Goal: Task Accomplishment & Management: Complete application form

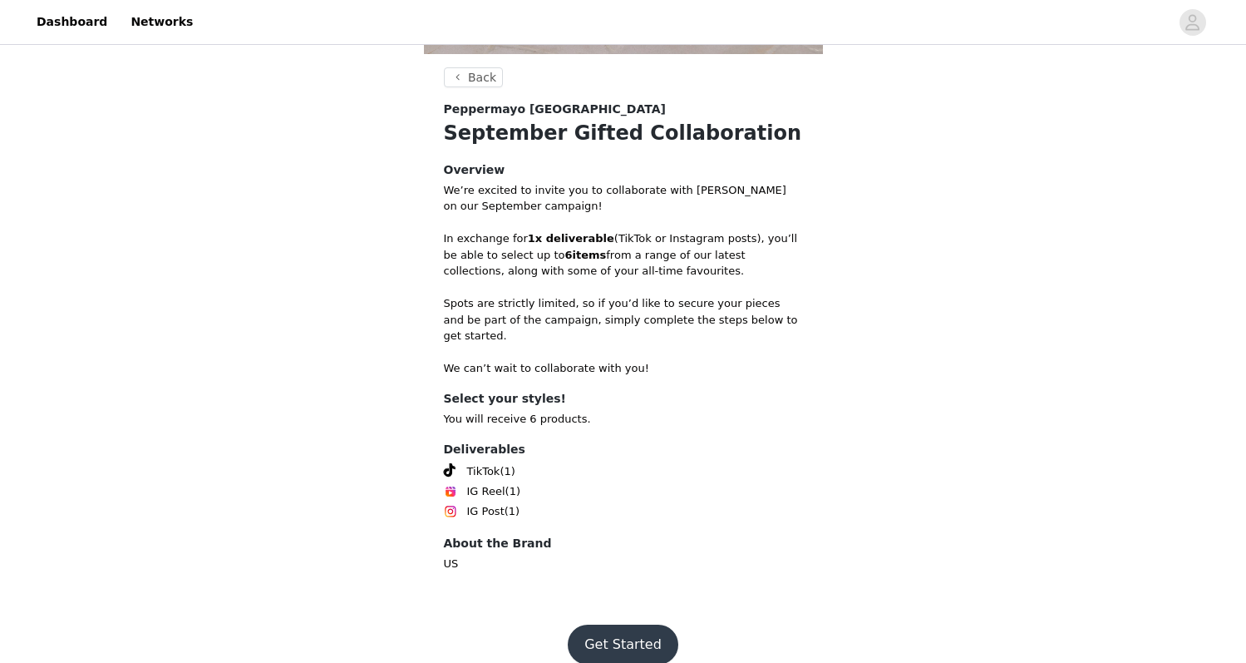
click at [635, 624] on button "Get Started" at bounding box center [623, 644] width 111 height 40
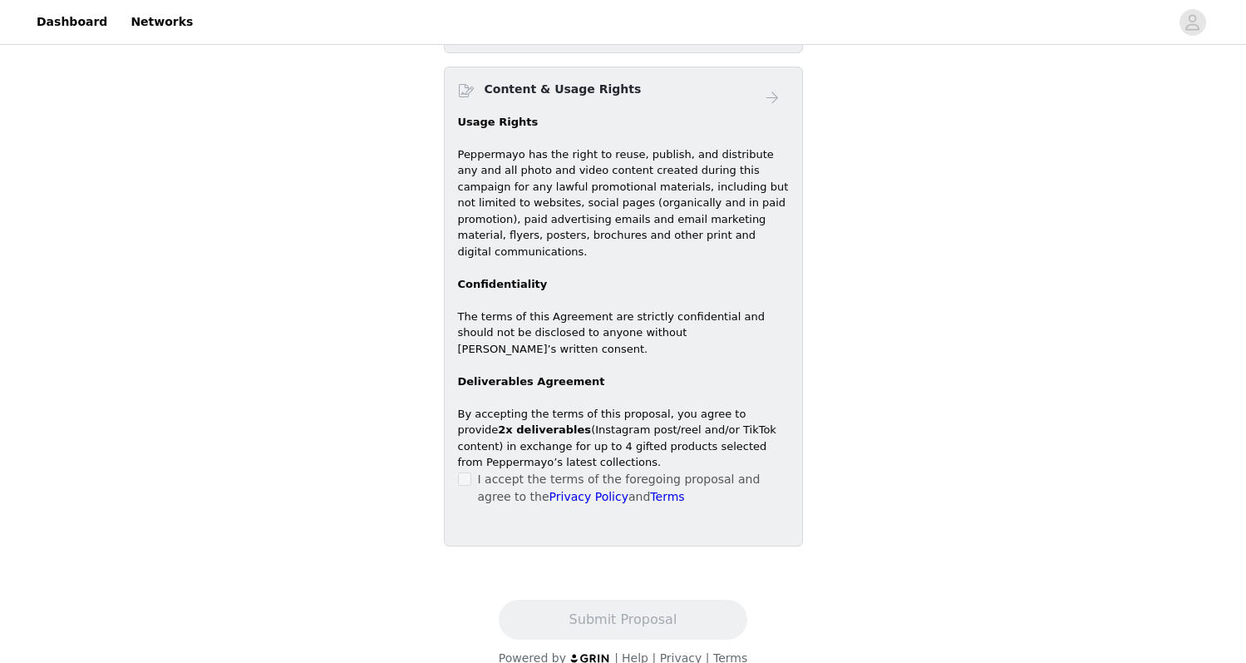
scroll to position [936, 0]
click at [488, 471] on p "I accept the terms of the foregoing proposal and agree to the Privacy Policy an…" at bounding box center [633, 488] width 311 height 35
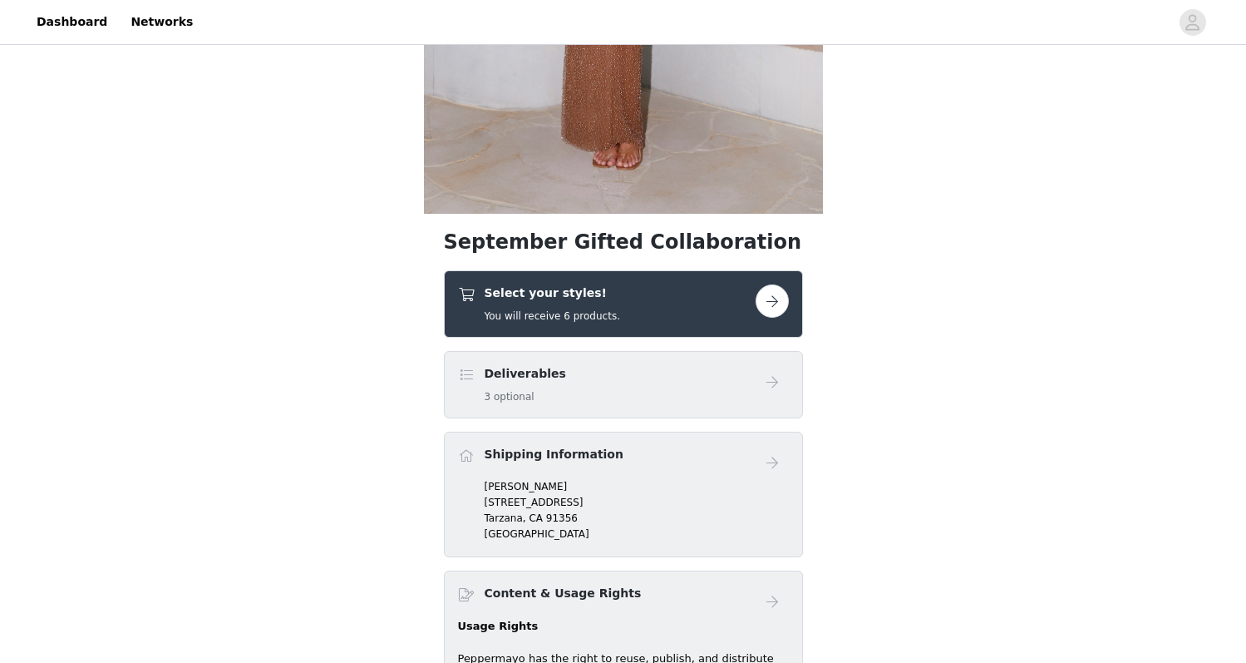
scroll to position [572, 0]
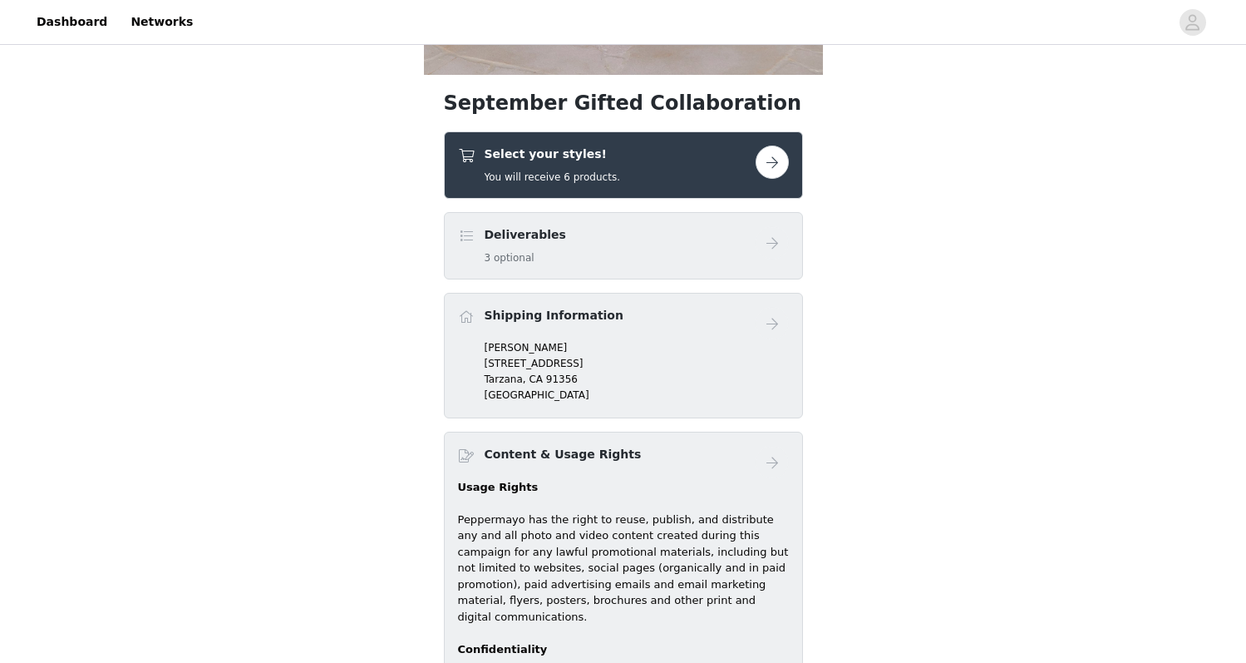
click at [743, 164] on div "Select your styles! You will receive 6 products." at bounding box center [607, 164] width 298 height 39
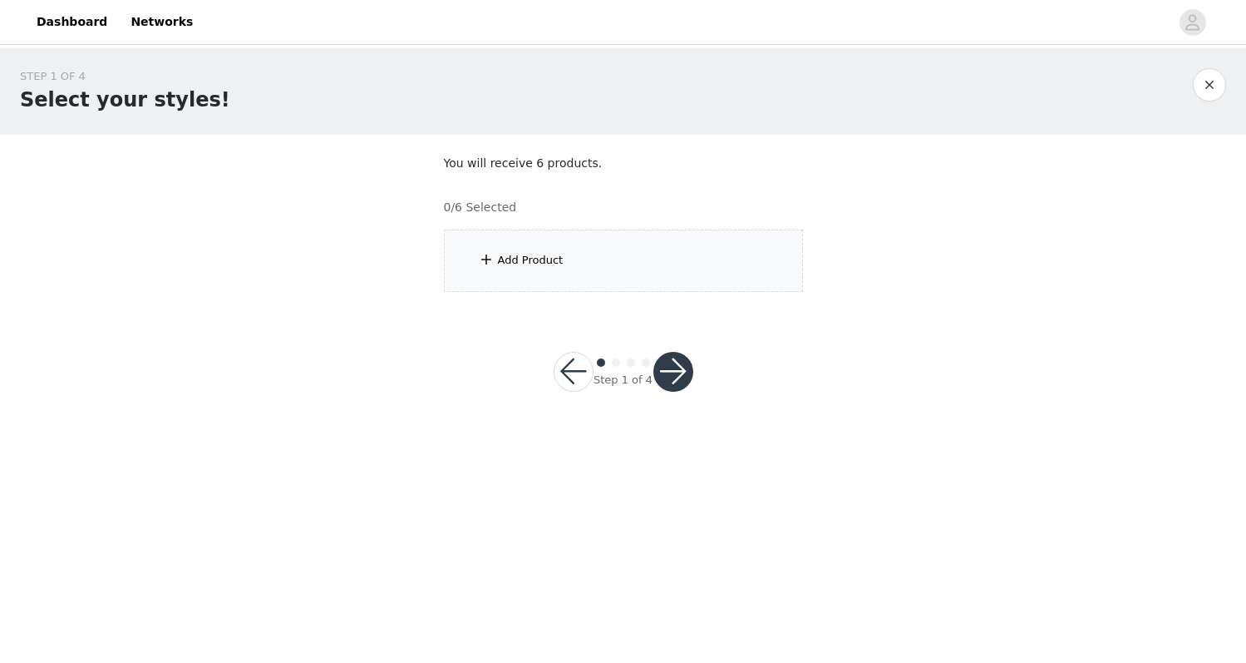
click at [555, 291] on section "You will receive 6 products. 0/6 Selected Add Product" at bounding box center [623, 223] width 399 height 177
click at [549, 264] on div "Add Product" at bounding box center [531, 260] width 66 height 17
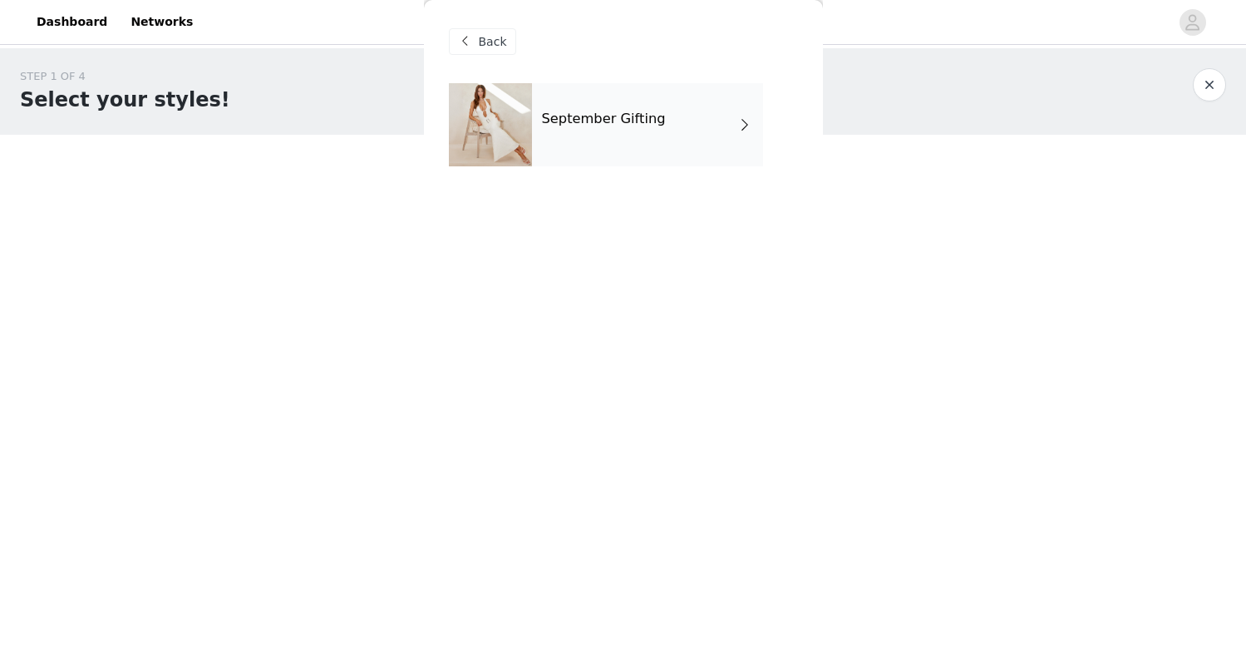
click at [682, 121] on div "September Gifting" at bounding box center [647, 124] width 231 height 83
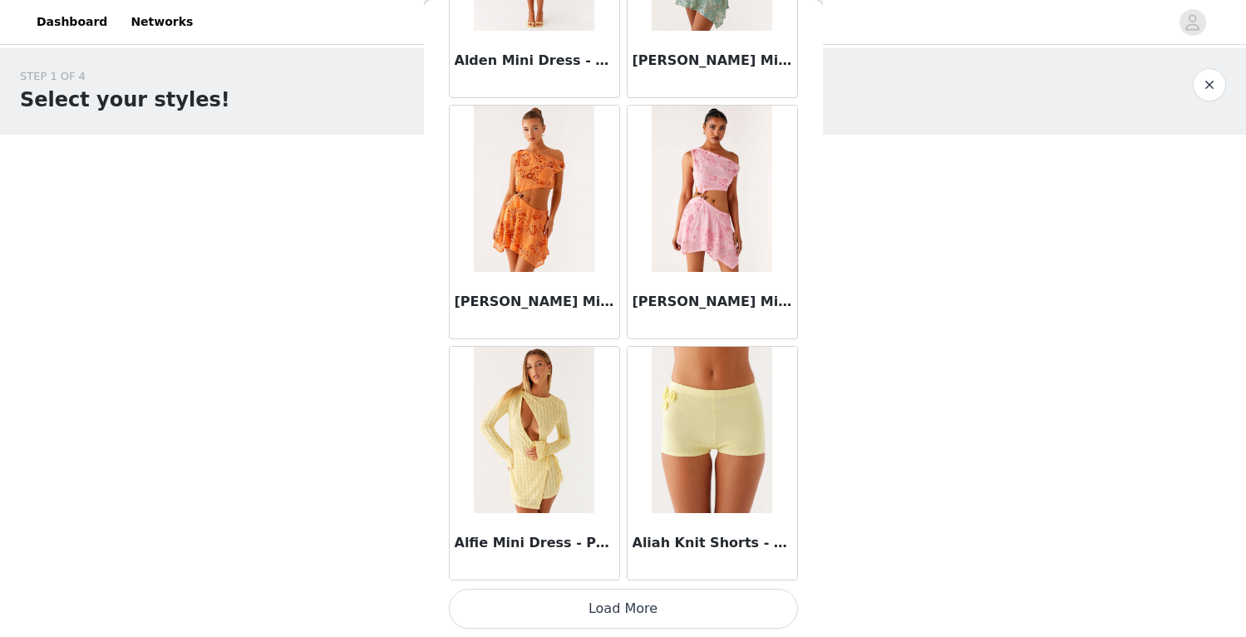
click at [687, 600] on button "Load More" at bounding box center [623, 609] width 349 height 40
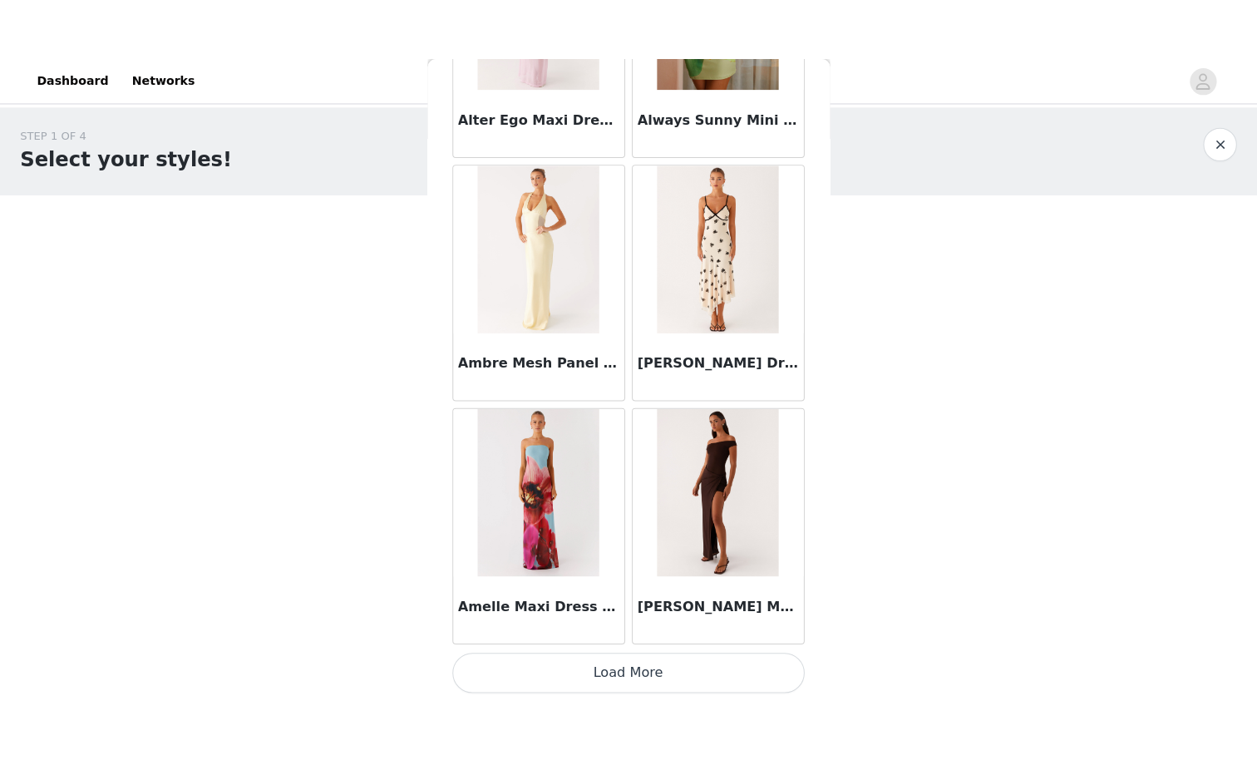
scroll to position [4310, 0]
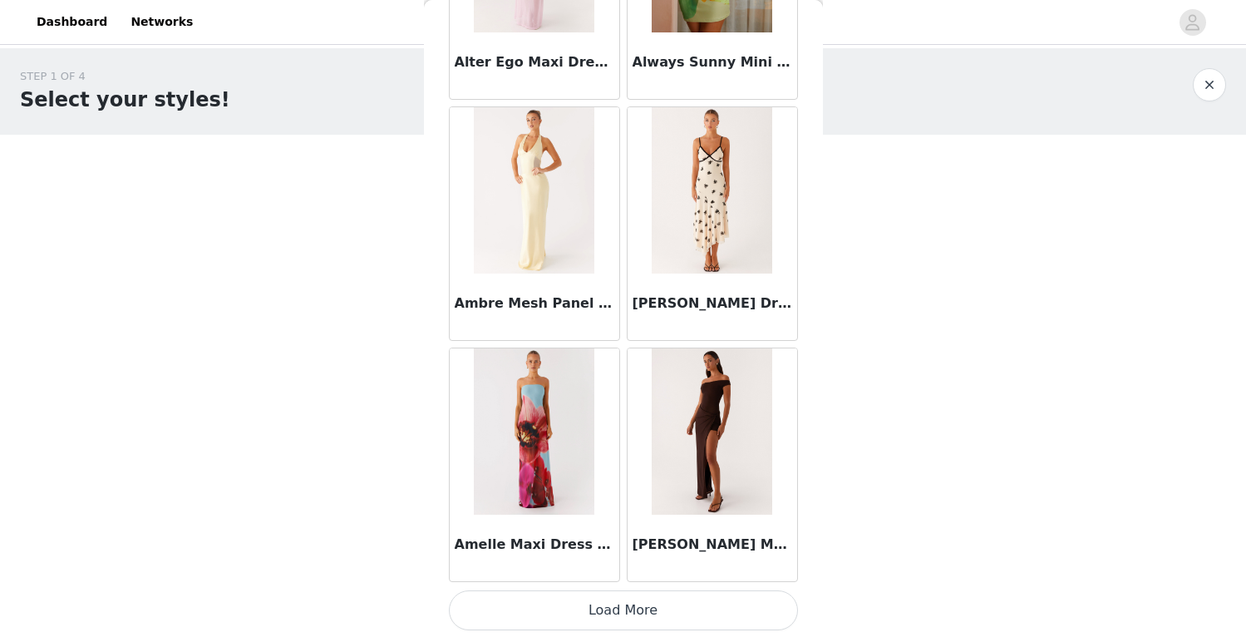
click at [688, 607] on button "Load More" at bounding box center [623, 610] width 349 height 40
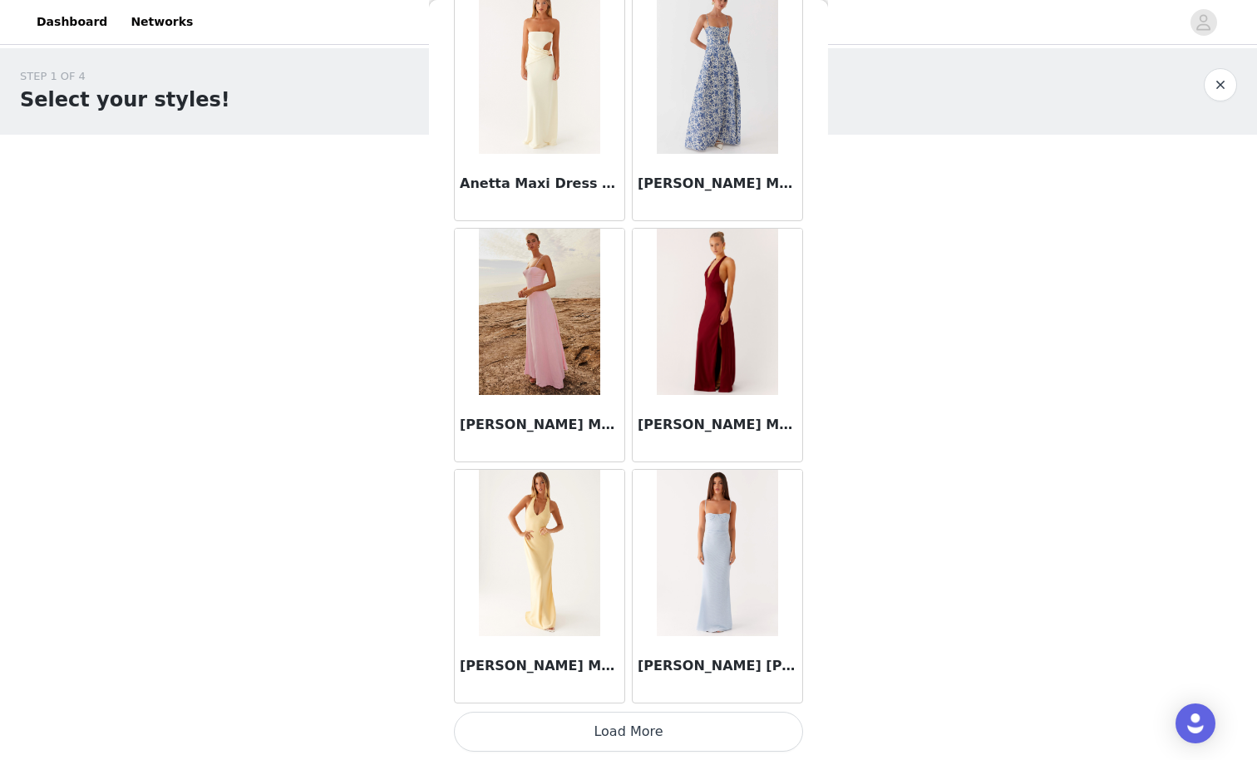
click at [548, 662] on button "Load More" at bounding box center [628, 732] width 349 height 40
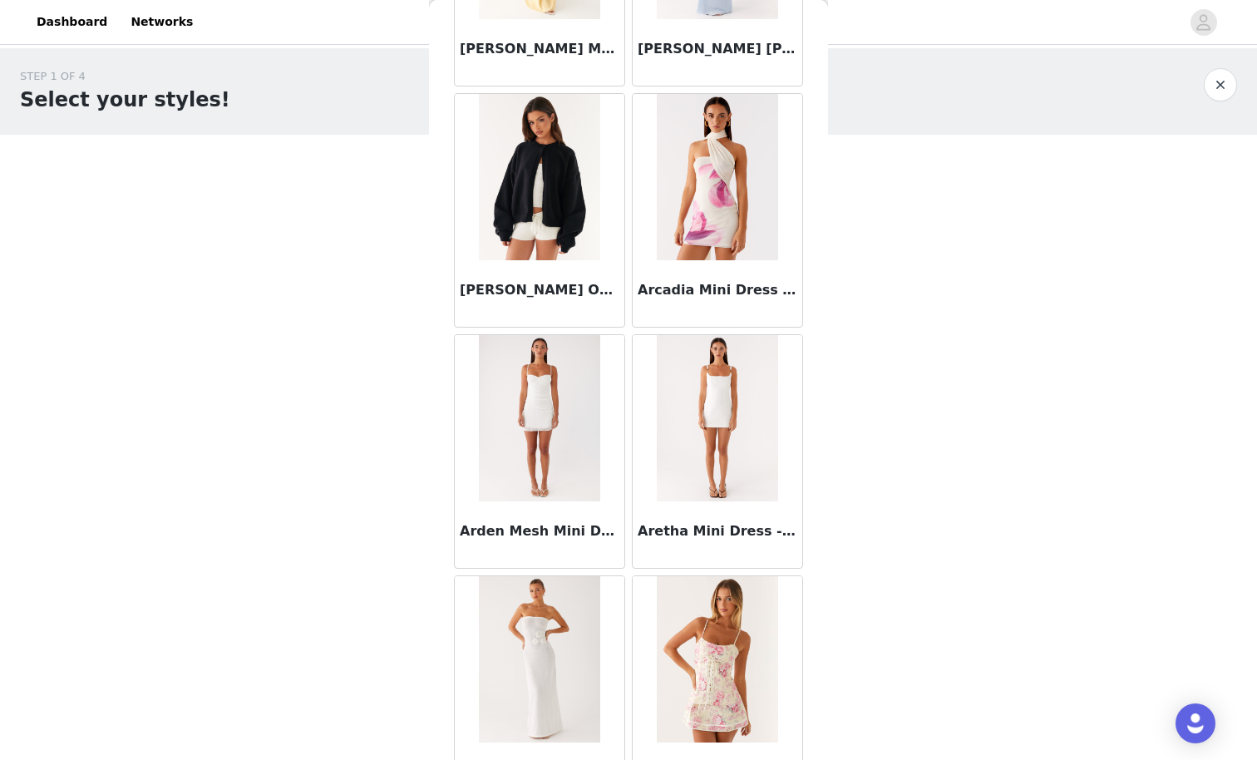
scroll to position [7075, 0]
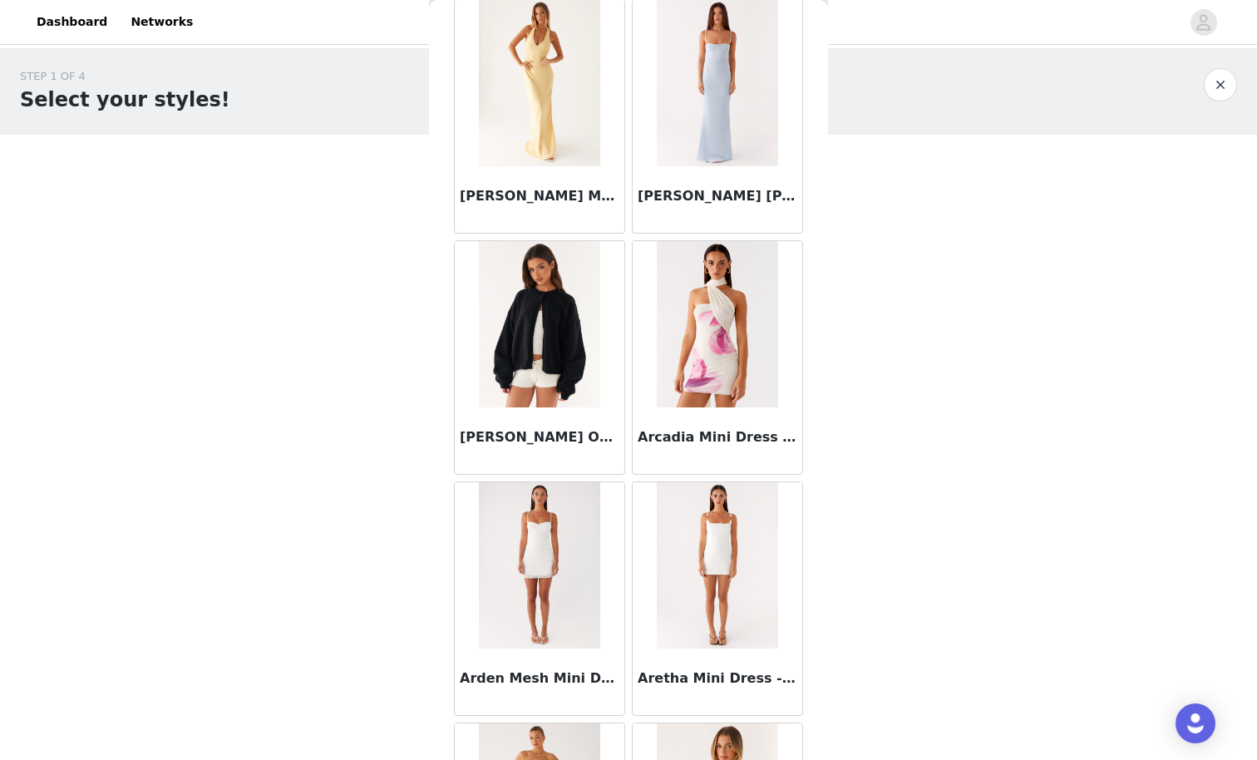
click at [534, 284] on img at bounding box center [539, 324] width 121 height 166
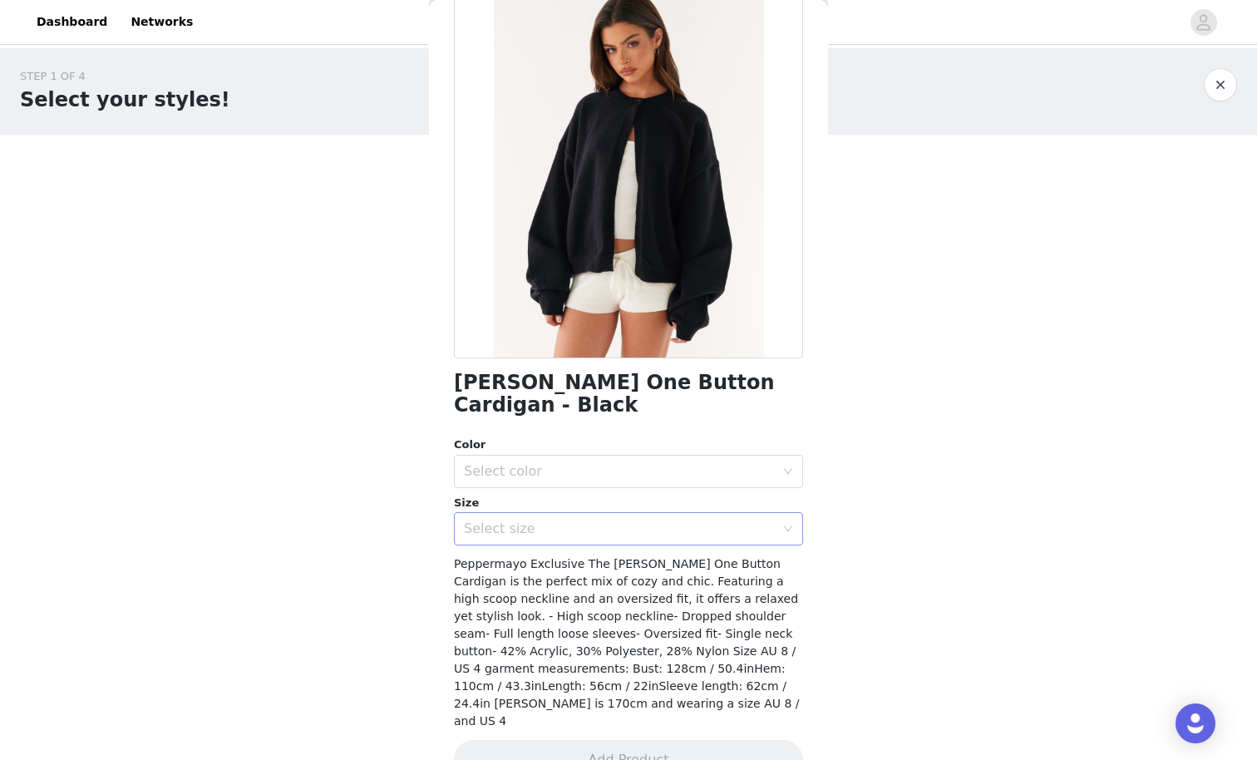
scroll to position [98, 0]
click at [552, 468] on div "Color Select color Size Select size" at bounding box center [628, 491] width 349 height 109
click at [552, 464] on div "Select color" at bounding box center [619, 472] width 311 height 17
click at [520, 486] on li "Black" at bounding box center [628, 485] width 349 height 27
click at [519, 521] on div "Select size" at bounding box center [619, 529] width 311 height 17
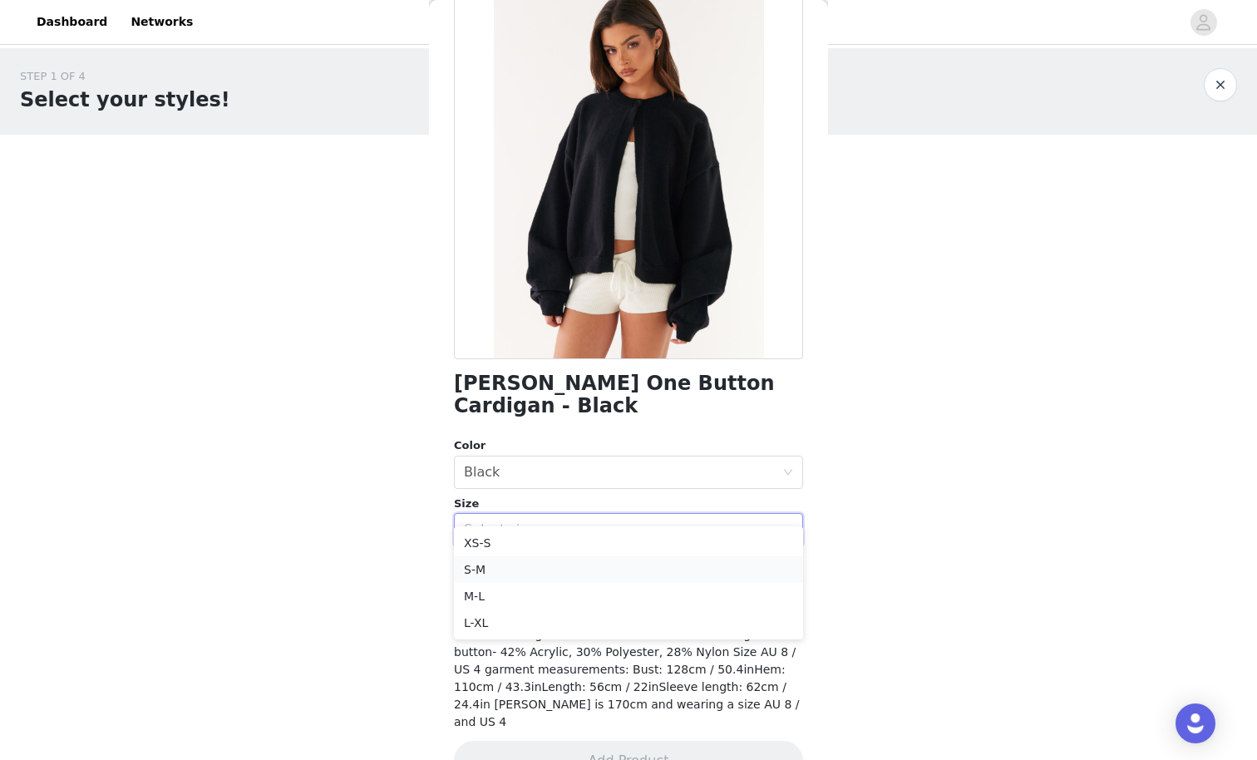
click at [491, 566] on li "S-M" at bounding box center [628, 569] width 349 height 27
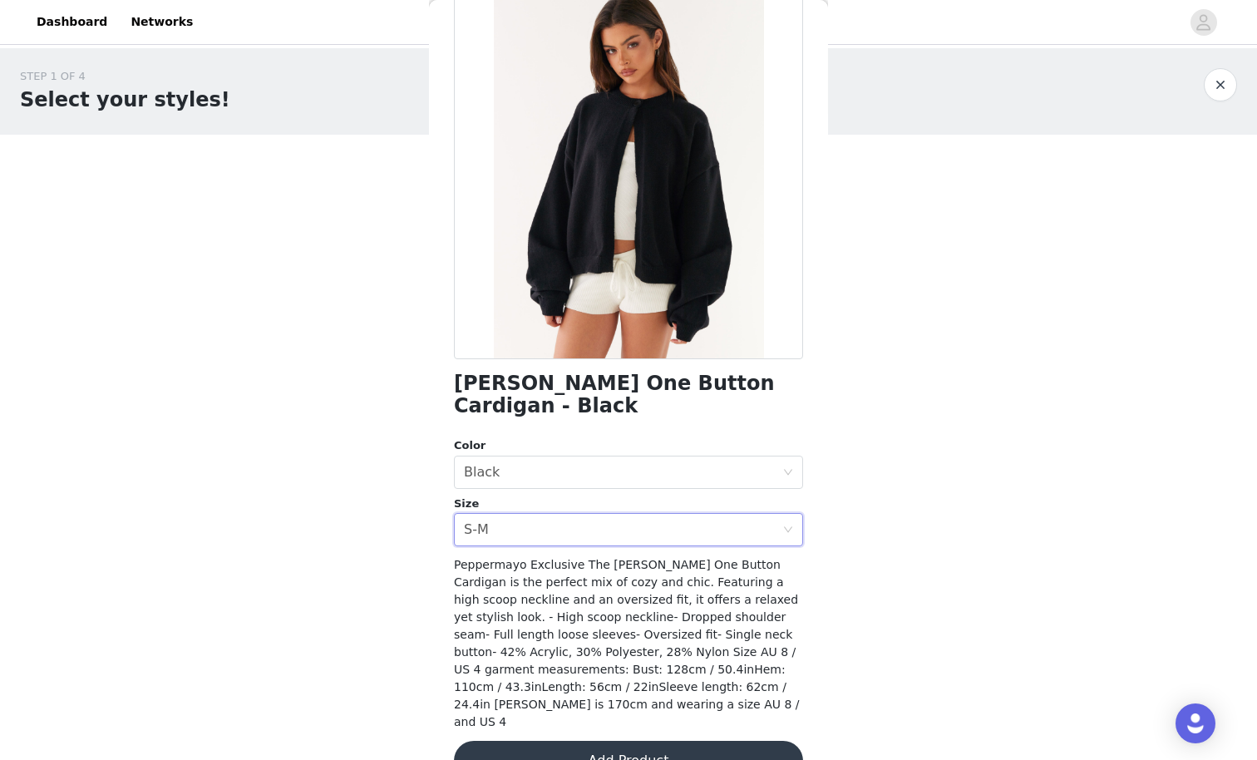
click at [681, 662] on button "Add Product" at bounding box center [628, 761] width 349 height 40
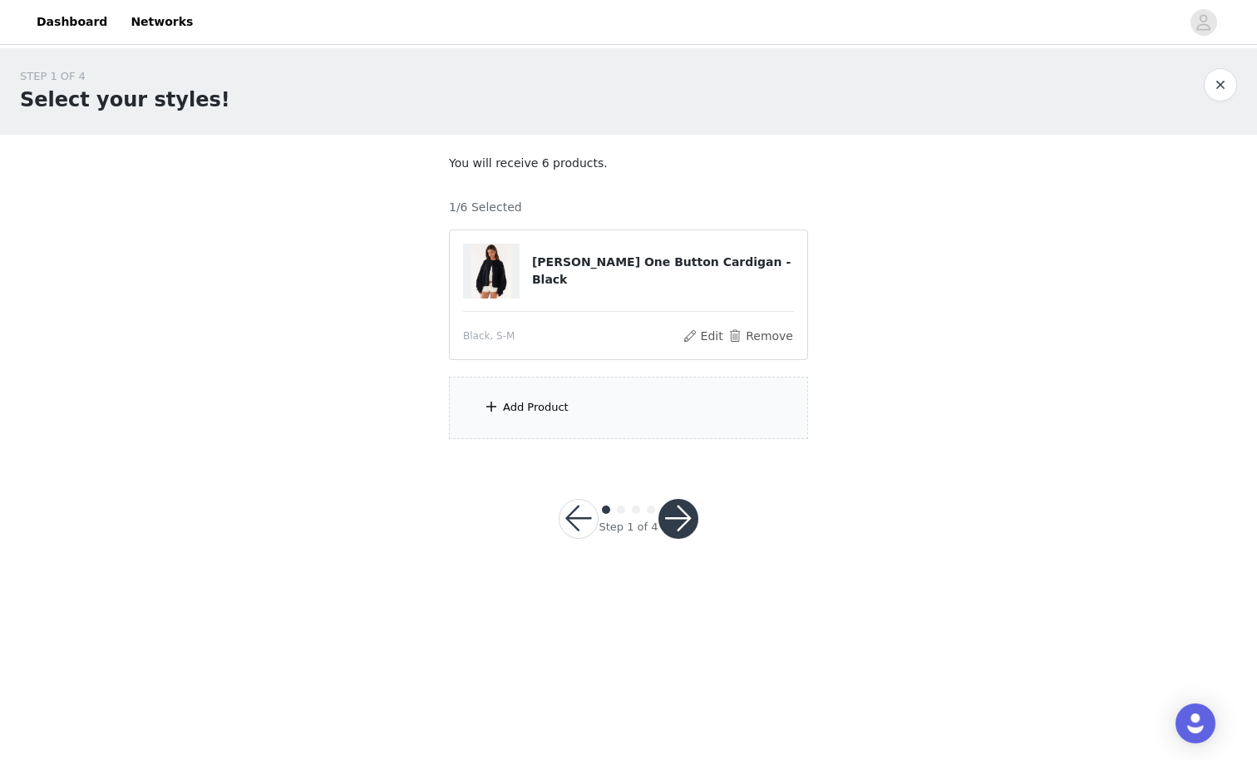
click at [629, 413] on div "Add Product" at bounding box center [628, 408] width 359 height 62
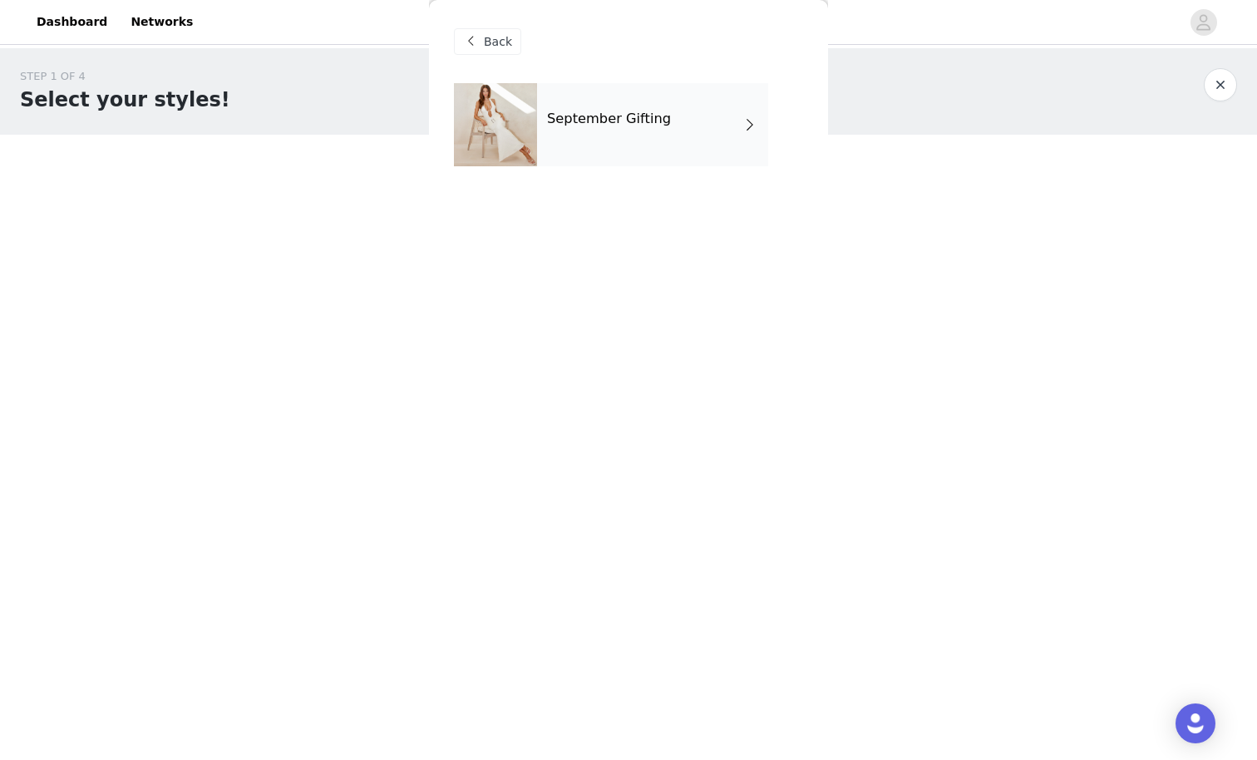
click at [597, 100] on div "September Gifting" at bounding box center [652, 124] width 231 height 83
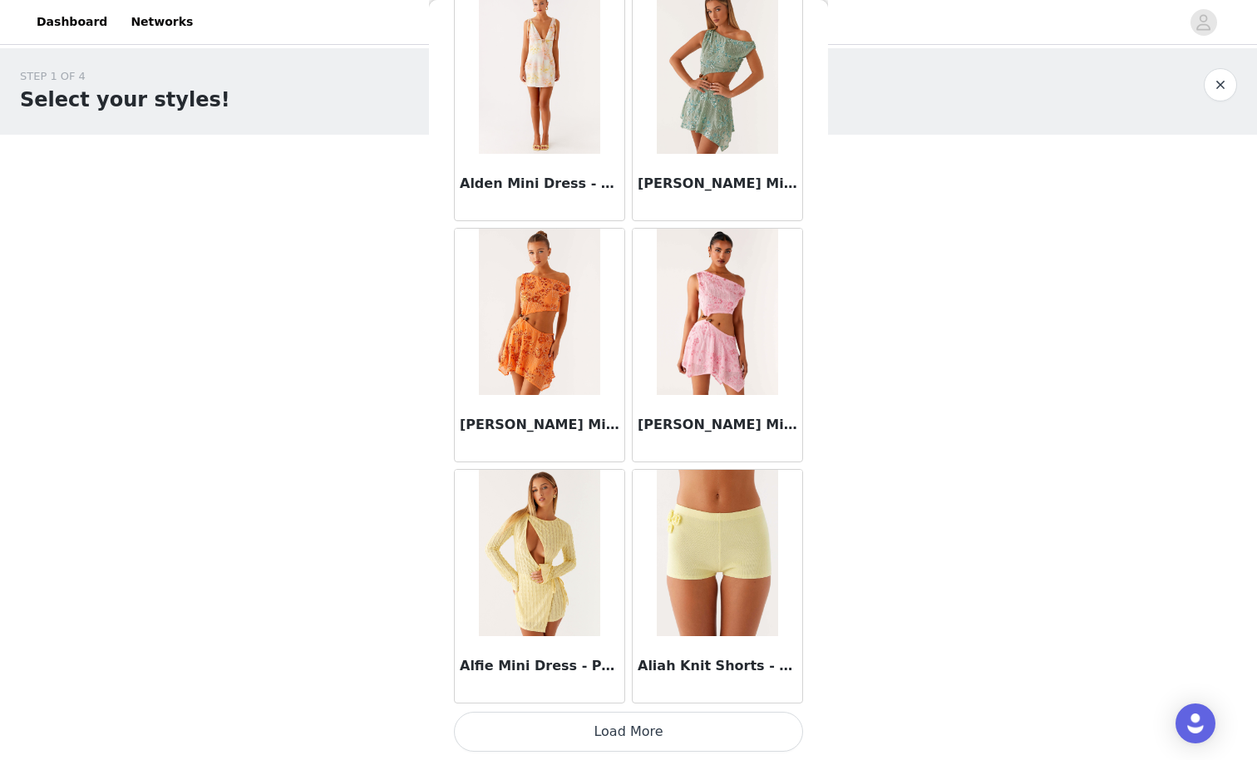
click at [623, 662] on button "Load More" at bounding box center [628, 732] width 349 height 40
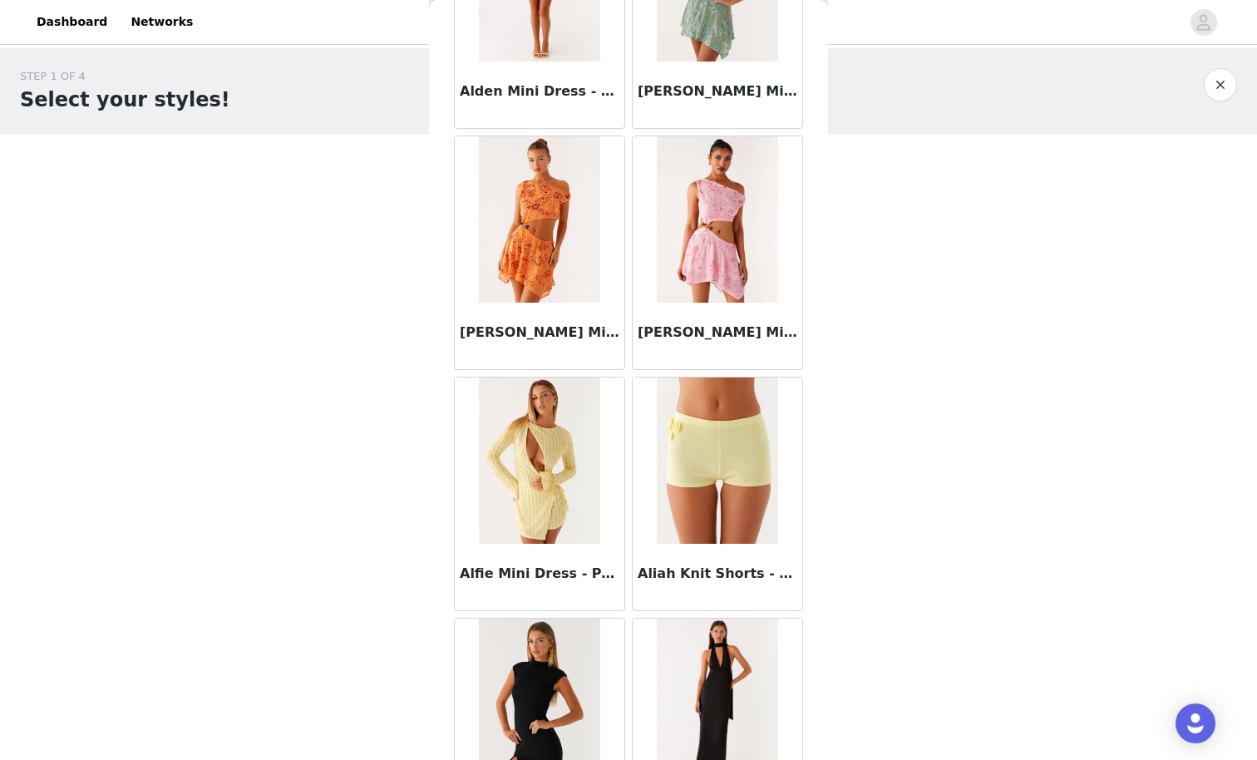
scroll to position [1876, 0]
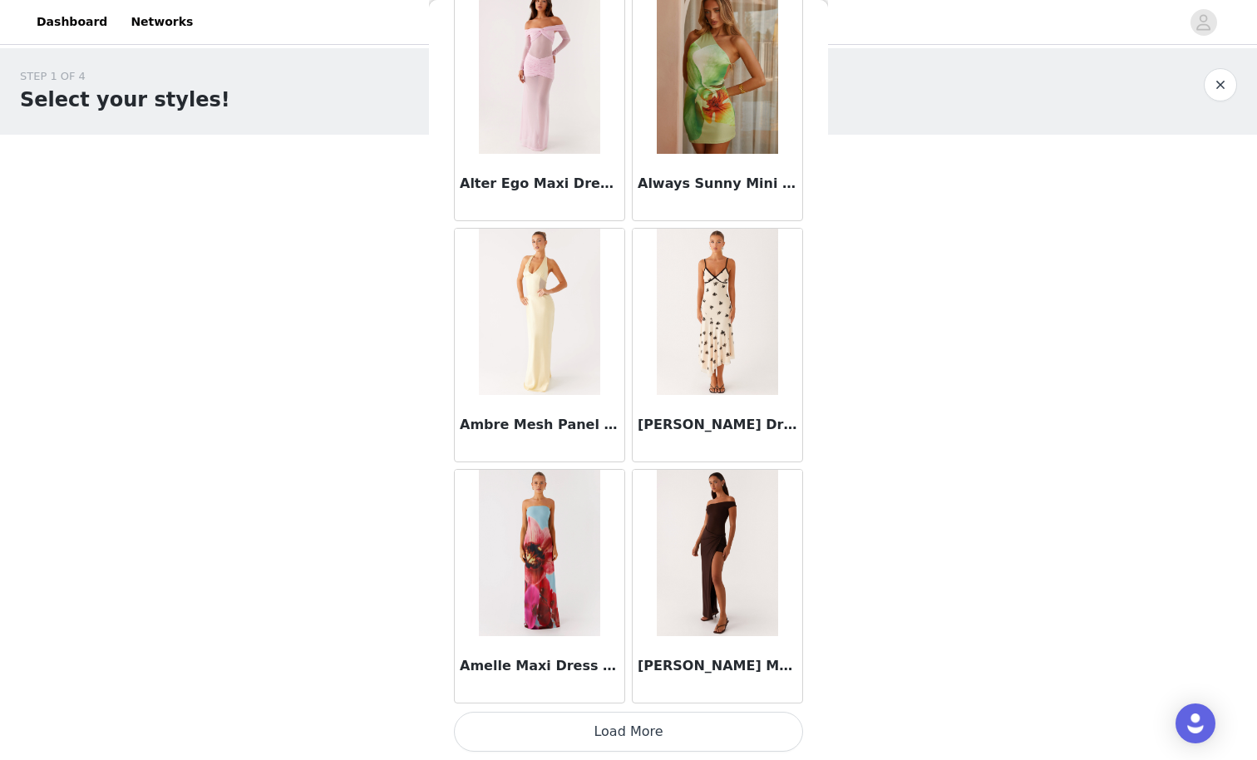
click at [663, 662] on button "Load More" at bounding box center [628, 732] width 349 height 40
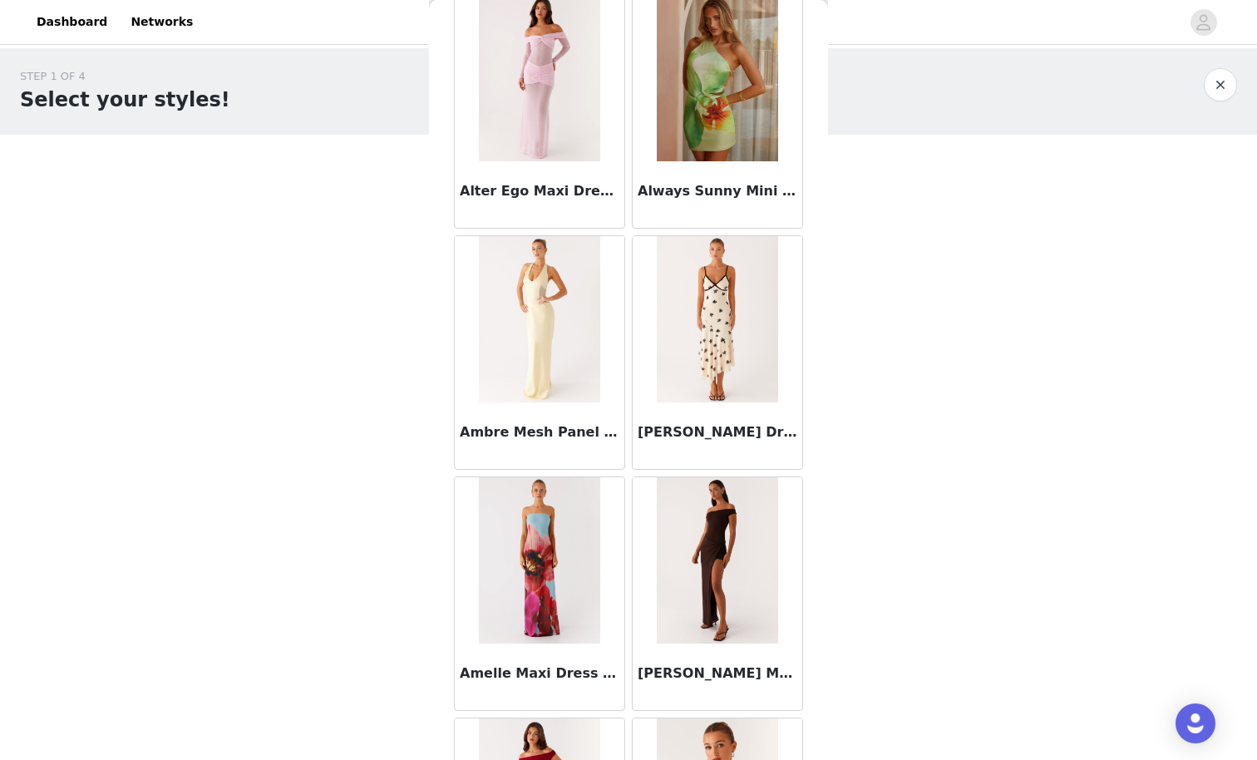
scroll to position [0, 0]
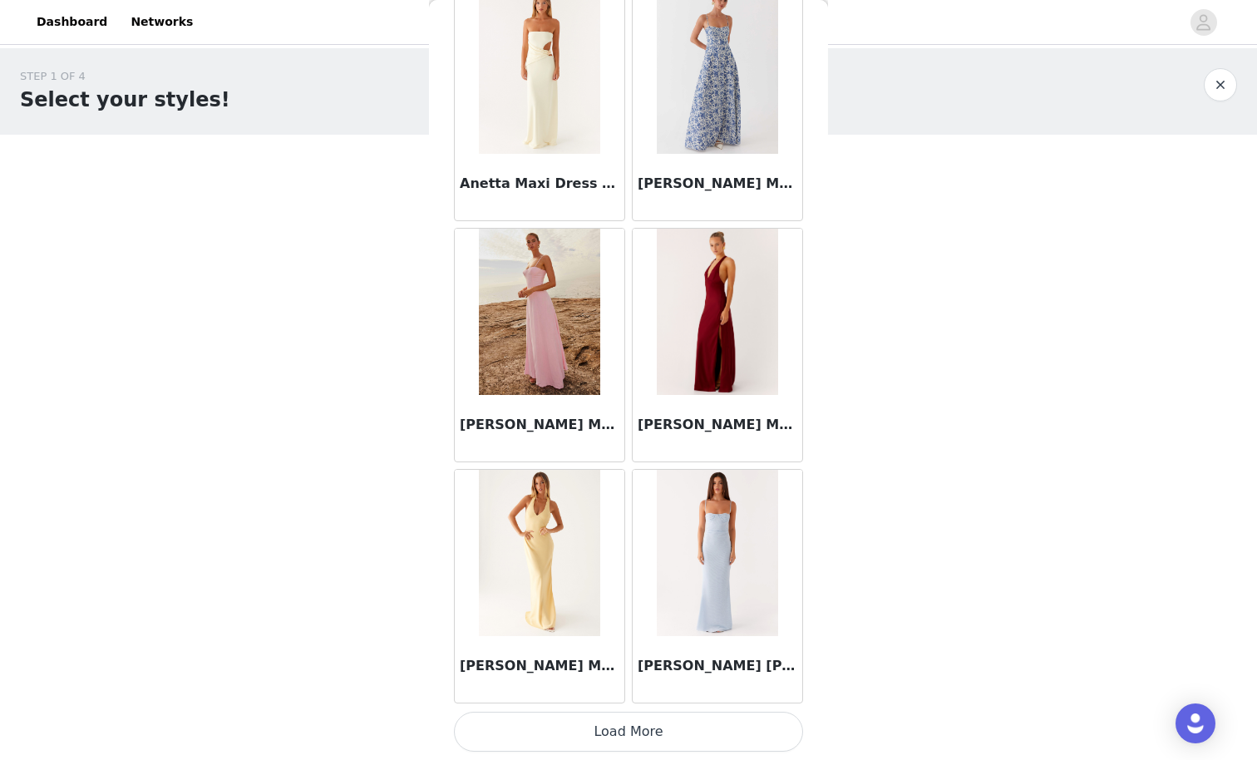
click at [663, 662] on button "Load More" at bounding box center [628, 732] width 349 height 40
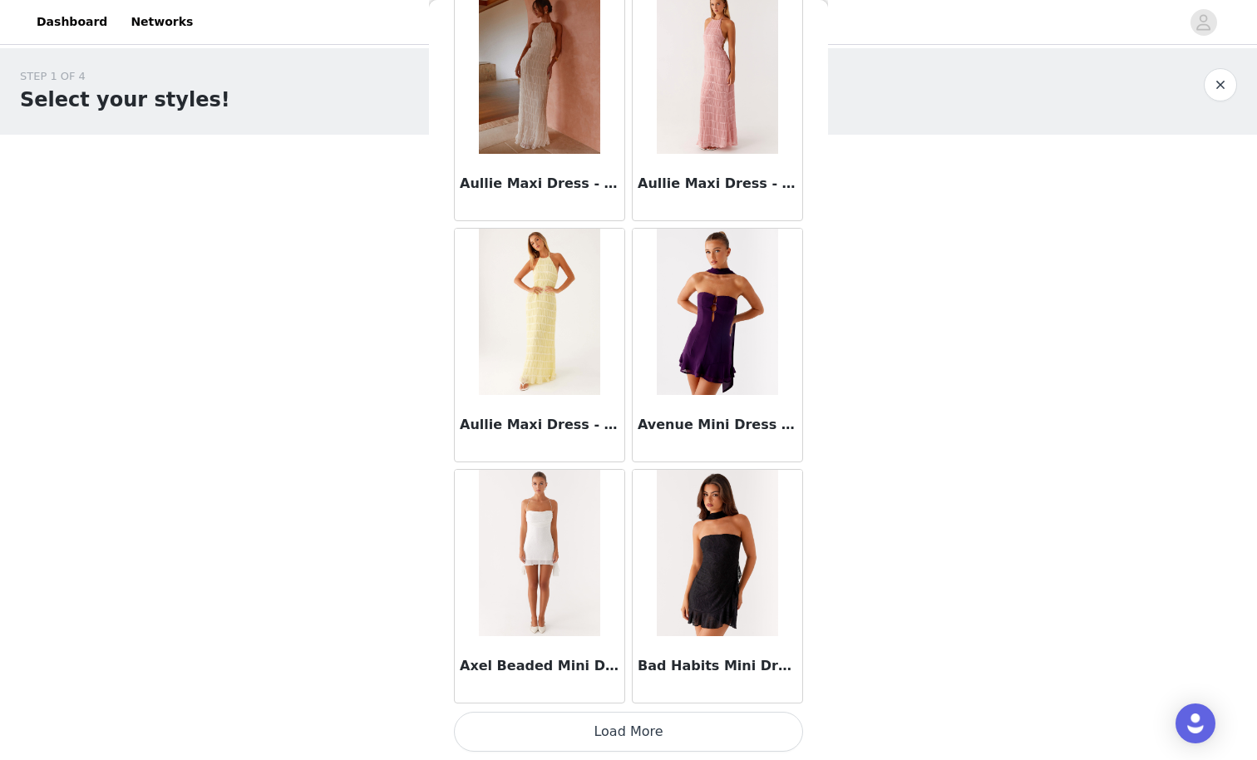
click at [644, 662] on button "Load More" at bounding box center [628, 732] width 349 height 40
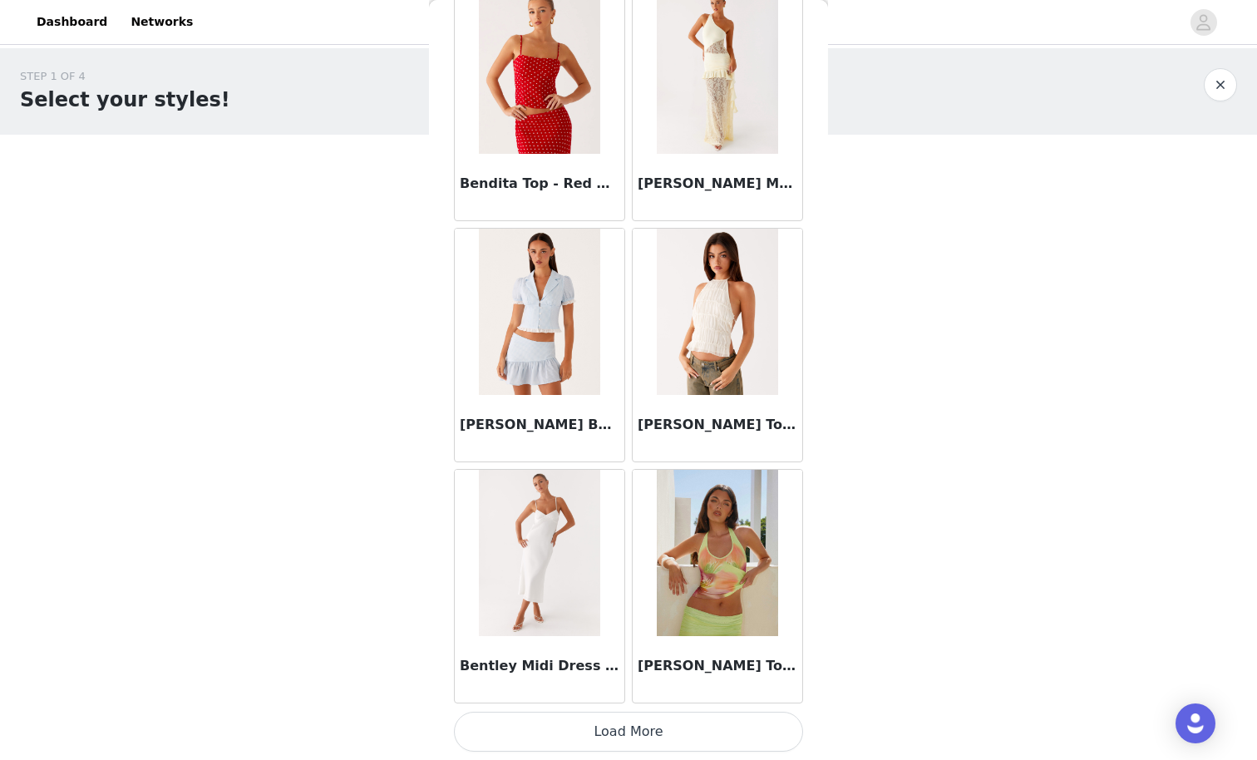
click at [644, 662] on button "Load More" at bounding box center [628, 732] width 349 height 40
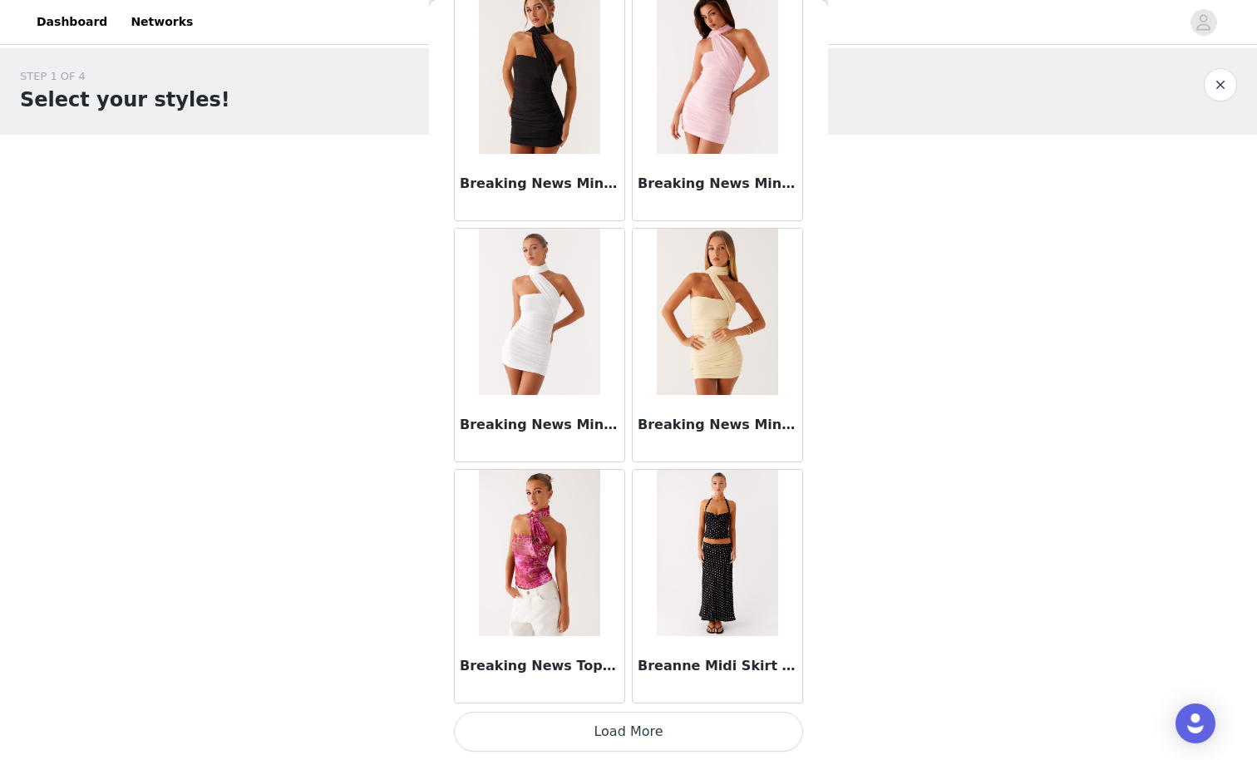
click at [644, 662] on button "Load More" at bounding box center [628, 732] width 349 height 40
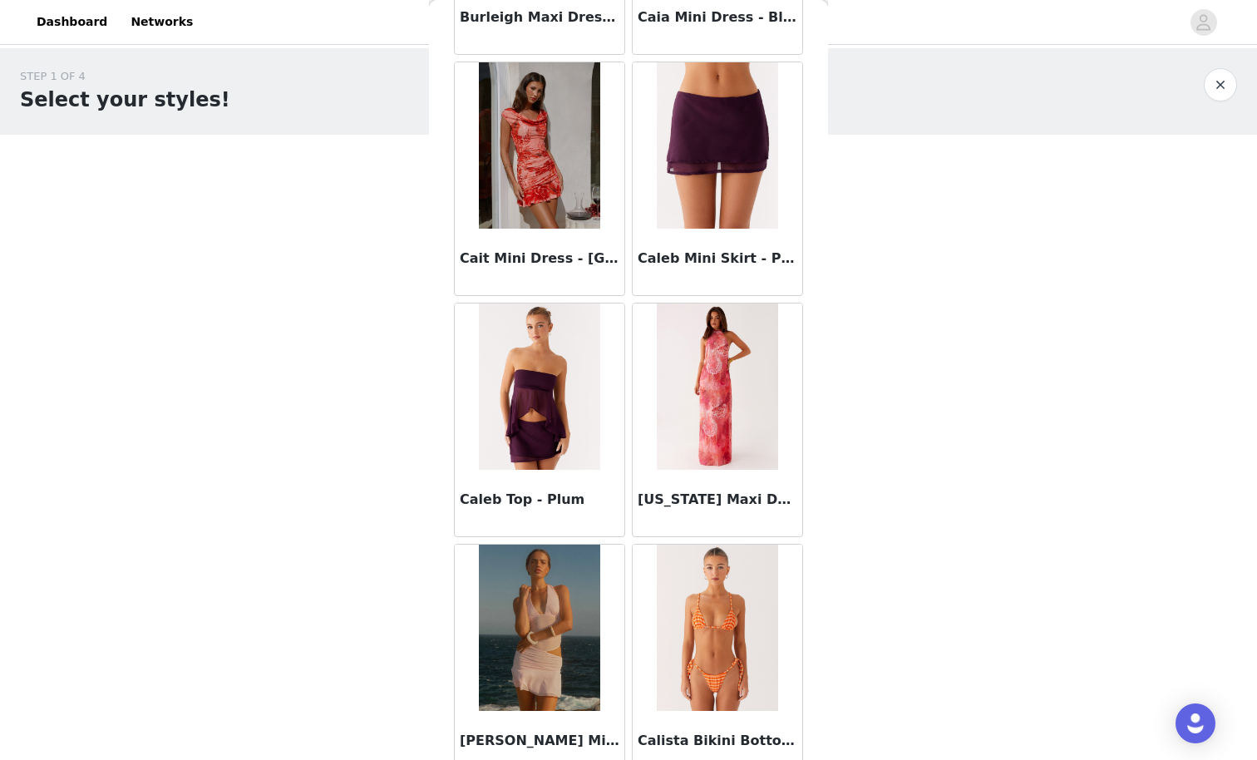
scroll to position [0, 0]
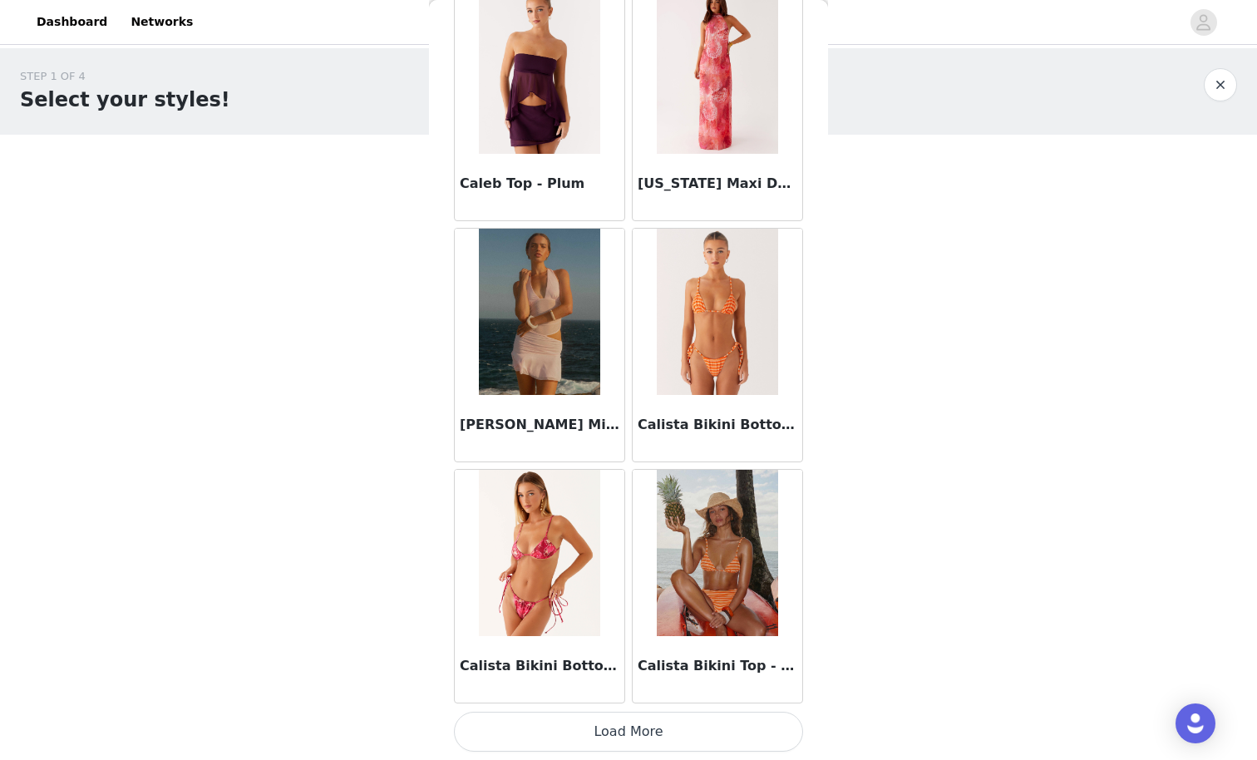
click at [725, 662] on button "Load More" at bounding box center [628, 732] width 349 height 40
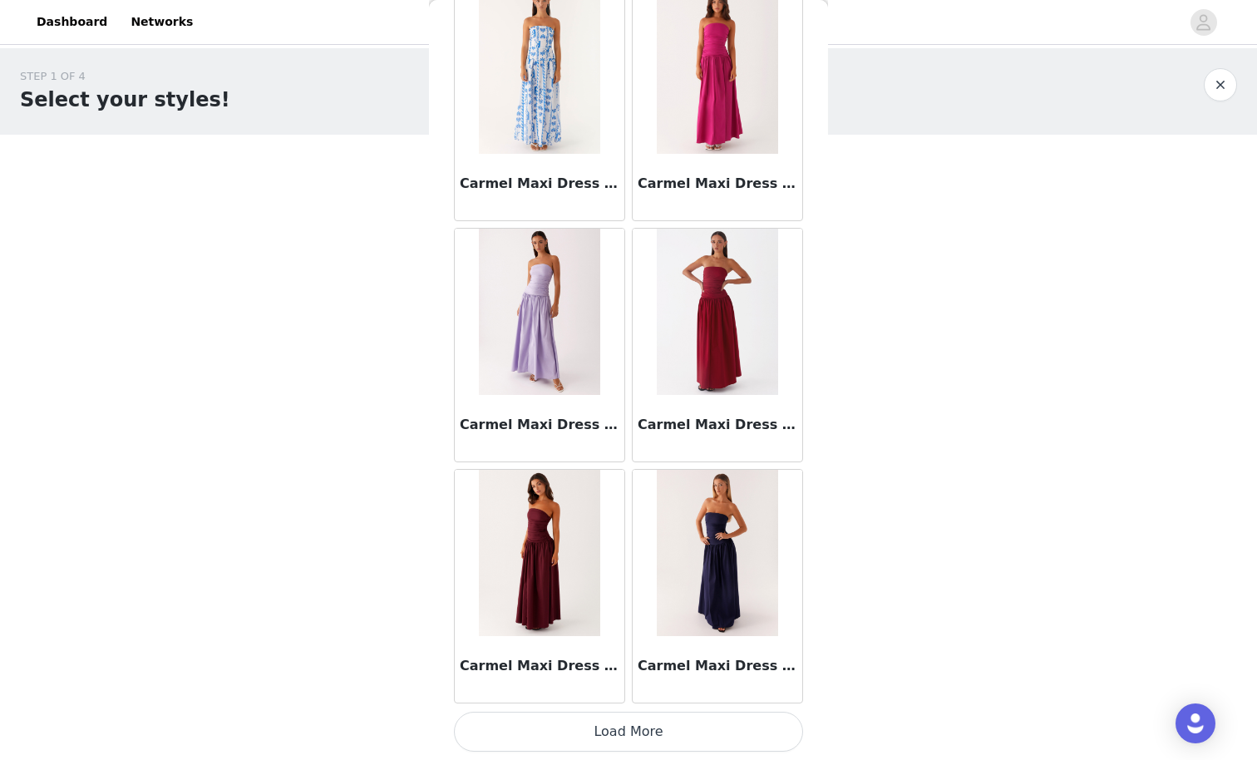
click at [756, 662] on button "Load More" at bounding box center [628, 732] width 349 height 40
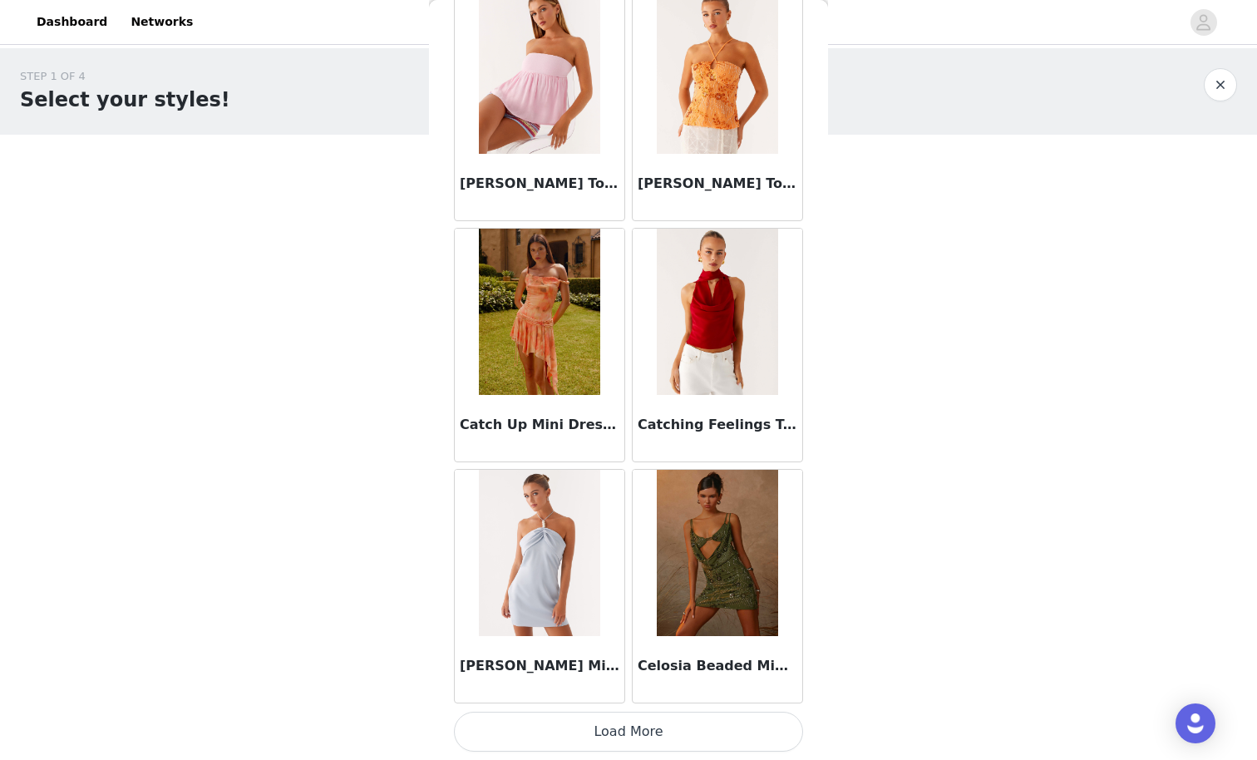
click at [745, 662] on button "Load More" at bounding box center [628, 732] width 349 height 40
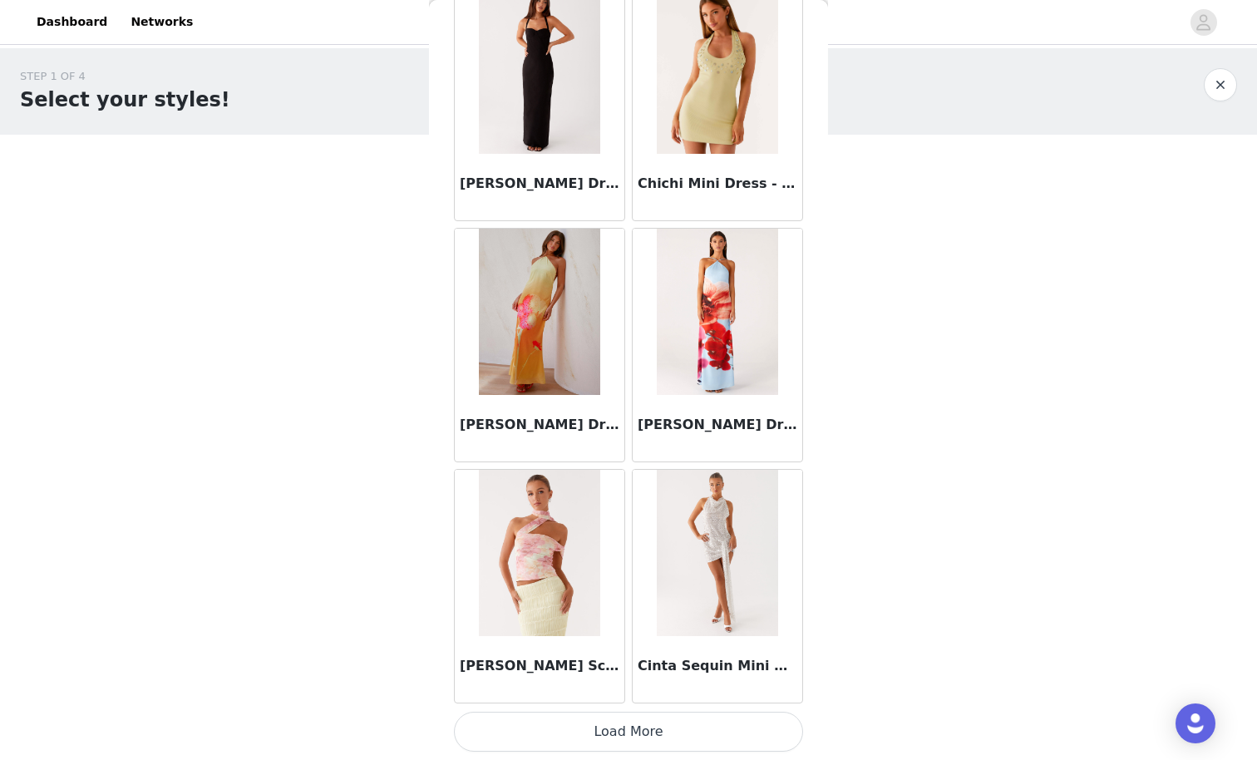
click at [732, 662] on button "Load More" at bounding box center [628, 732] width 349 height 40
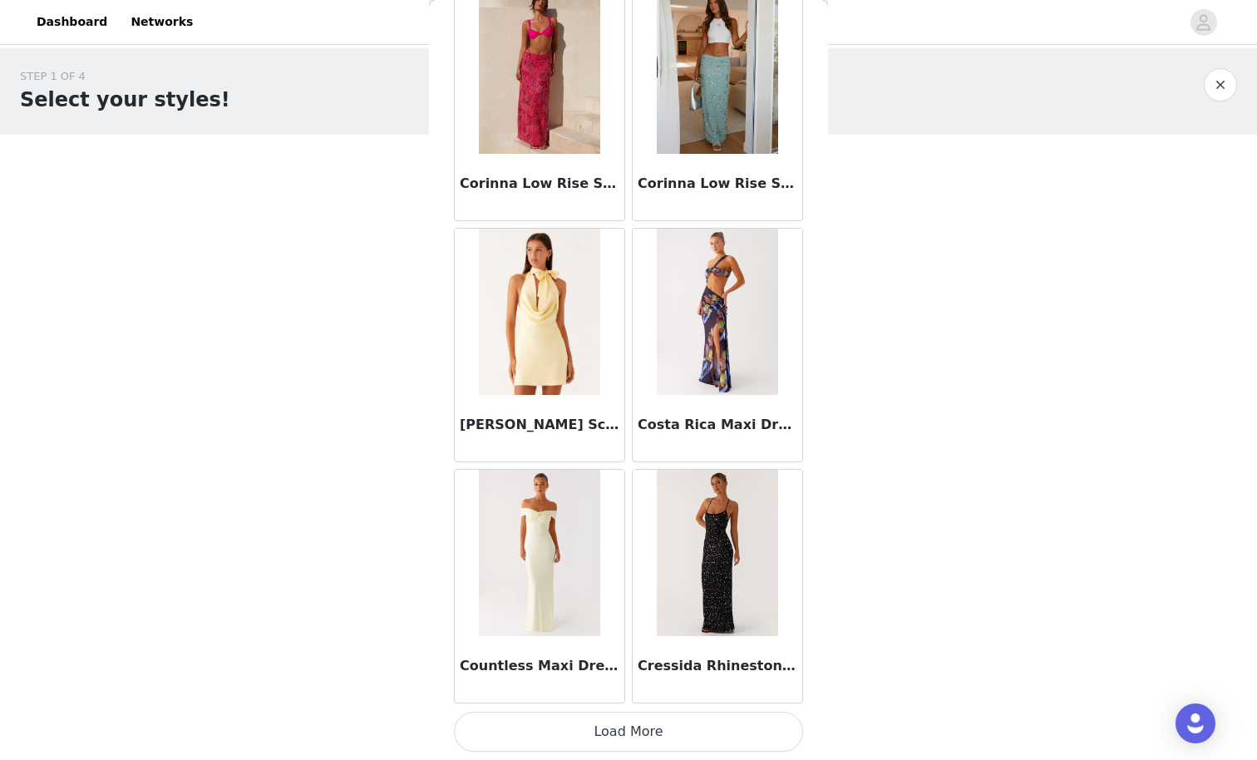
click at [736, 662] on button "Load More" at bounding box center [628, 732] width 349 height 40
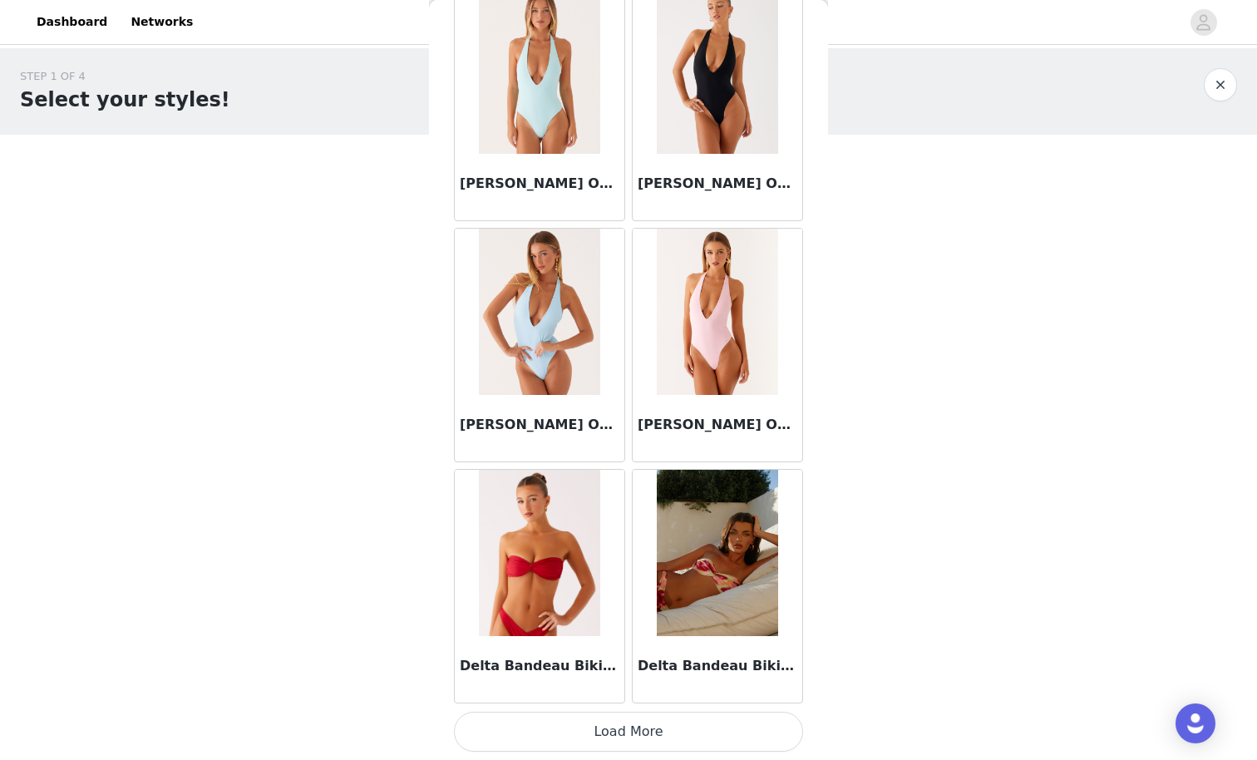
click at [729, 662] on button "Load More" at bounding box center [628, 732] width 349 height 40
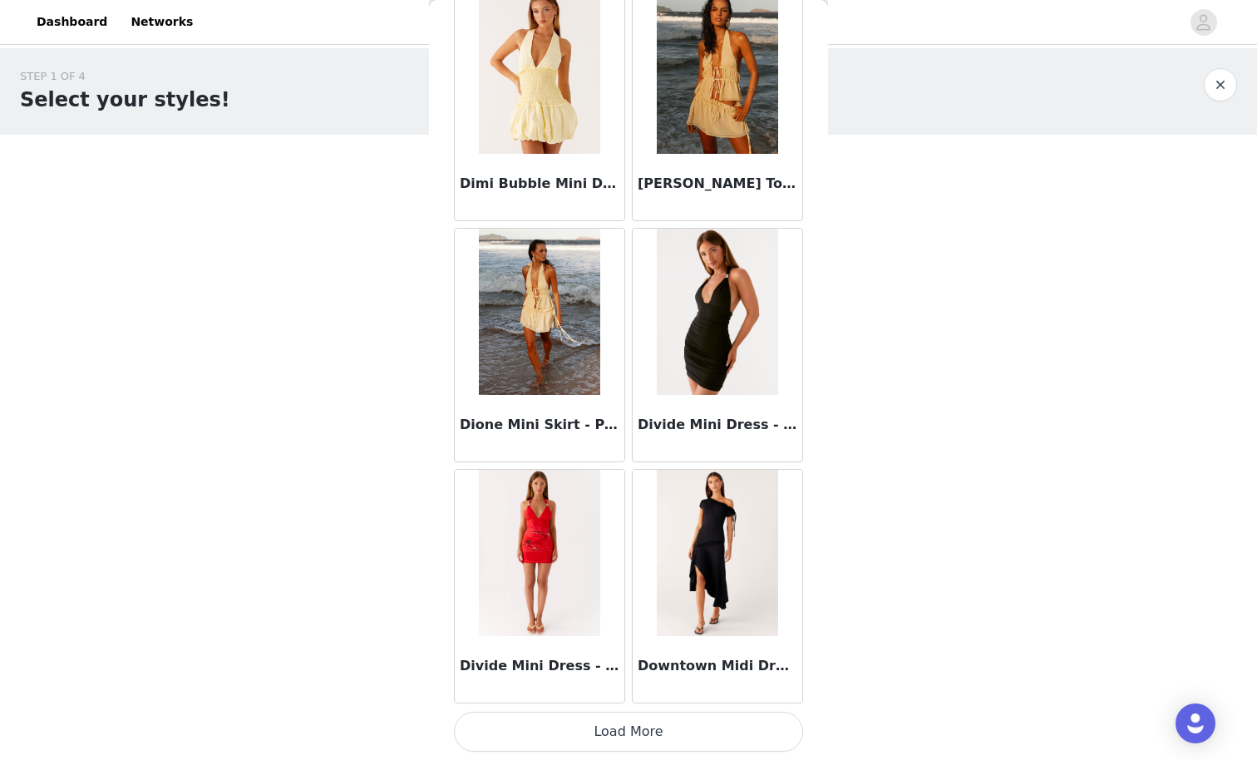
click at [719, 662] on button "Load More" at bounding box center [628, 732] width 349 height 40
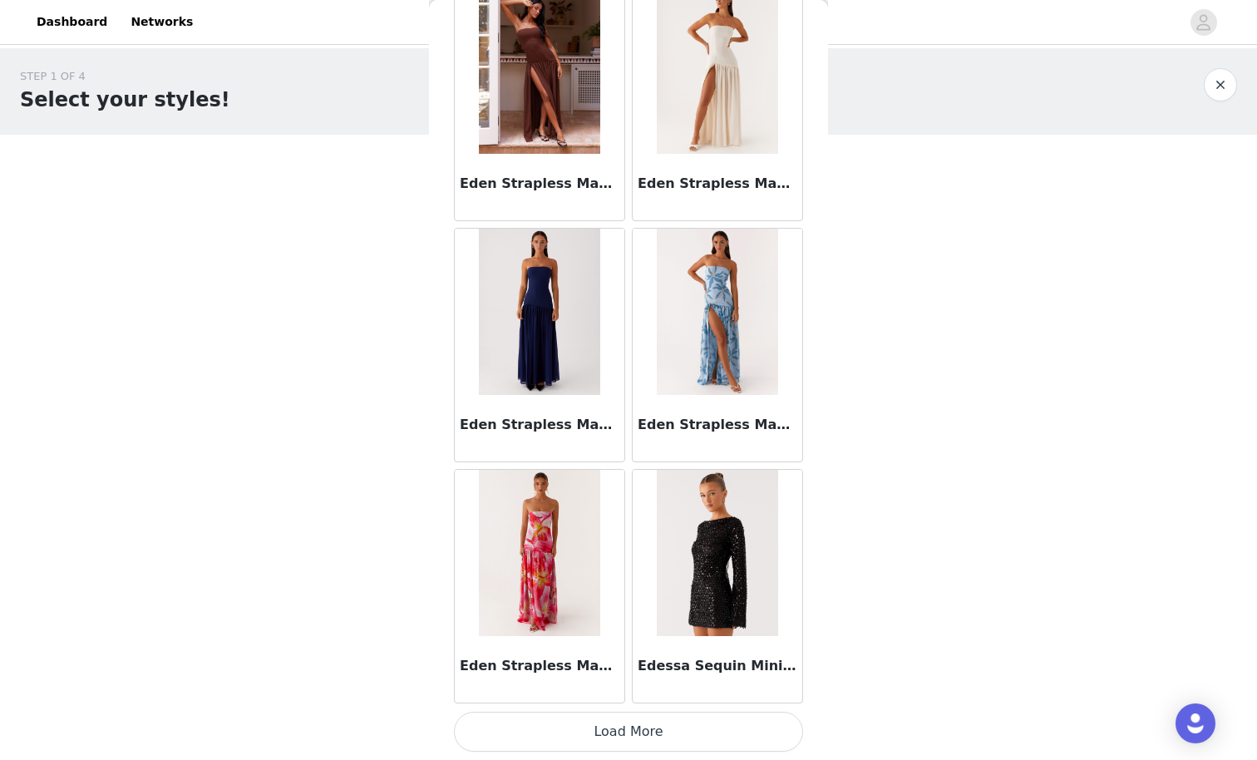
click at [719, 662] on button "Load More" at bounding box center [628, 732] width 349 height 40
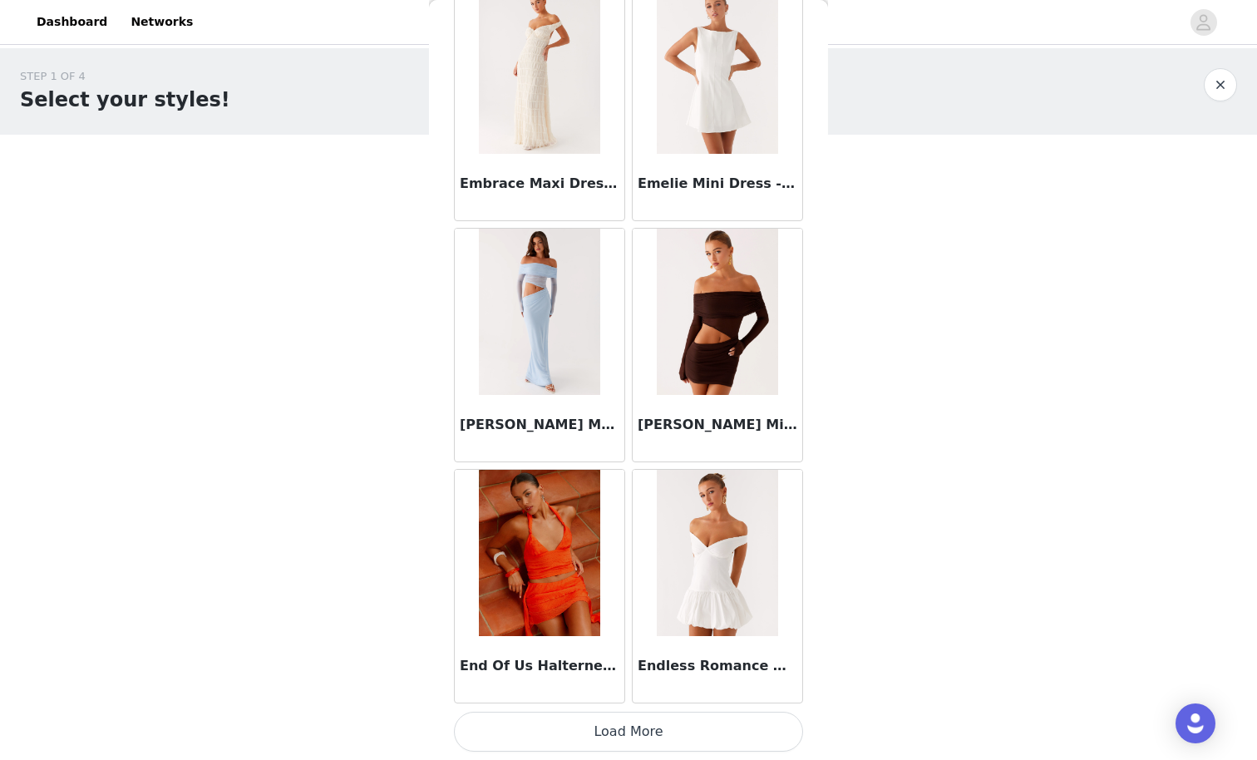
click at [717, 662] on button "Load More" at bounding box center [628, 732] width 349 height 40
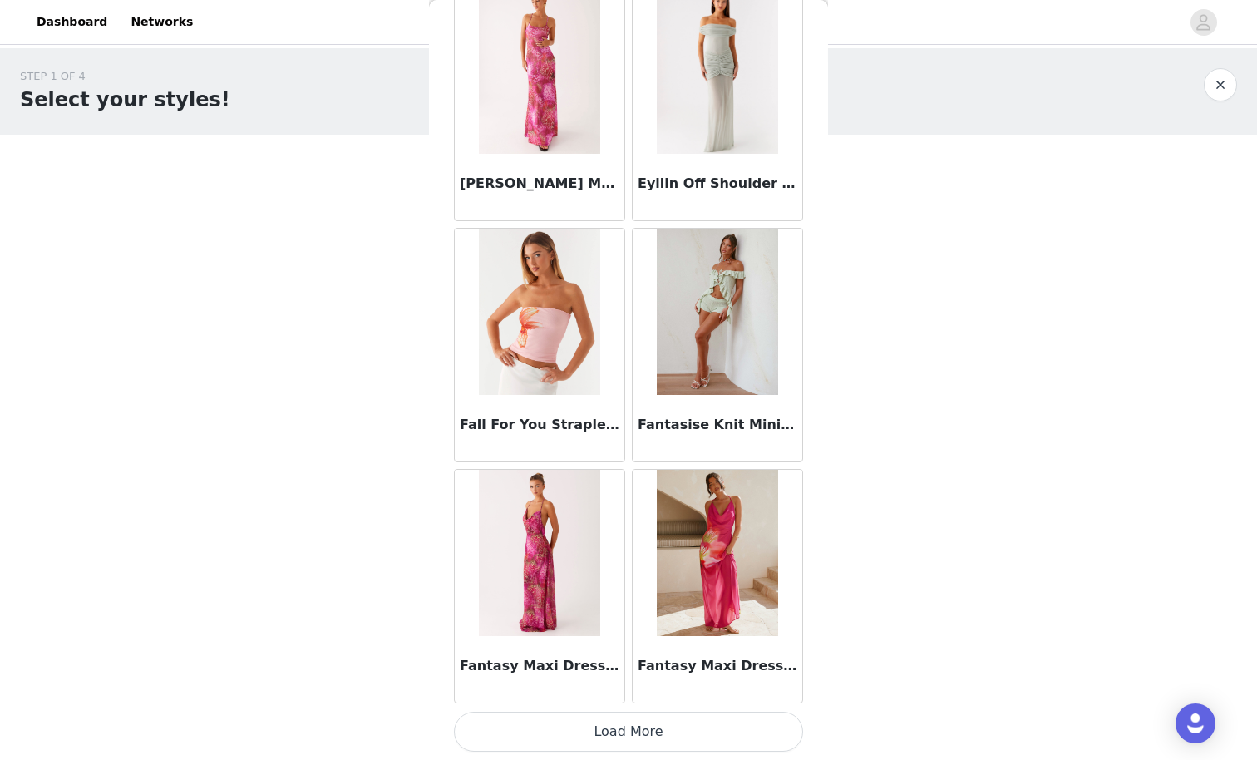
click at [717, 662] on button "Load More" at bounding box center [628, 732] width 349 height 40
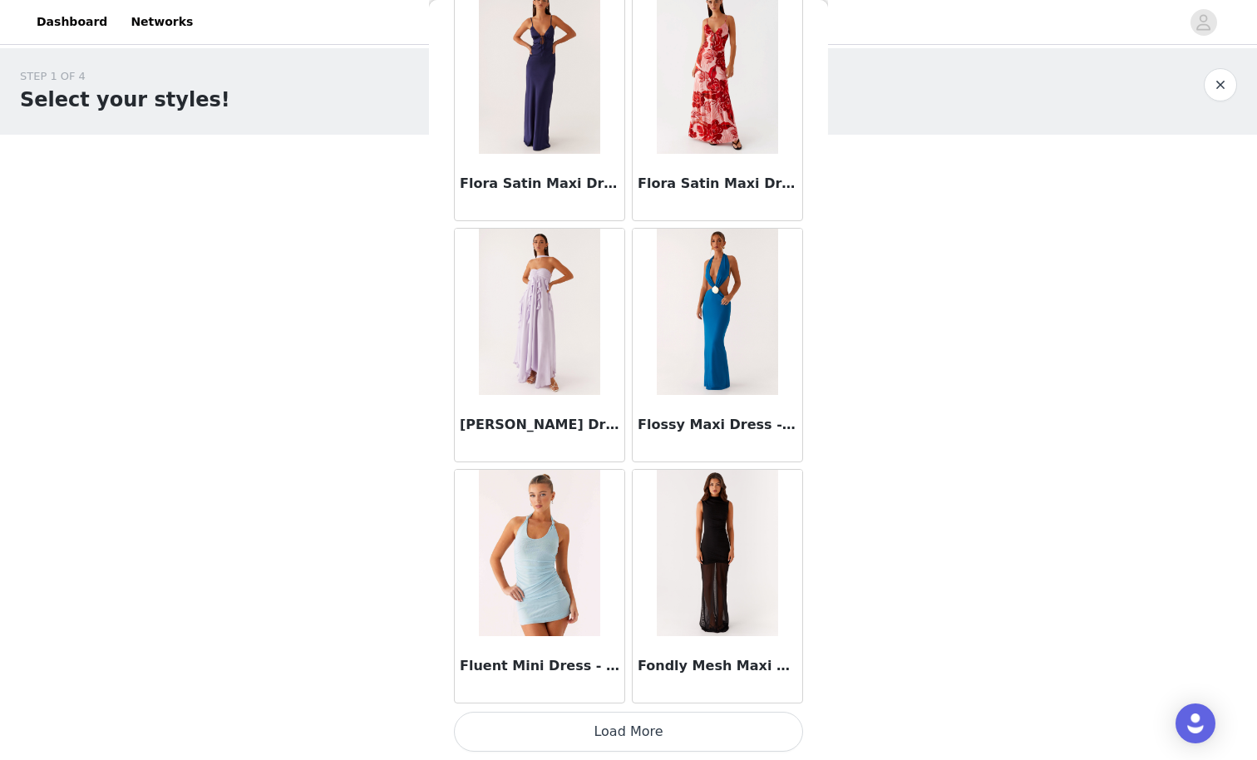
click at [713, 662] on button "Load More" at bounding box center [628, 732] width 349 height 40
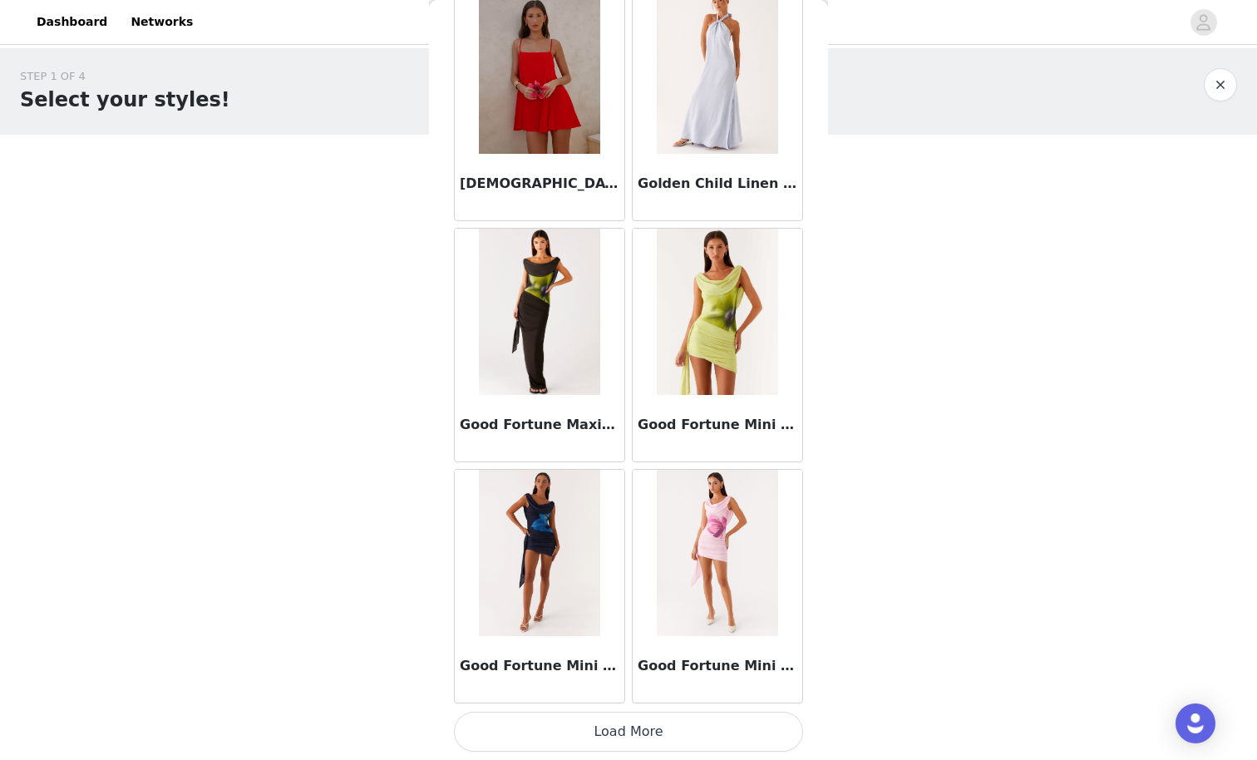
click at [713, 662] on button "Load More" at bounding box center [628, 732] width 349 height 40
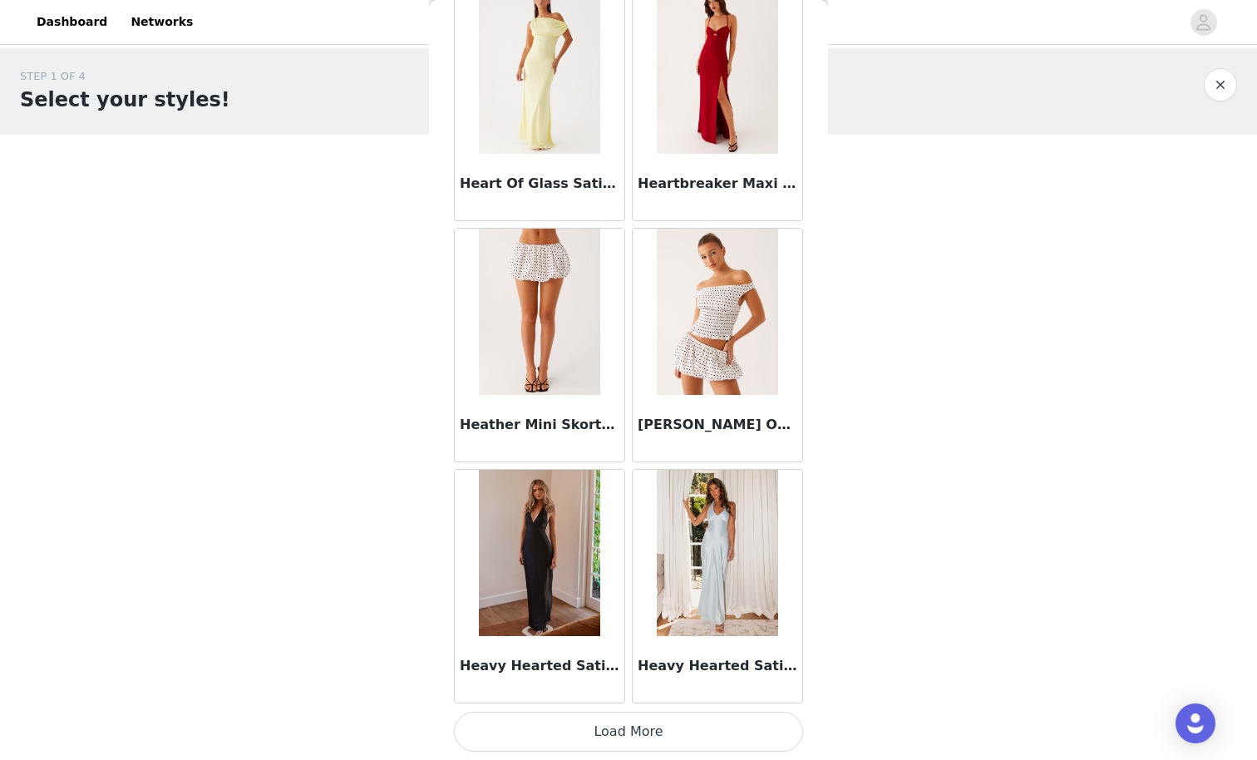
click at [708, 662] on button "Load More" at bounding box center [628, 732] width 349 height 40
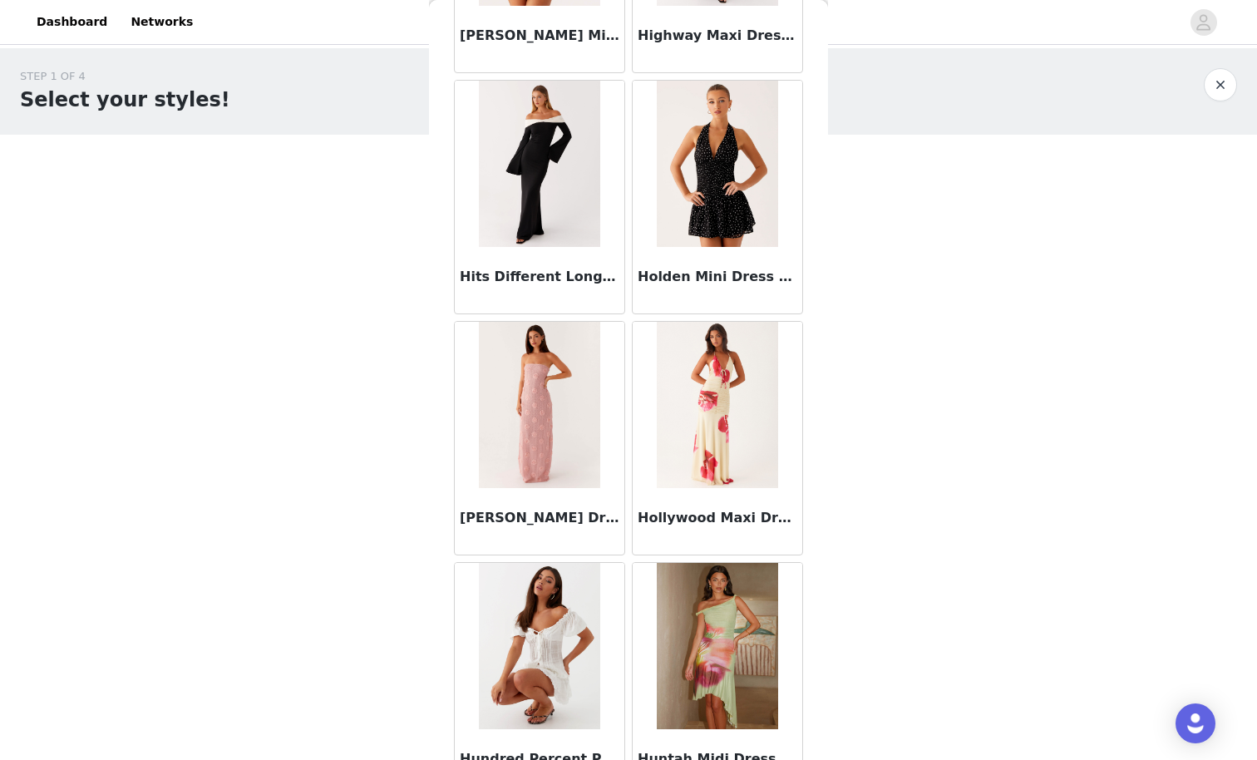
click at [739, 191] on img at bounding box center [717, 164] width 121 height 166
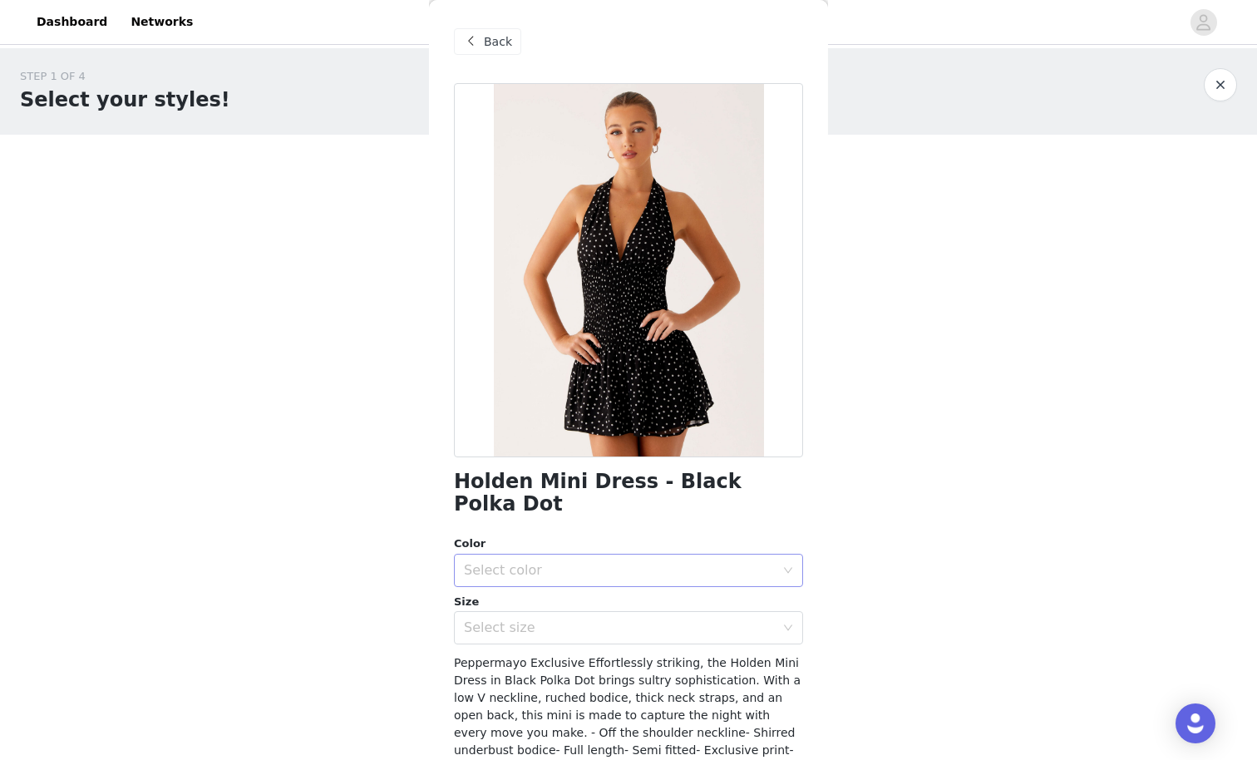
click at [481, 562] on div "Select color" at bounding box center [619, 570] width 311 height 17
click at [505, 576] on li "Black Polka Dot" at bounding box center [628, 583] width 349 height 27
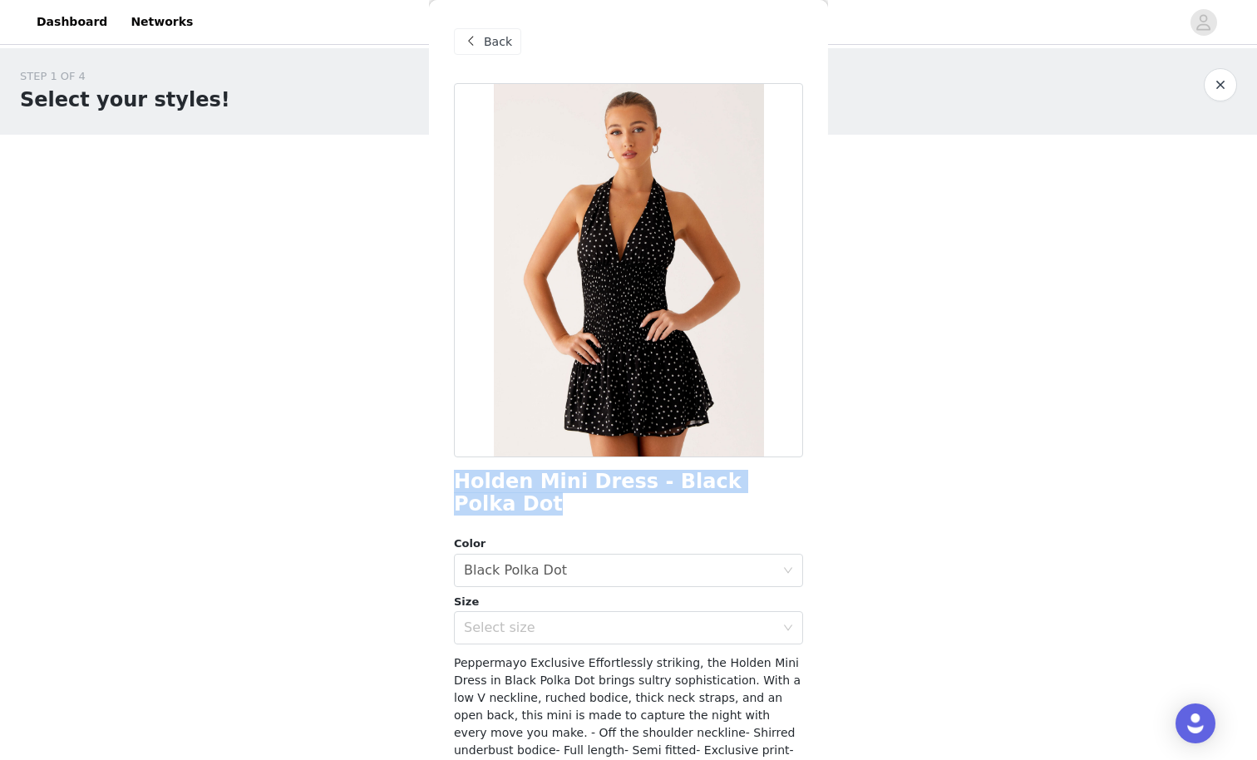
drag, startPoint x: 460, startPoint y: 479, endPoint x: 782, endPoint y: 491, distance: 322.8
click at [782, 491] on div "Holden Mini Dress - Black Polka Dot" at bounding box center [628, 492] width 349 height 45
copy h1 "Holden Mini Dress - Black Polka Dot"
click at [548, 619] on div "Select size" at bounding box center [619, 627] width 311 height 17
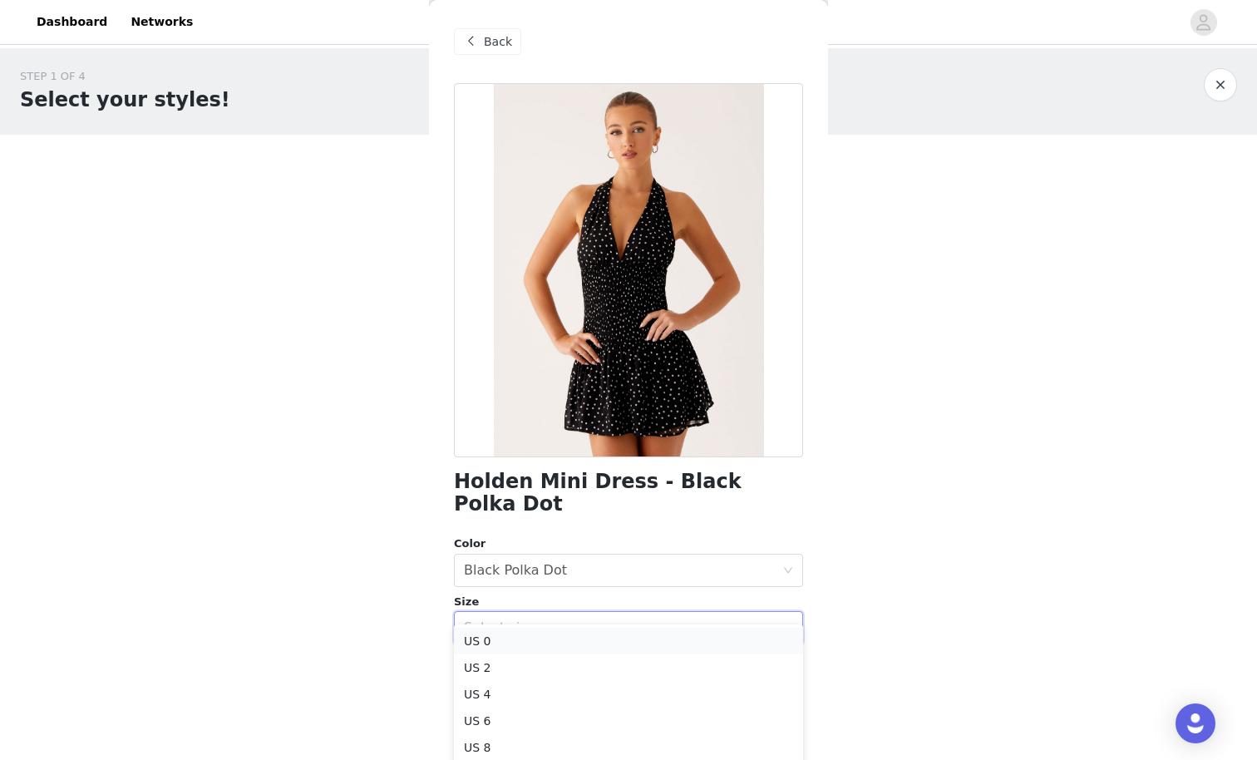
click at [532, 640] on li "US 0" at bounding box center [628, 641] width 349 height 27
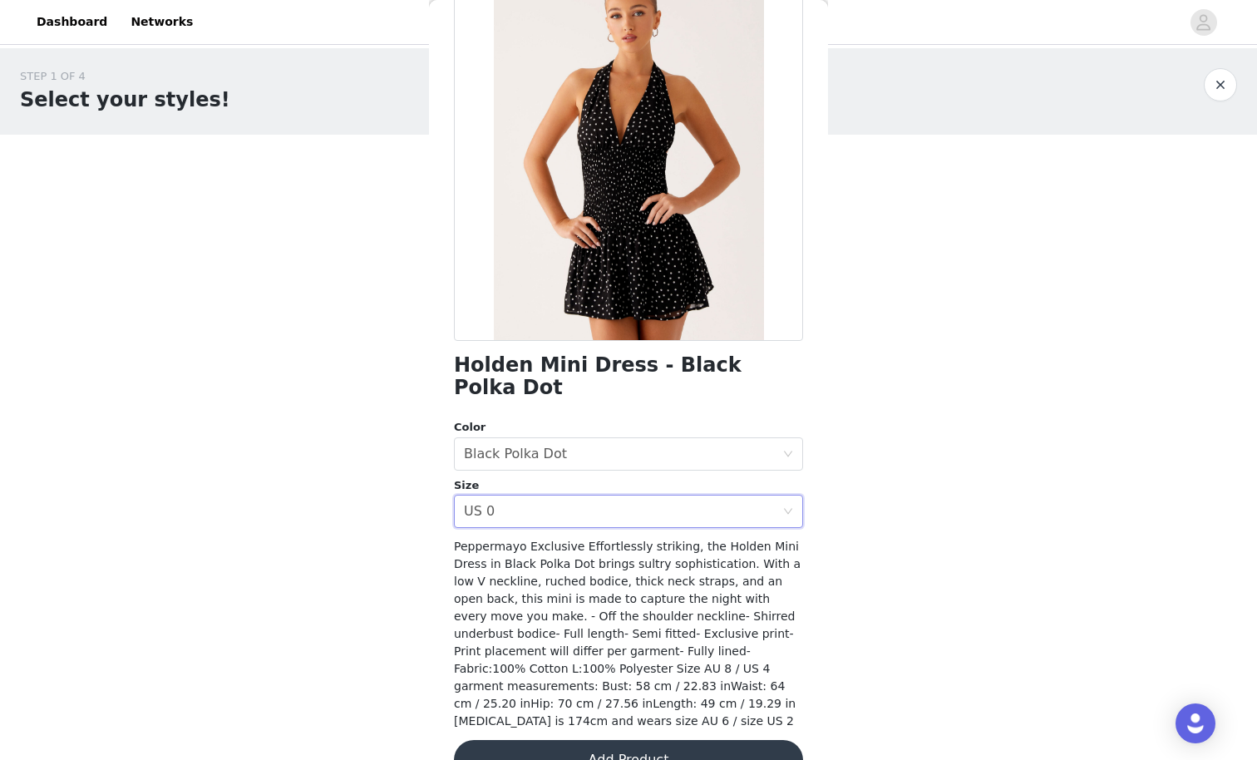
scroll to position [116, 0]
click at [628, 662] on button "Add Product" at bounding box center [628, 761] width 349 height 40
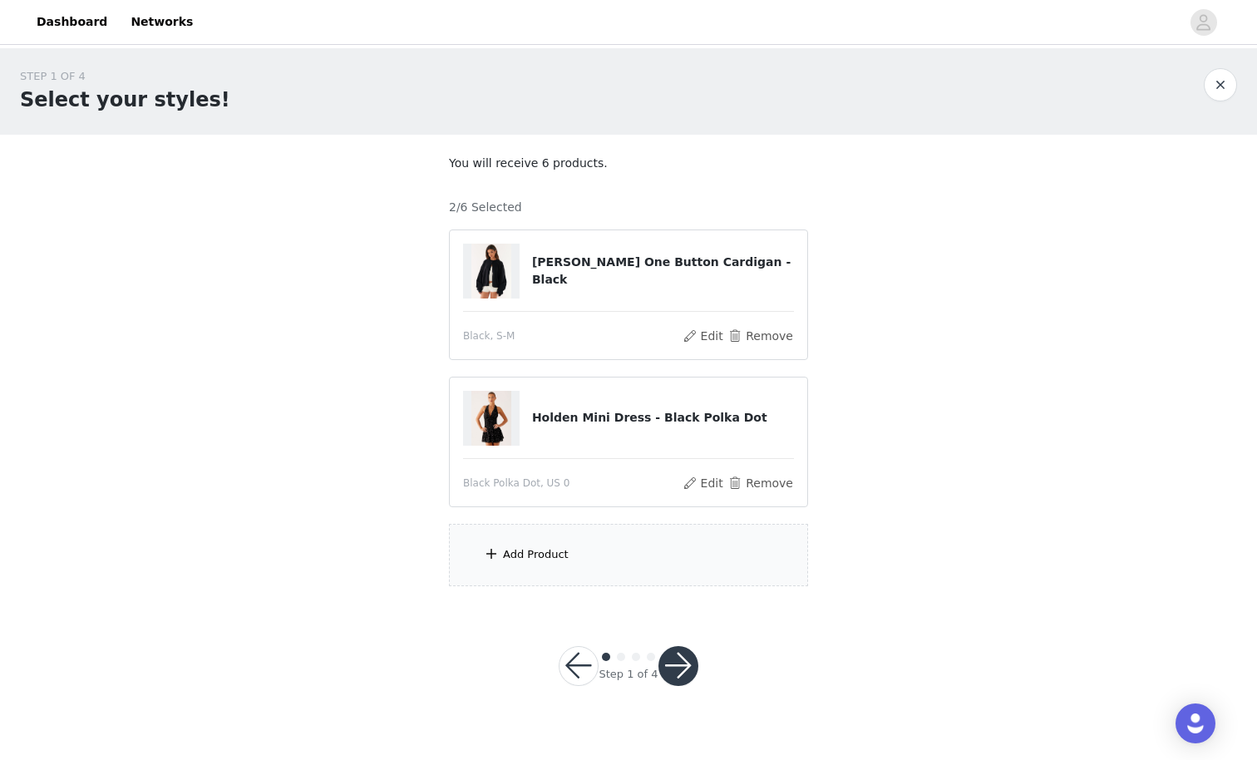
click at [619, 538] on div "Add Product" at bounding box center [628, 555] width 359 height 62
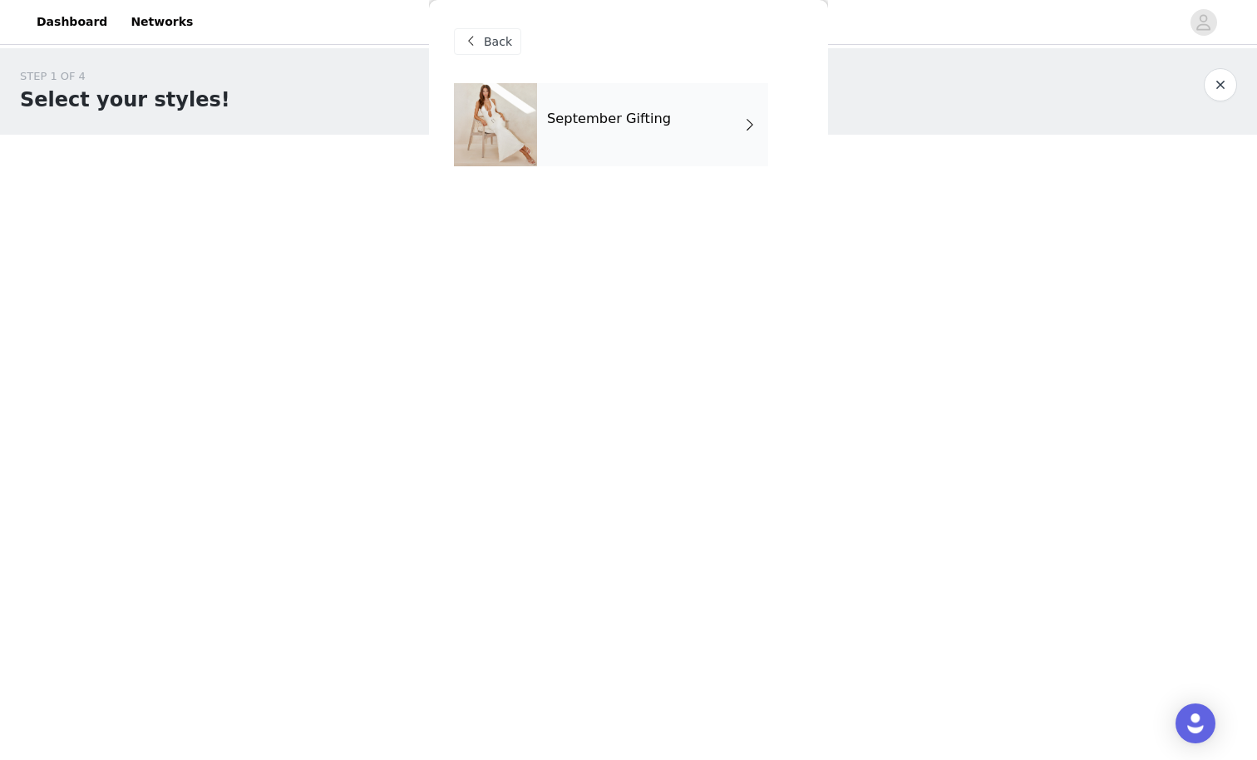
click at [663, 127] on div "September Gifting" at bounding box center [652, 124] width 231 height 83
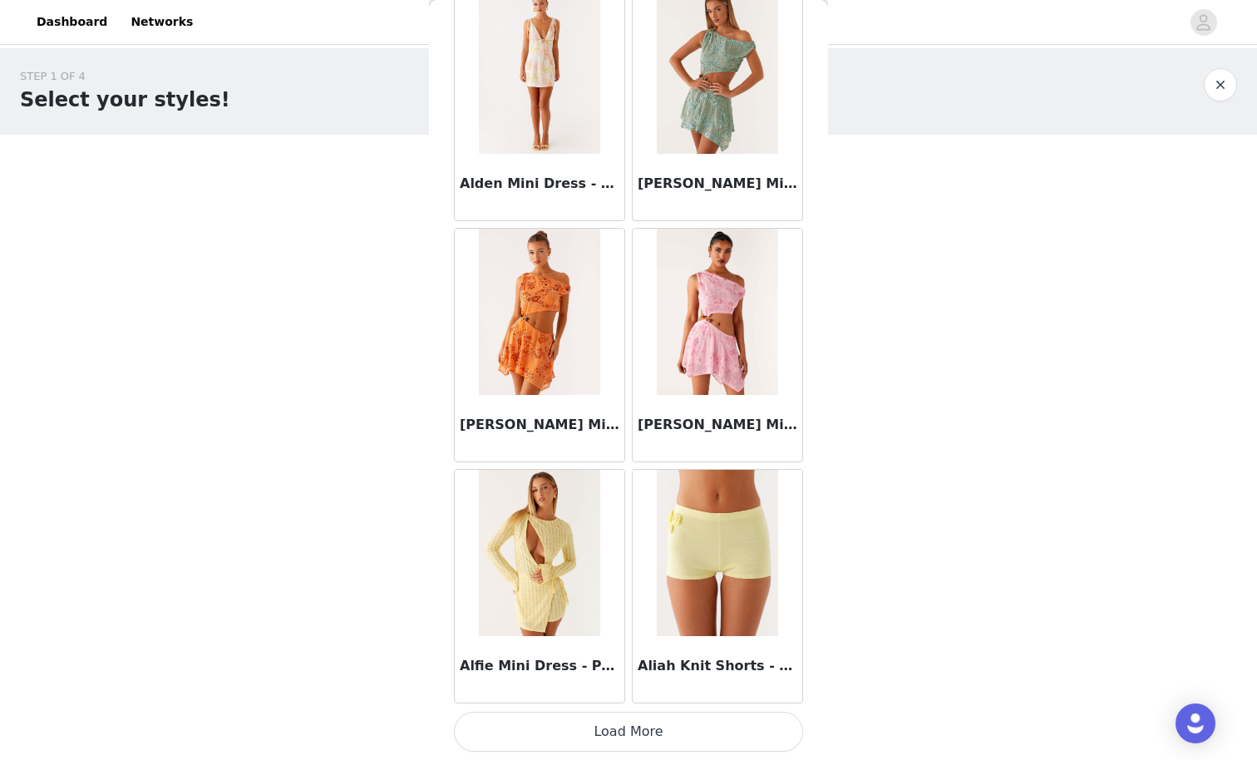
click at [584, 662] on button "Load More" at bounding box center [628, 732] width 349 height 40
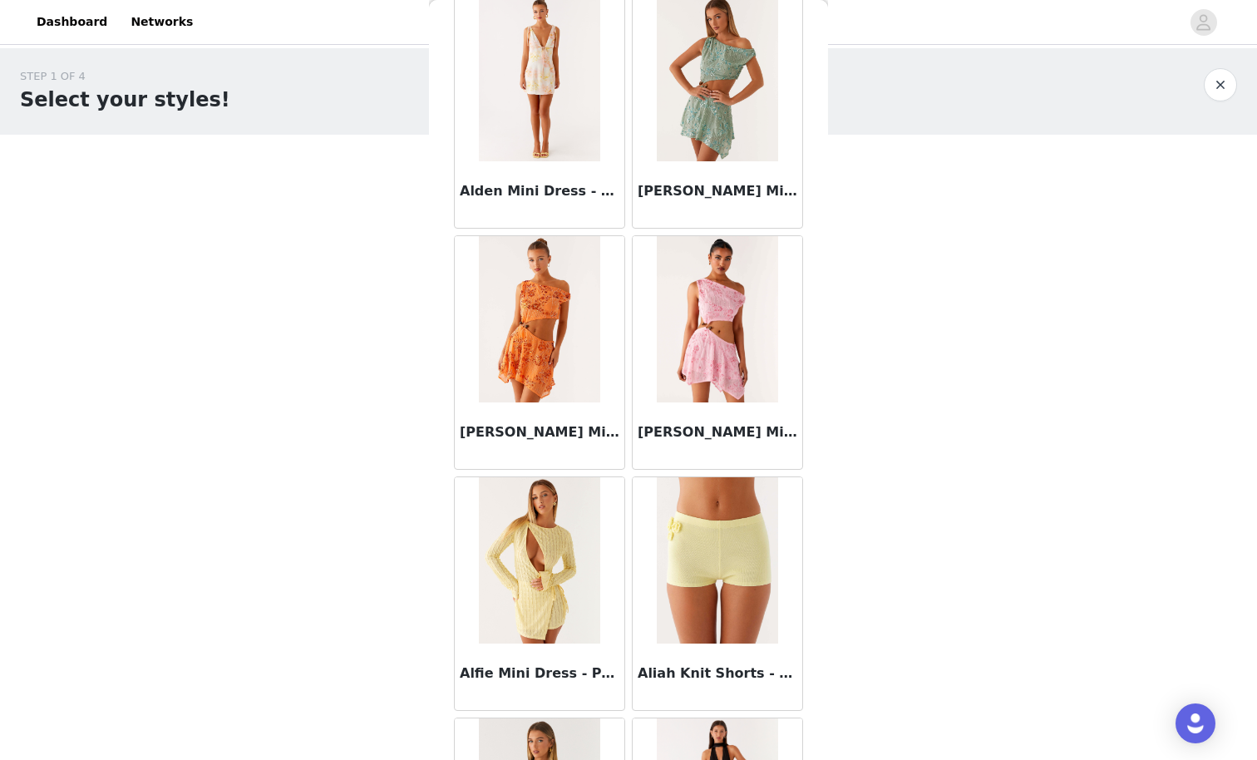
scroll to position [0, 0]
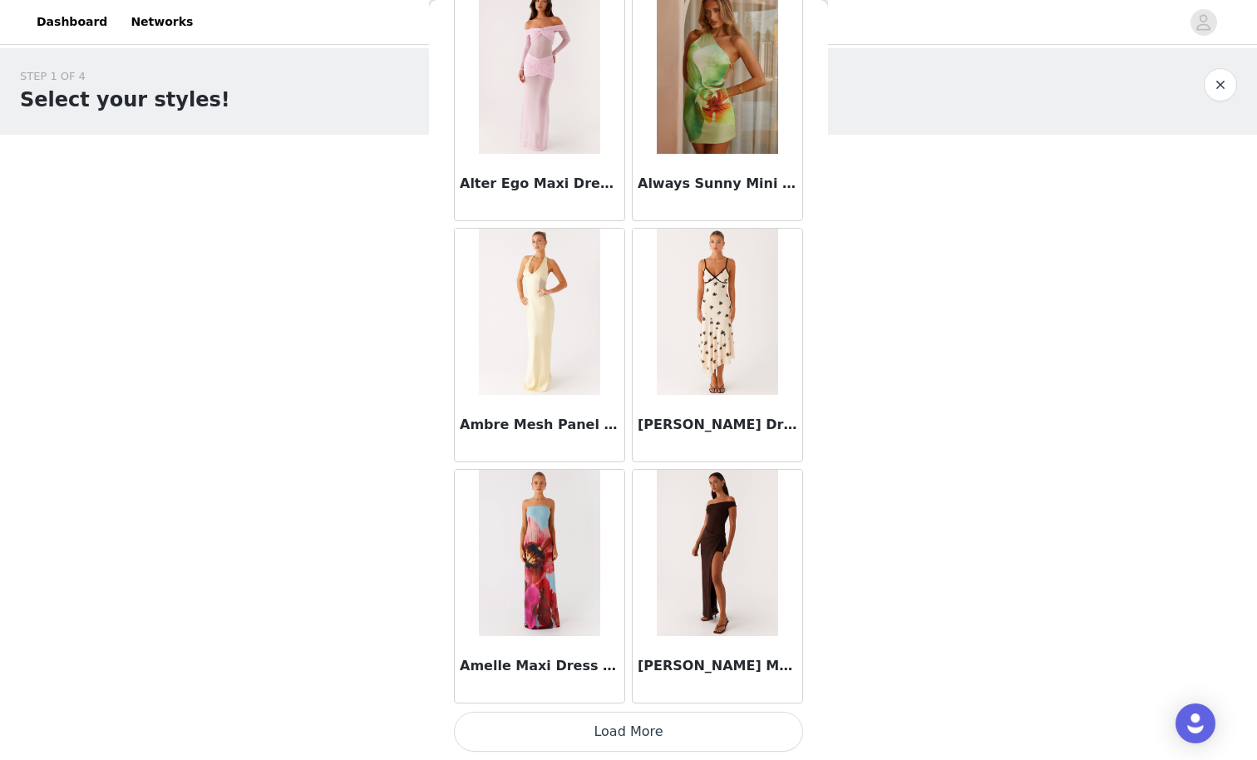
click at [584, 662] on button "Load More" at bounding box center [628, 732] width 349 height 40
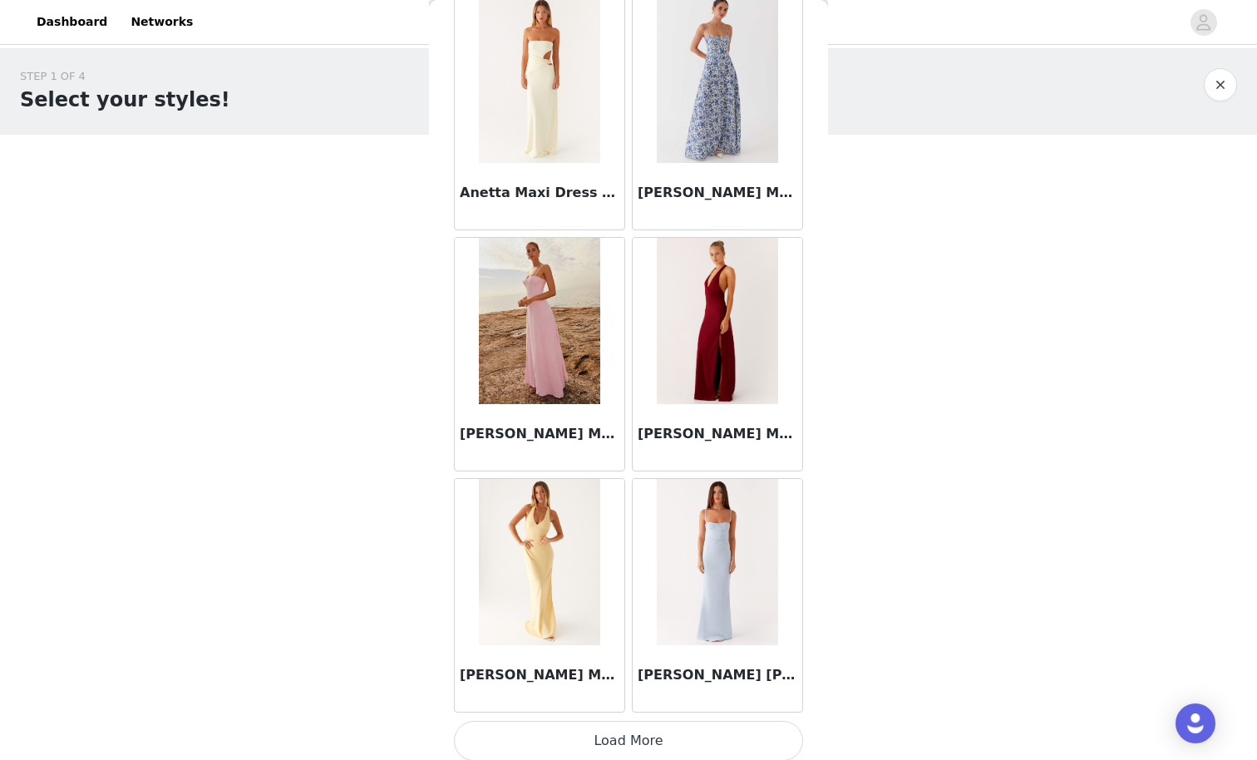
click at [586, 662] on button "Load More" at bounding box center [628, 741] width 349 height 40
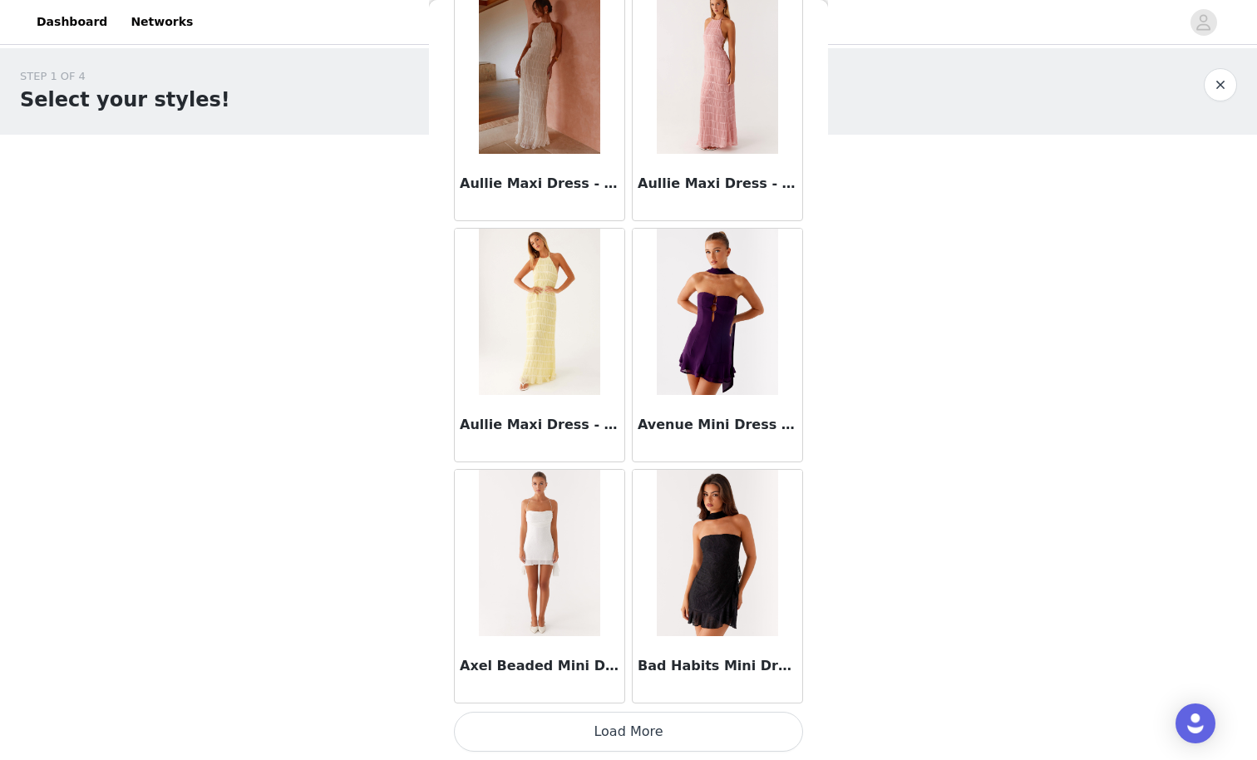
click at [586, 662] on button "Load More" at bounding box center [628, 732] width 349 height 40
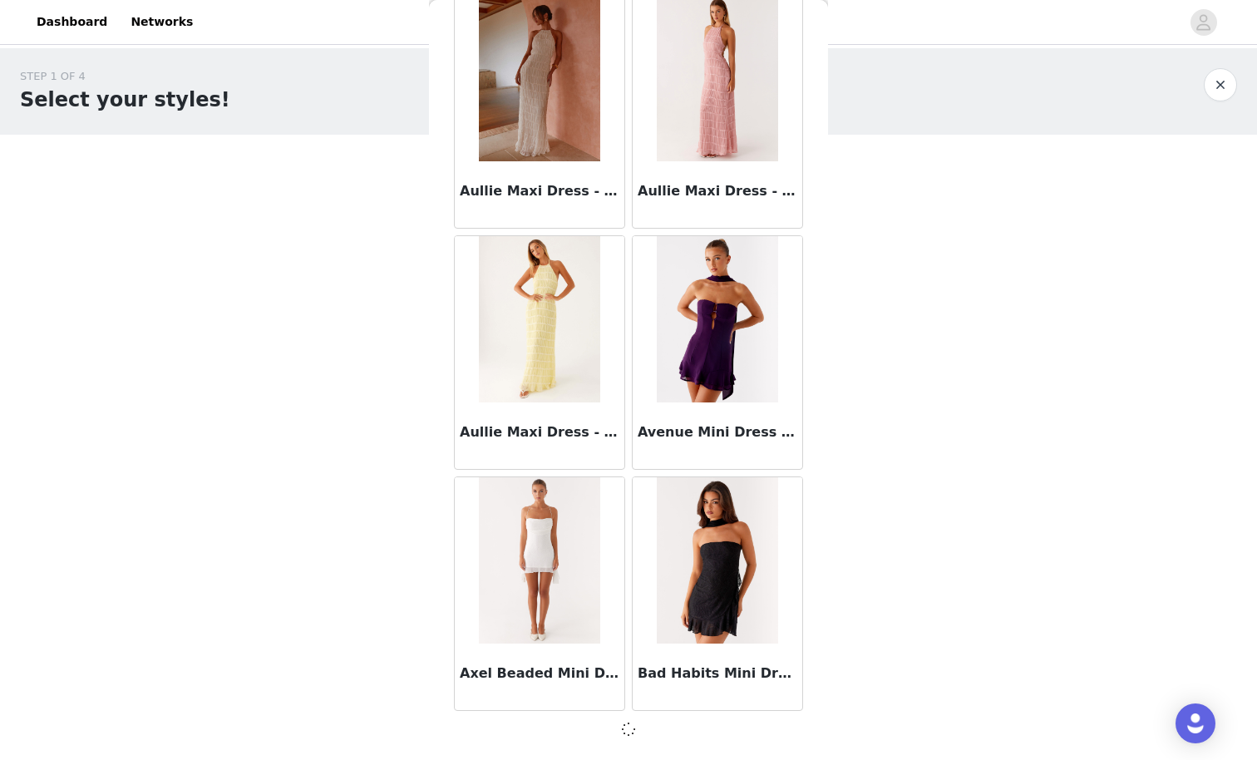
scroll to position [9008, 0]
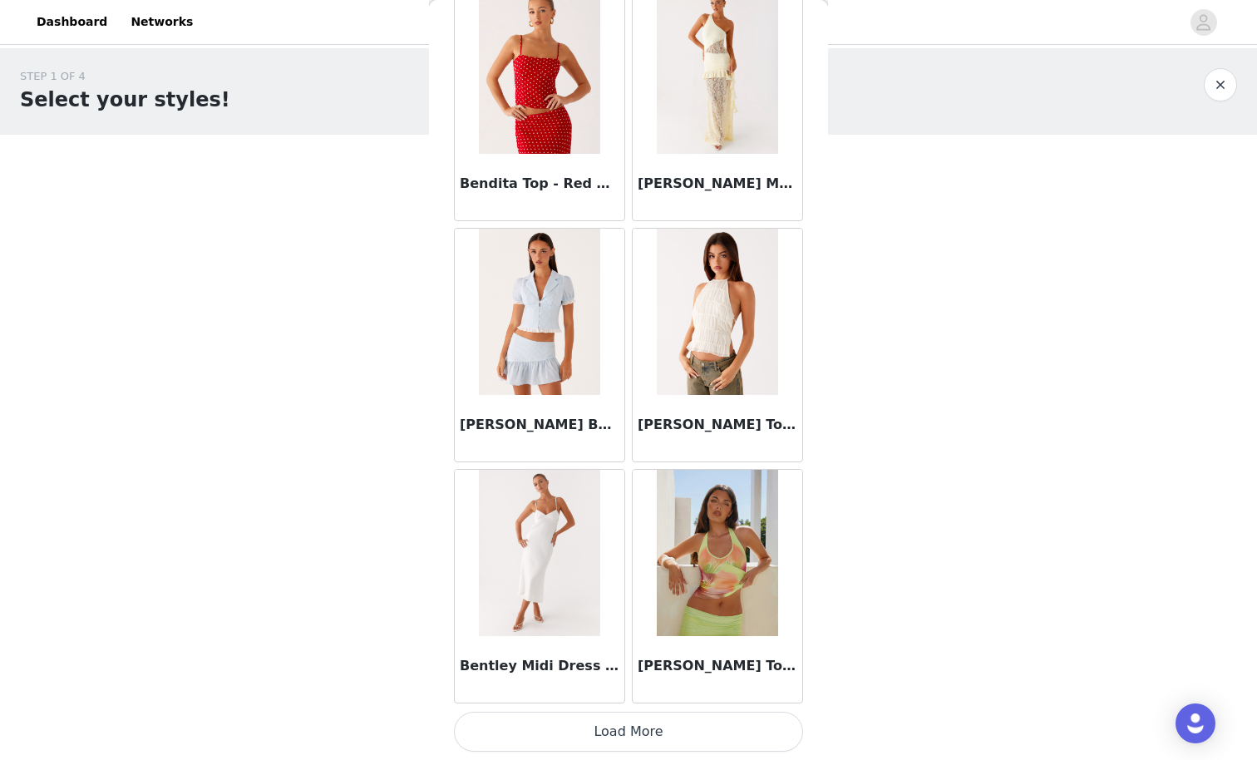
click at [586, 662] on button "Load More" at bounding box center [628, 732] width 349 height 40
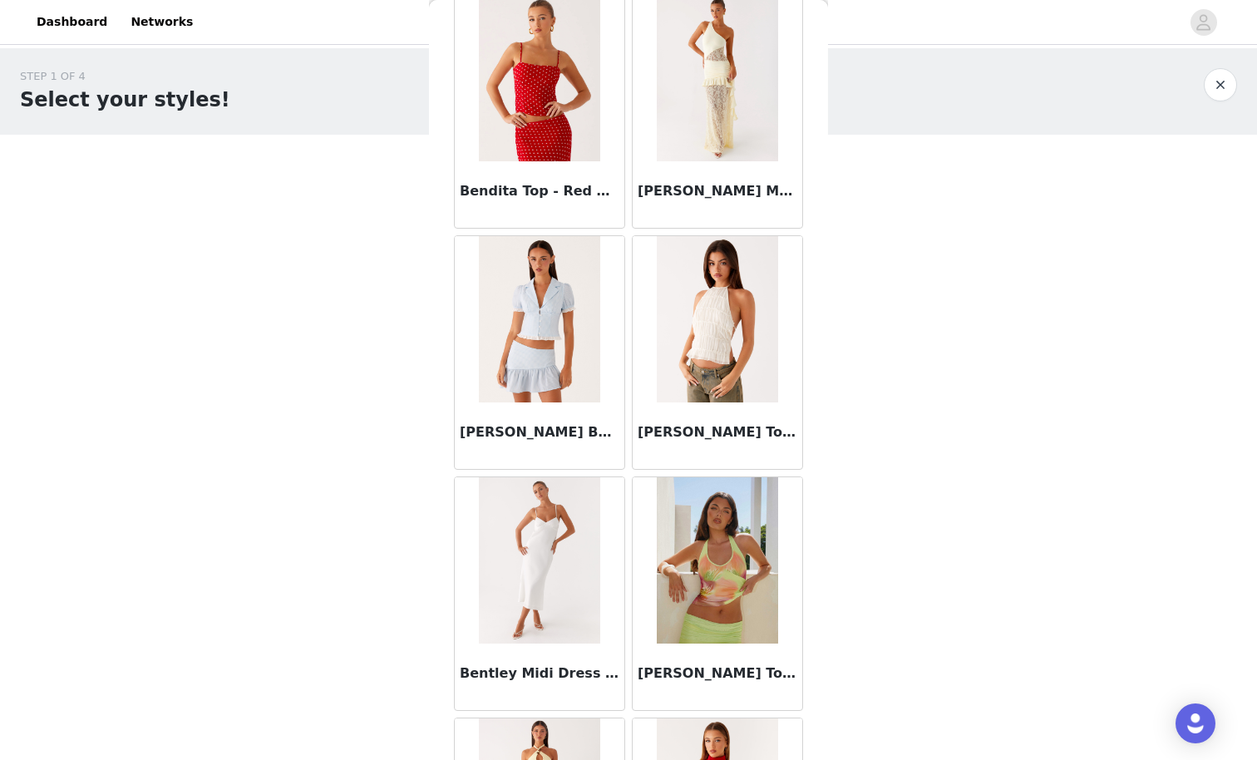
scroll to position [0, 0]
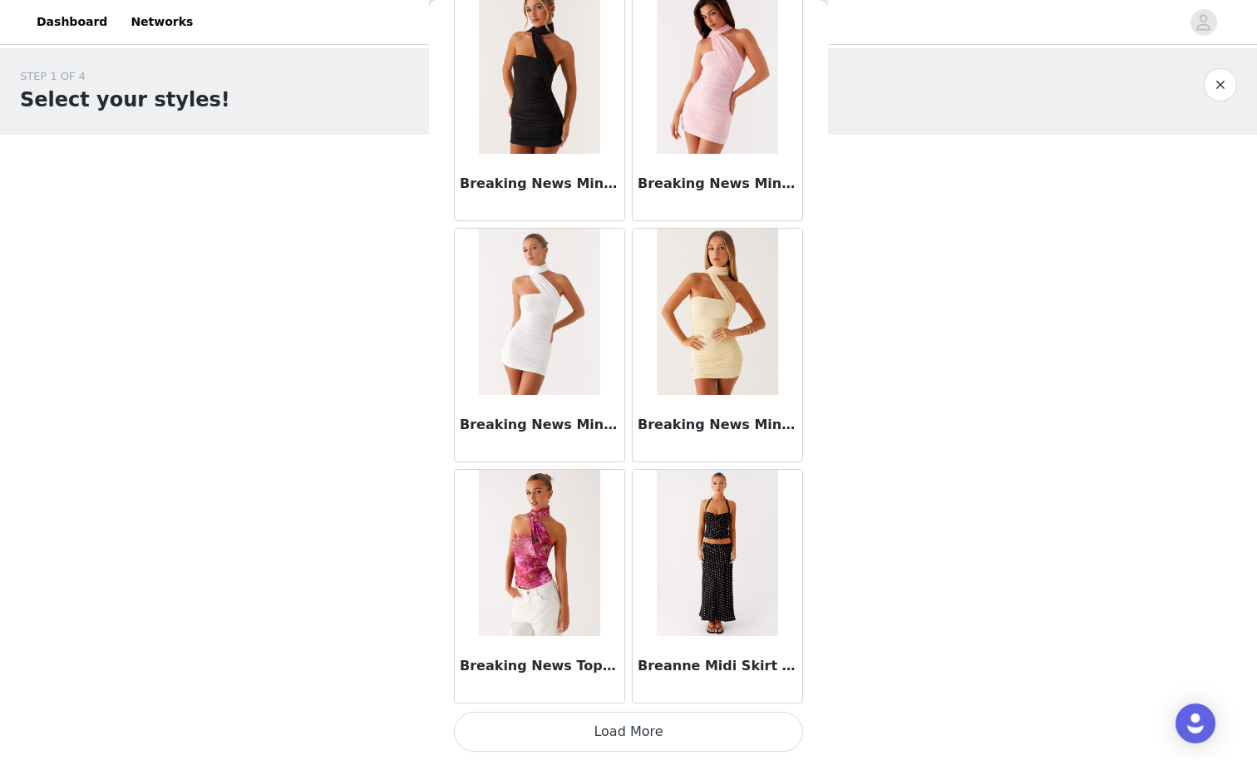
click at [586, 662] on button "Load More" at bounding box center [628, 732] width 349 height 40
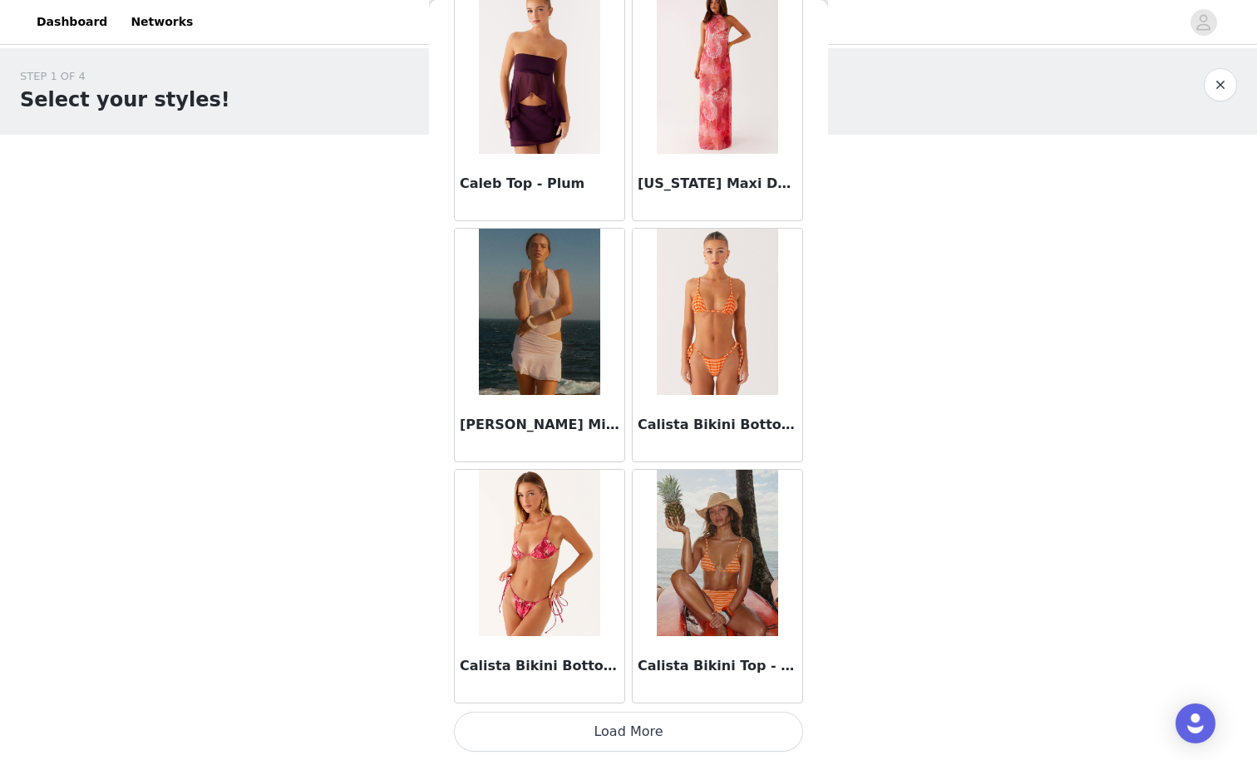
scroll to position [16248, 0]
click at [579, 662] on button "Load More" at bounding box center [628, 732] width 349 height 40
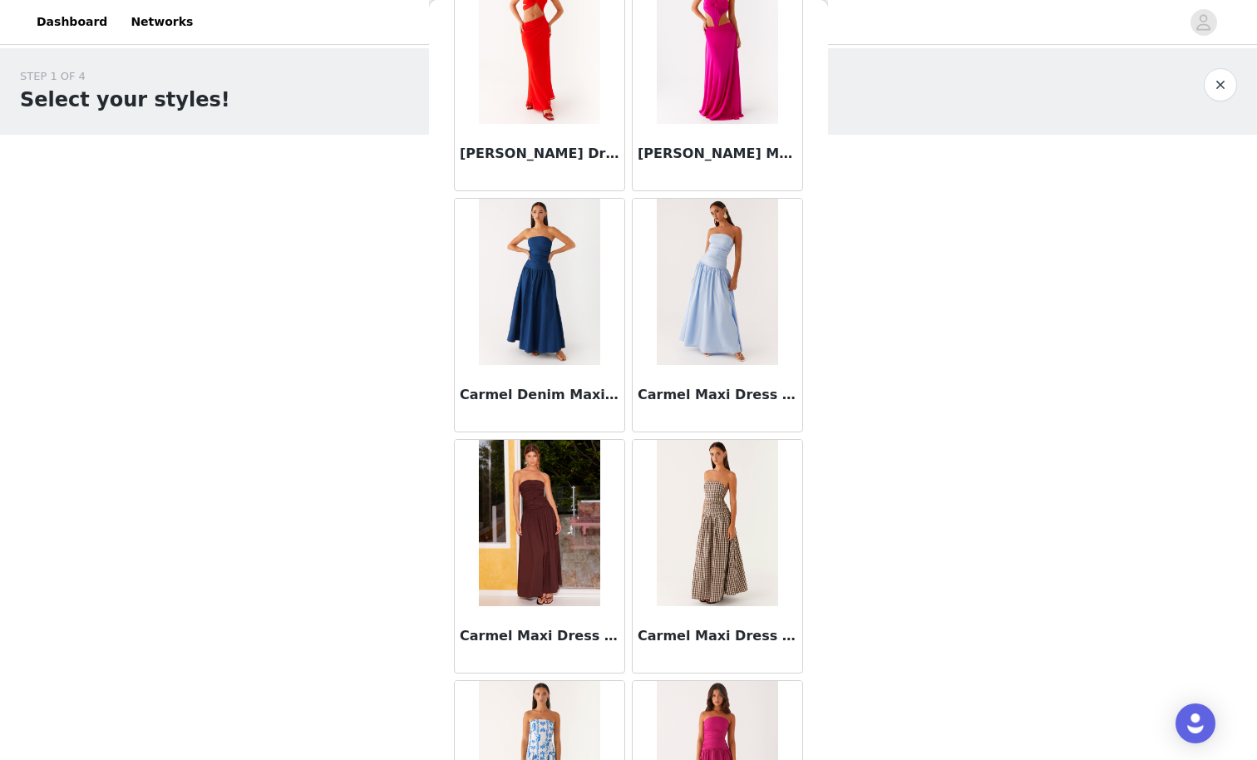
scroll to position [17967, 0]
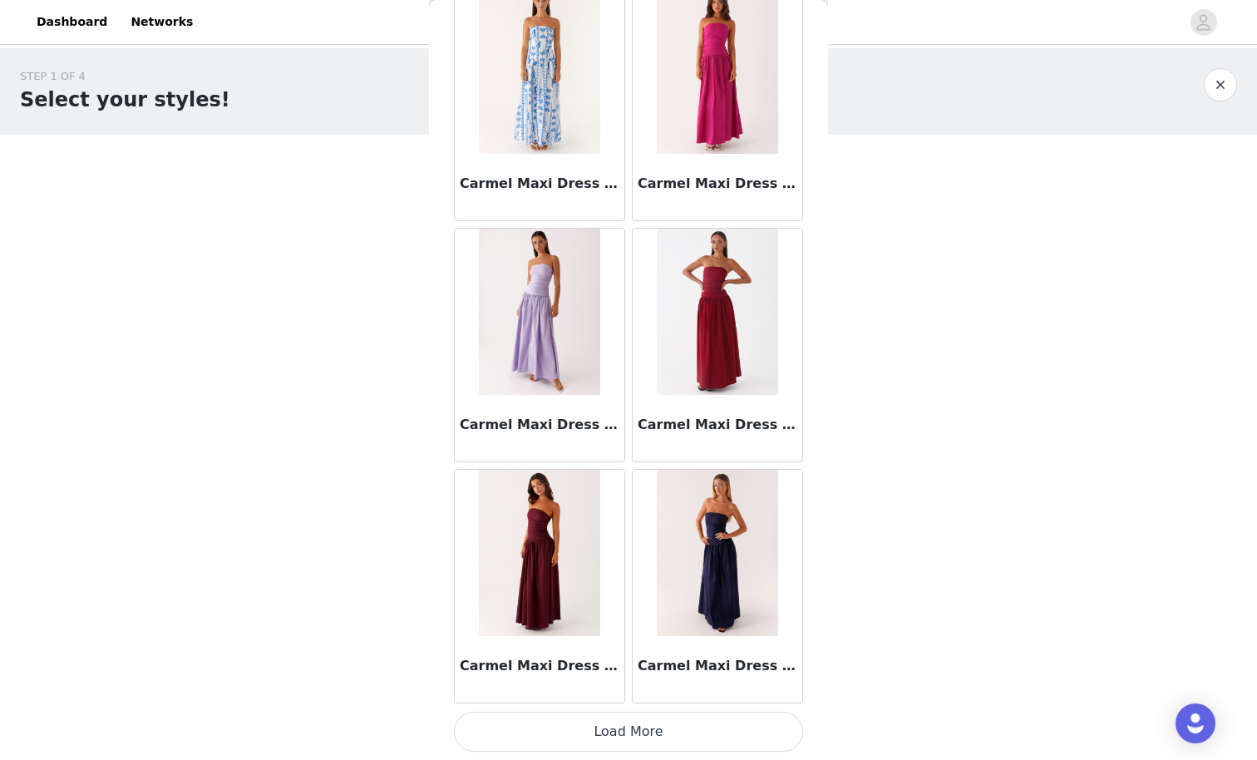
click at [737, 662] on button "Load More" at bounding box center [628, 732] width 349 height 40
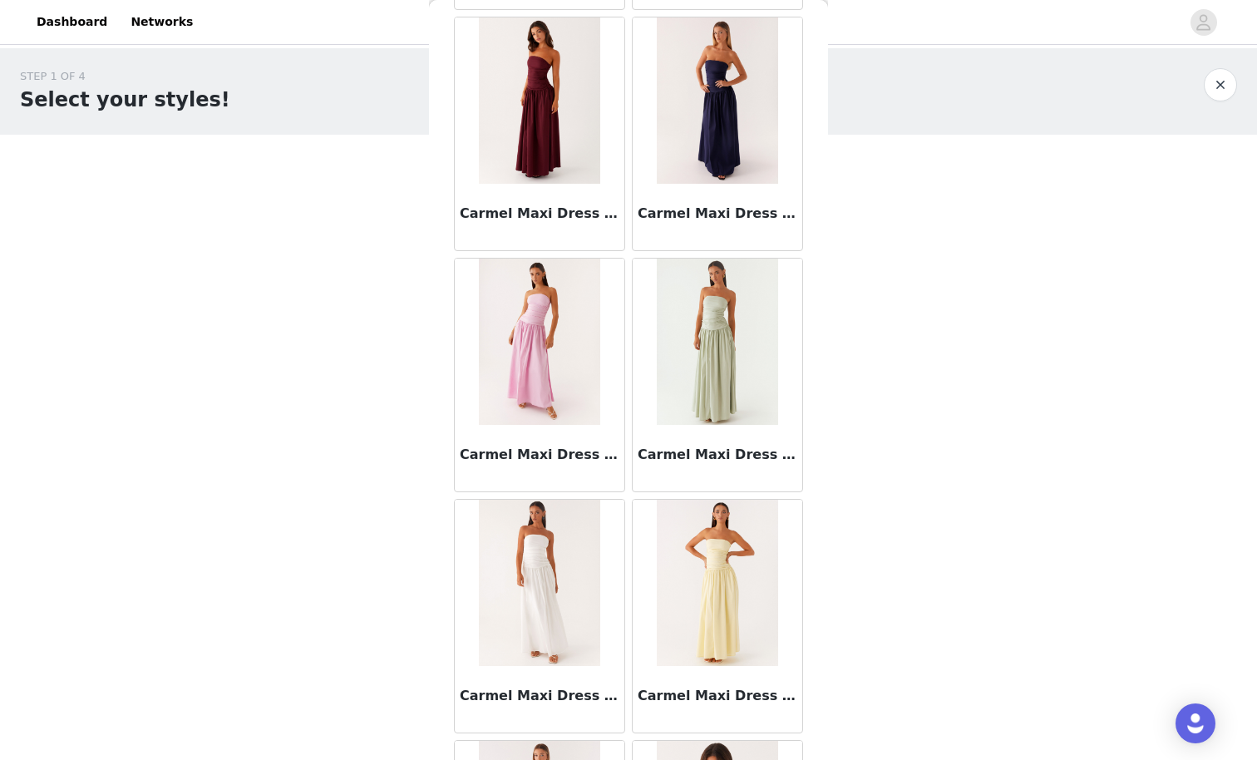
scroll to position [19158, 0]
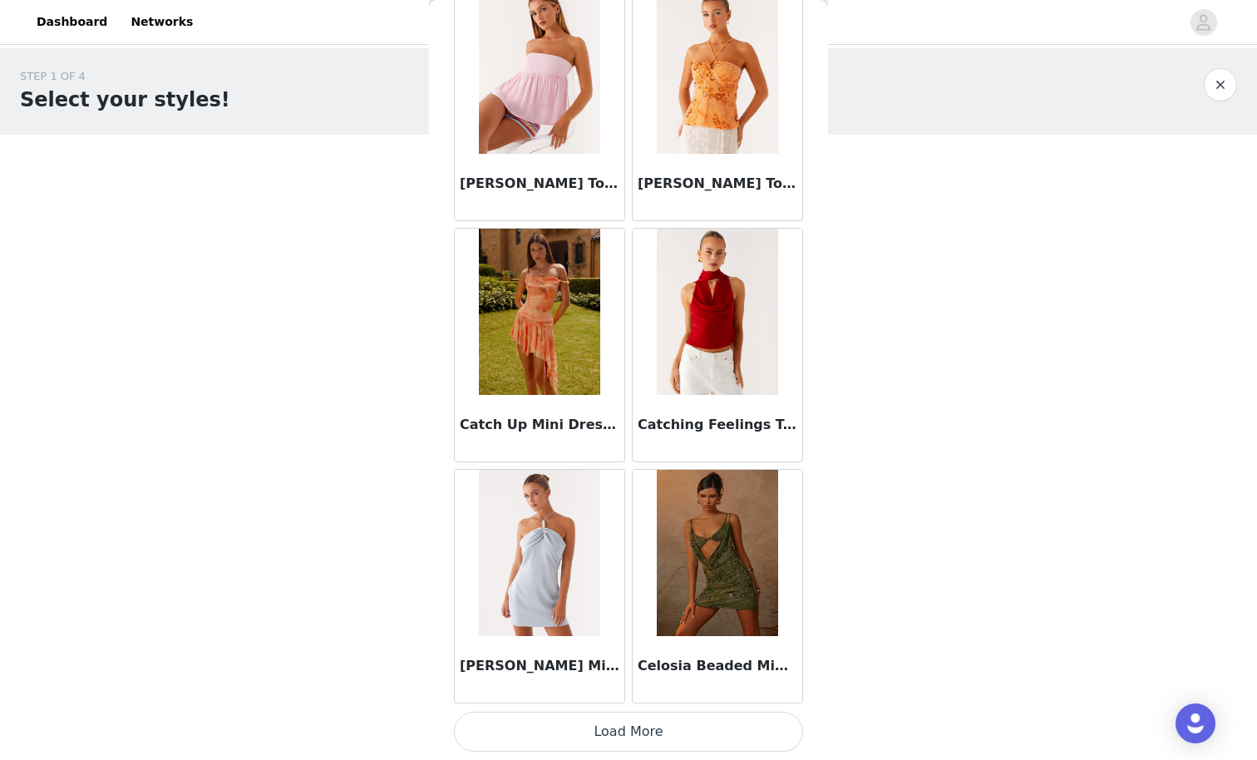
click at [726, 662] on button "Load More" at bounding box center [628, 732] width 349 height 40
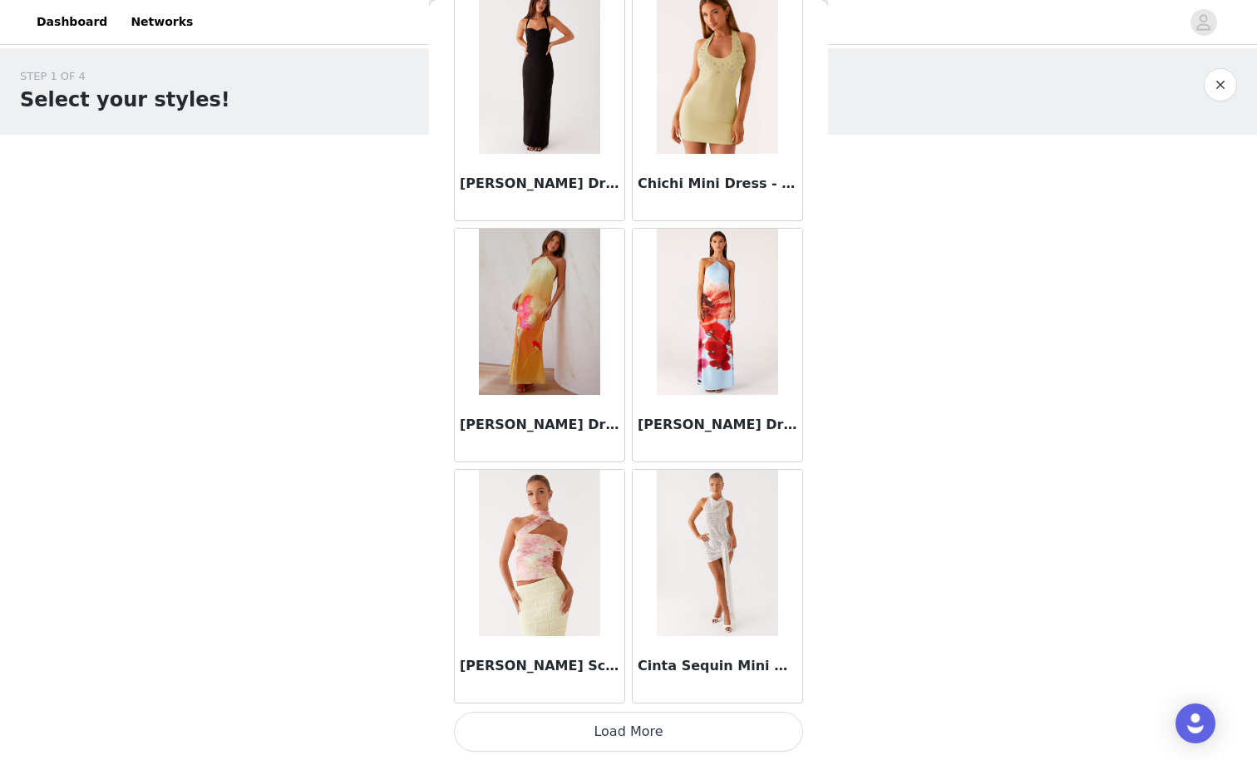
click at [741, 662] on button "Load More" at bounding box center [628, 732] width 349 height 40
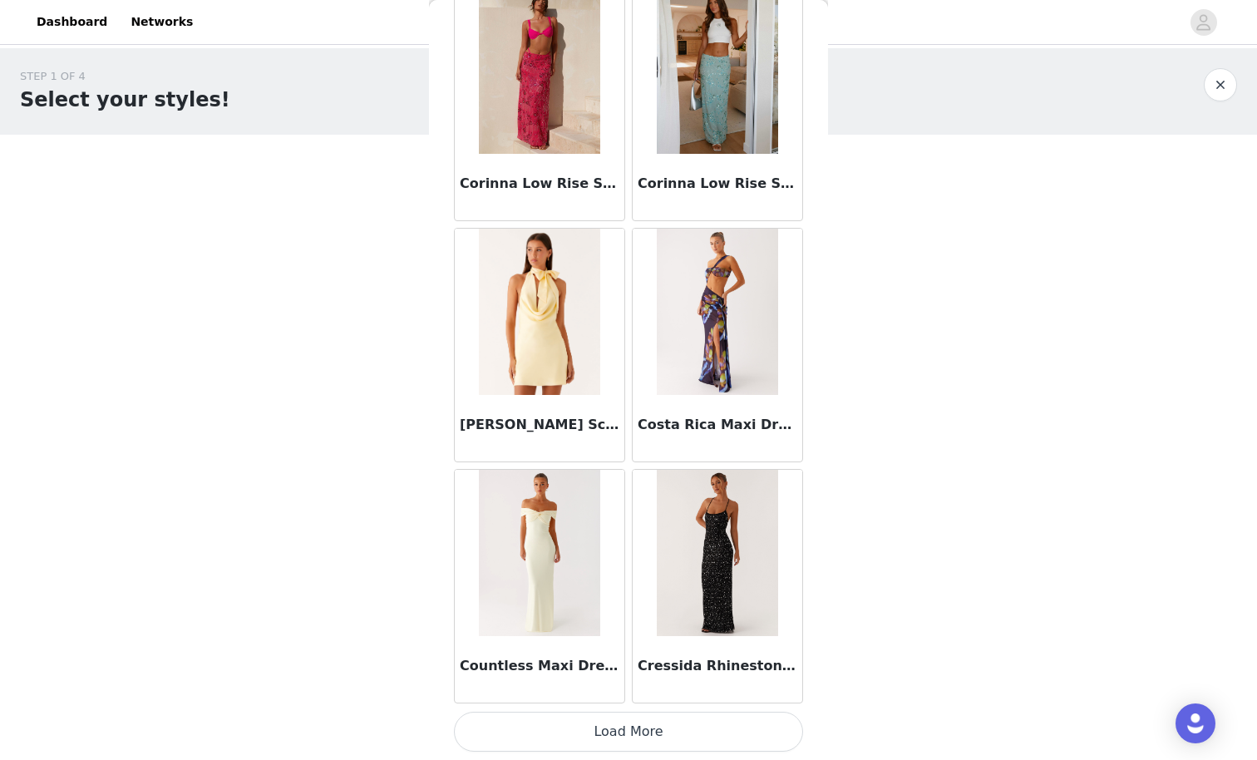
click at [729, 662] on button "Load More" at bounding box center [628, 732] width 349 height 40
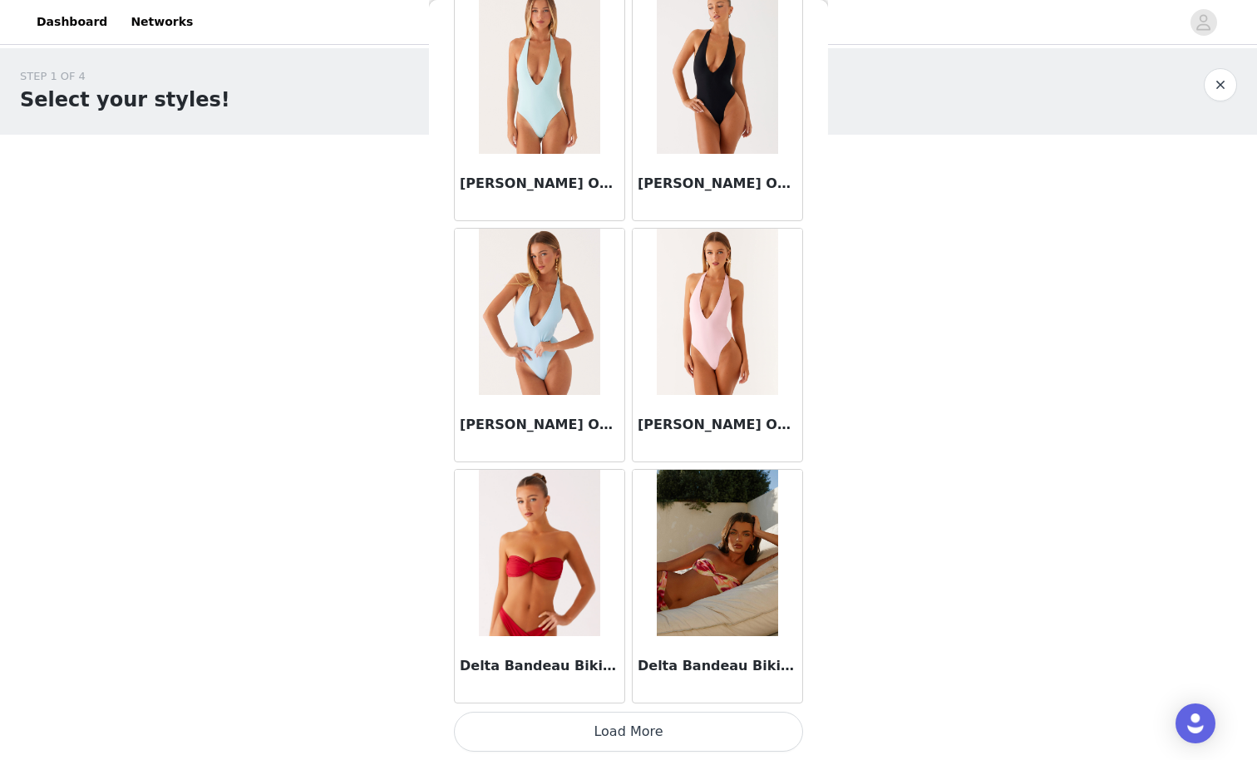
click at [727, 662] on button "Load More" at bounding box center [628, 732] width 349 height 40
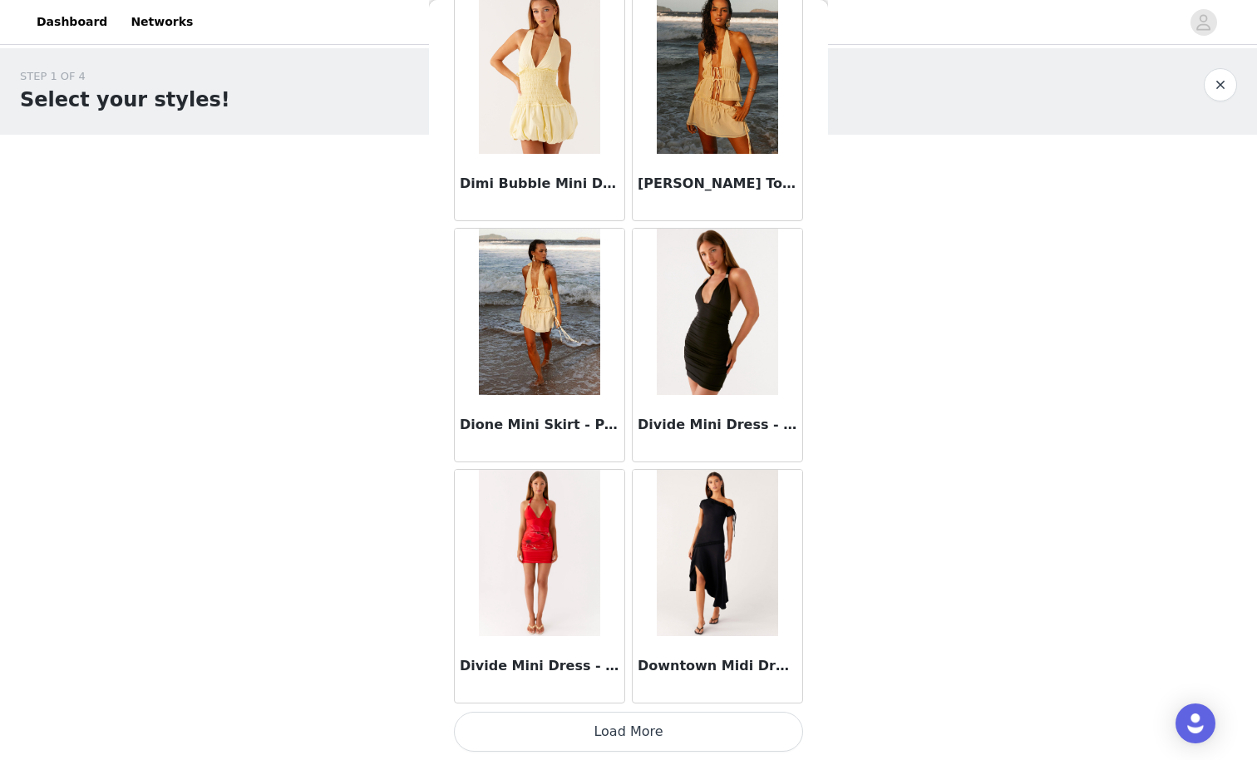
click at [742, 662] on button "Load More" at bounding box center [628, 732] width 349 height 40
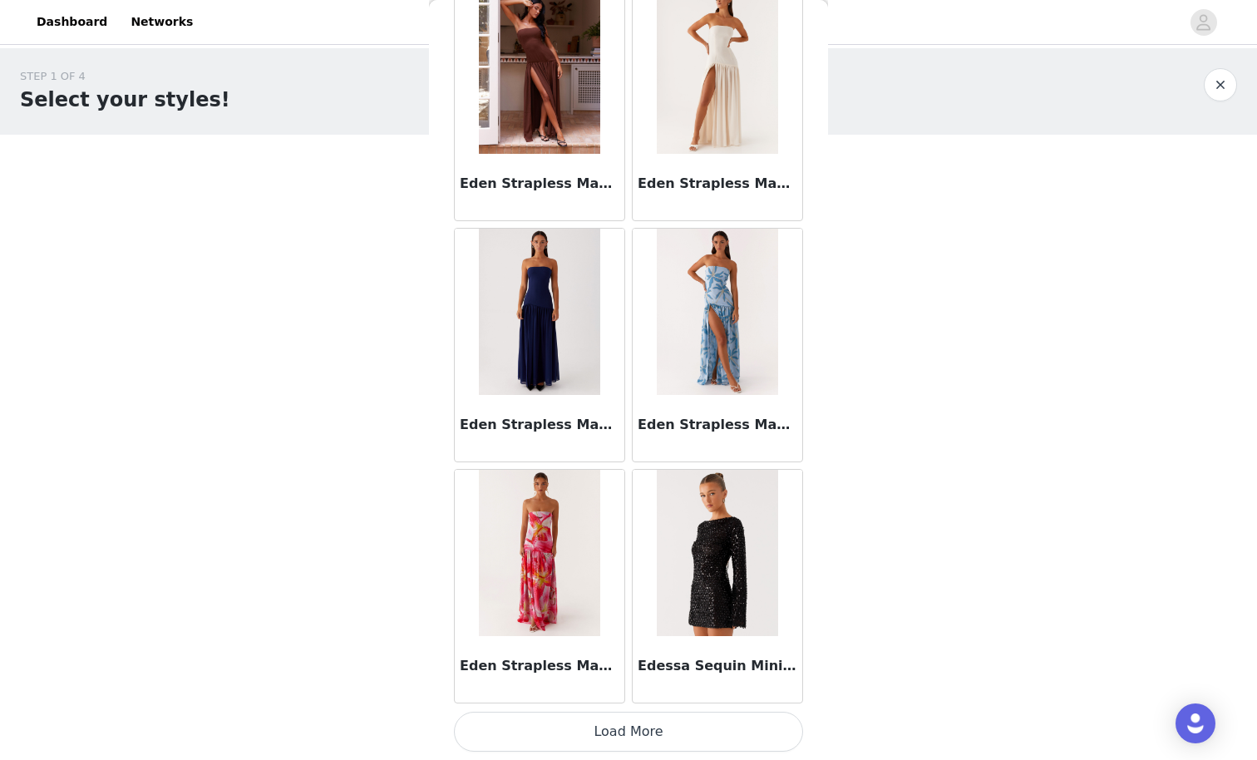
click at [707, 662] on button "Load More" at bounding box center [628, 732] width 349 height 40
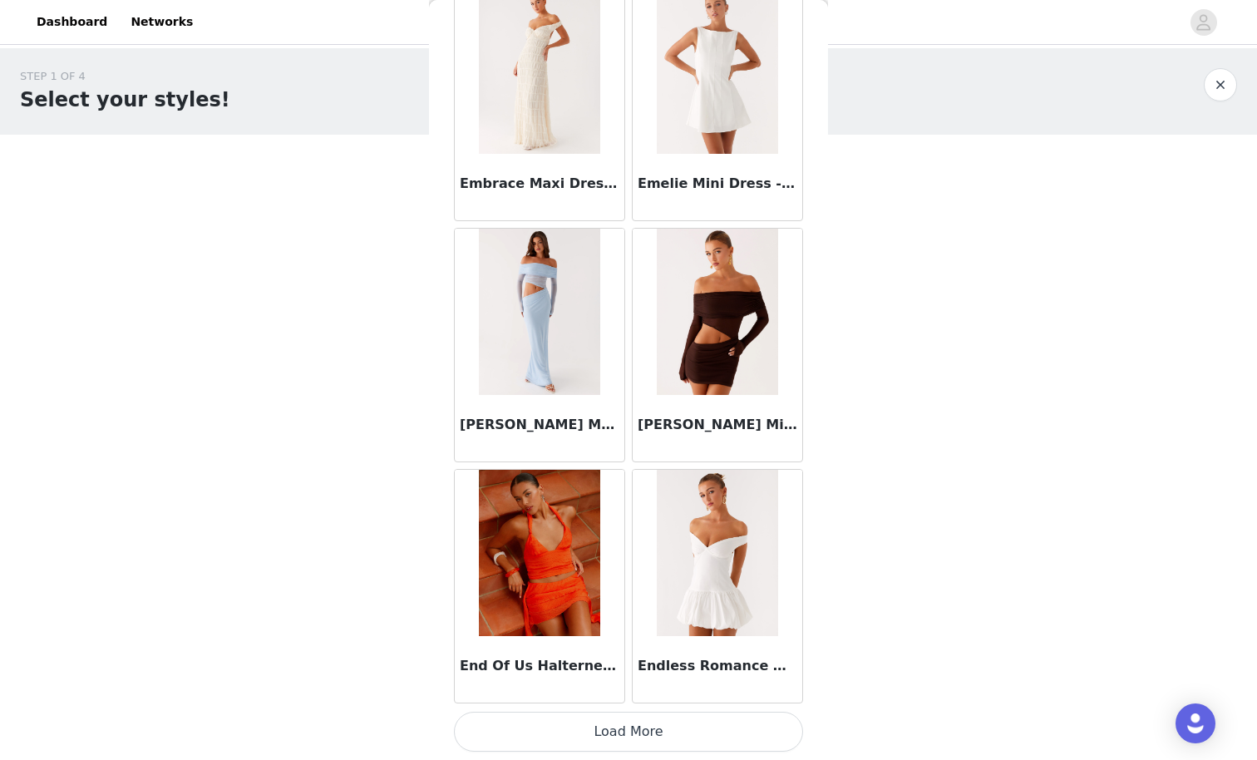
click at [711, 662] on button "Load More" at bounding box center [628, 732] width 349 height 40
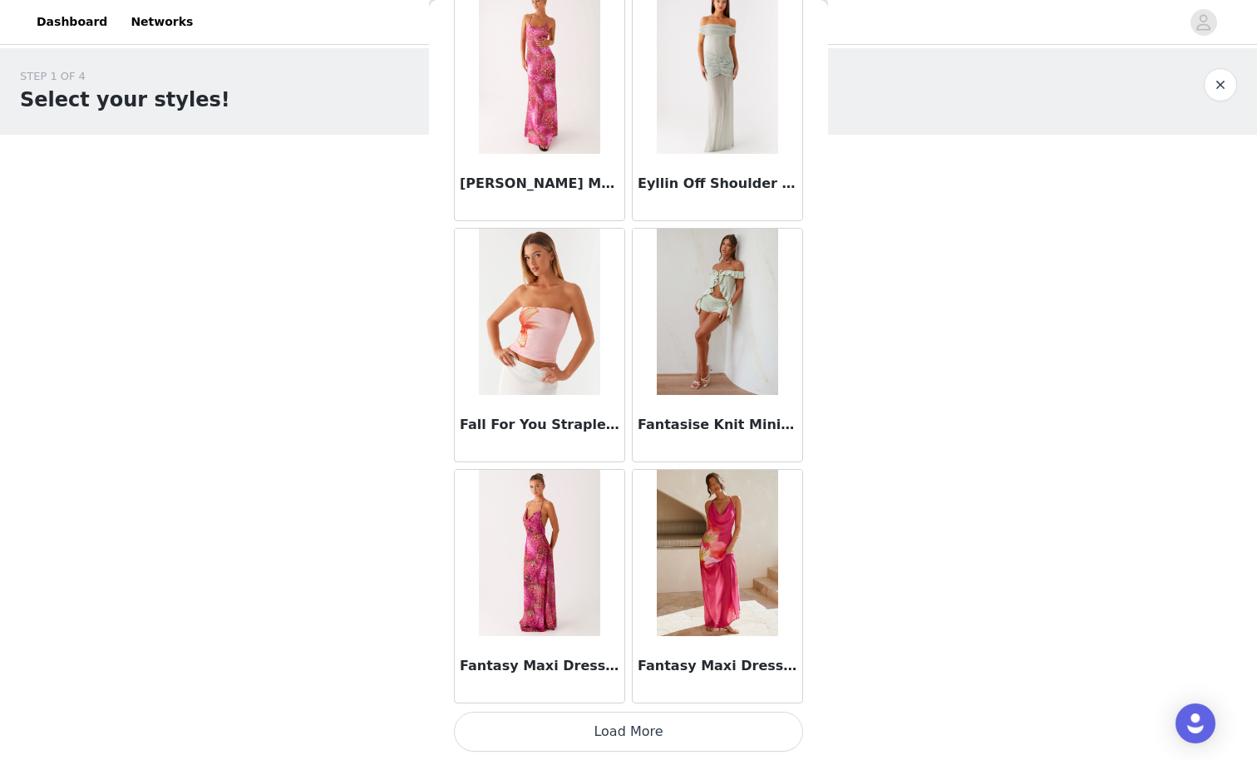
click at [747, 662] on button "Load More" at bounding box center [628, 732] width 349 height 40
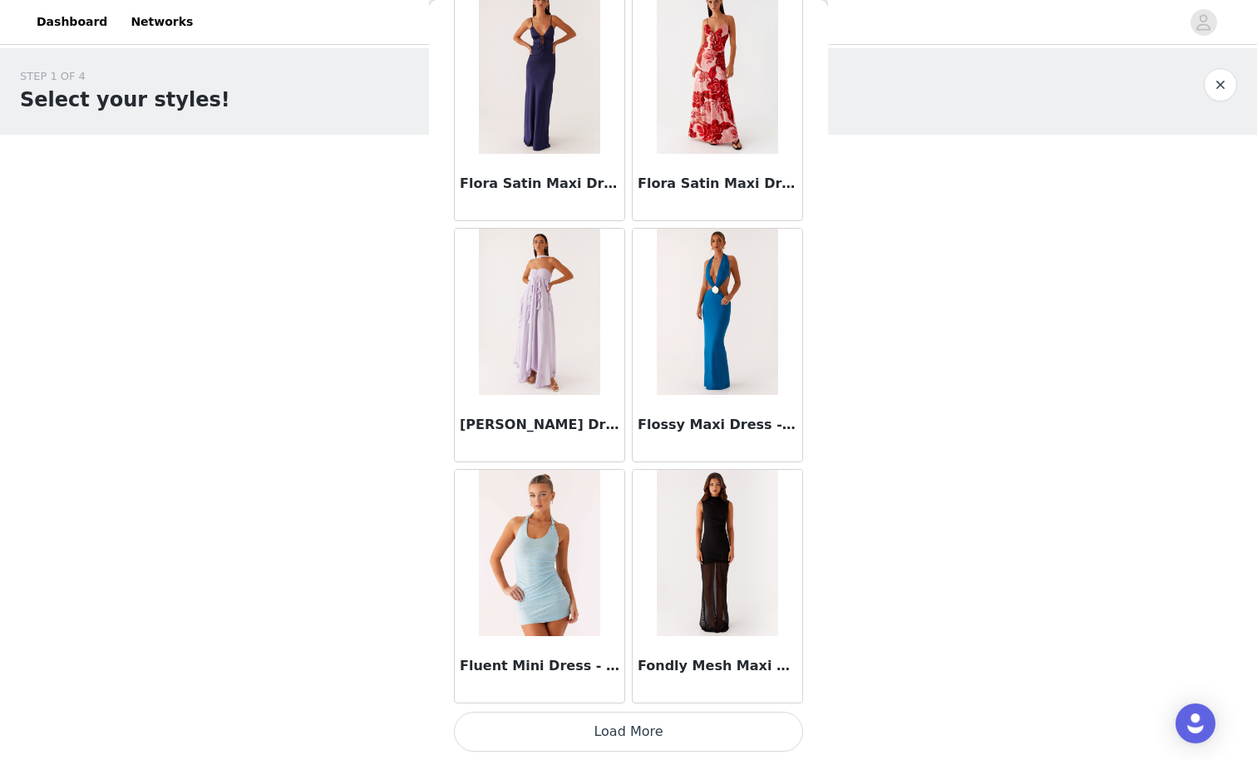
click at [751, 662] on button "Load More" at bounding box center [628, 732] width 349 height 40
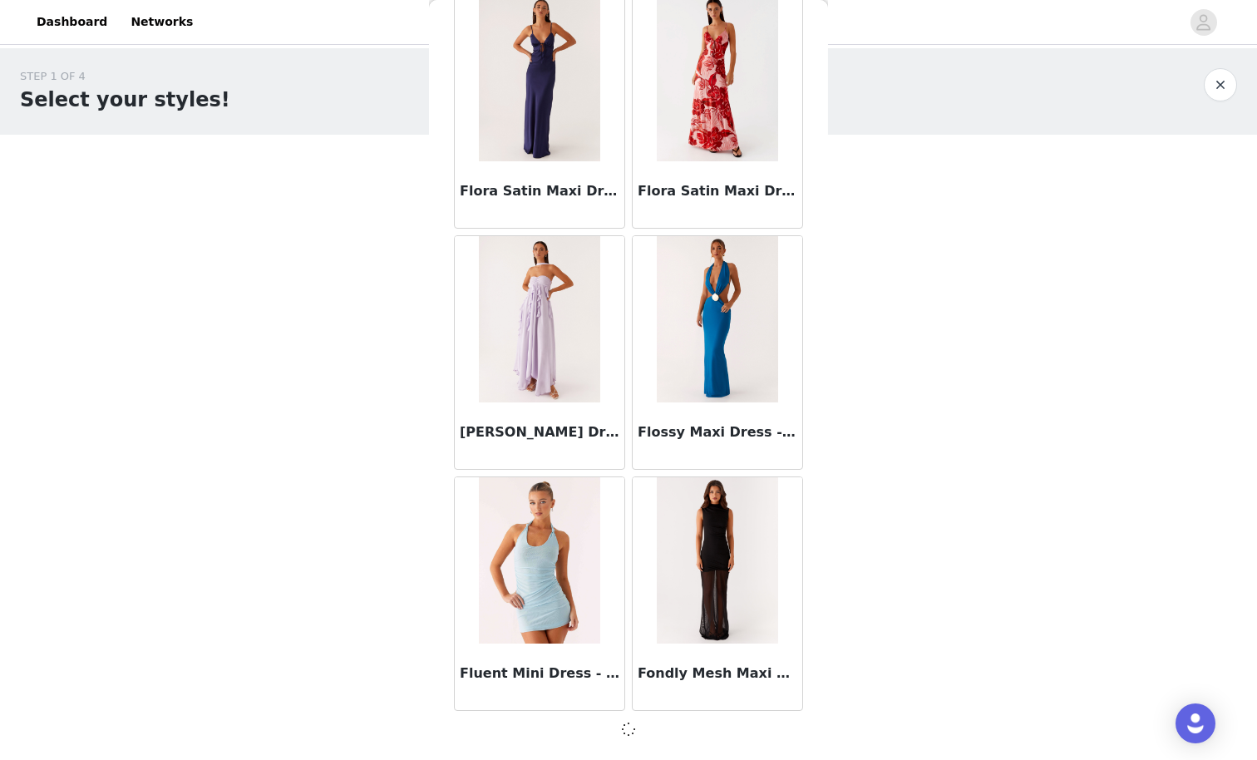
scroll to position [40347, 0]
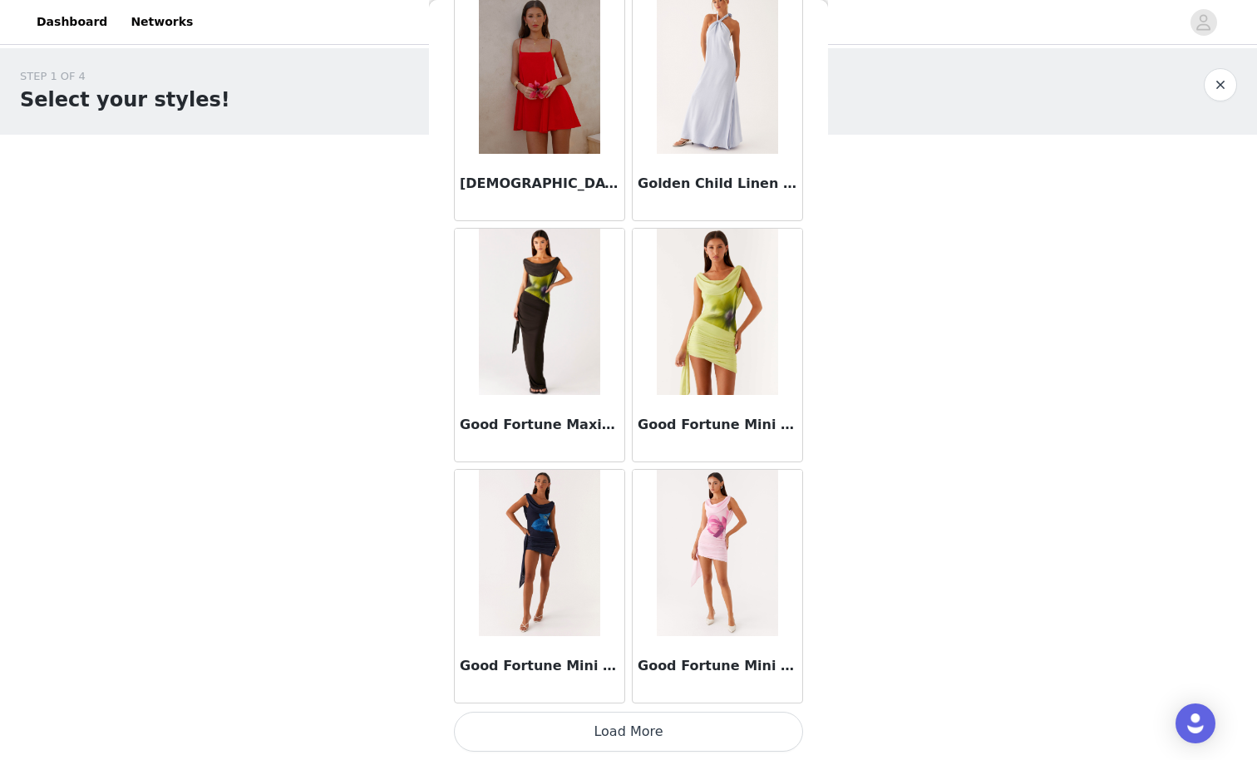
click at [716, 662] on button "Load More" at bounding box center [628, 732] width 349 height 40
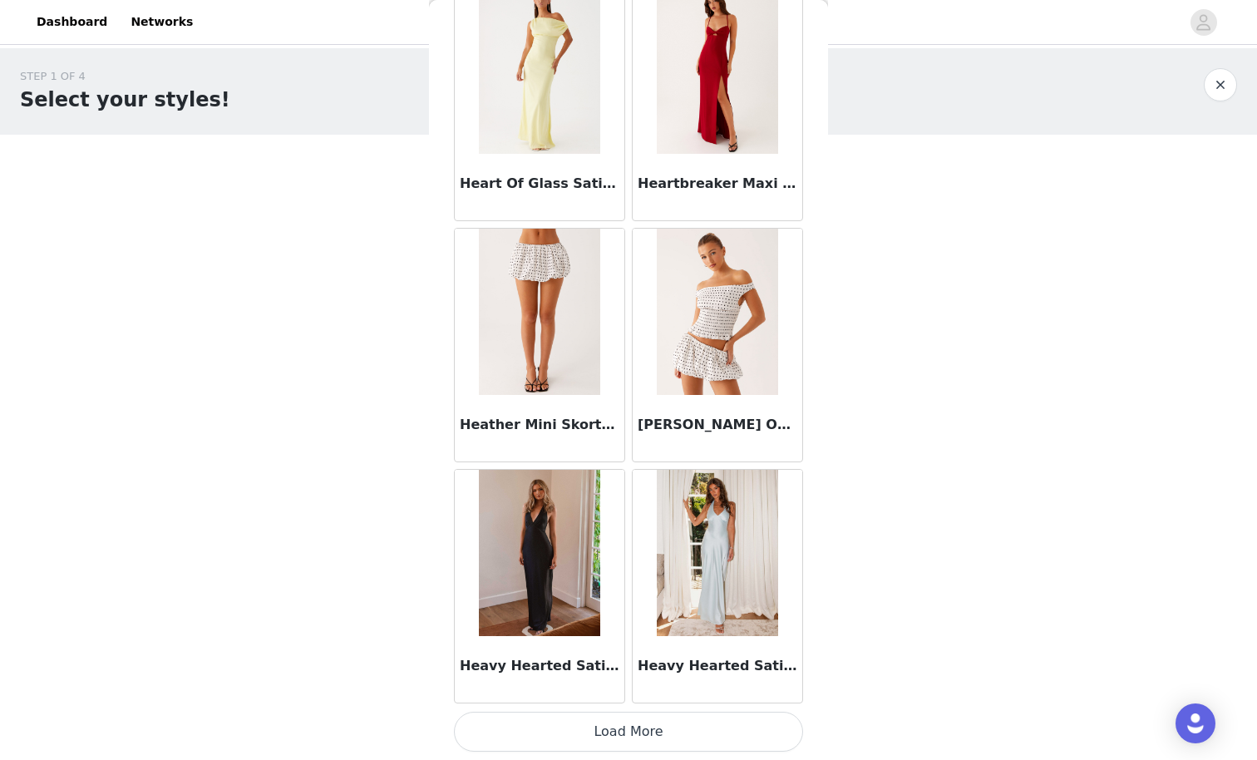
click at [707, 662] on button "Load More" at bounding box center [628, 732] width 349 height 40
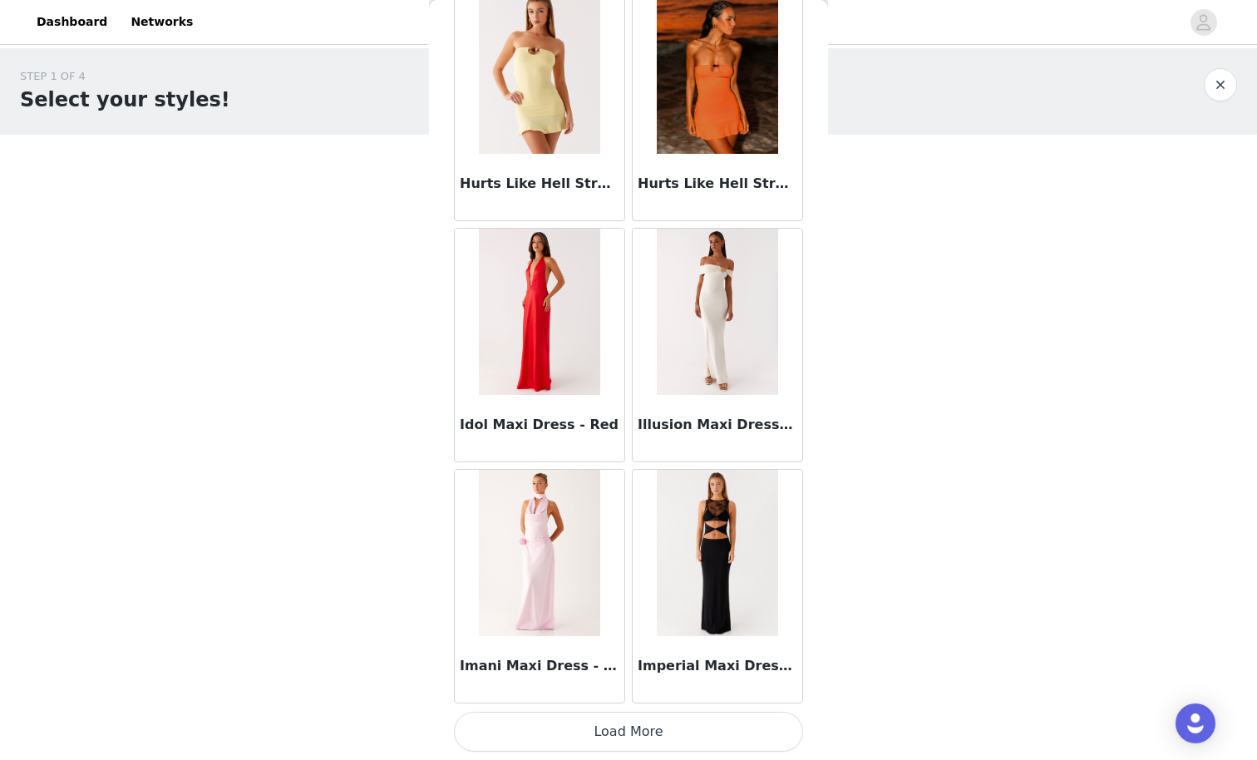
click at [723, 662] on button "Load More" at bounding box center [628, 732] width 349 height 40
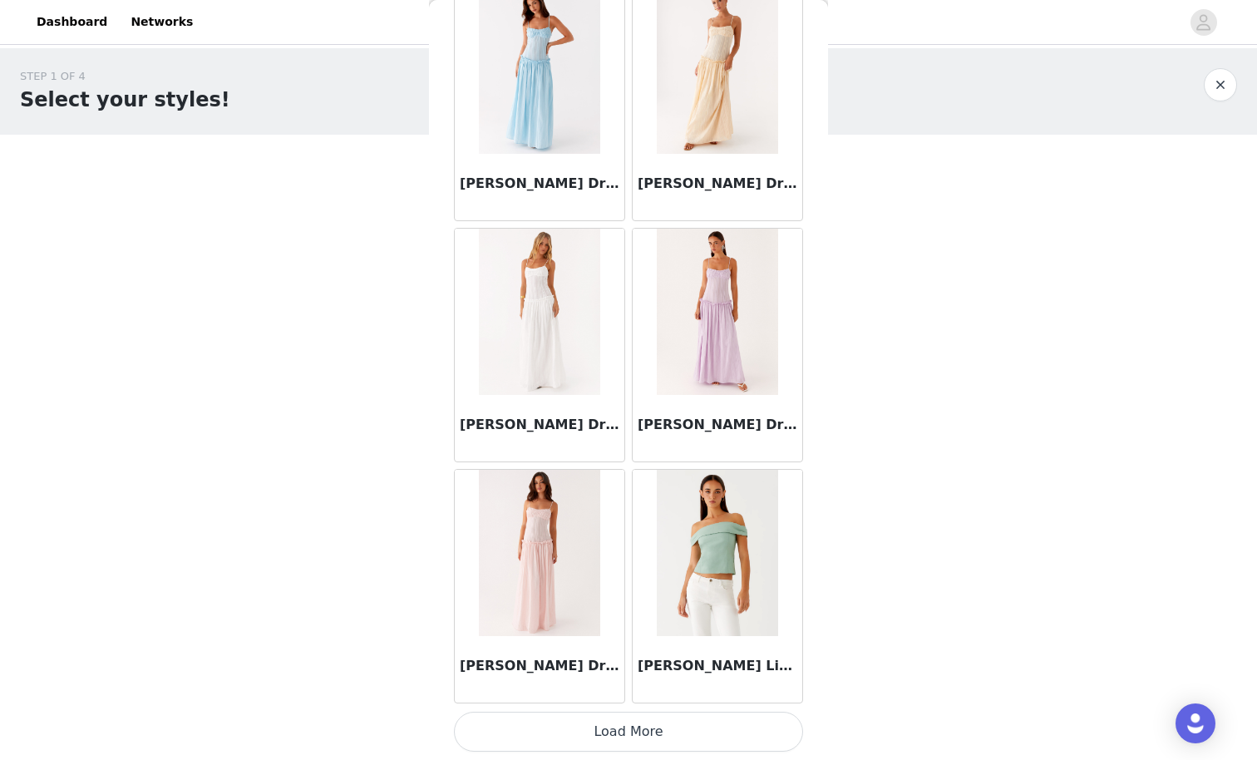
click at [719, 662] on button "Load More" at bounding box center [628, 732] width 349 height 40
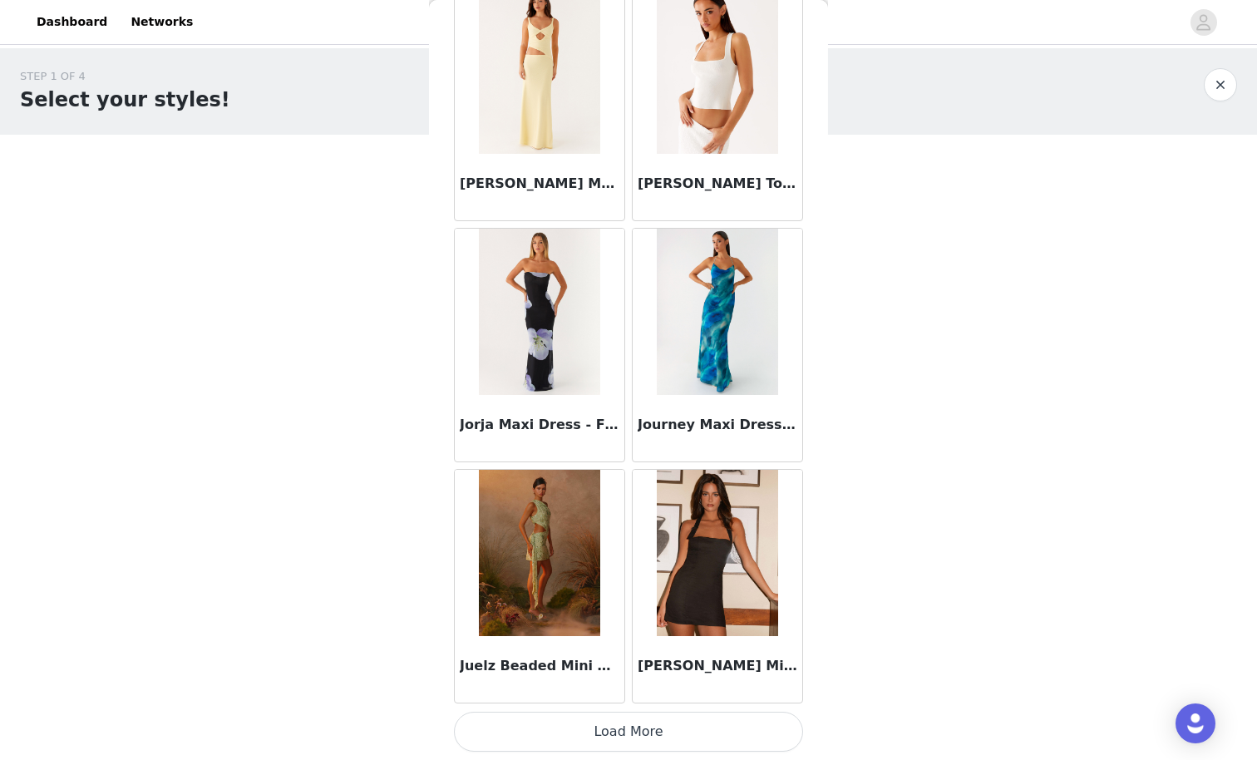
click at [739, 662] on button "Load More" at bounding box center [628, 732] width 349 height 40
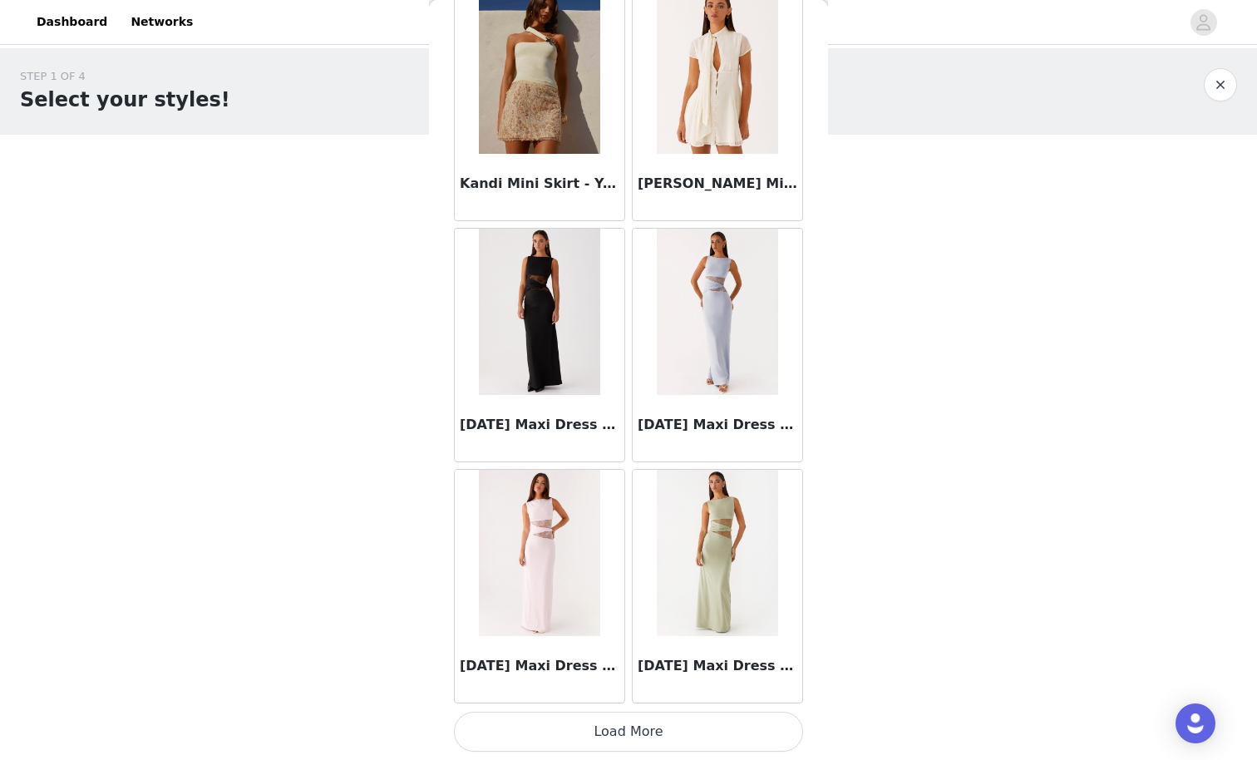
scroll to position [54818, 0]
click at [731, 662] on button "Load More" at bounding box center [628, 732] width 349 height 40
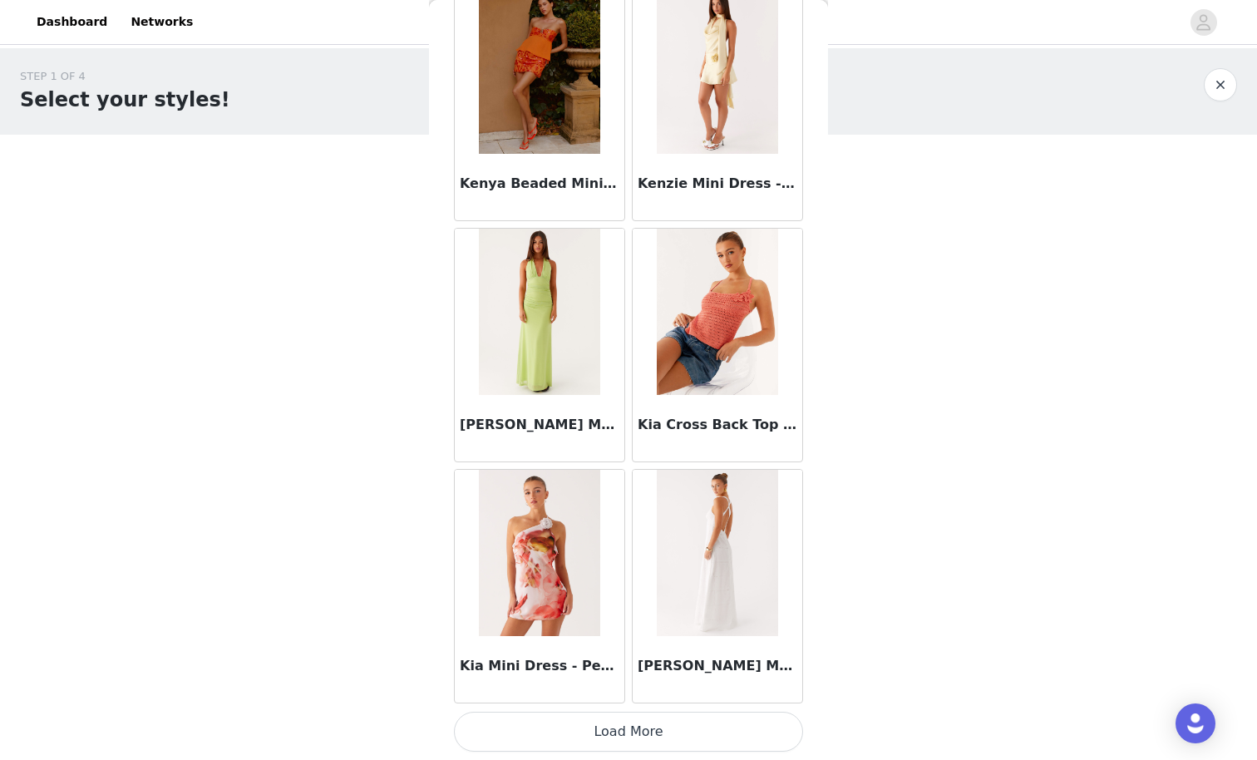
scroll to position [0, 0]
click at [639, 662] on button "Load More" at bounding box center [628, 732] width 349 height 40
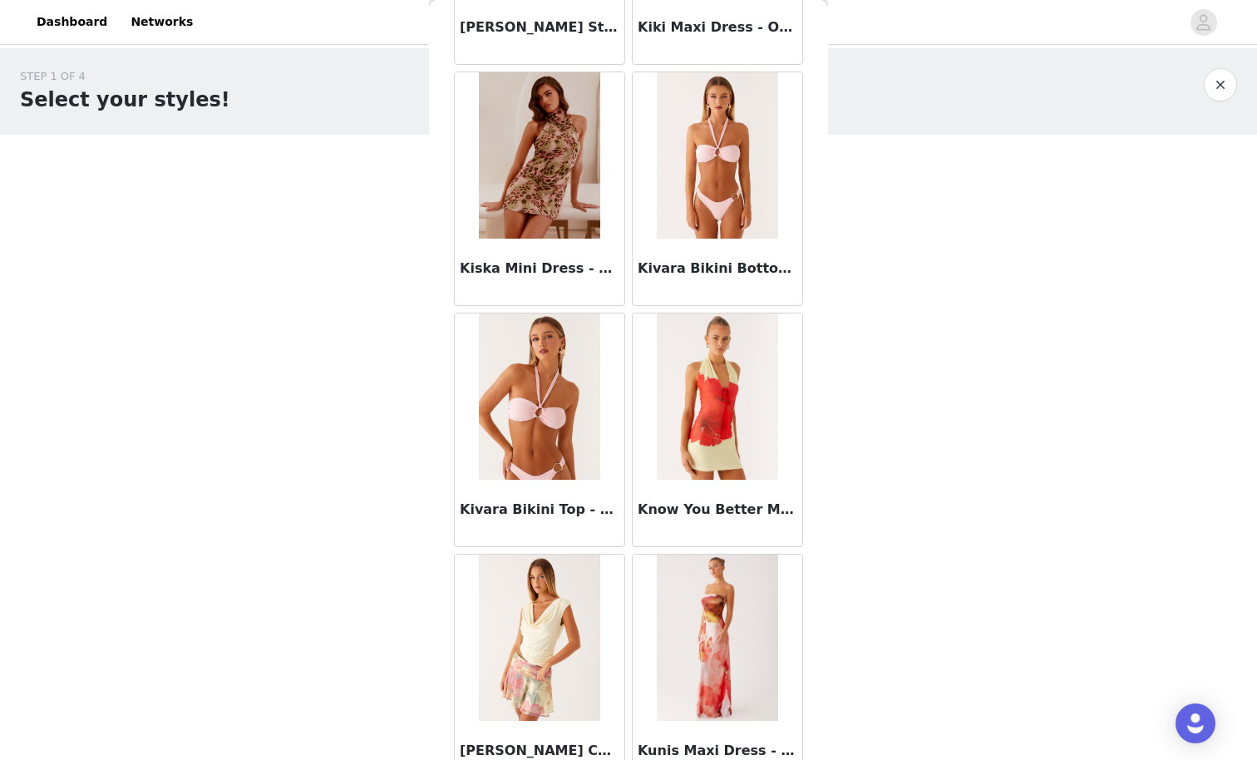
scroll to position [58118, 0]
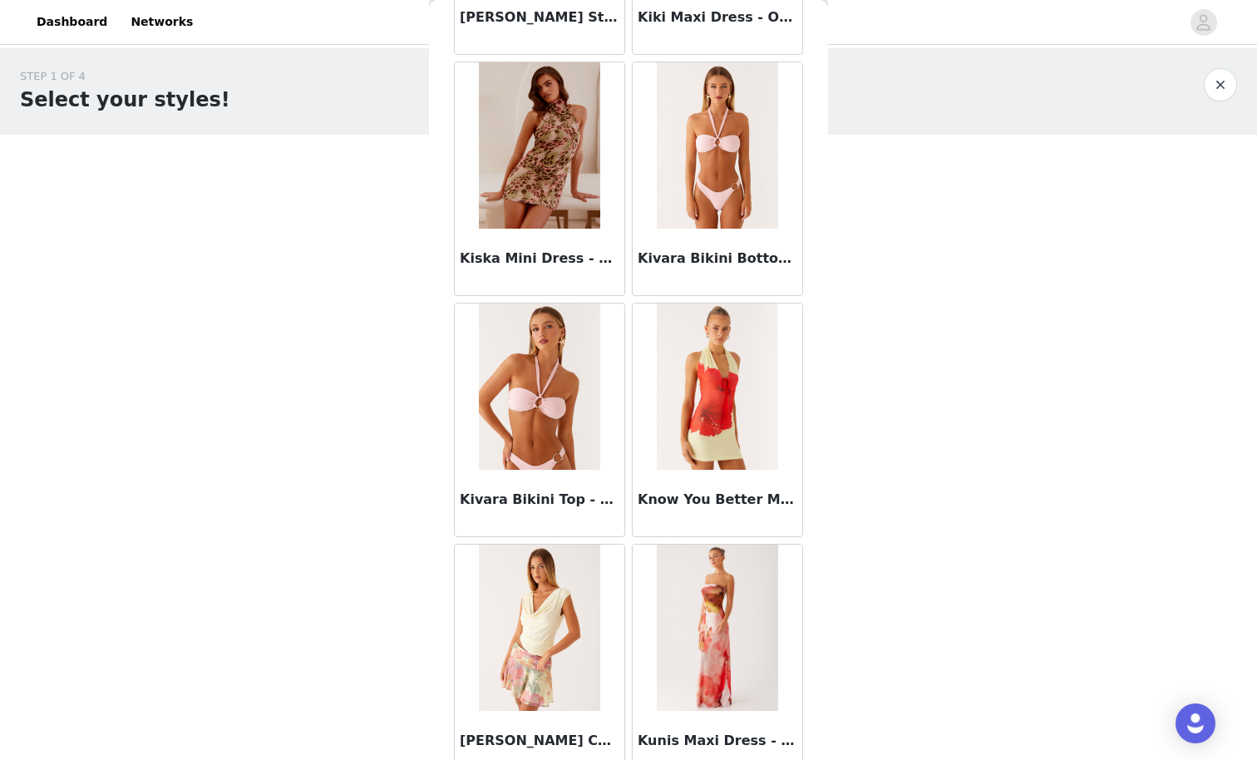
click at [729, 173] on img at bounding box center [717, 145] width 121 height 166
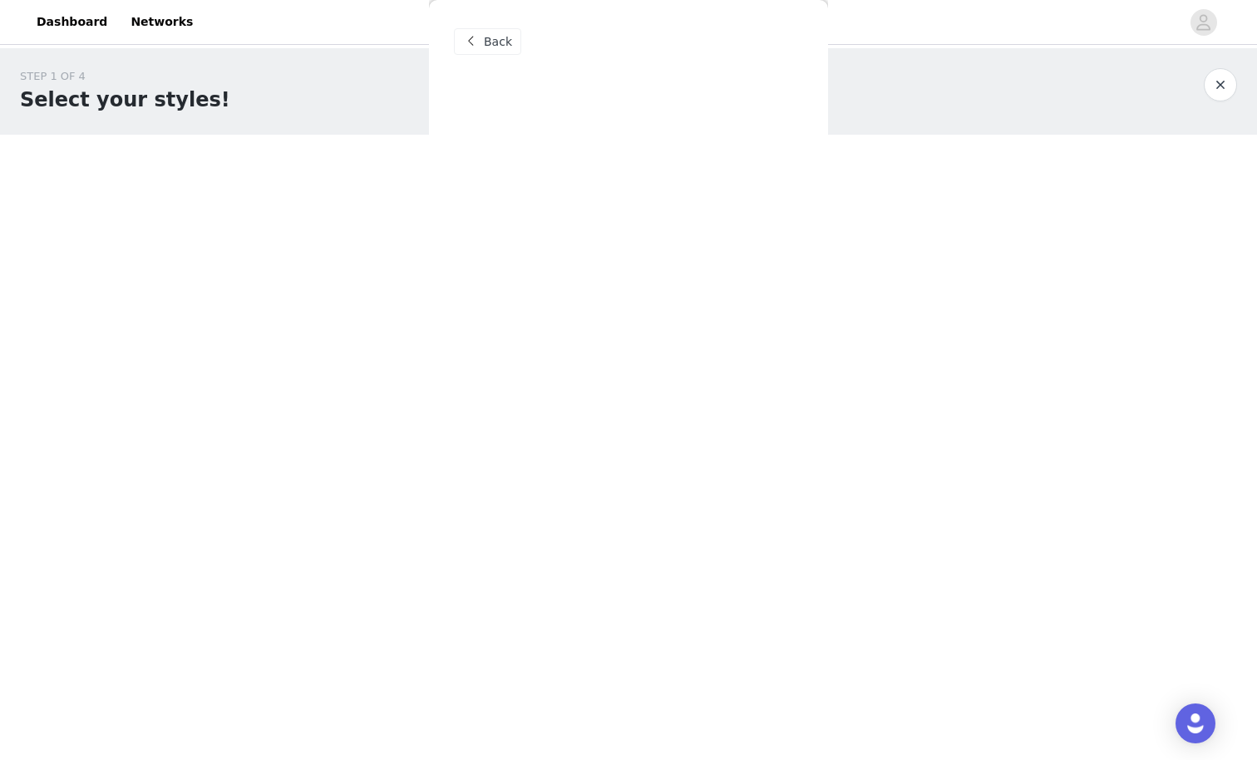
scroll to position [0, 0]
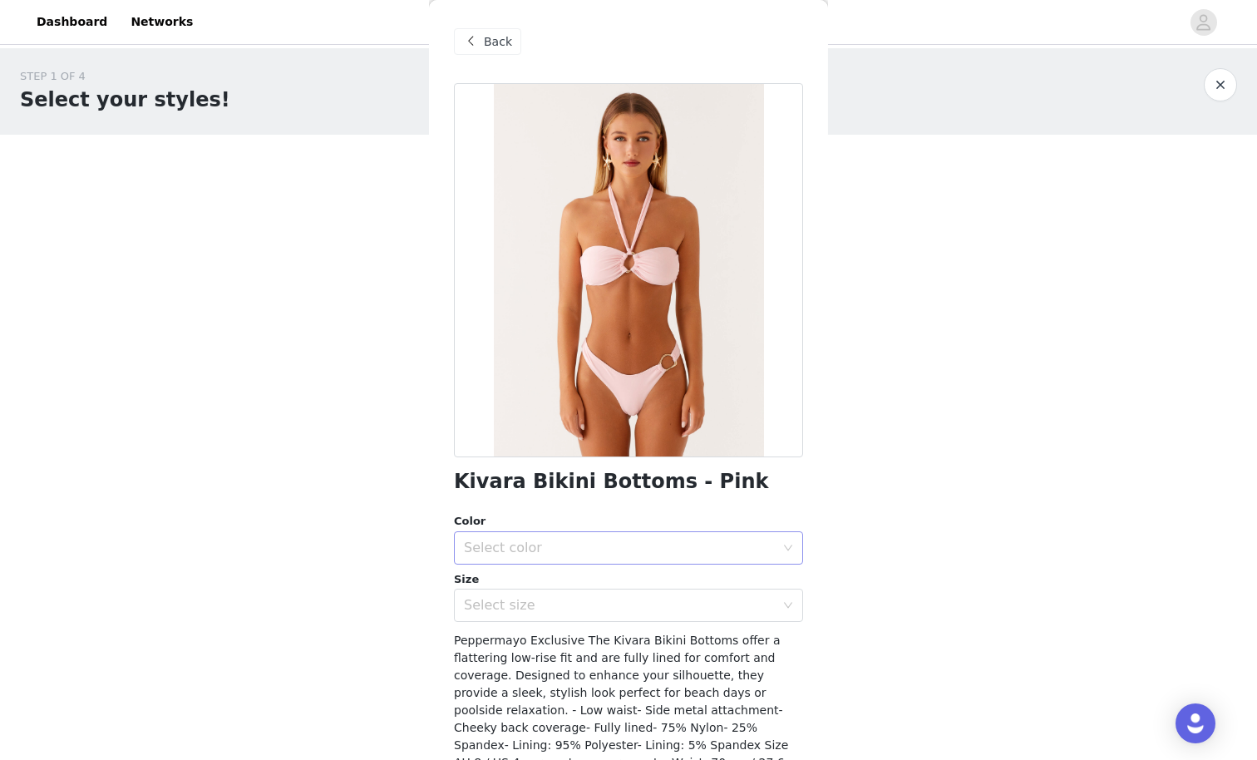
click at [522, 563] on div "Color Select color Size Select size" at bounding box center [628, 567] width 349 height 109
click at [522, 553] on div "Select color" at bounding box center [619, 547] width 311 height 17
click at [522, 589] on li "Pink" at bounding box center [628, 583] width 349 height 27
click at [521, 603] on div "Select size" at bounding box center [619, 605] width 311 height 17
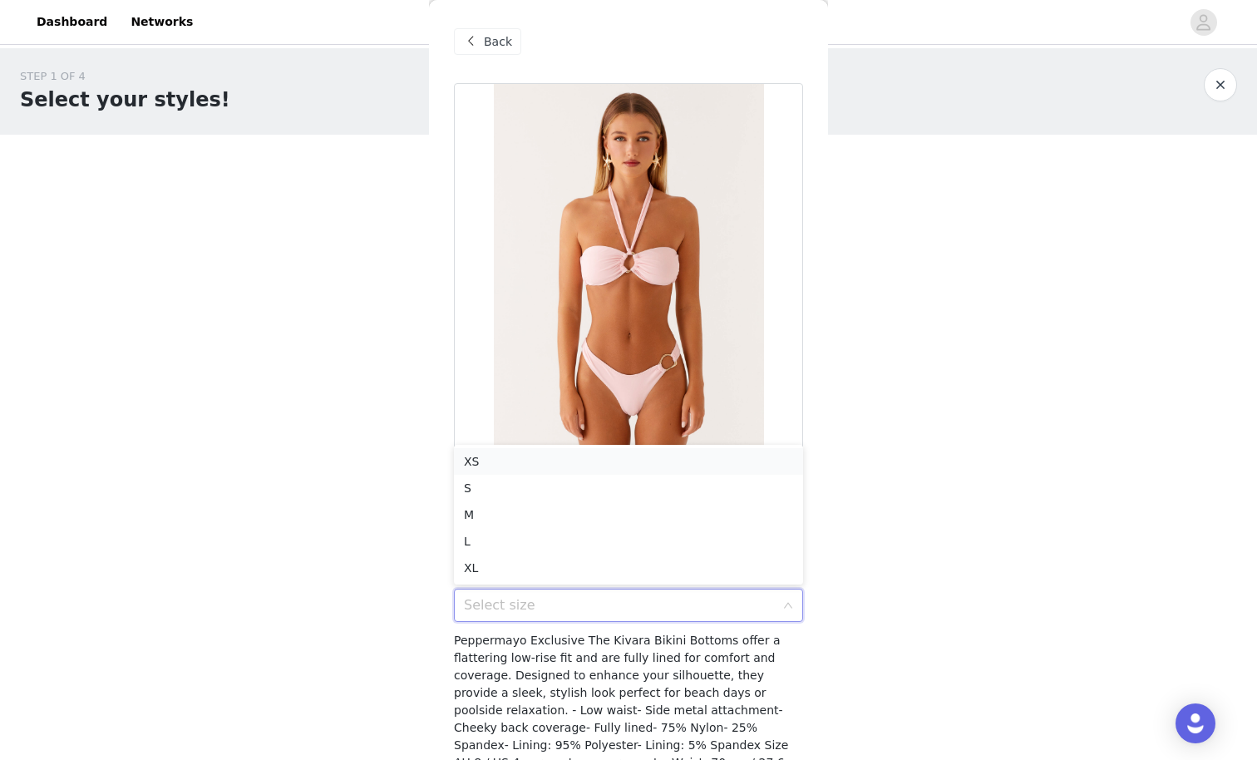
click at [502, 455] on li "XS" at bounding box center [628, 461] width 349 height 27
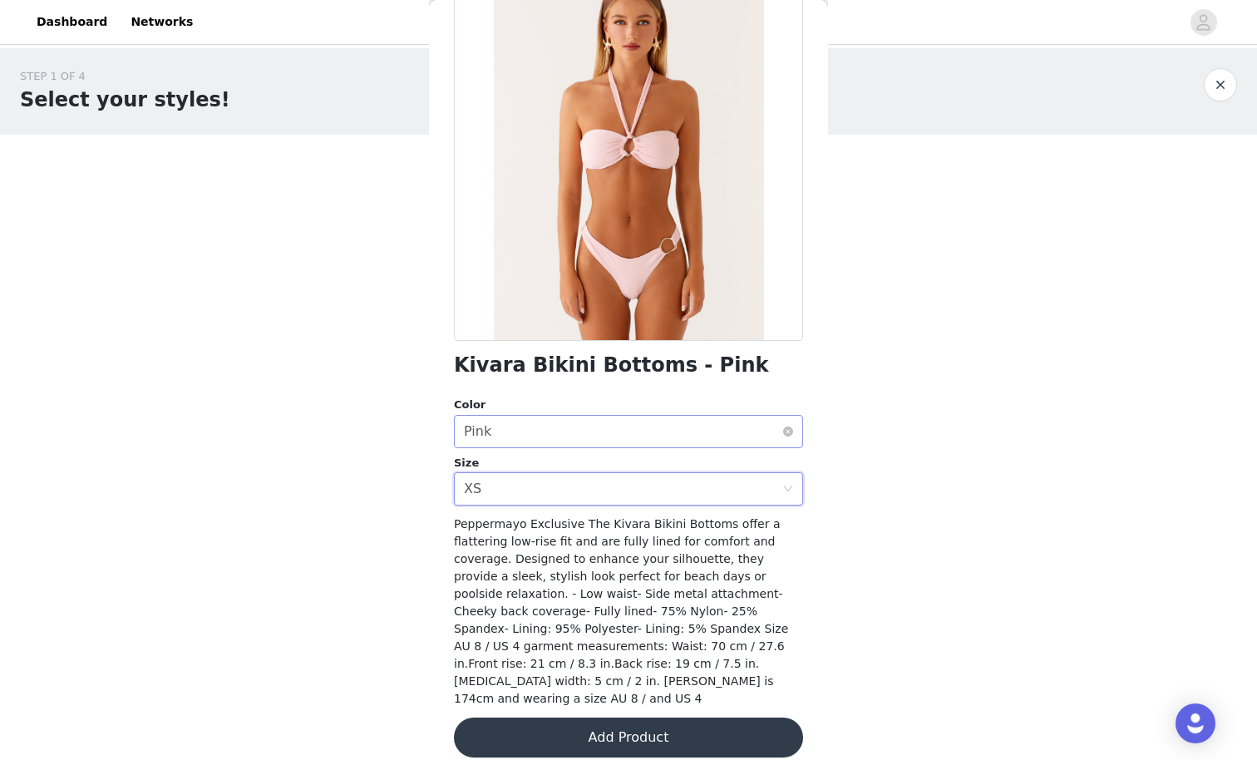
scroll to position [116, 0]
click at [566, 662] on button "Add Product" at bounding box center [628, 738] width 349 height 40
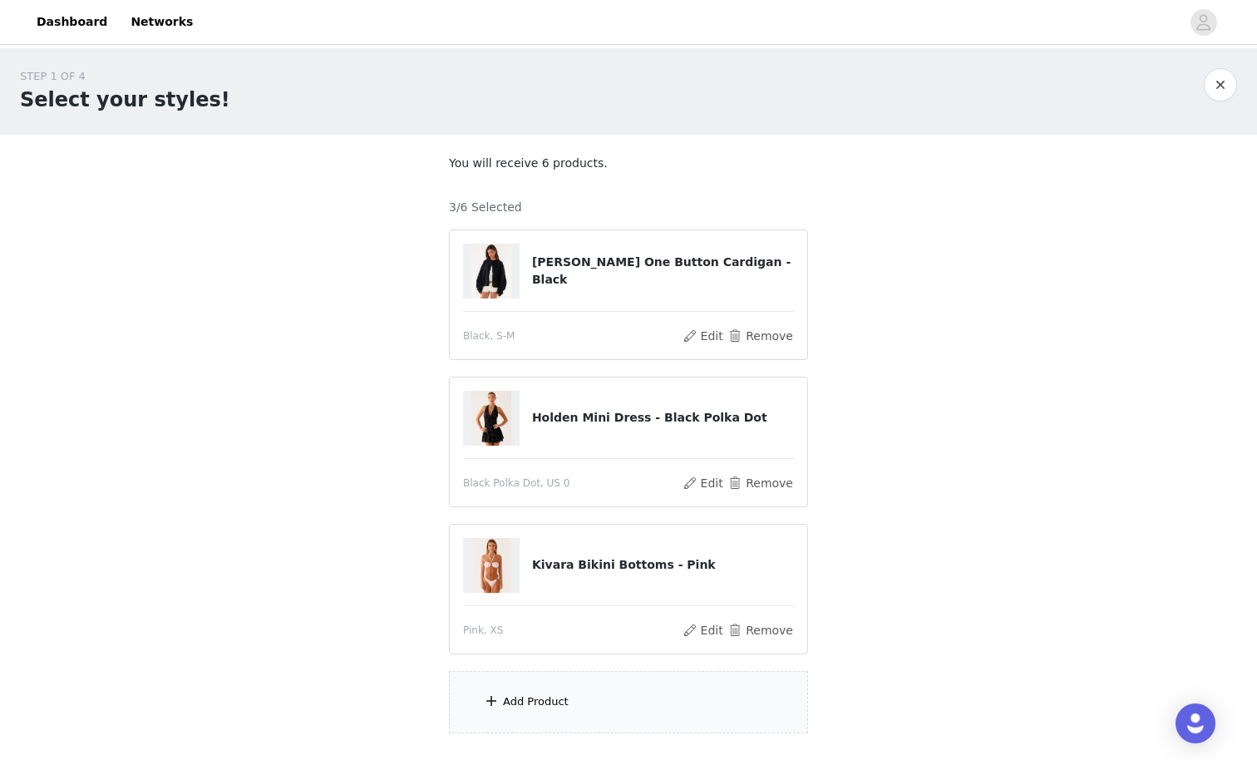
click at [558, 662] on div "Add Product" at bounding box center [628, 702] width 359 height 62
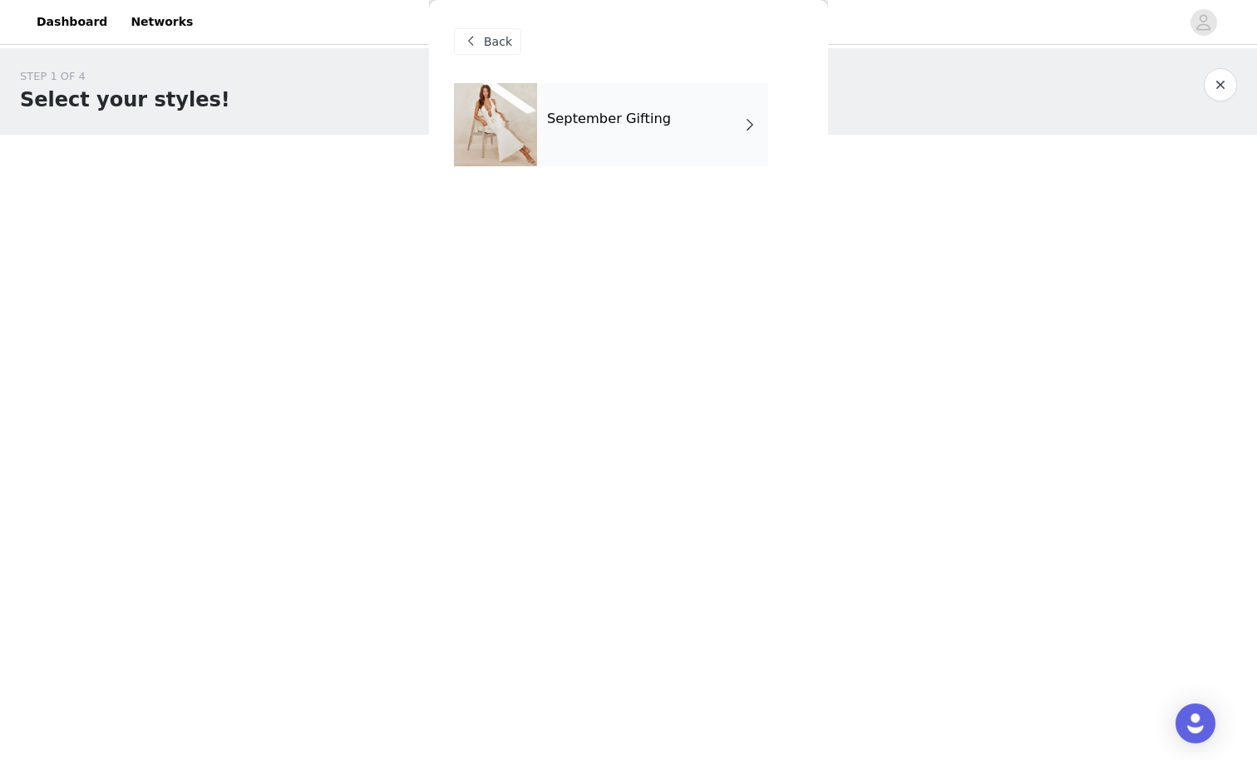
click at [599, 127] on div "September Gifting" at bounding box center [652, 124] width 231 height 83
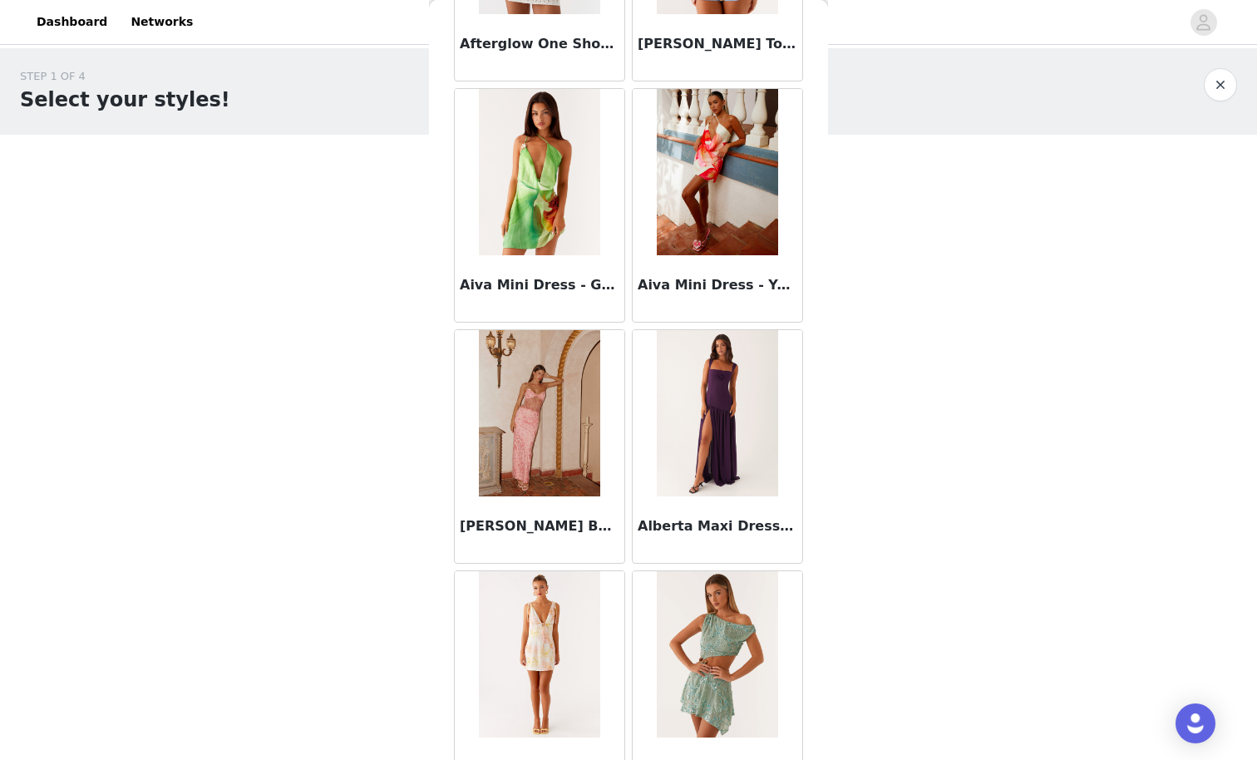
scroll to position [1278, 0]
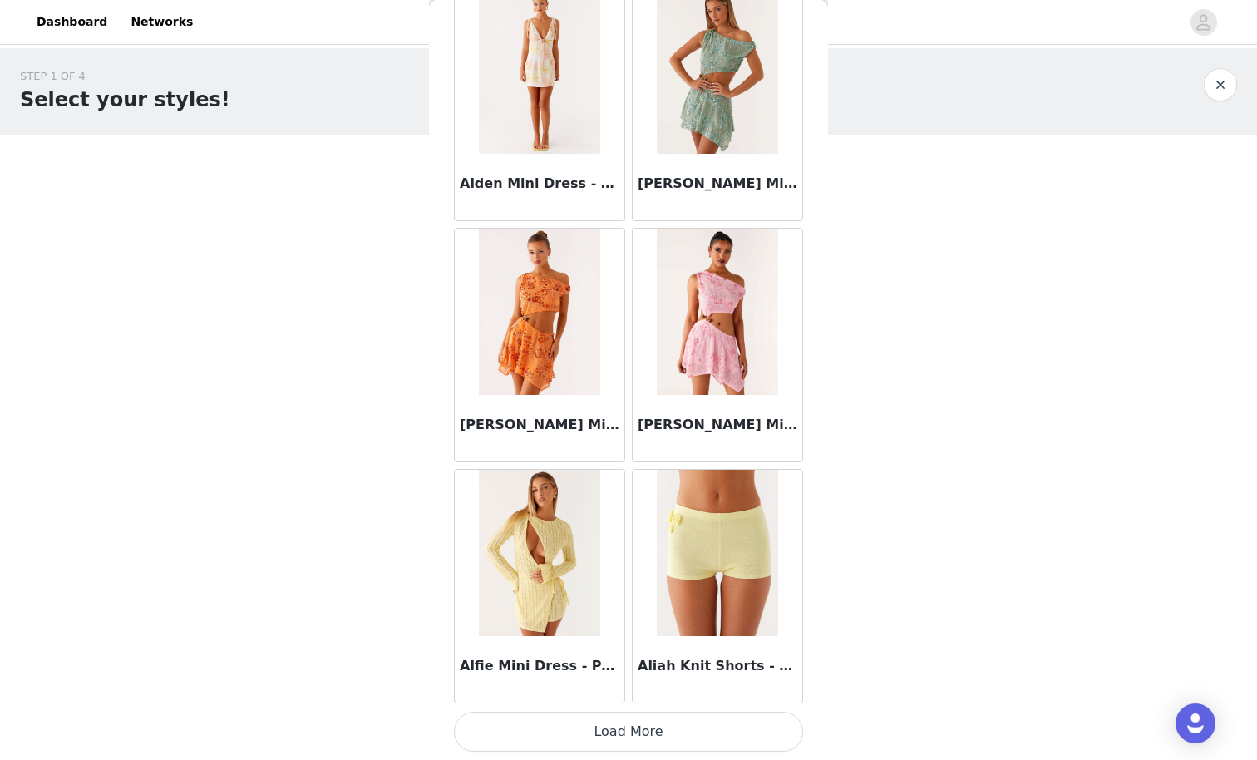
click at [731, 662] on button "Load More" at bounding box center [628, 732] width 349 height 40
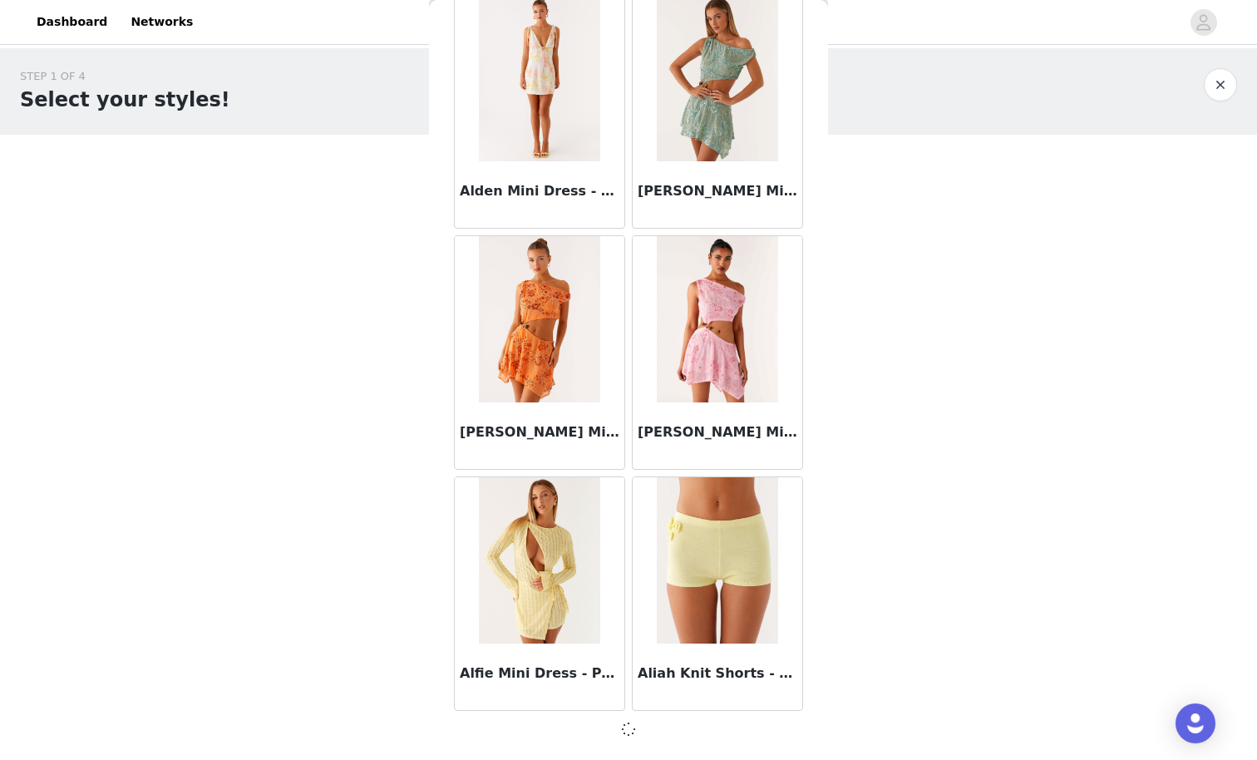
scroll to position [1776, 0]
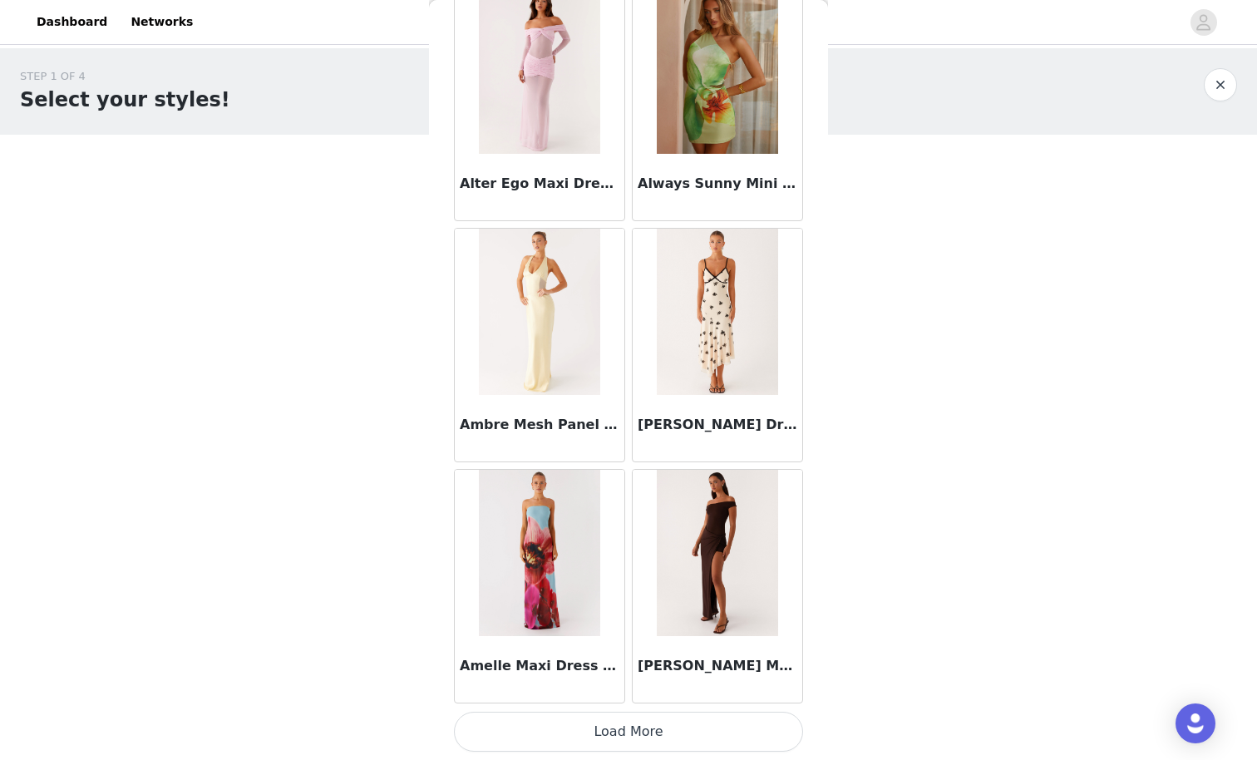
click at [747, 662] on button "Load More" at bounding box center [628, 732] width 349 height 40
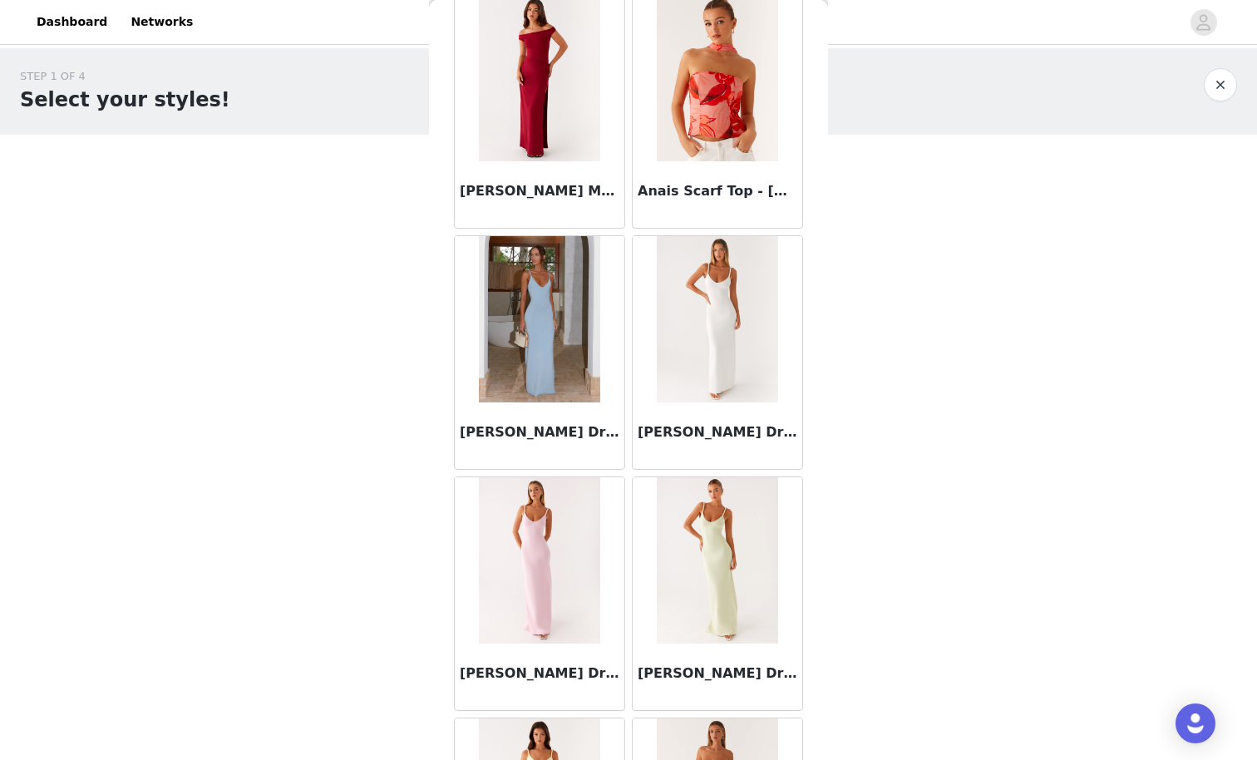
scroll to position [4914, 0]
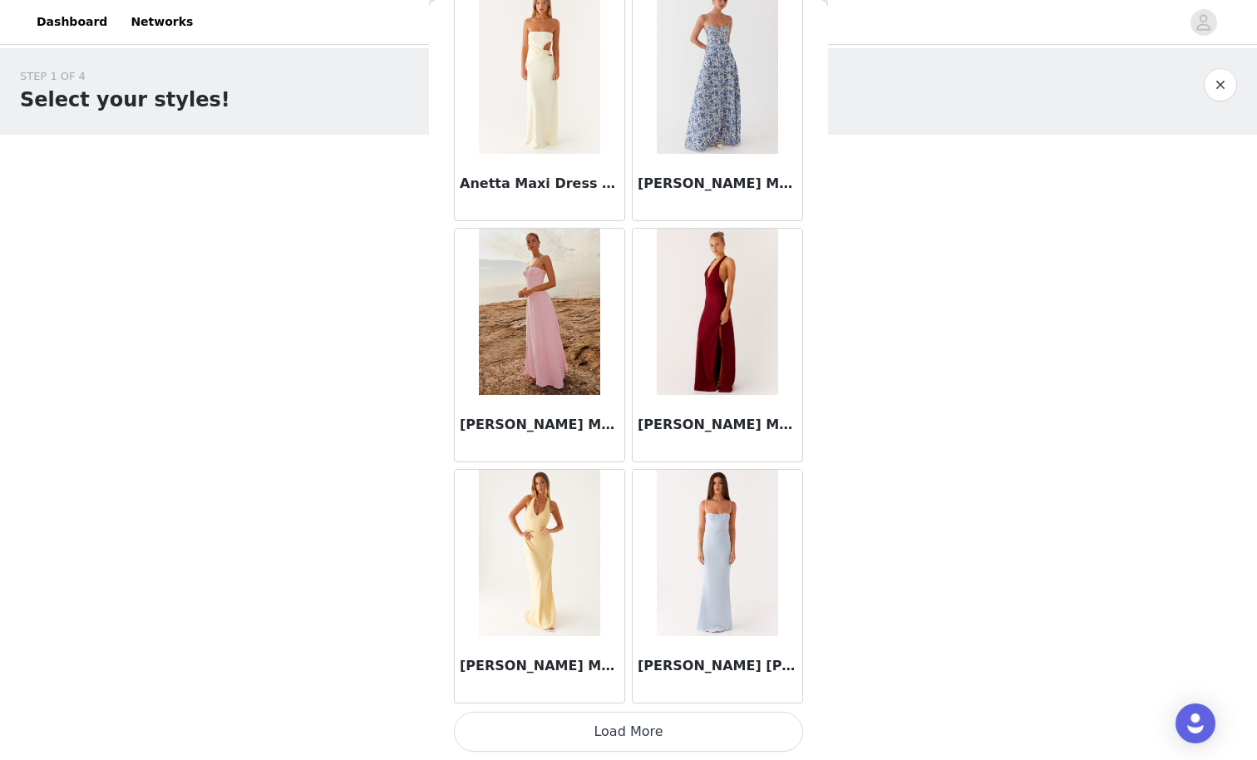
click at [737, 662] on button "Load More" at bounding box center [628, 732] width 349 height 40
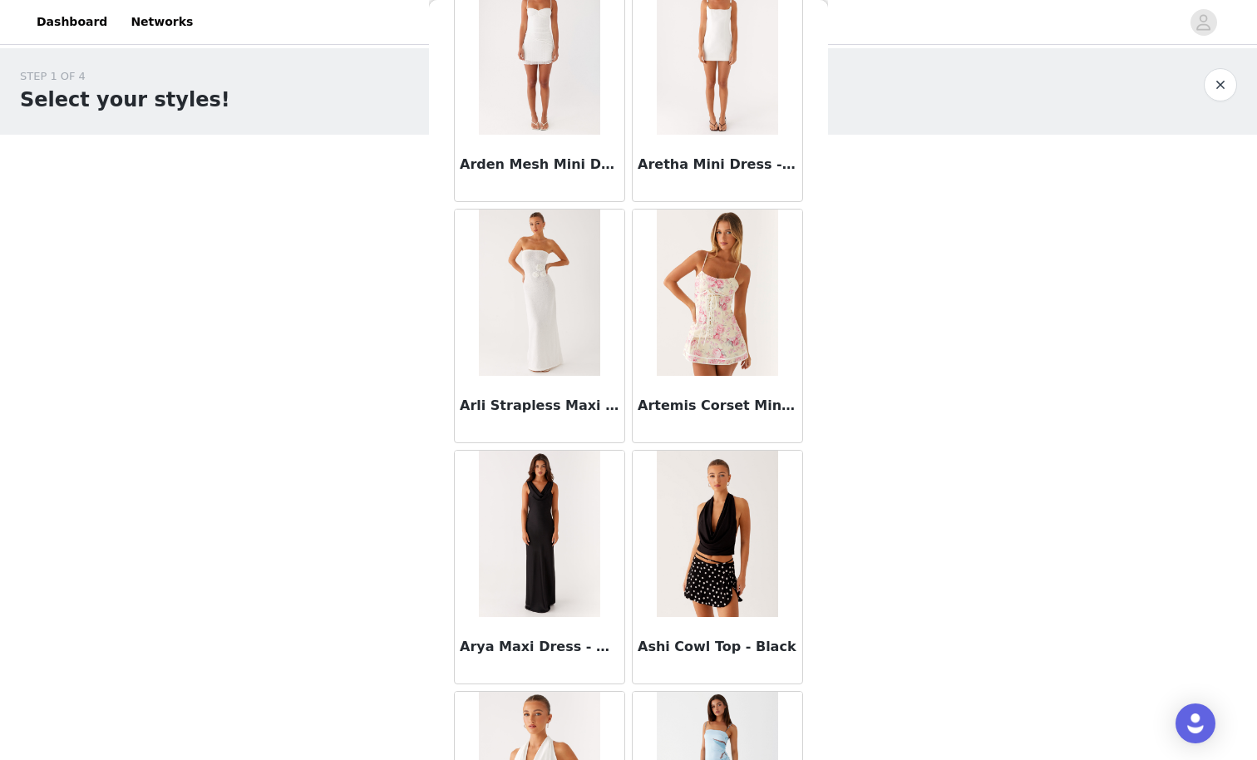
scroll to position [7594, 0]
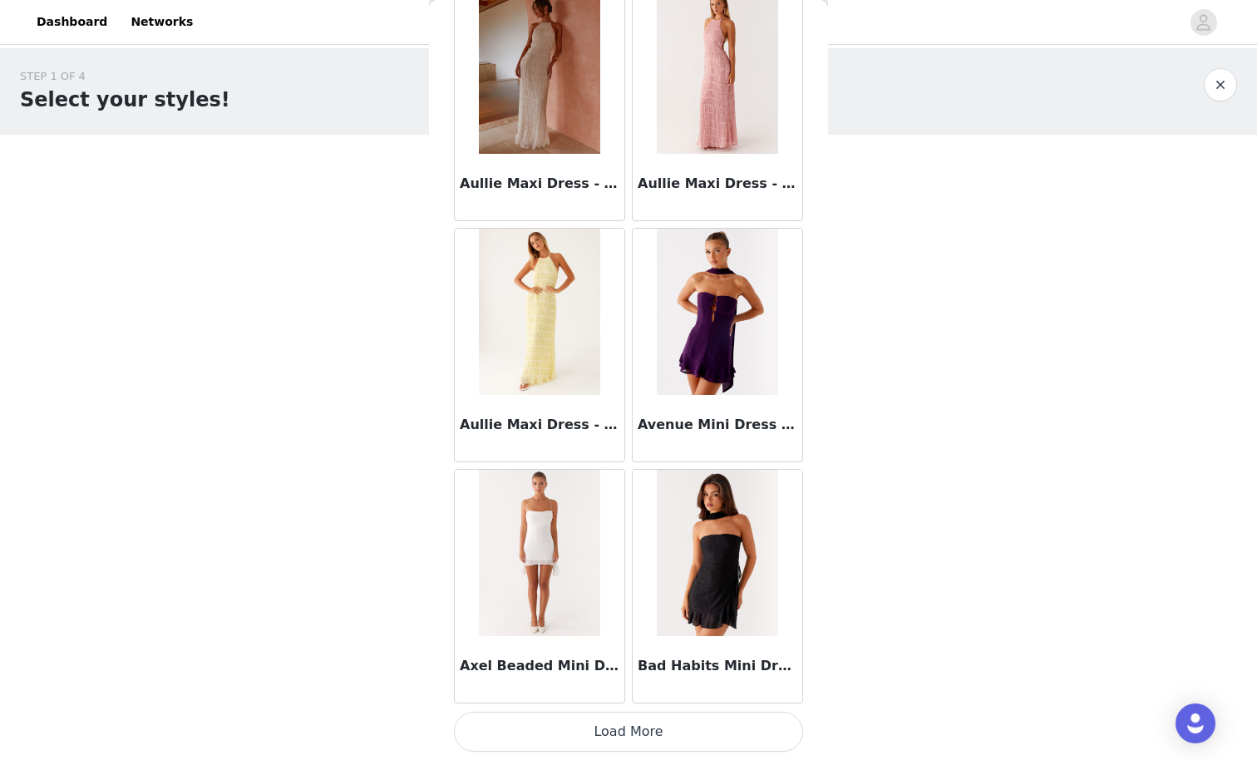
click at [749, 662] on button "Load More" at bounding box center [628, 732] width 349 height 40
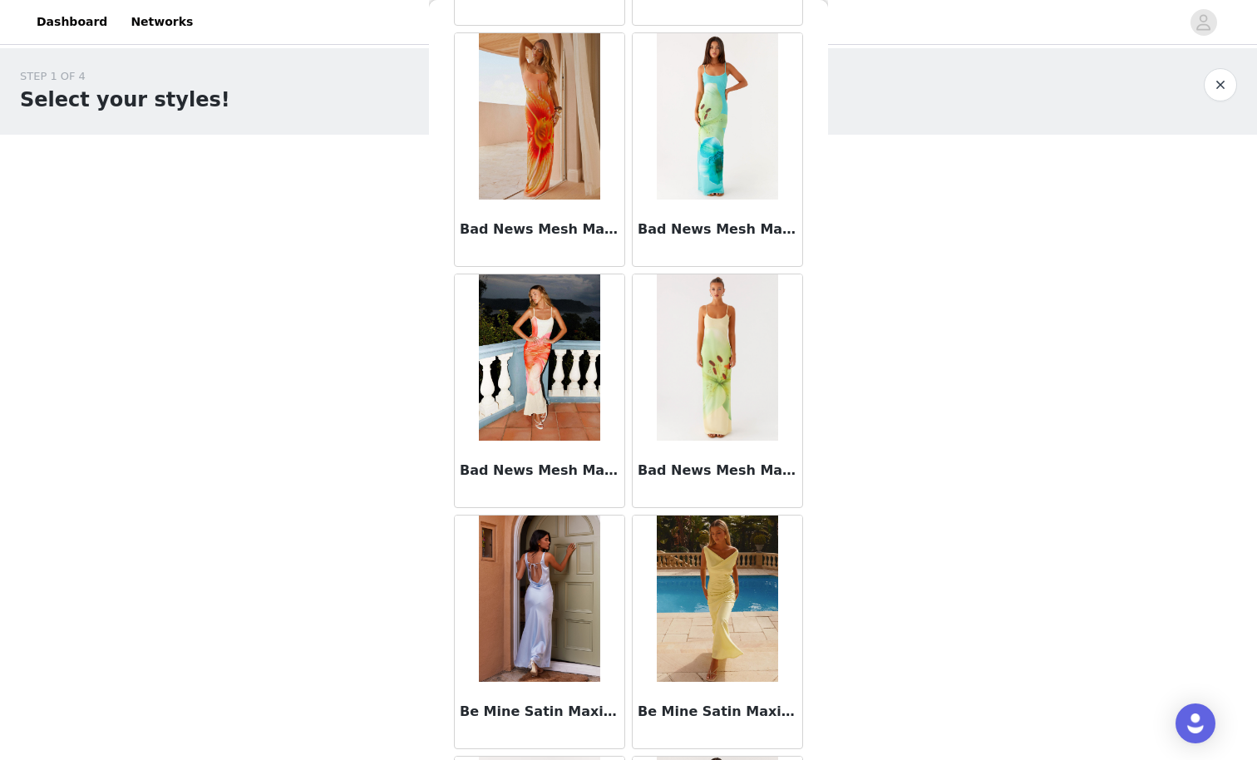
scroll to position [9653, 0]
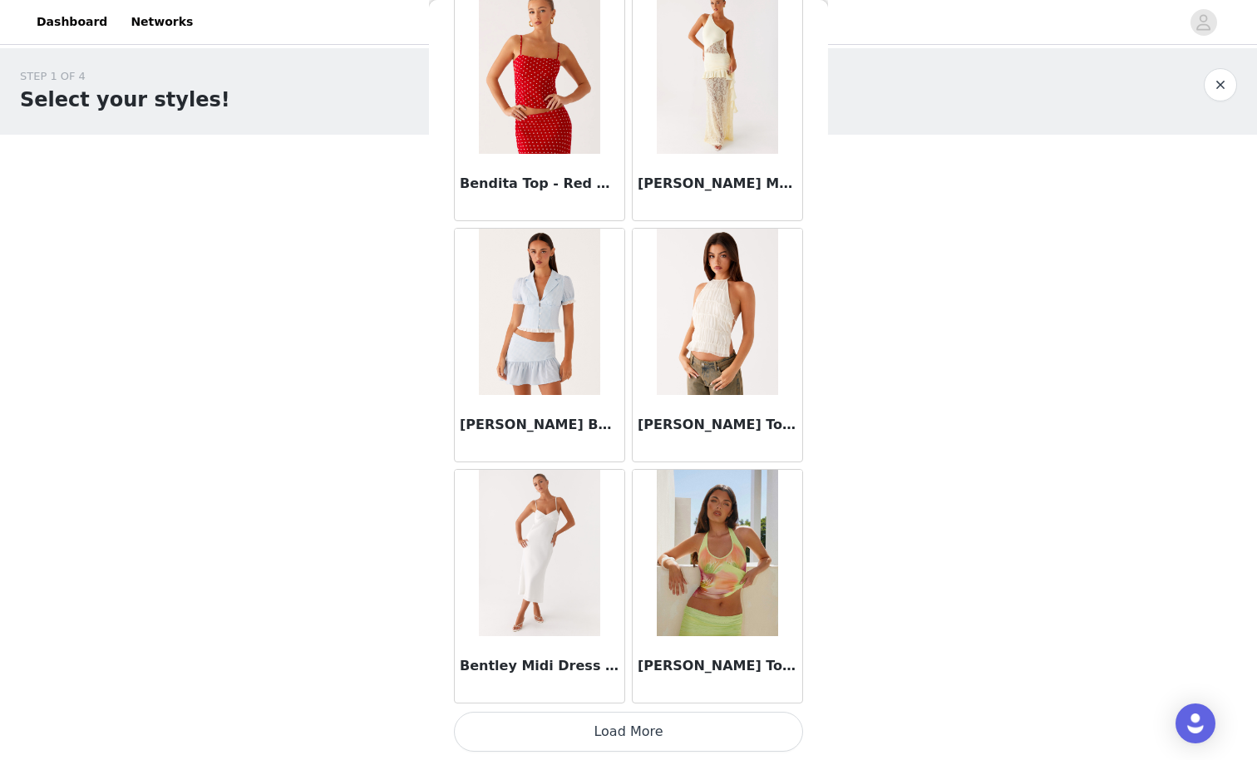
click at [781, 662] on button "Load More" at bounding box center [628, 732] width 349 height 40
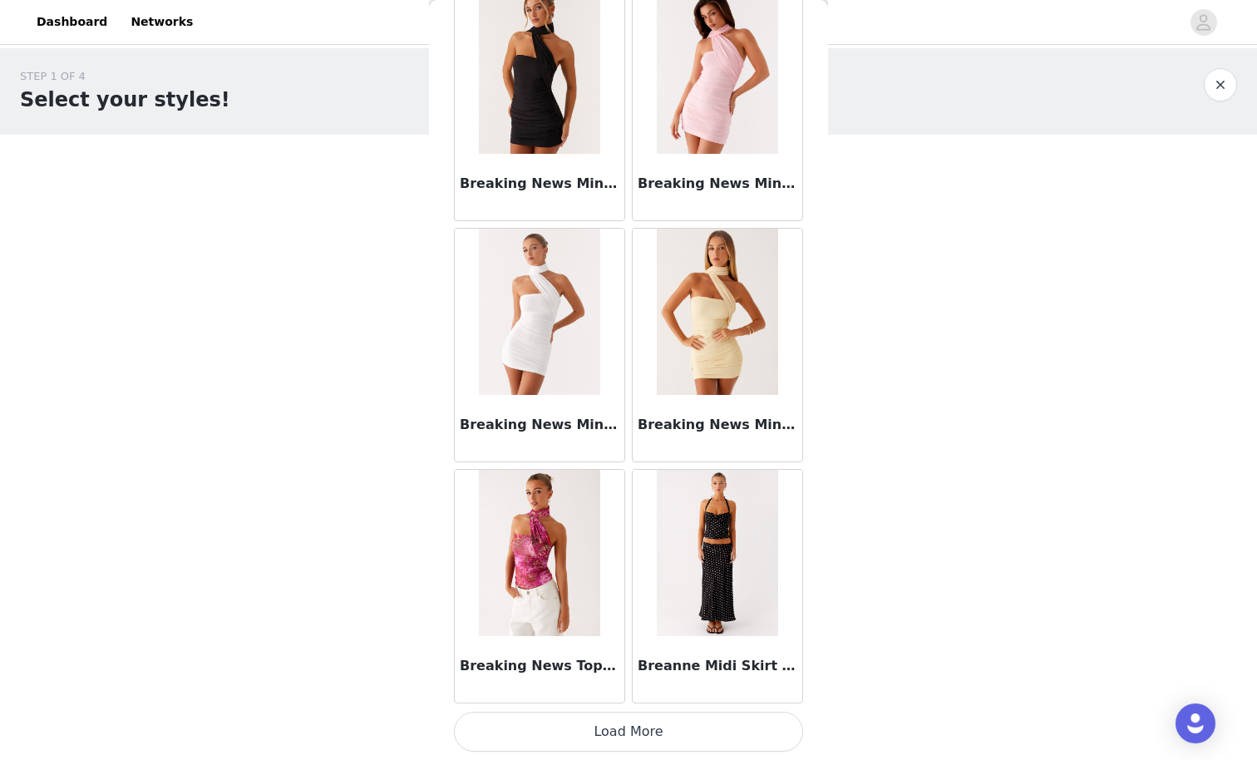
click at [751, 662] on button "Load More" at bounding box center [628, 732] width 349 height 40
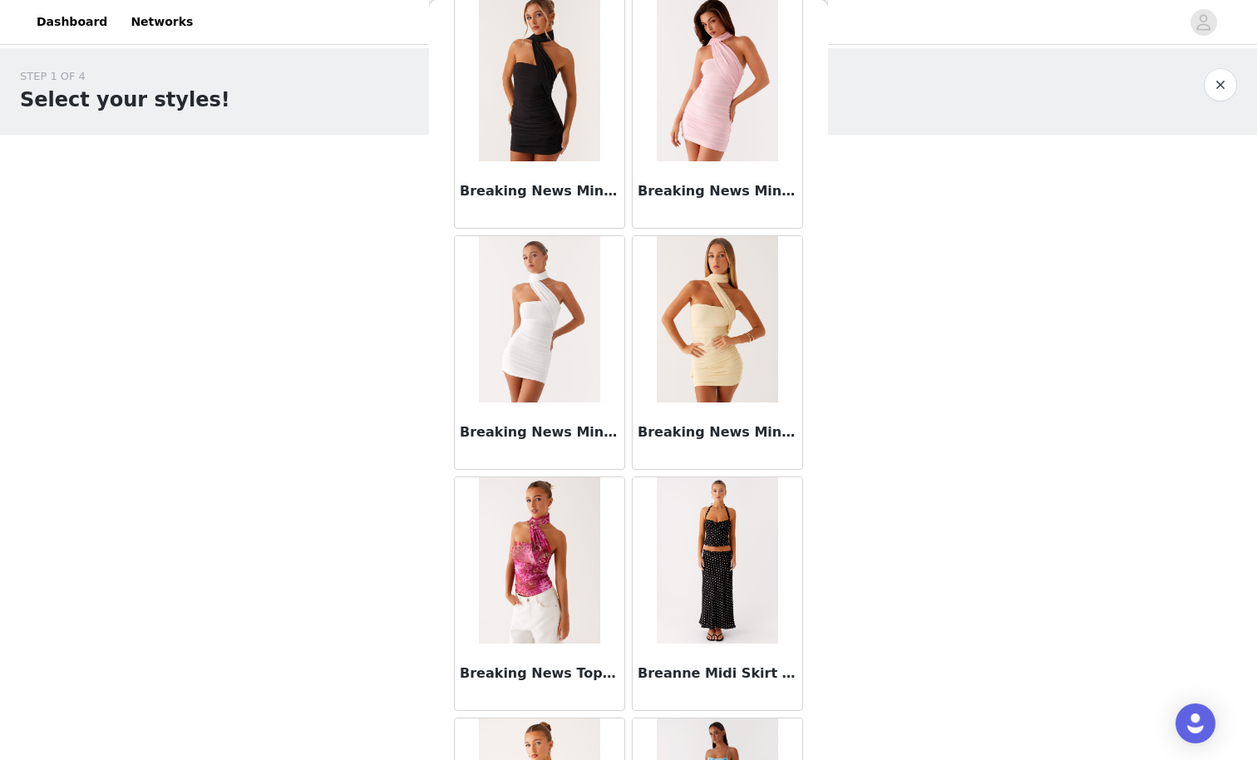
scroll to position [16248, 0]
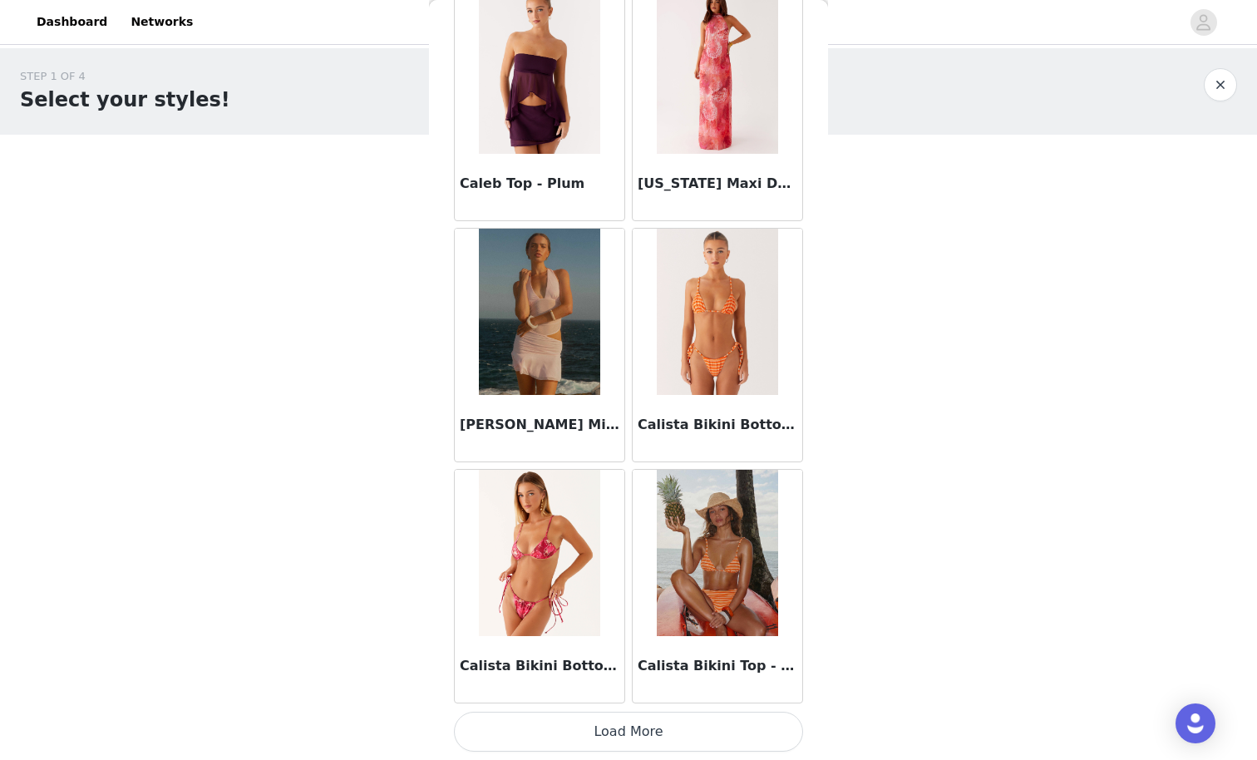
click at [707, 662] on button "Load More" at bounding box center [628, 732] width 349 height 40
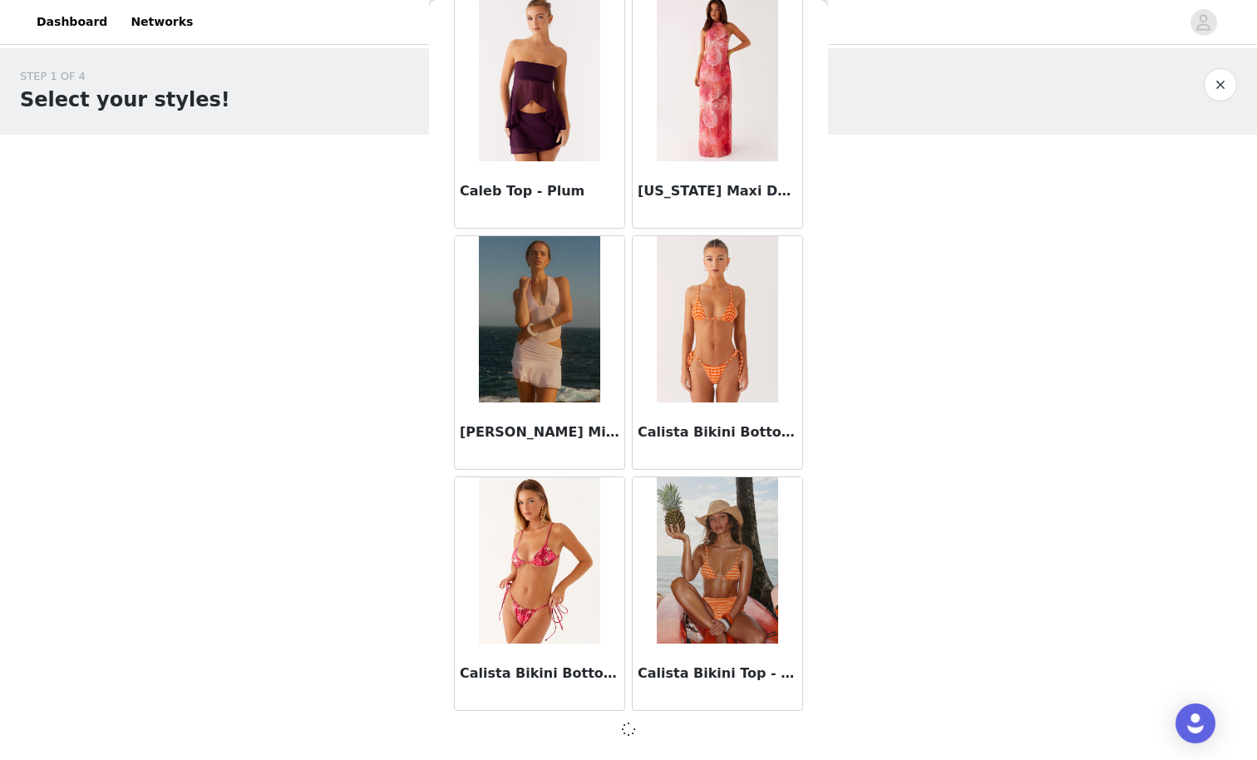
scroll to position [16240, 0]
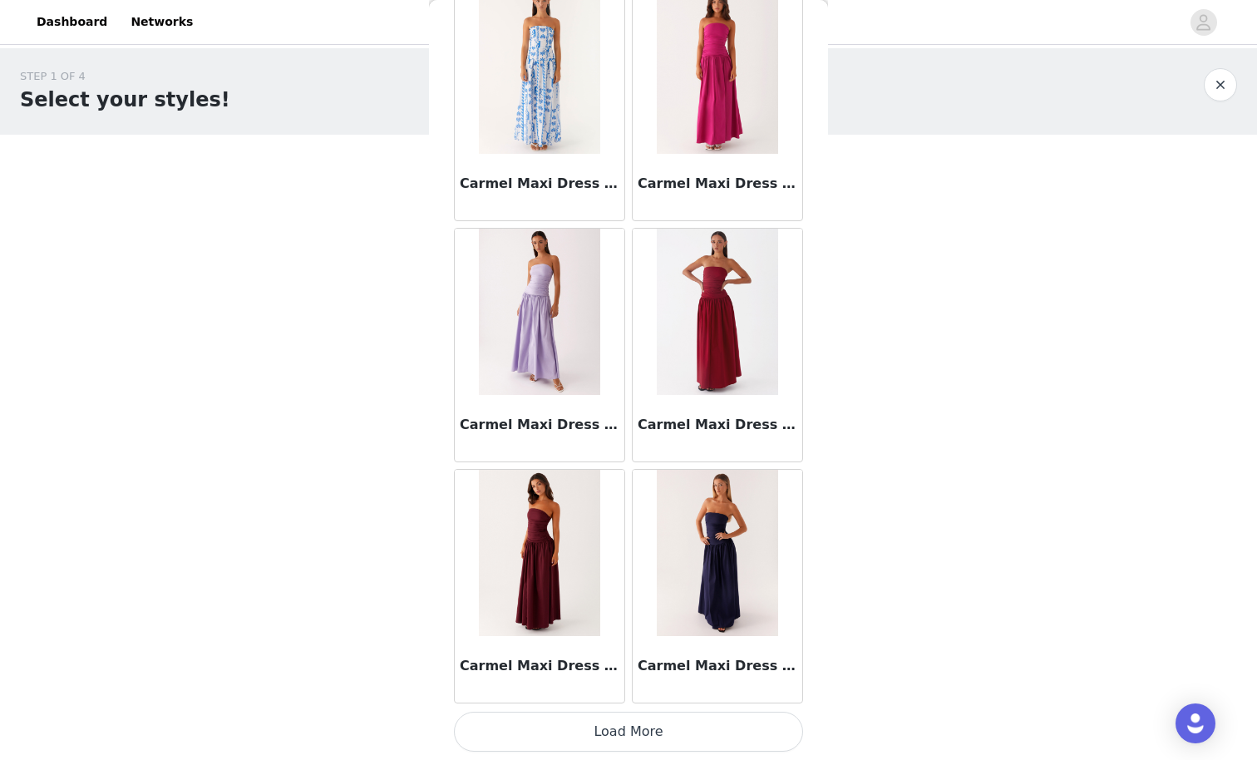
click at [738, 662] on button "Load More" at bounding box center [628, 732] width 349 height 40
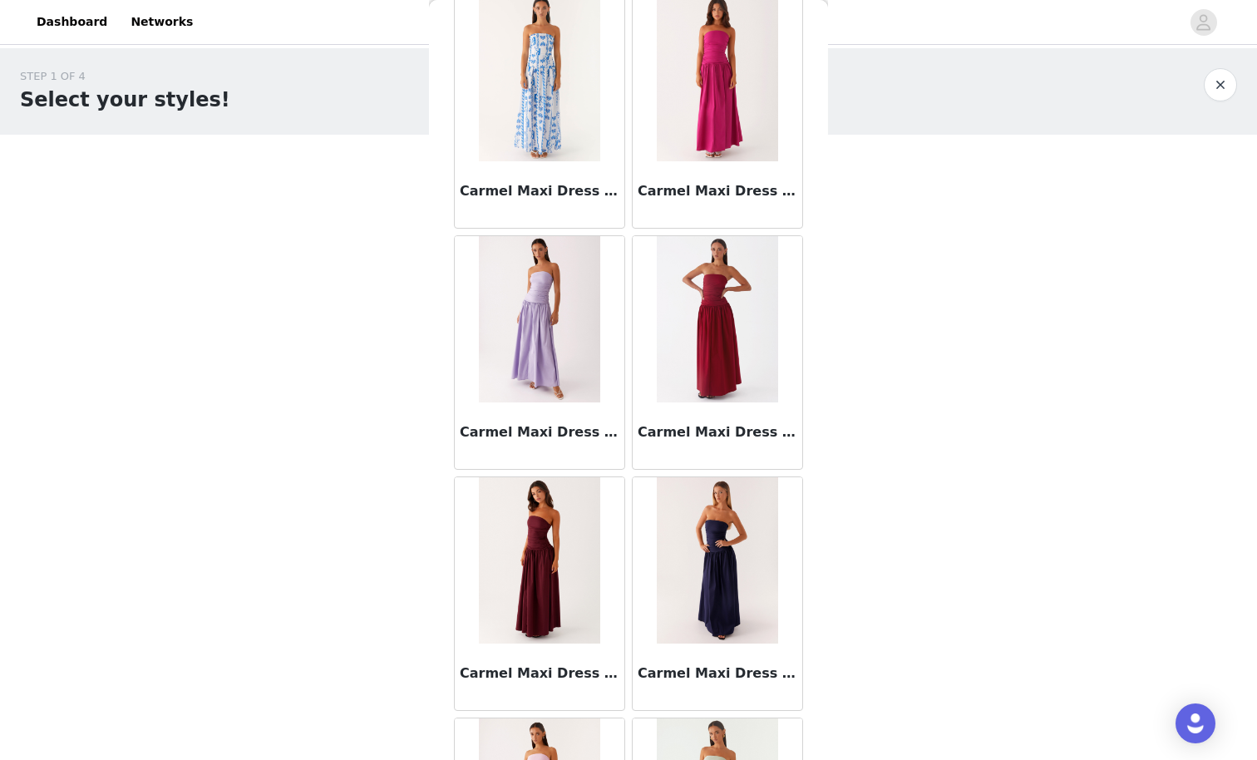
scroll to position [21069, 0]
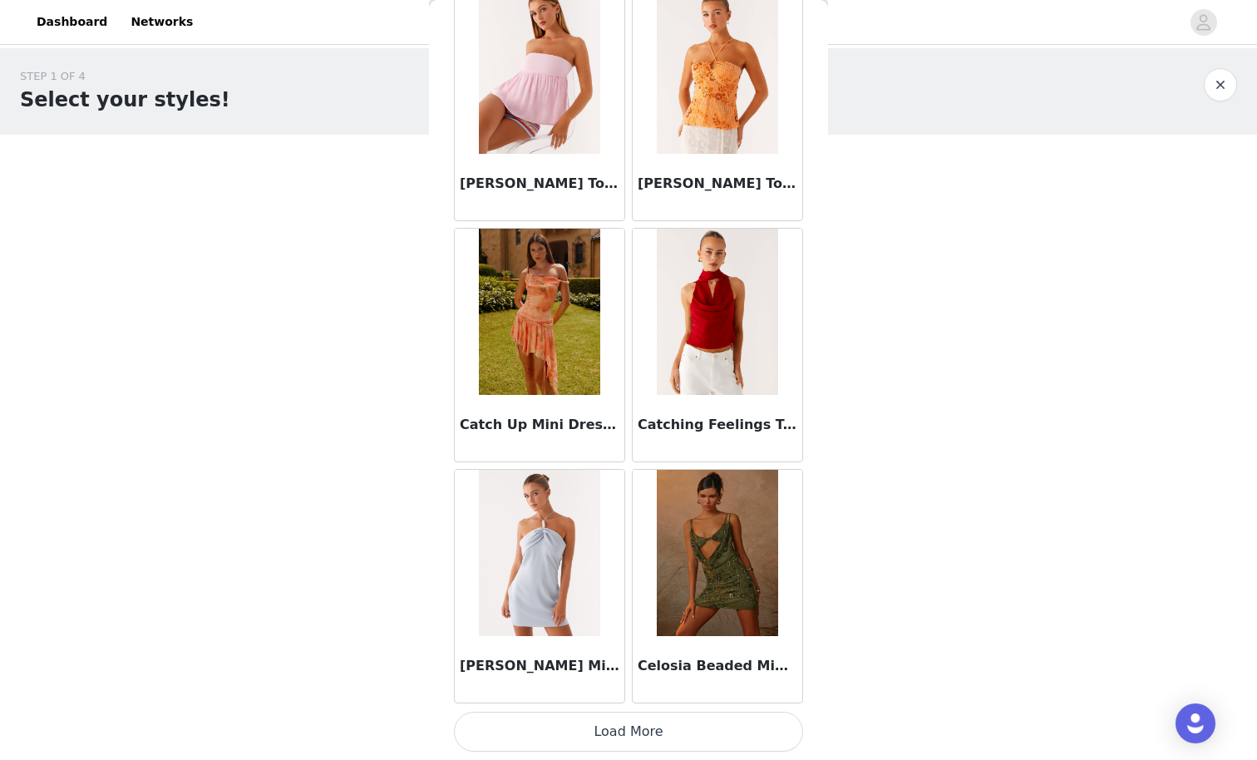
click at [760, 662] on button "Load More" at bounding box center [628, 732] width 349 height 40
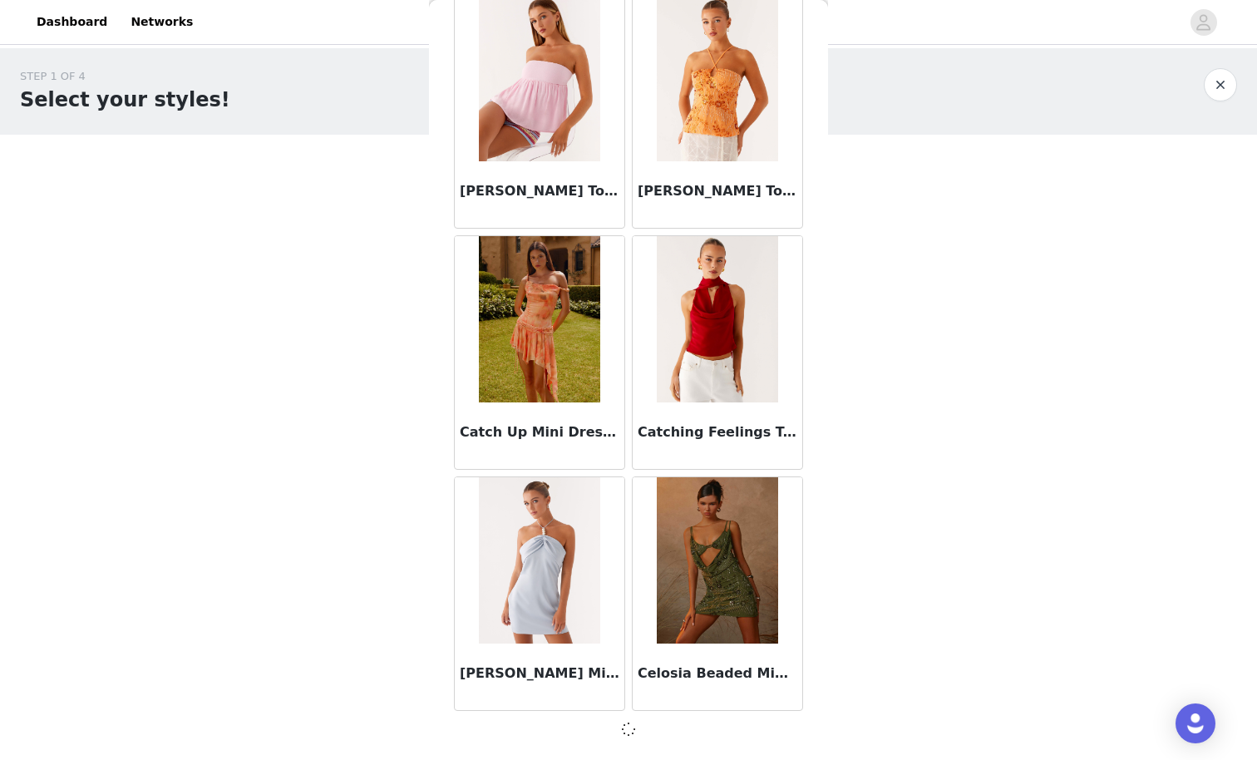
scroll to position [21061, 0]
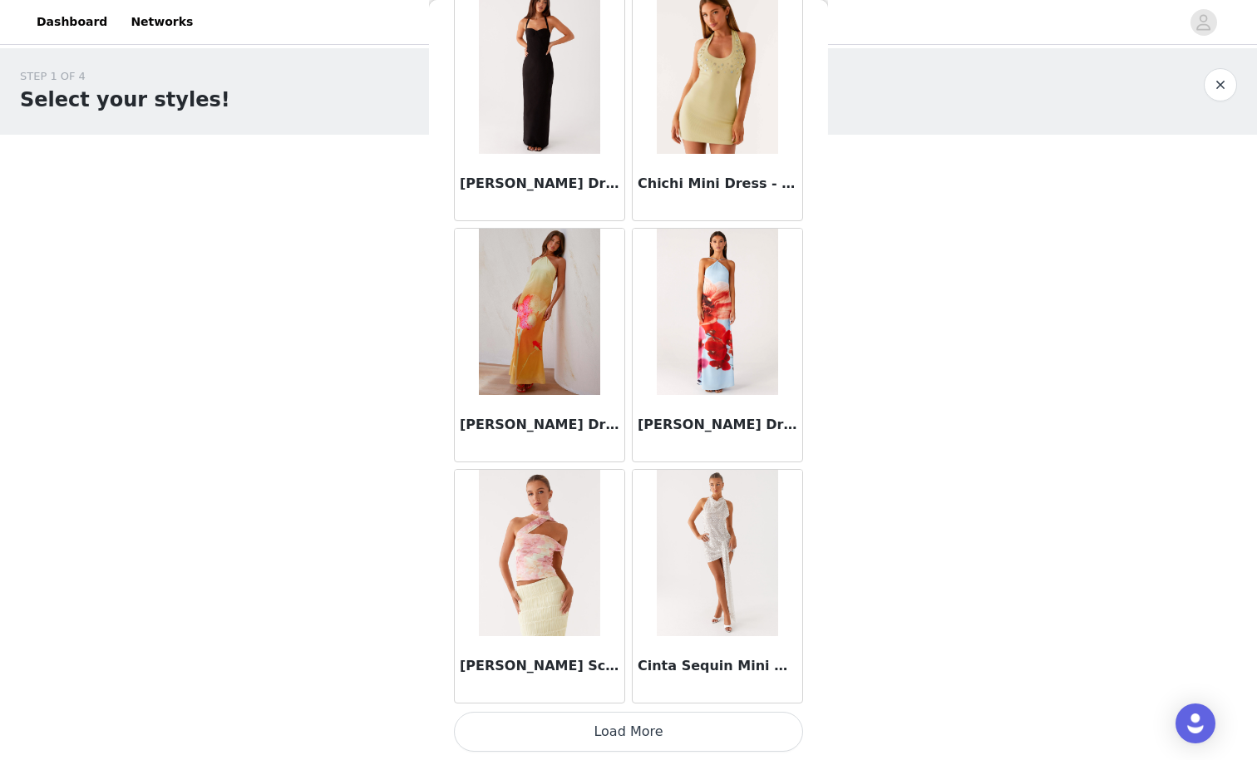
click at [763, 662] on button "Load More" at bounding box center [628, 732] width 349 height 40
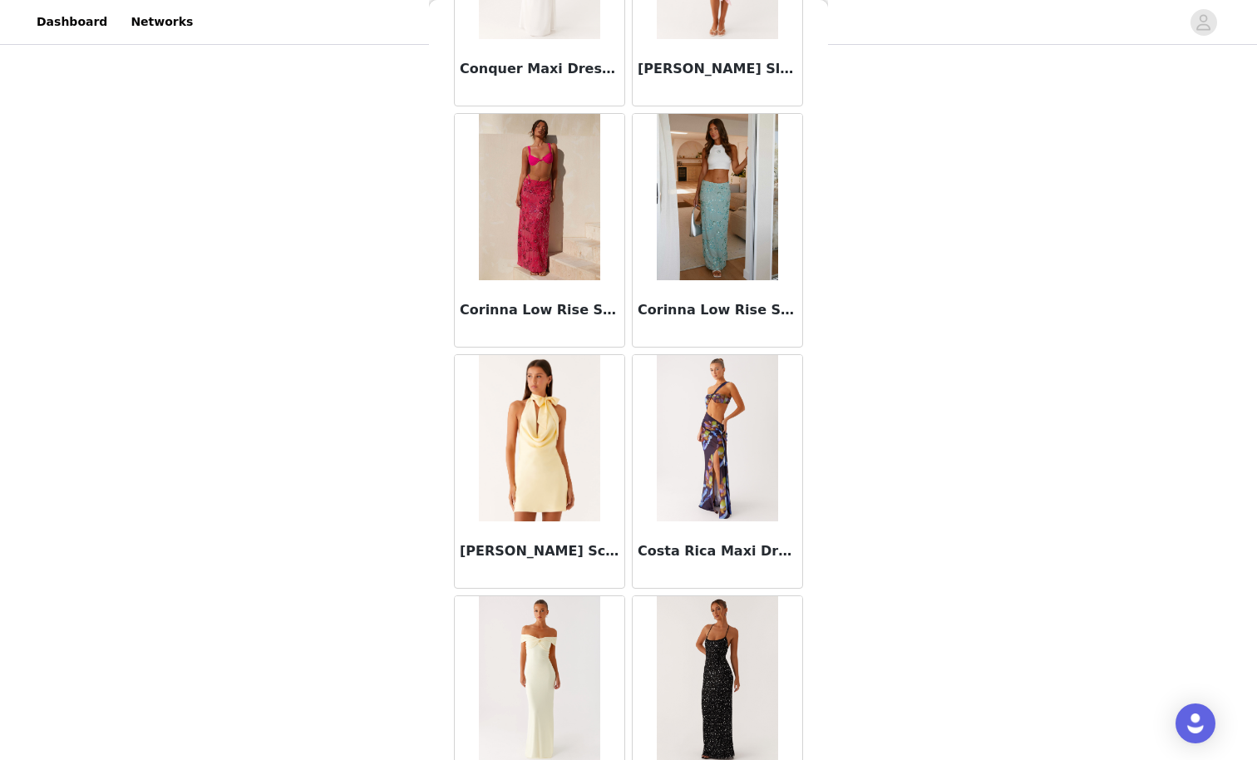
scroll to position [25890, 0]
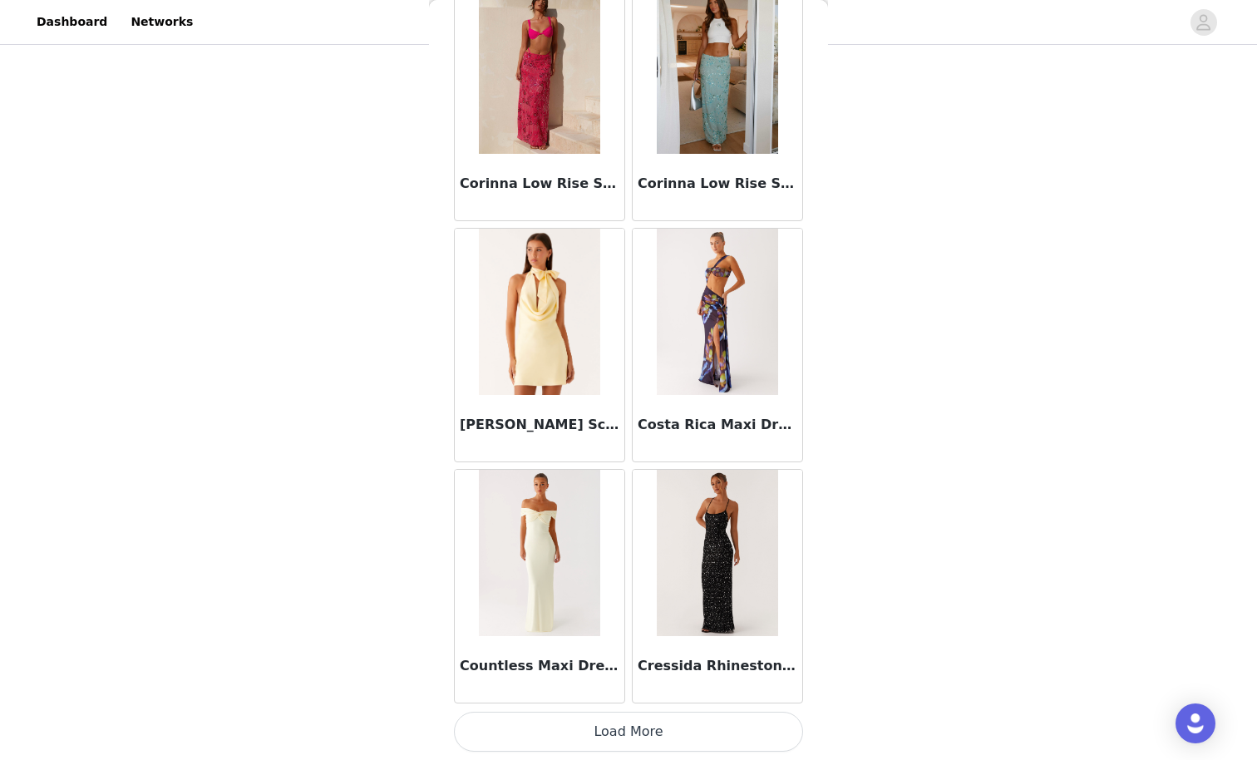
click at [724, 662] on button "Load More" at bounding box center [628, 732] width 349 height 40
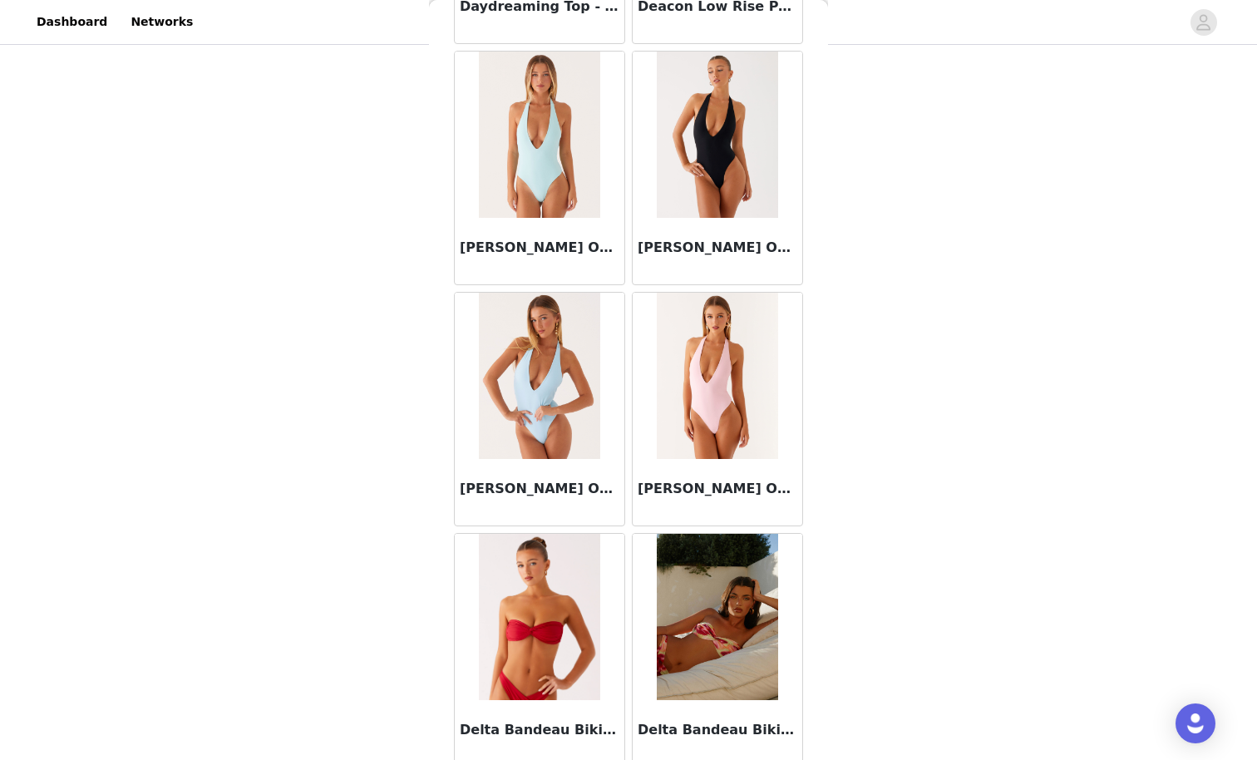
scroll to position [28301, 0]
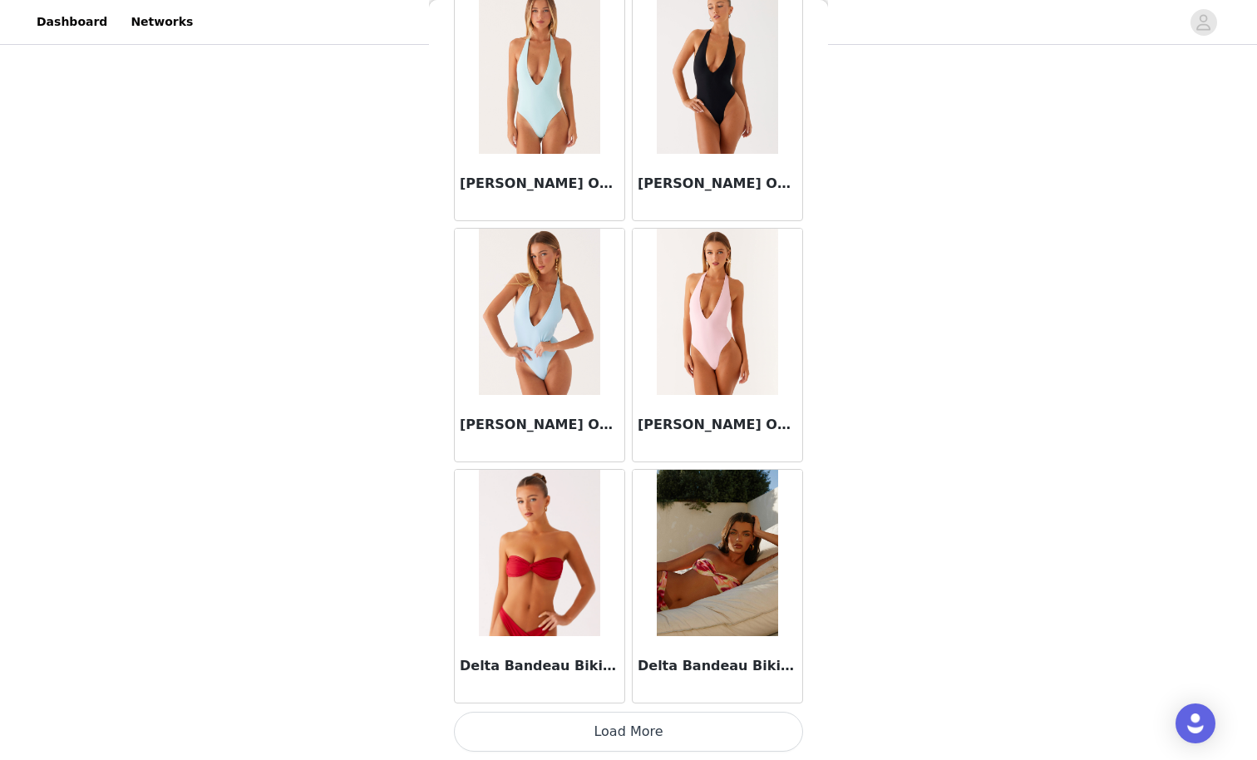
click at [722, 662] on button "Load More" at bounding box center [628, 732] width 349 height 40
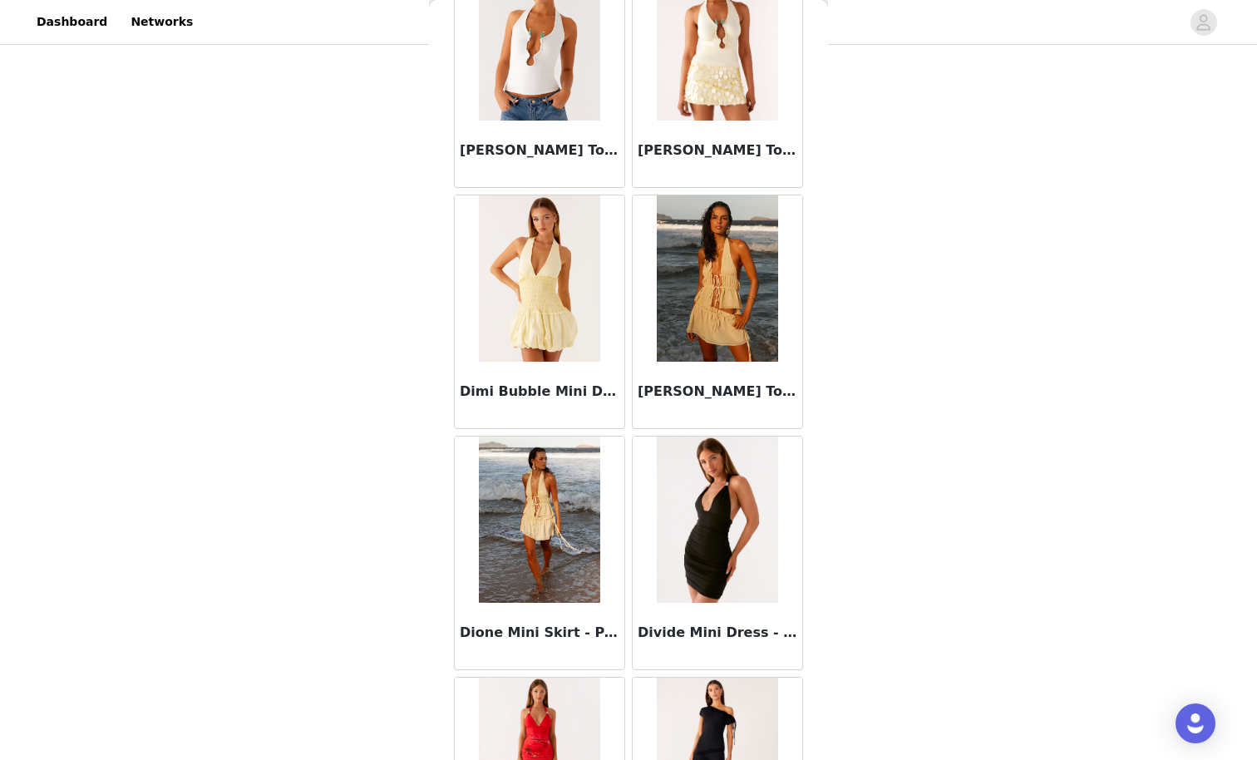
scroll to position [30712, 0]
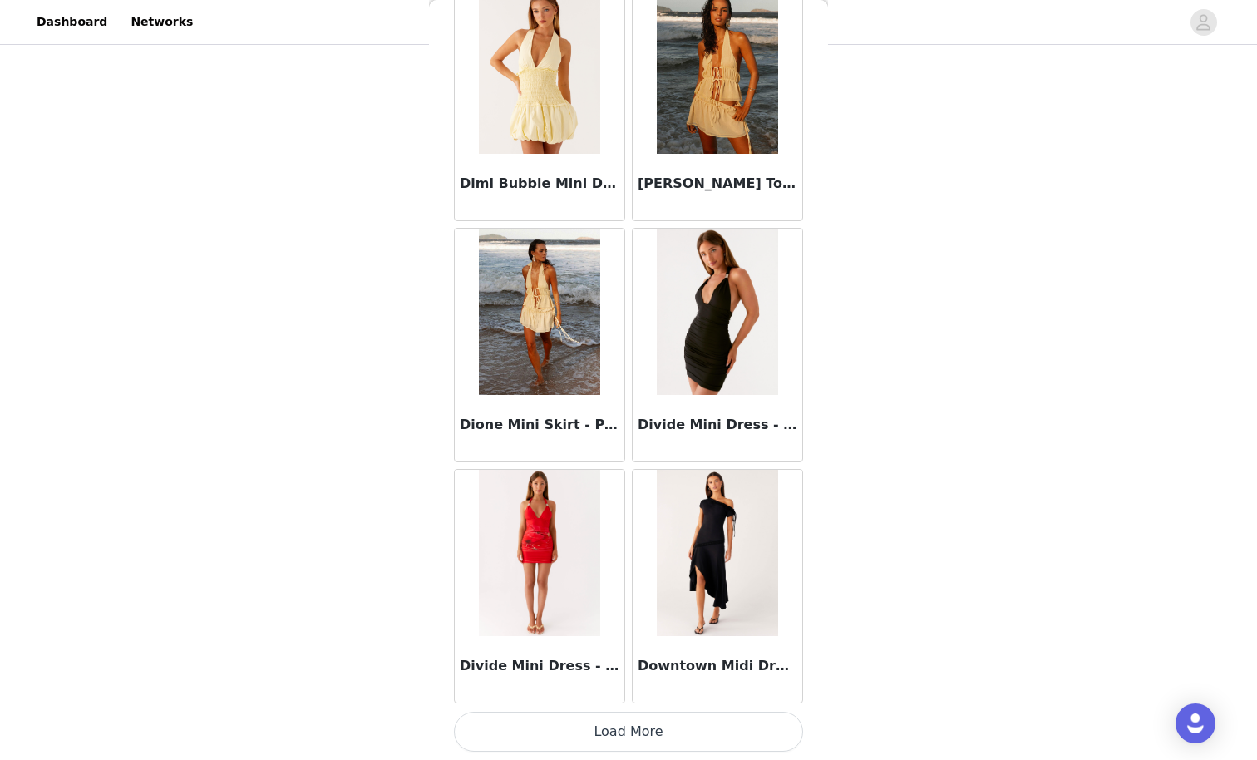
click at [699, 662] on button "Load More" at bounding box center [628, 732] width 349 height 40
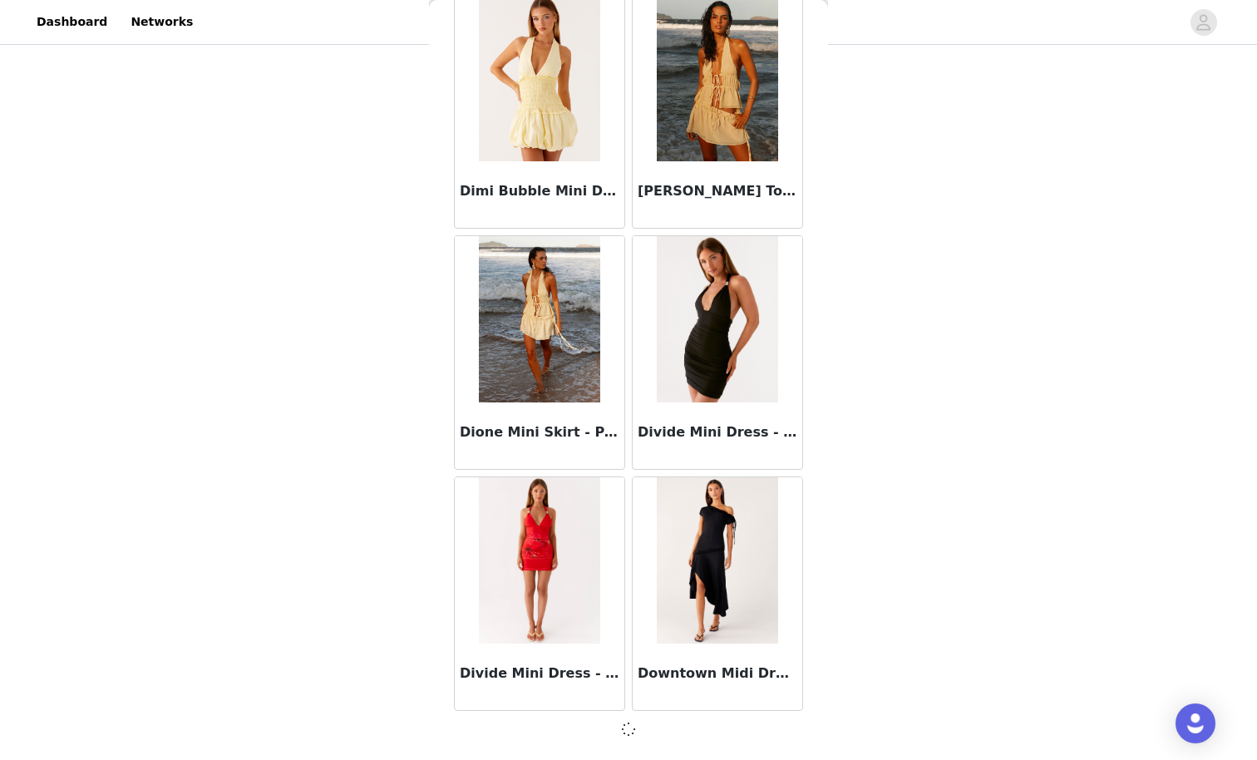
scroll to position [30704, 0]
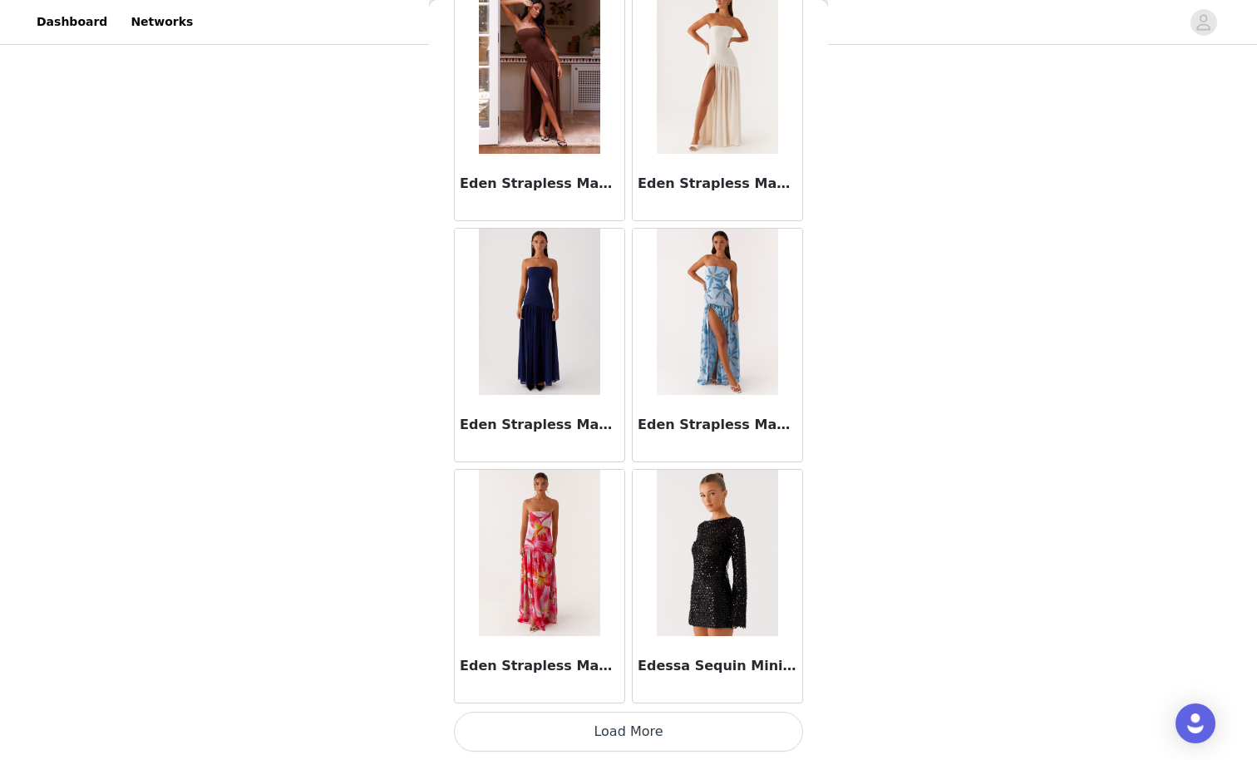
click at [685, 662] on button "Load More" at bounding box center [628, 732] width 349 height 40
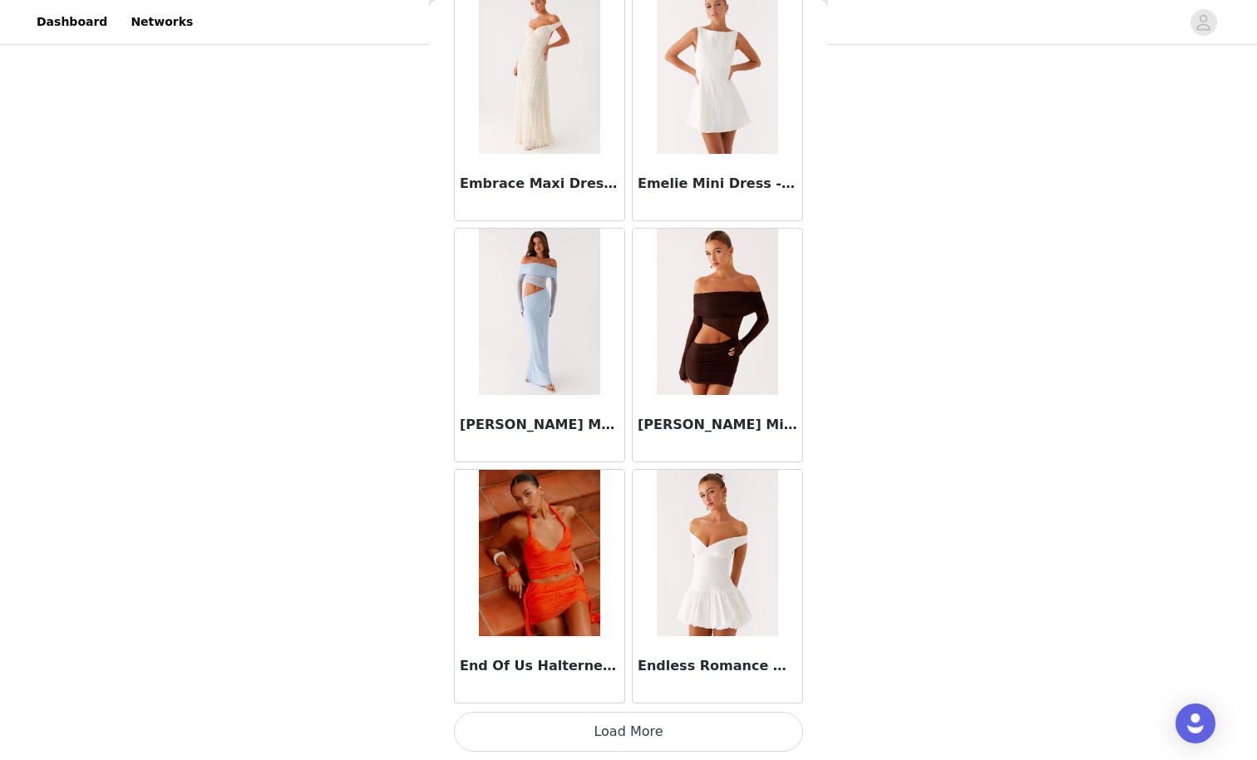
click at [682, 662] on button "Load More" at bounding box center [628, 732] width 349 height 40
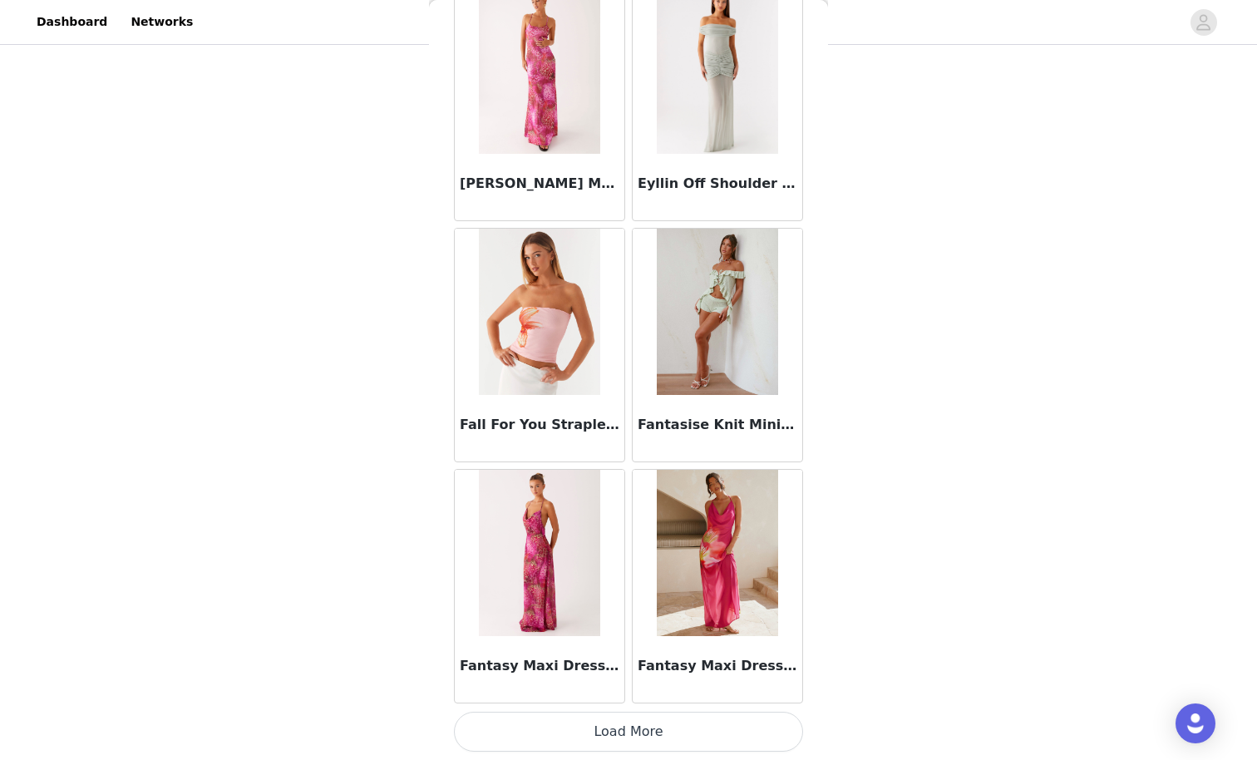
click at [687, 662] on button "Load More" at bounding box center [628, 732] width 349 height 40
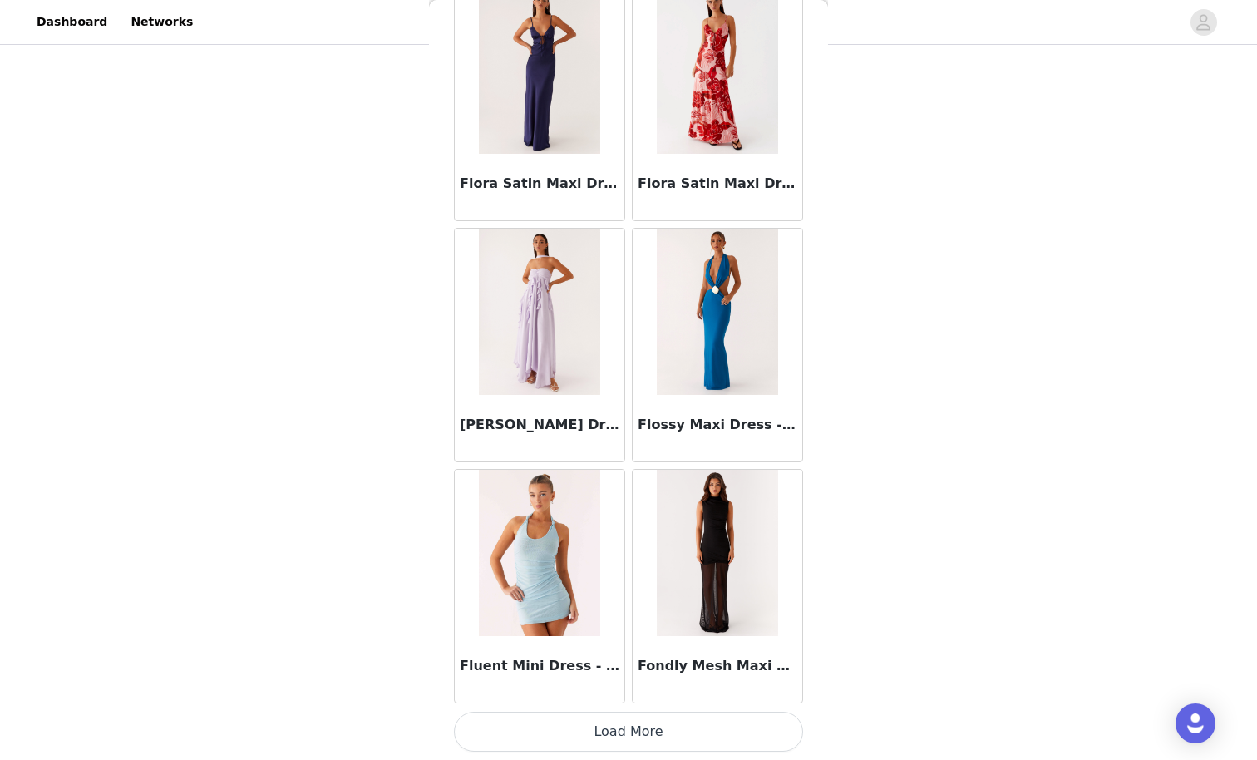
click at [692, 662] on button "Load More" at bounding box center [628, 732] width 349 height 40
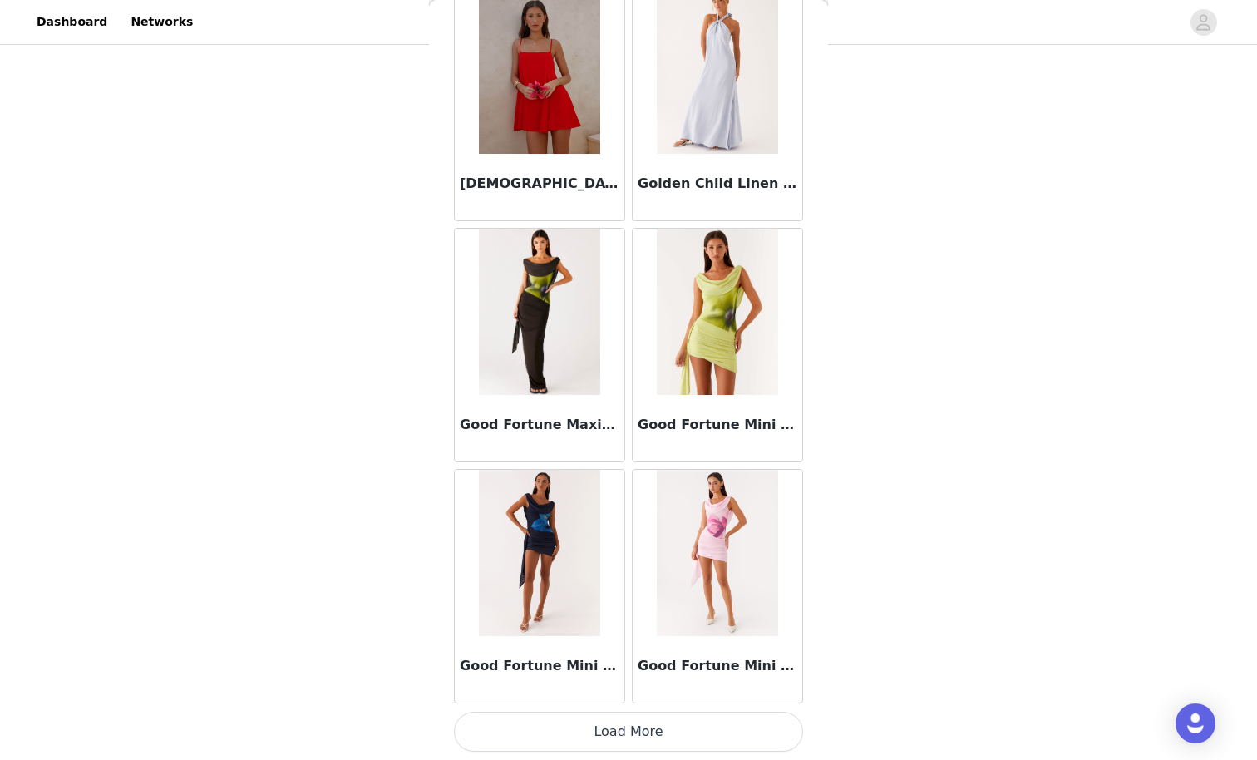
click at [743, 662] on button "Load More" at bounding box center [628, 732] width 349 height 40
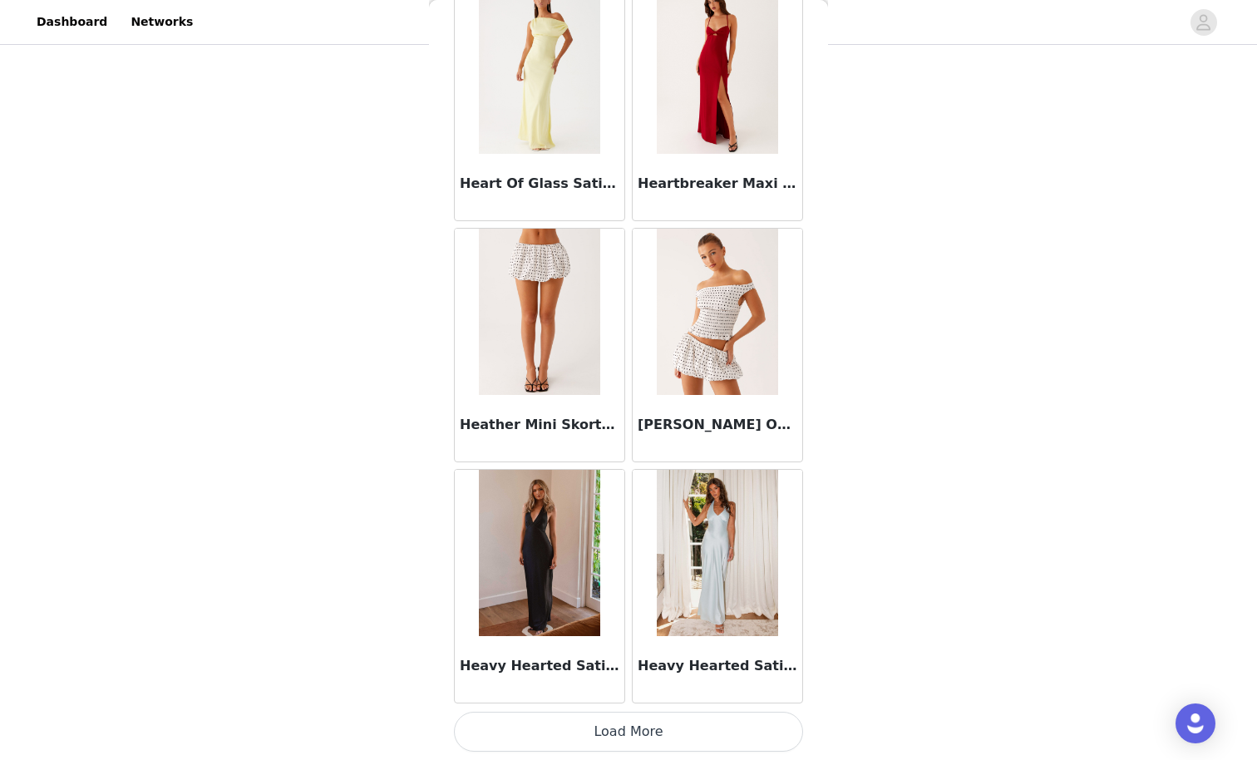
click at [682, 662] on button "Load More" at bounding box center [628, 732] width 349 height 40
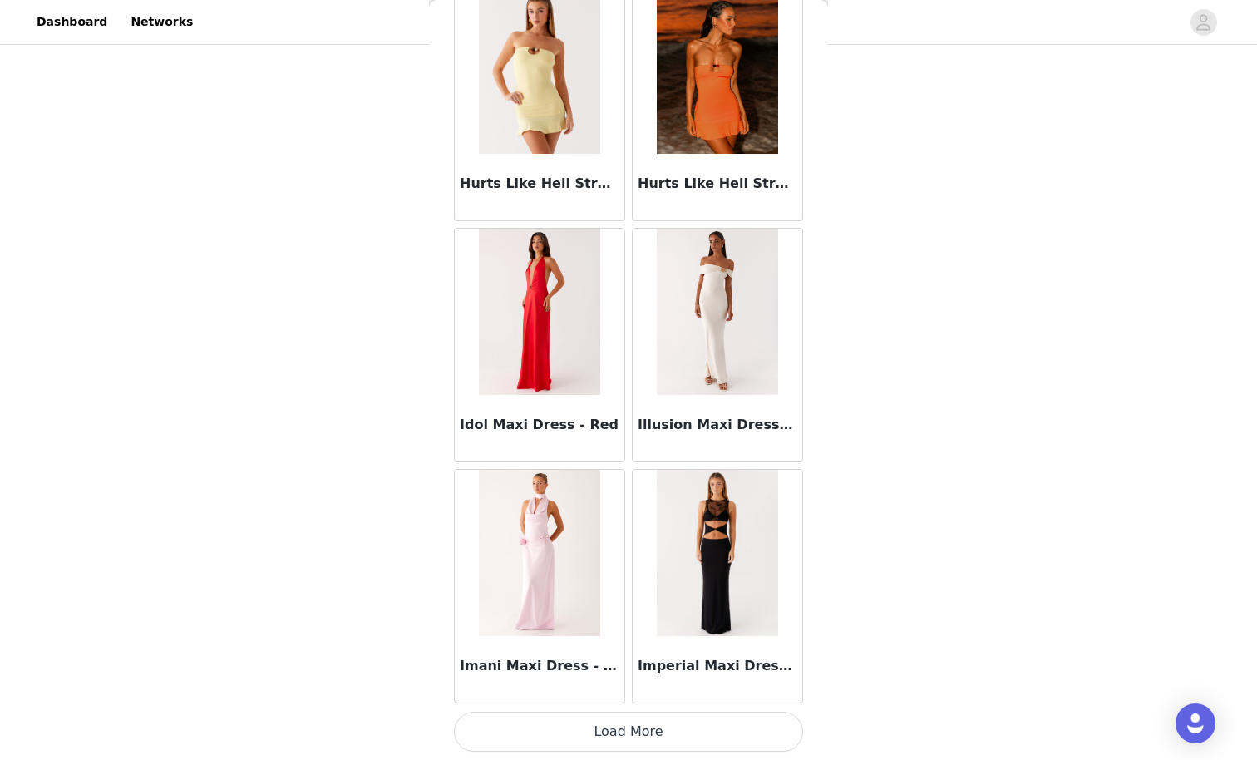
click at [707, 662] on button "Load More" at bounding box center [628, 732] width 349 height 40
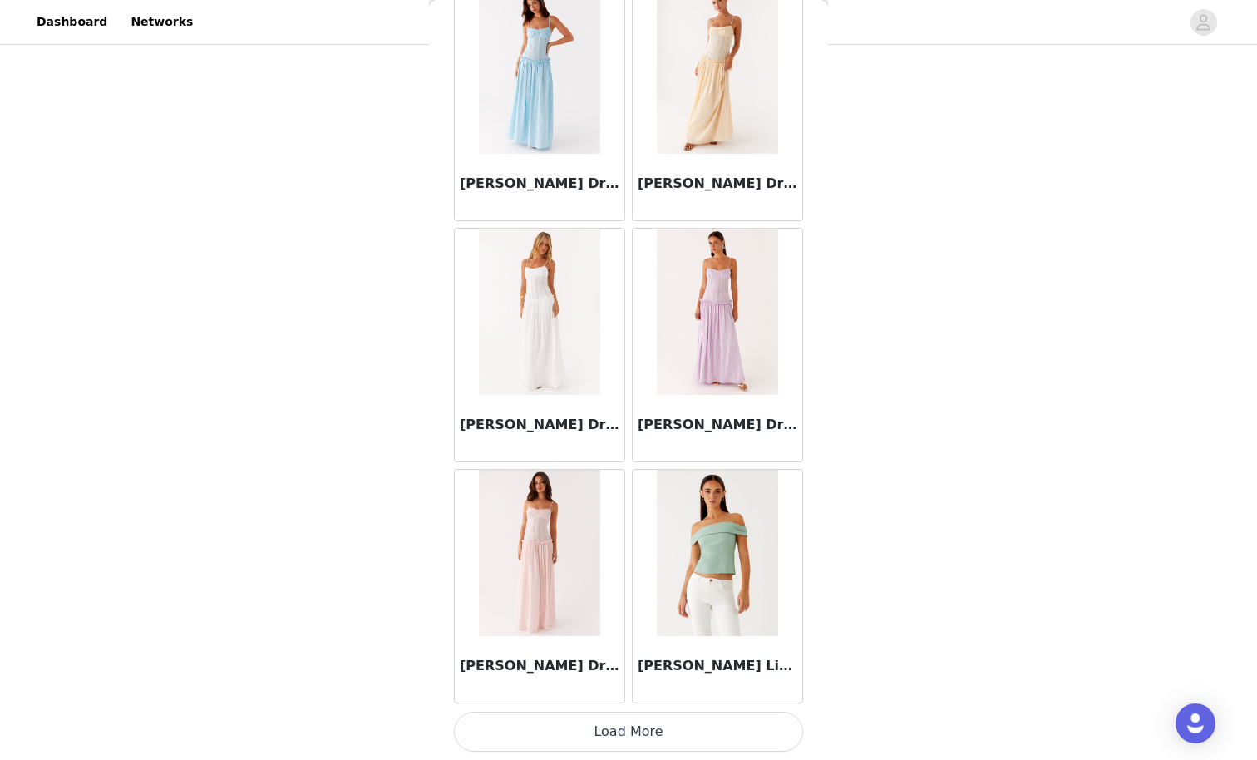
click at [657, 662] on button "Load More" at bounding box center [628, 732] width 349 height 40
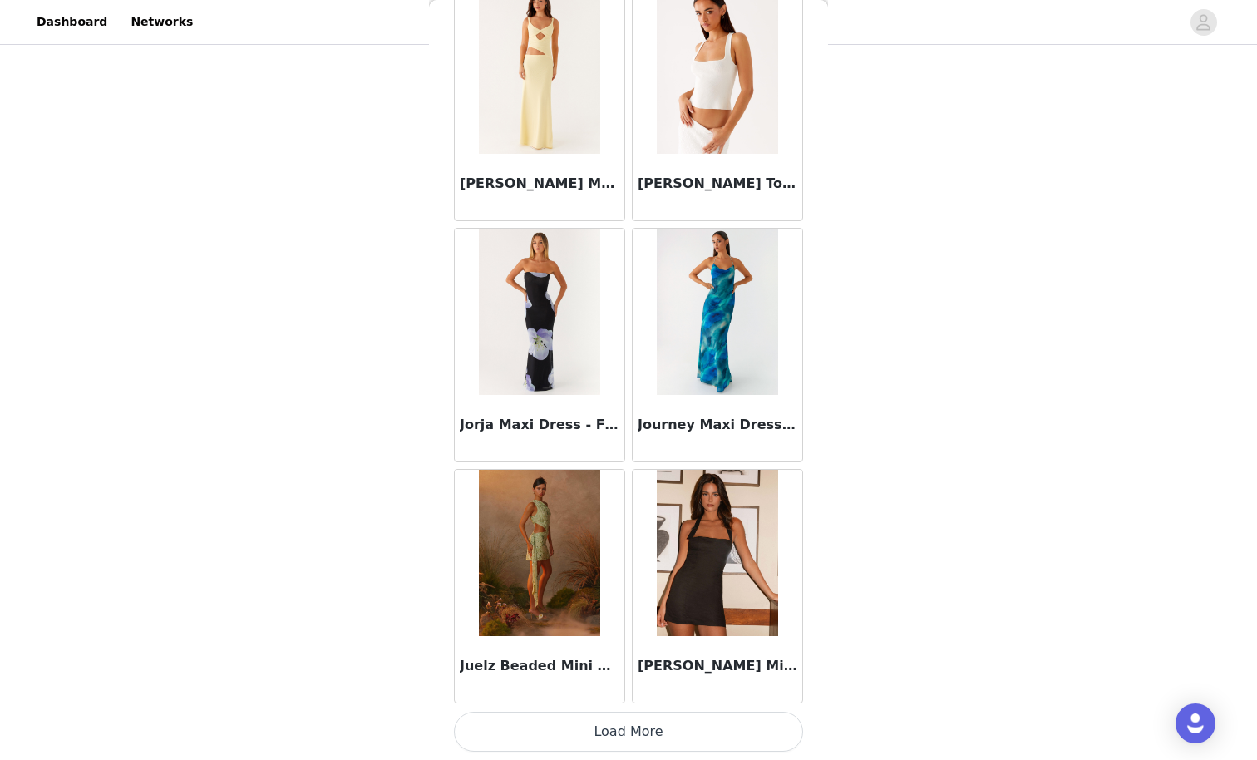
click at [686, 662] on button "Load More" at bounding box center [628, 732] width 349 height 40
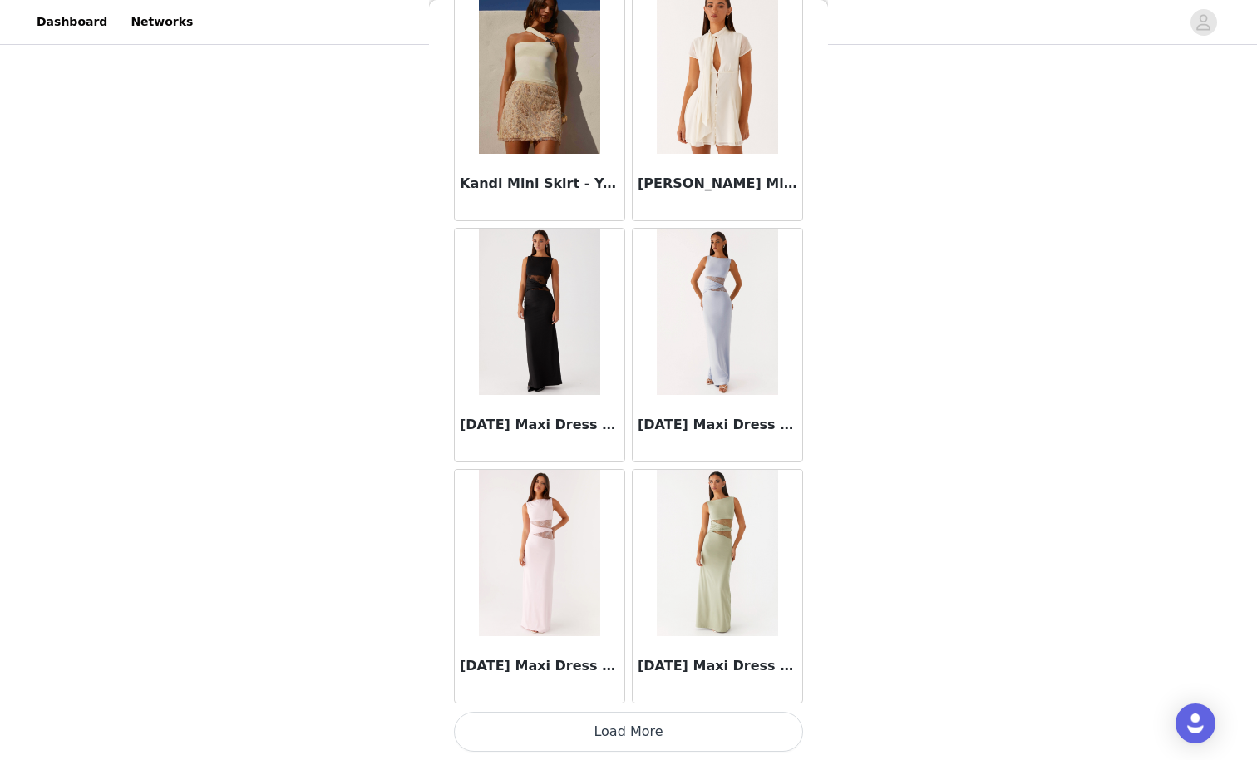
click at [643, 662] on button "Load More" at bounding box center [628, 732] width 349 height 40
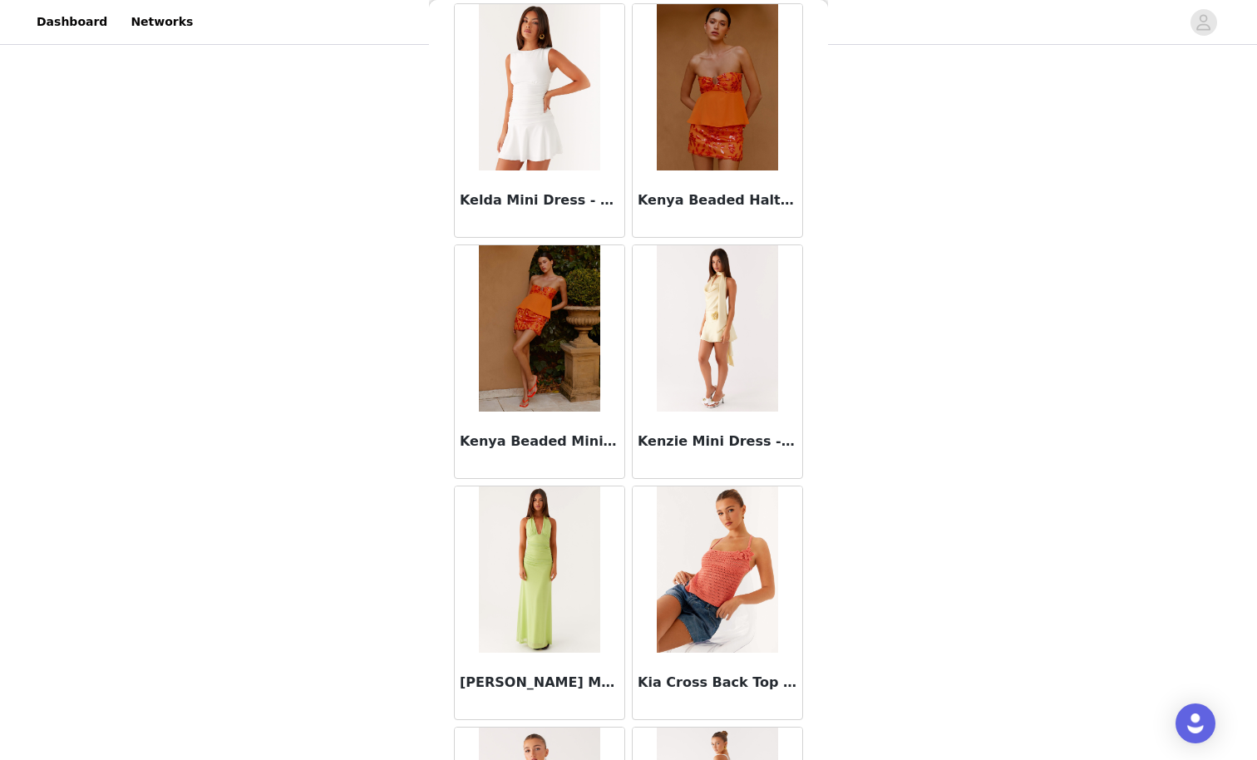
scroll to position [57229, 0]
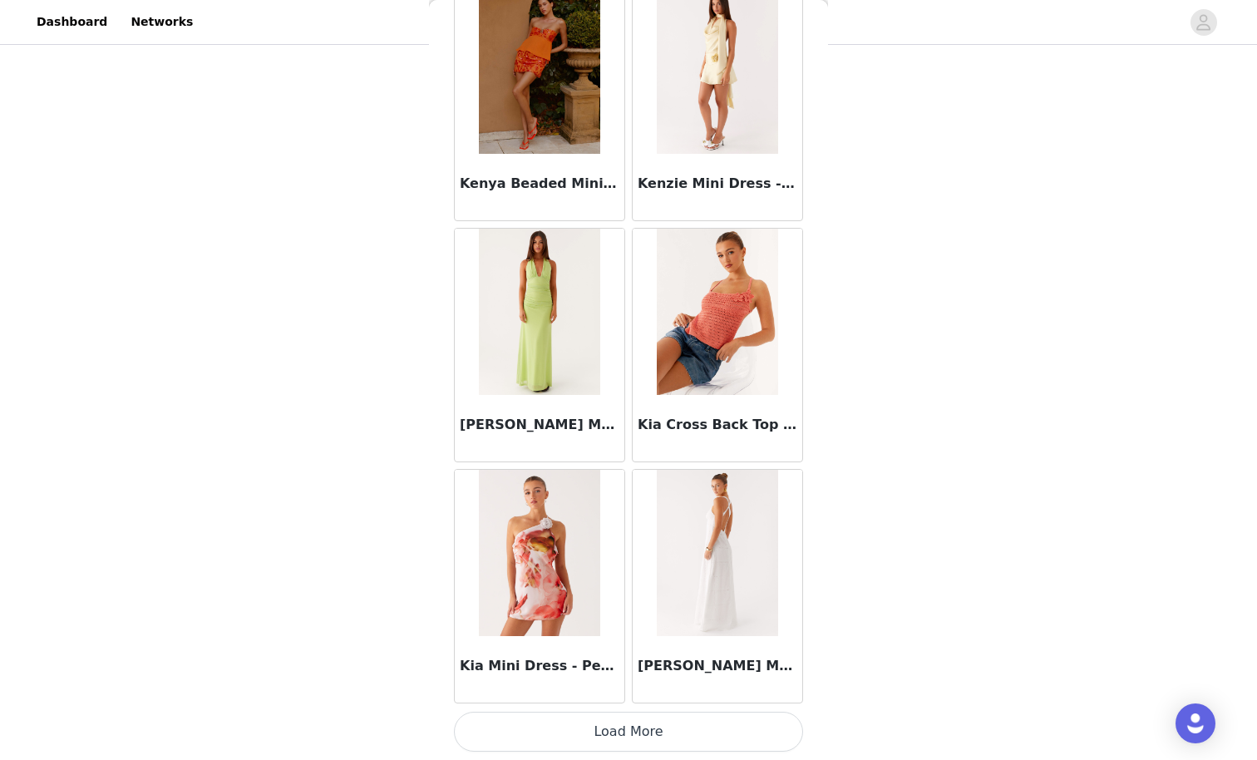
click at [697, 662] on button "Load More" at bounding box center [628, 732] width 349 height 40
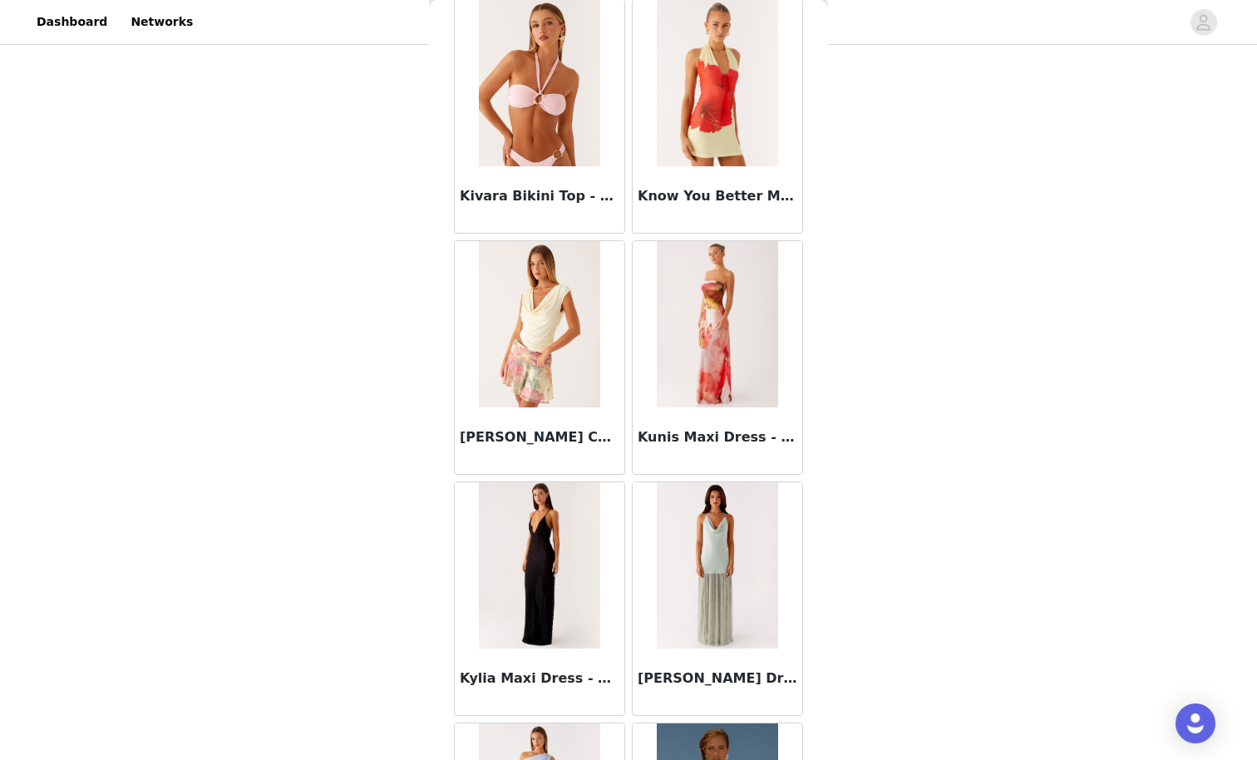
click at [552, 86] on img at bounding box center [539, 83] width 121 height 166
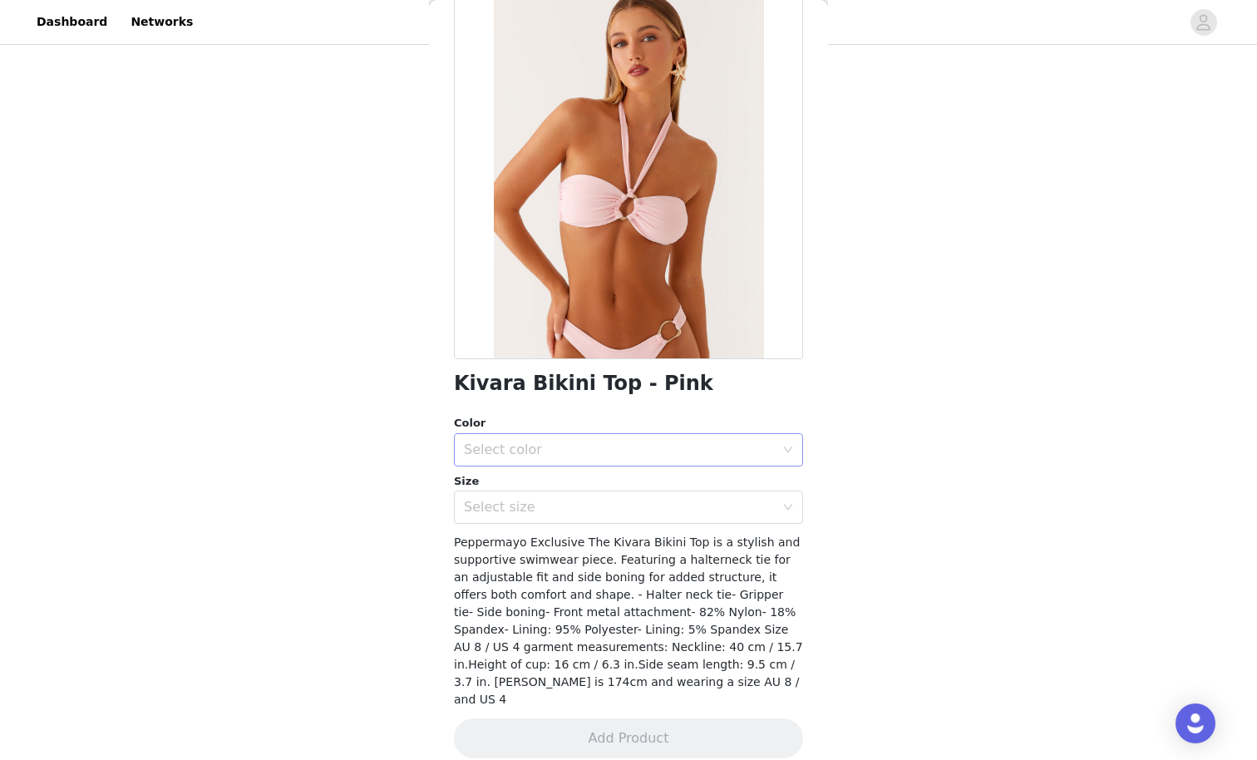
click at [538, 437] on div "Select color" at bounding box center [623, 450] width 318 height 32
click at [526, 490] on li "Pink" at bounding box center [628, 485] width 349 height 27
click at [522, 505] on div "Select size" at bounding box center [619, 507] width 311 height 17
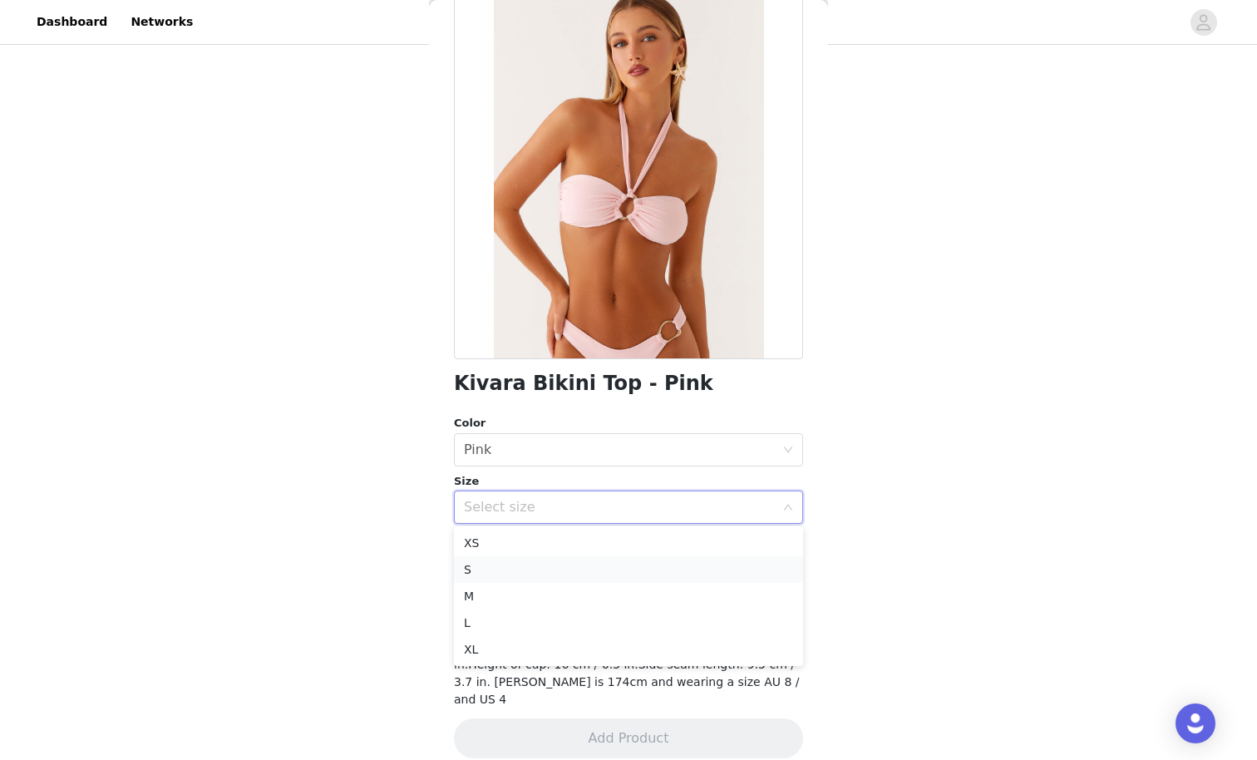
click at [505, 564] on li "S" at bounding box center [628, 569] width 349 height 27
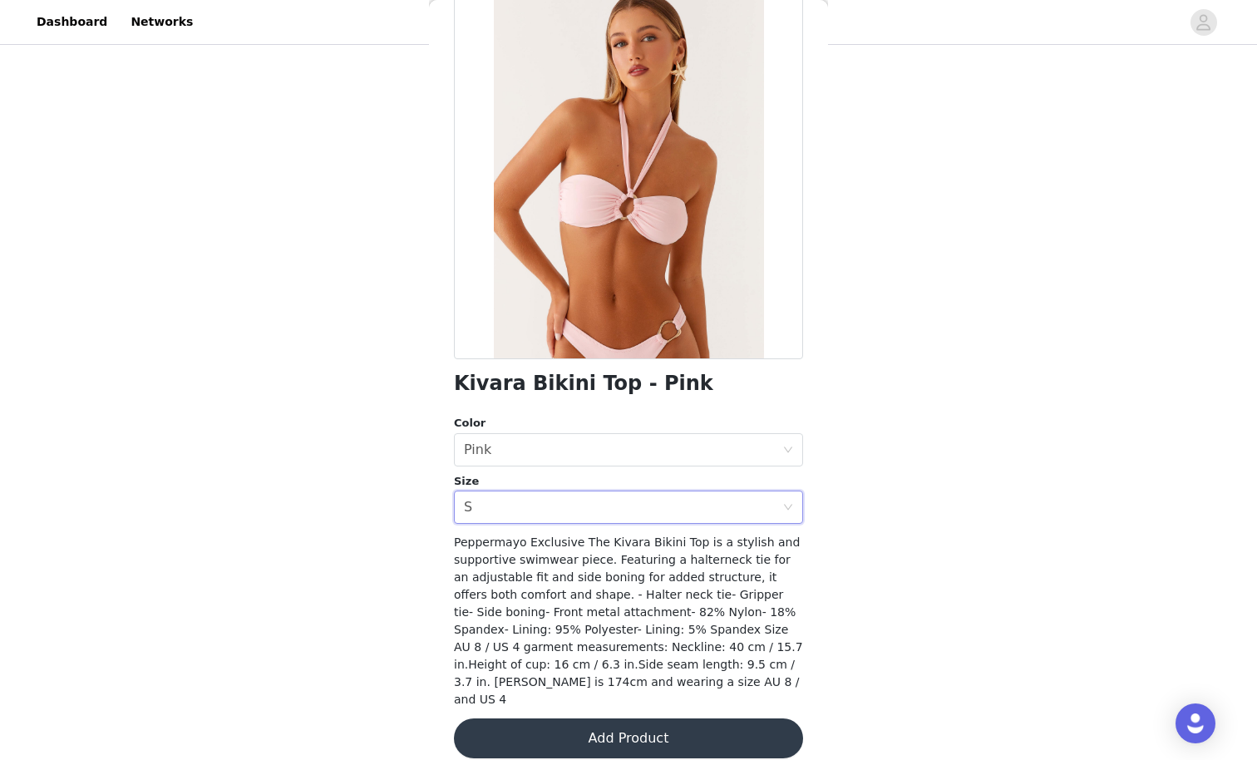
click at [574, 662] on button "Add Product" at bounding box center [628, 738] width 349 height 40
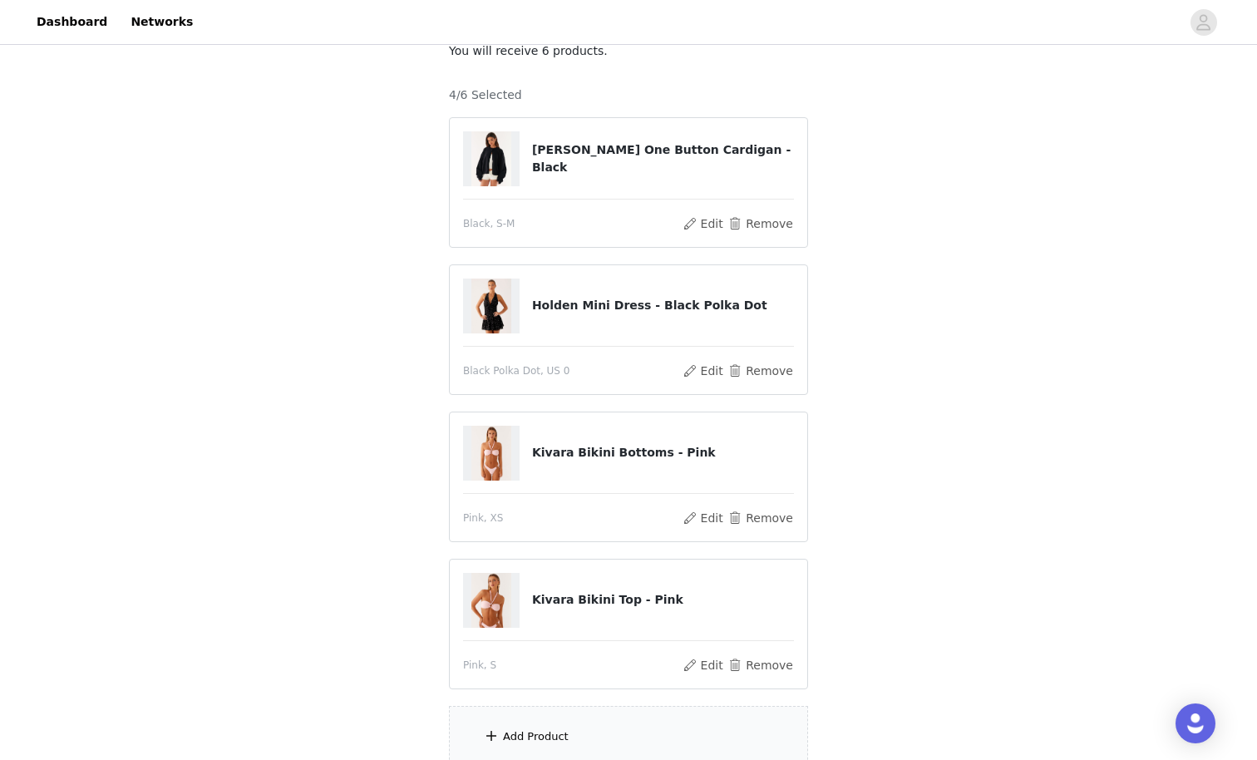
click at [557, 662] on div "Add Product" at bounding box center [628, 737] width 359 height 62
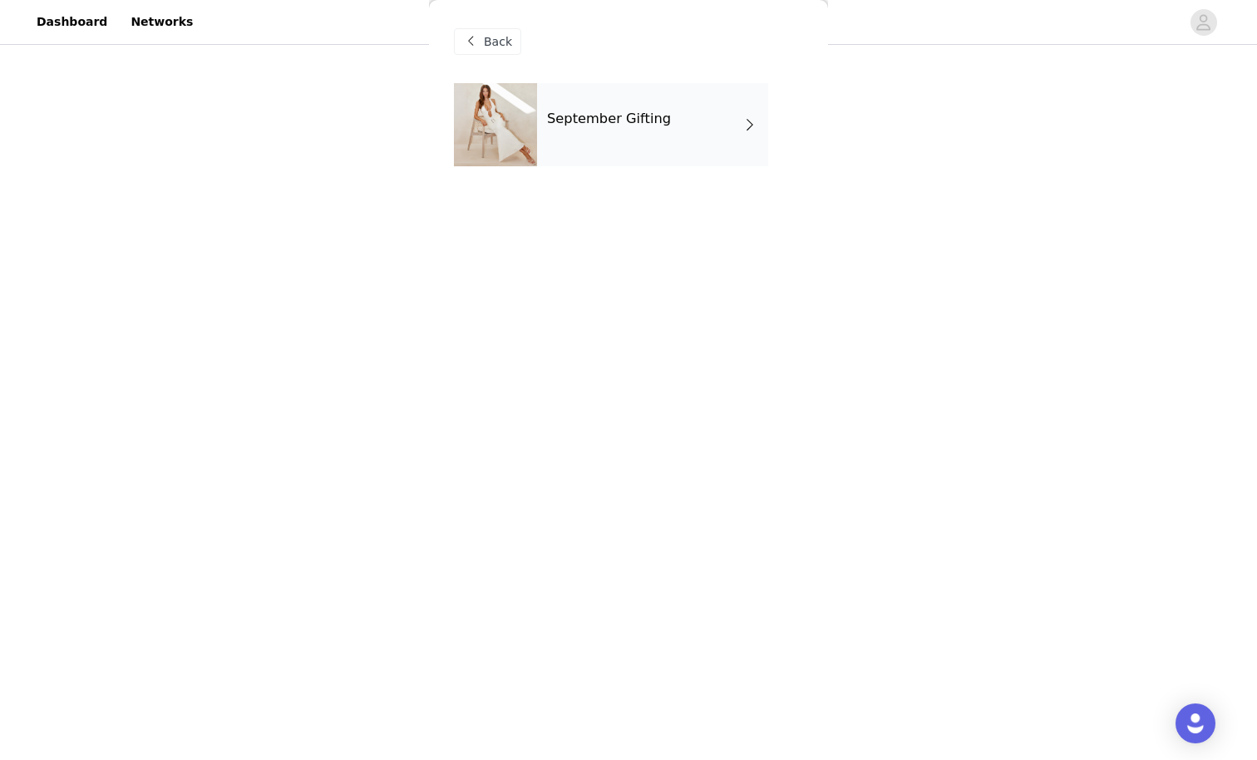
click at [675, 106] on div "September Gifting" at bounding box center [652, 124] width 231 height 83
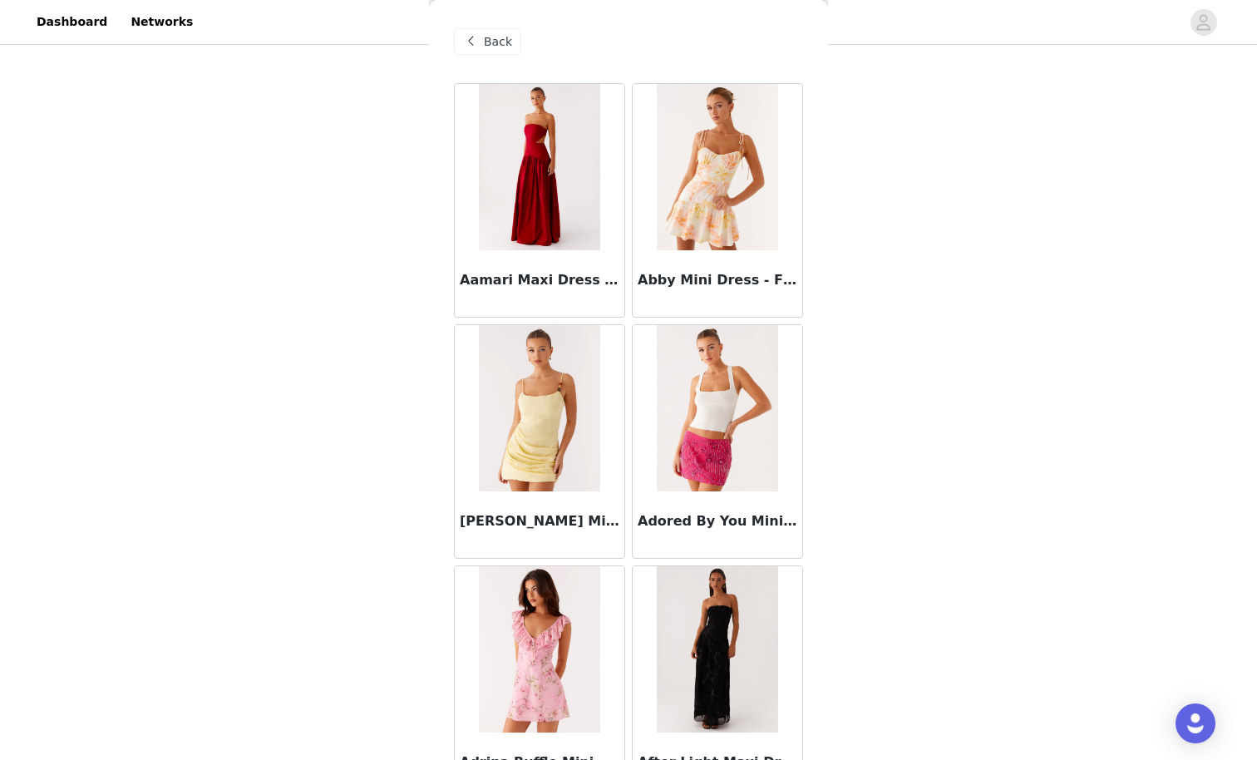
scroll to position [259, 0]
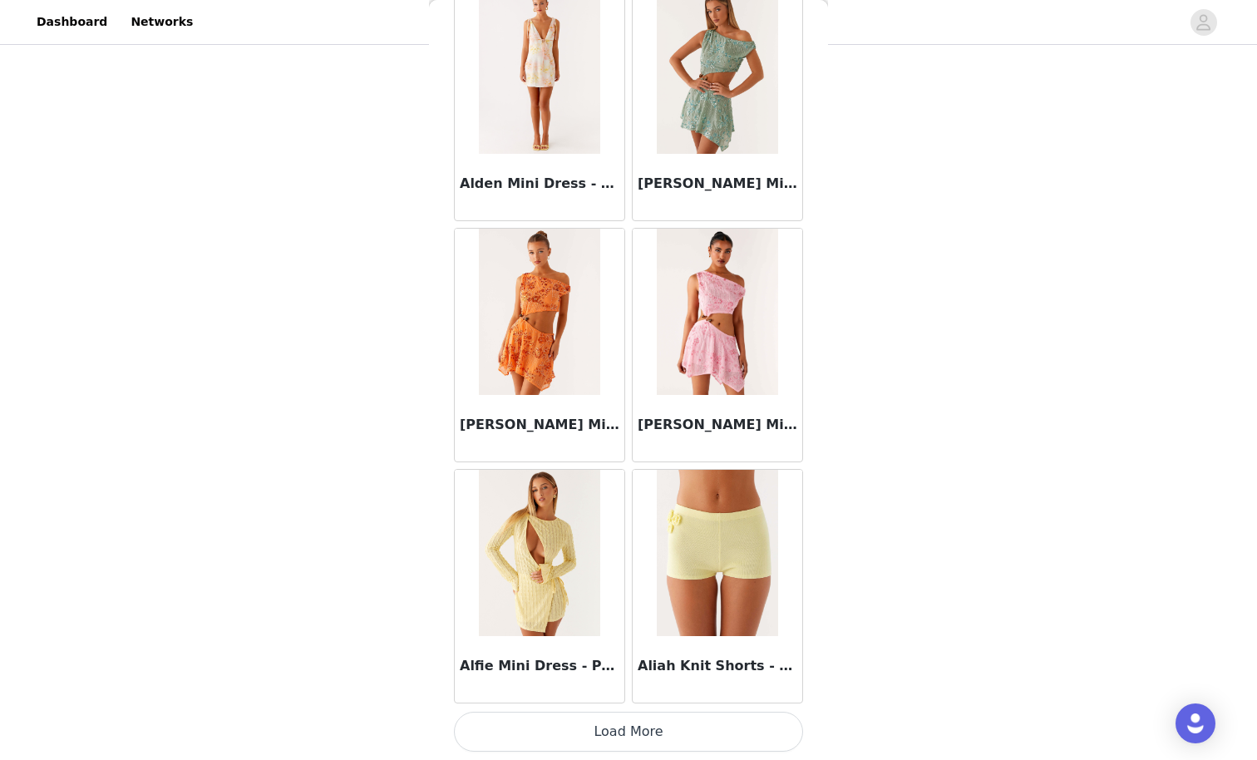
click at [756, 662] on button "Load More" at bounding box center [628, 732] width 349 height 40
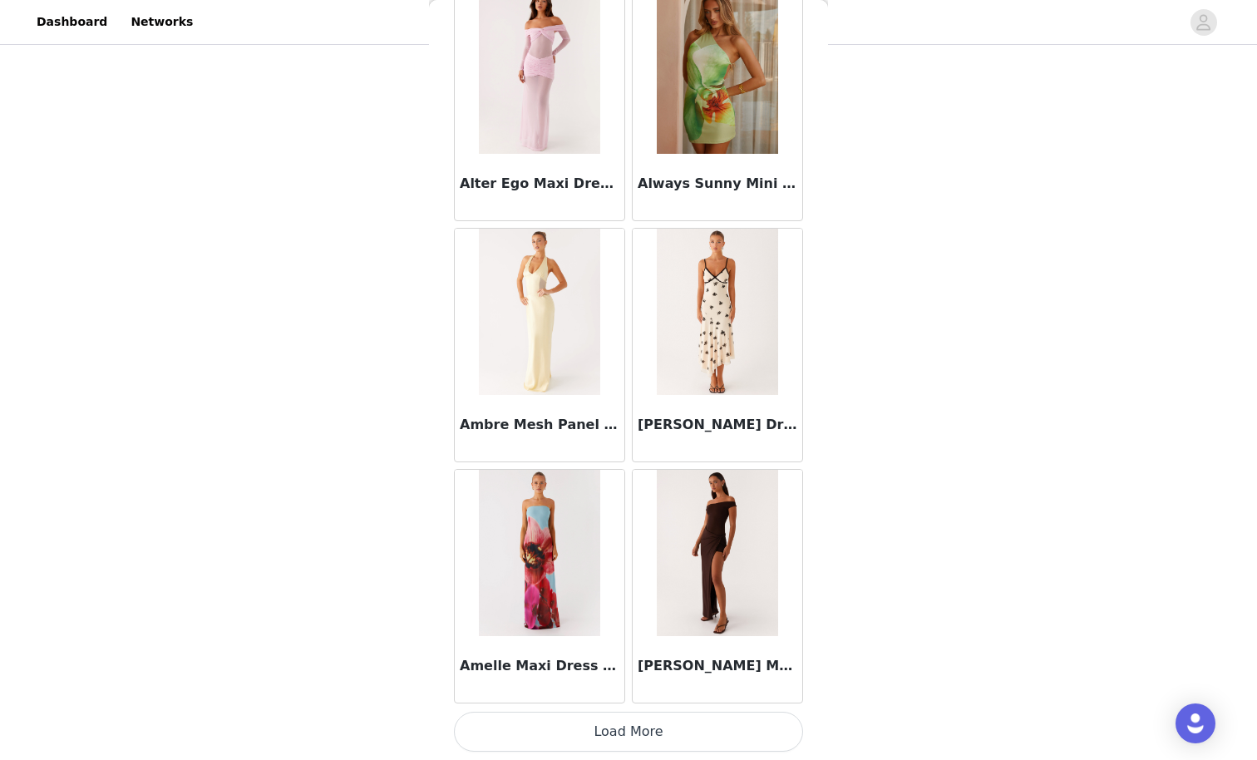
click at [712, 662] on button "Load More" at bounding box center [628, 732] width 349 height 40
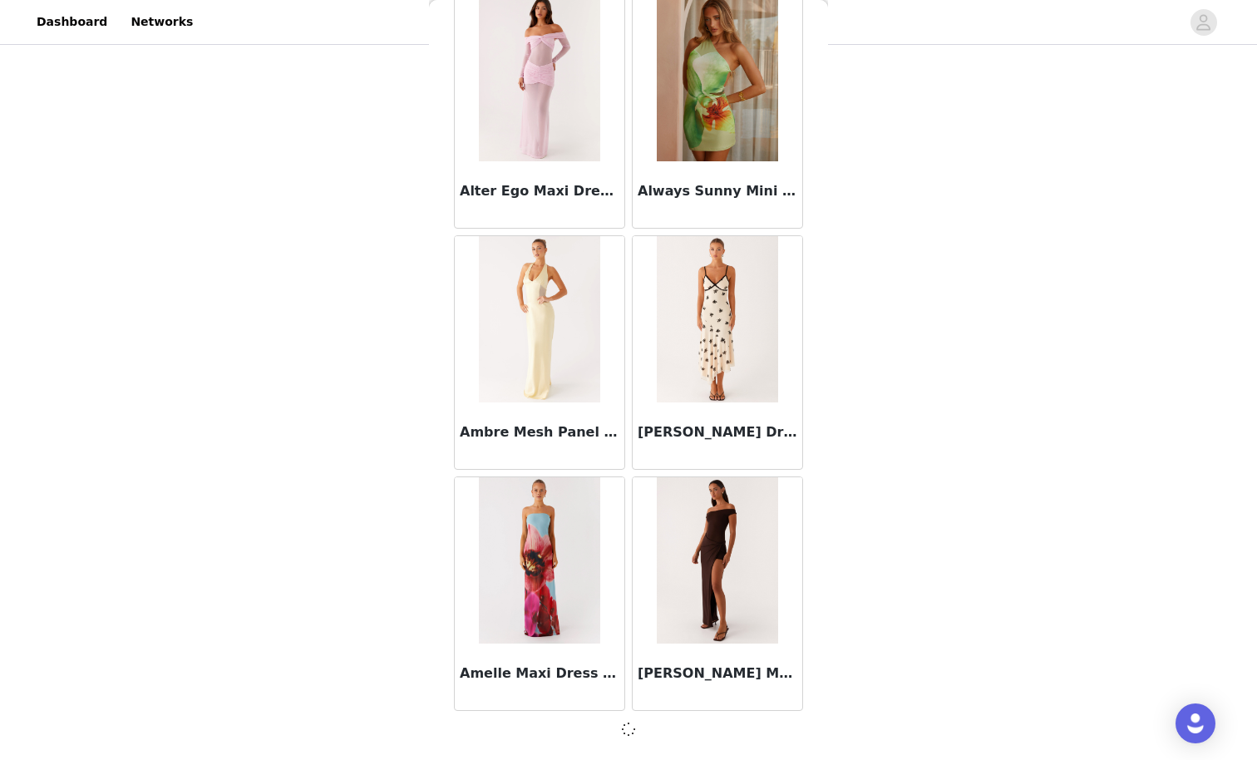
scroll to position [4187, 0]
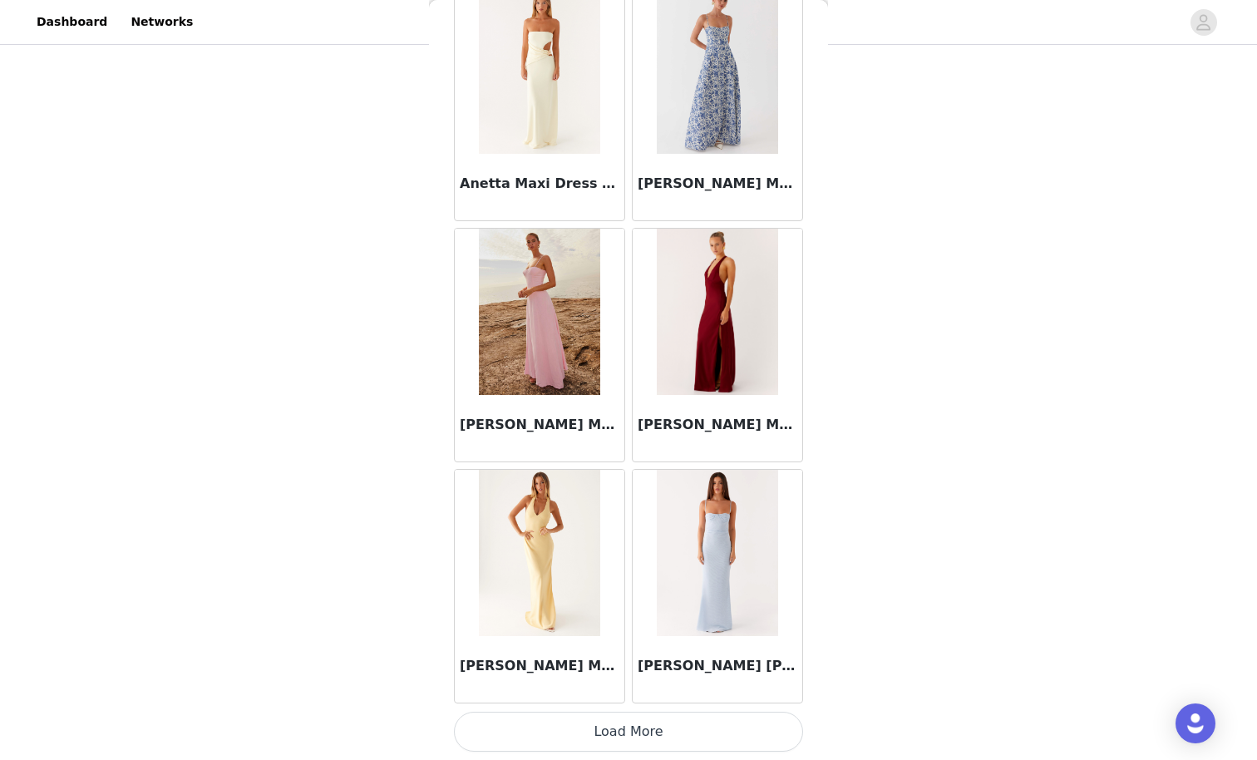
click at [712, 662] on button "Load More" at bounding box center [628, 732] width 349 height 40
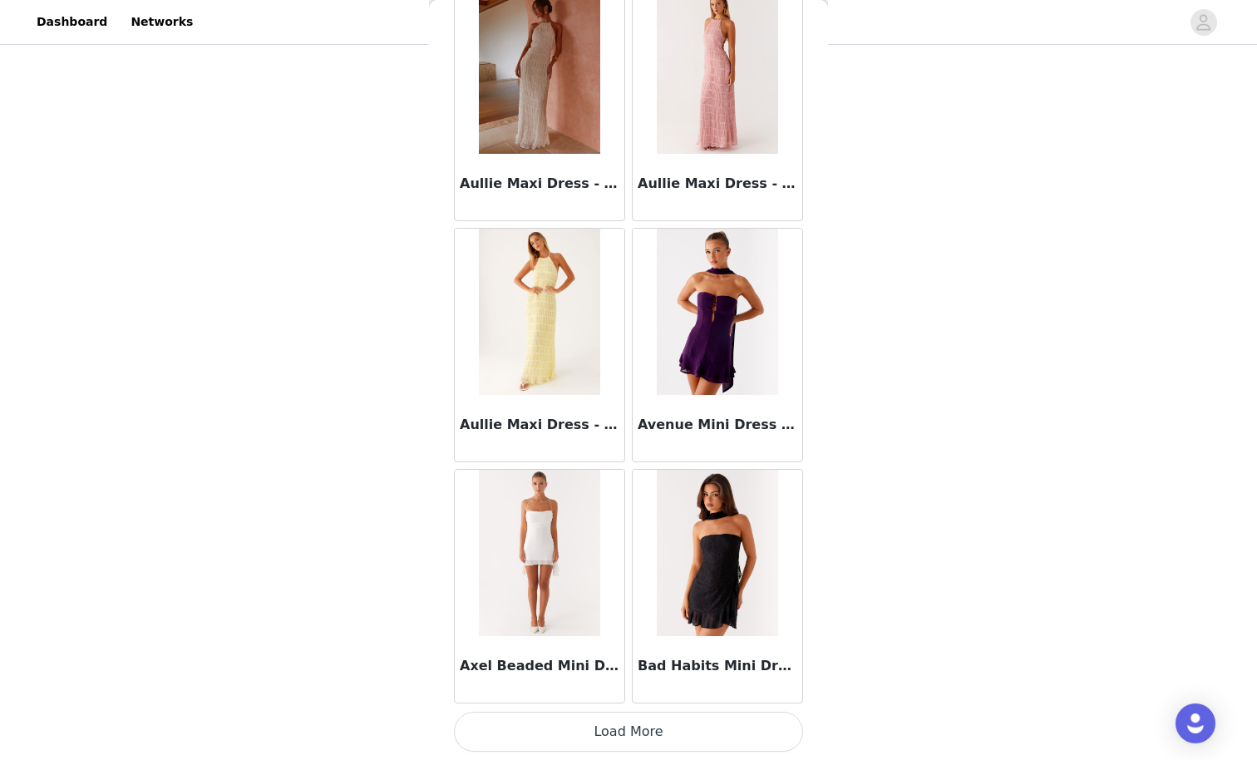
click at [712, 662] on button "Load More" at bounding box center [628, 732] width 349 height 40
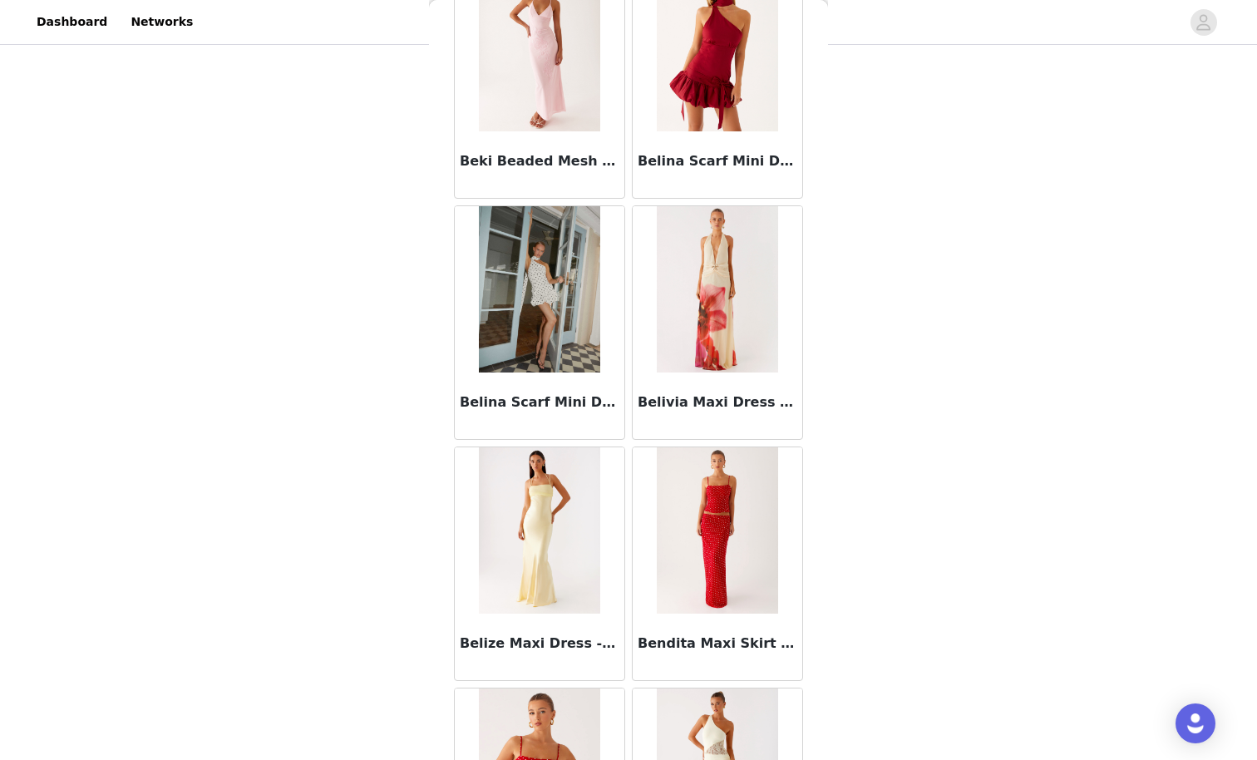
scroll to position [10880, 0]
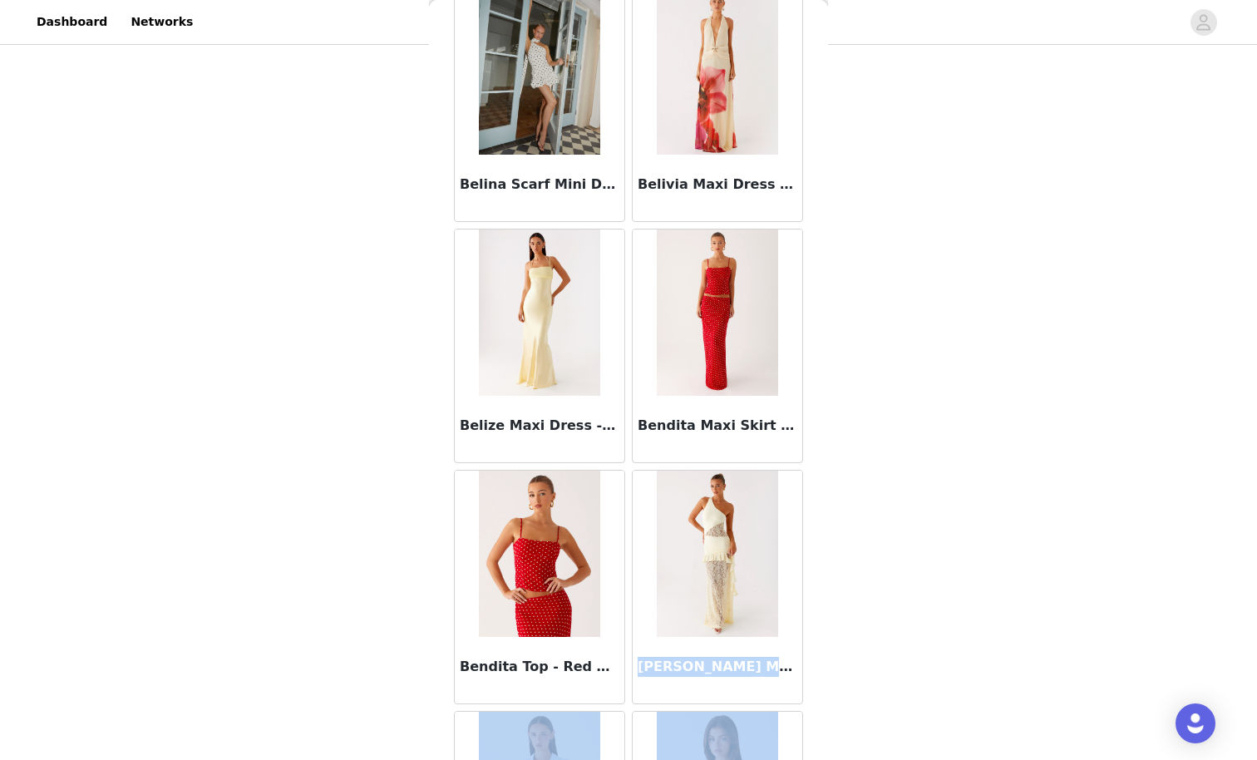
drag, startPoint x: 820, startPoint y: 701, endPoint x: 807, endPoint y: 759, distance: 59.7
click at [807, 662] on div "Back Aamari Maxi Dress - Red Abby Mini Dress - Floral Print [PERSON_NAME] Mini …" at bounding box center [628, 380] width 399 height 760
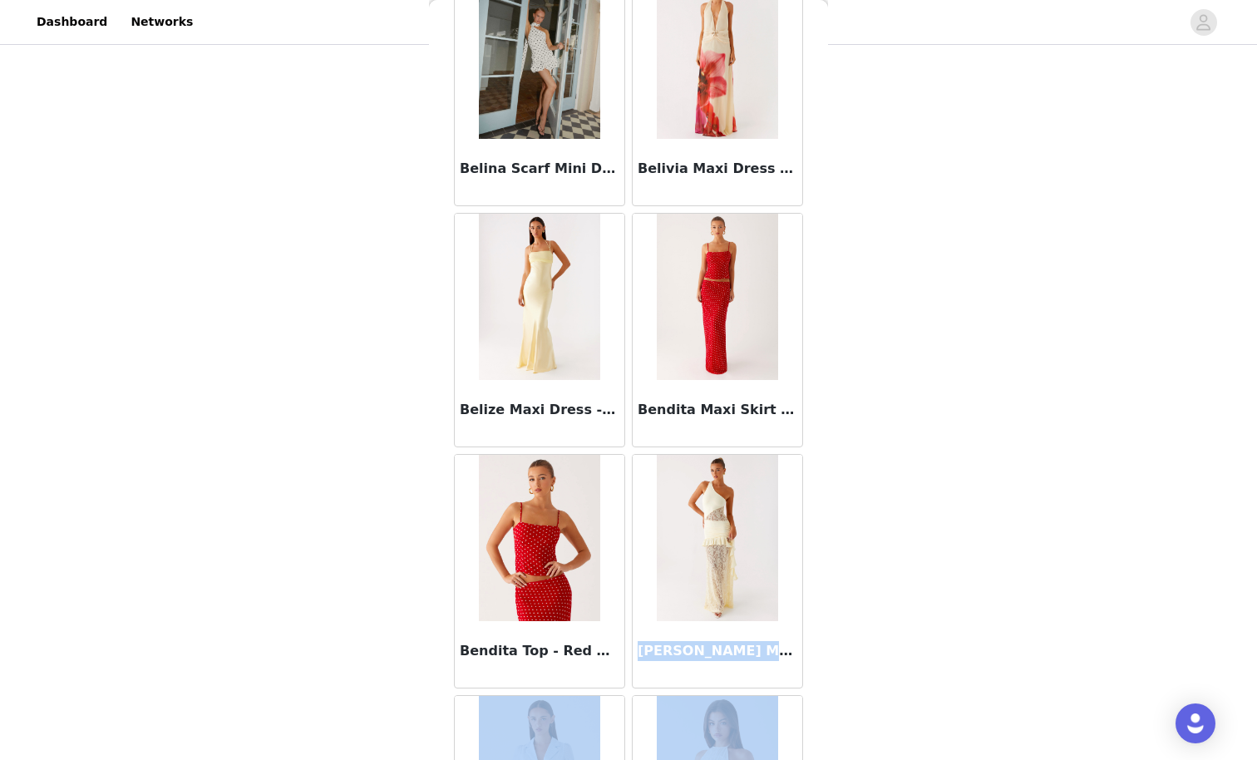
scroll to position [11426, 0]
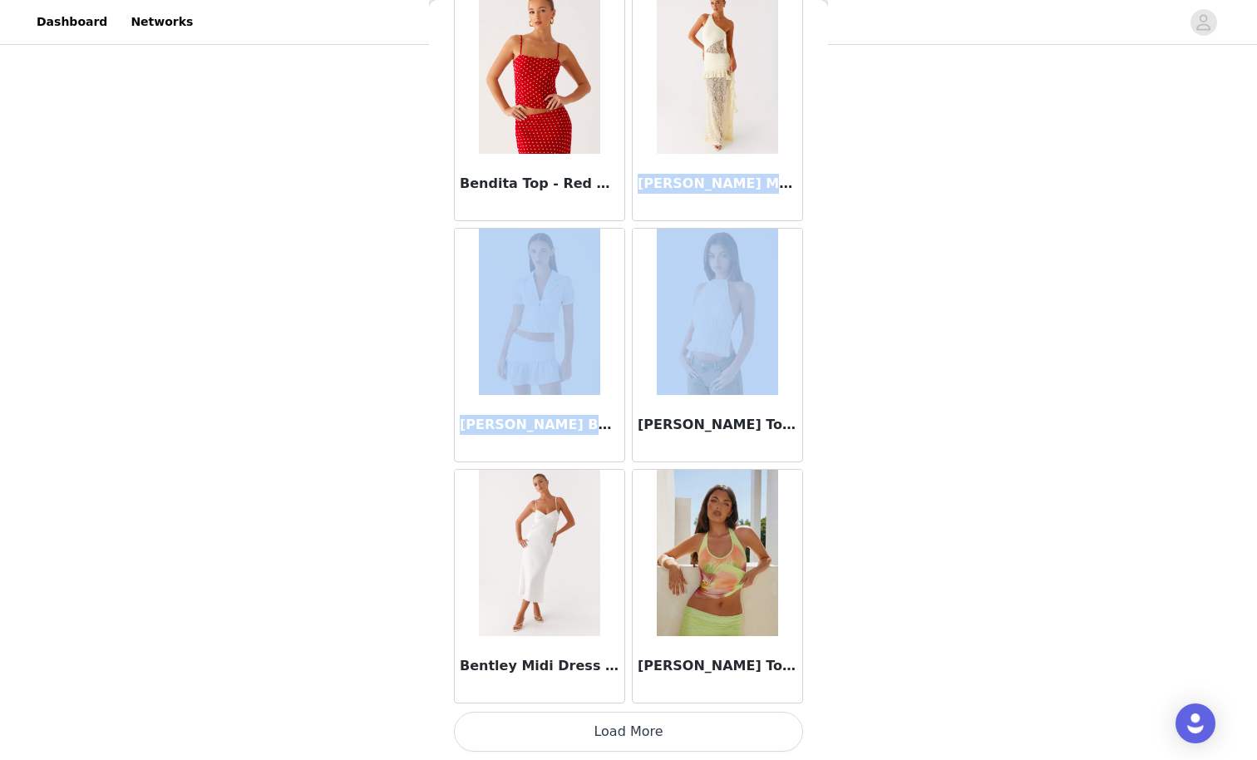
click at [707, 662] on button "Load More" at bounding box center [628, 732] width 349 height 40
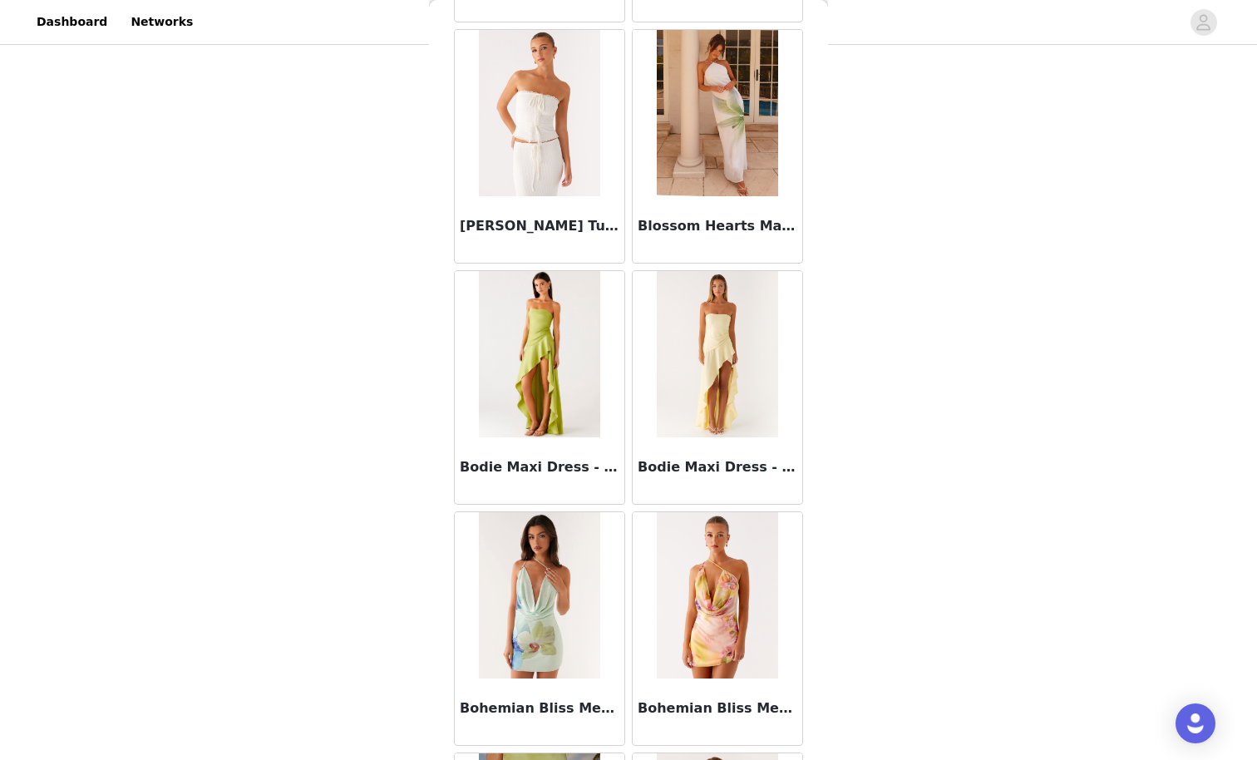
scroll to position [13837, 0]
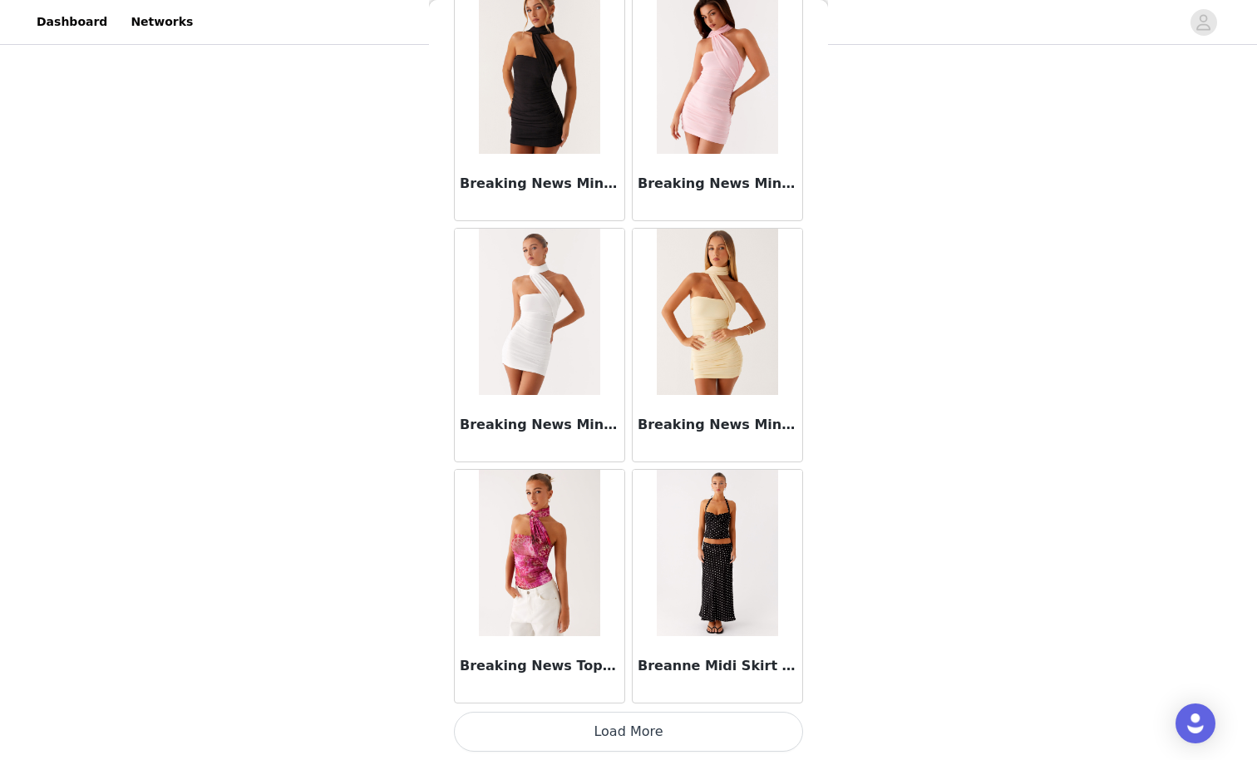
click at [696, 662] on button "Load More" at bounding box center [628, 732] width 349 height 40
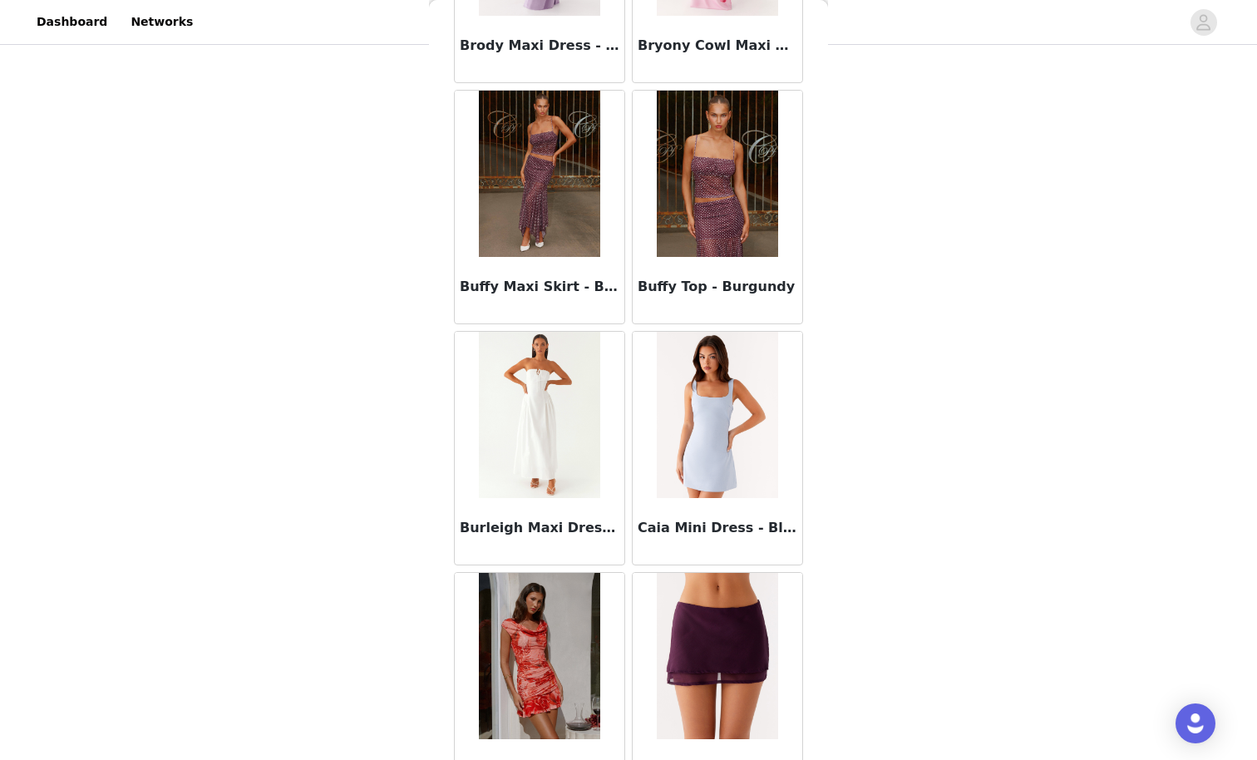
scroll to position [16248, 0]
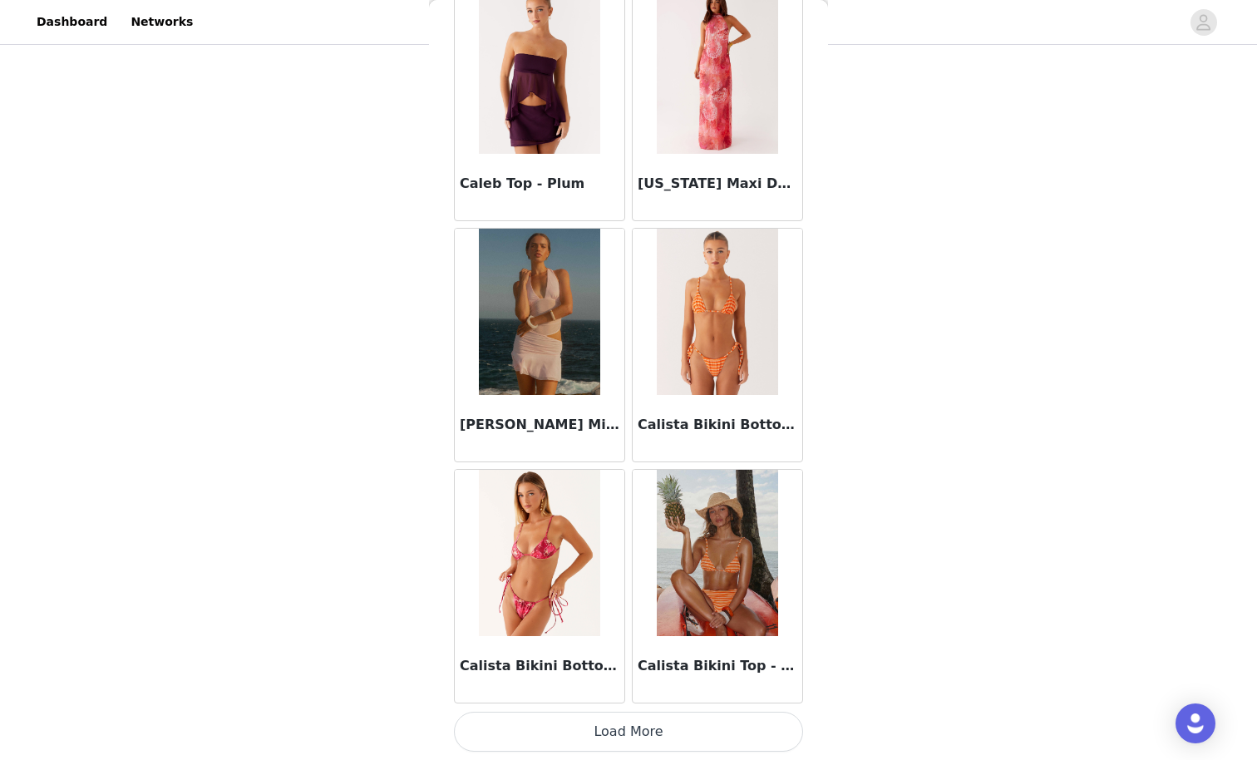
click at [712, 662] on button "Load More" at bounding box center [628, 732] width 349 height 40
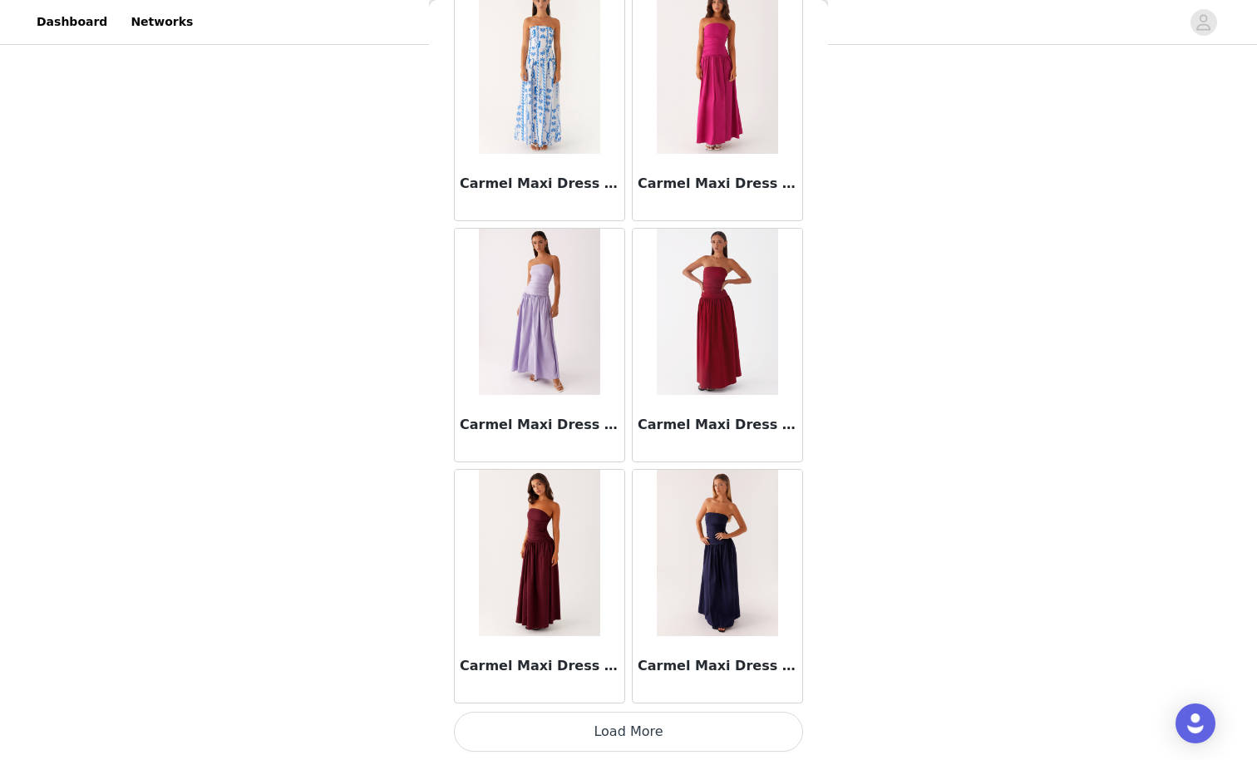
scroll to position [18658, 0]
click at [715, 662] on button "Load More" at bounding box center [628, 732] width 349 height 40
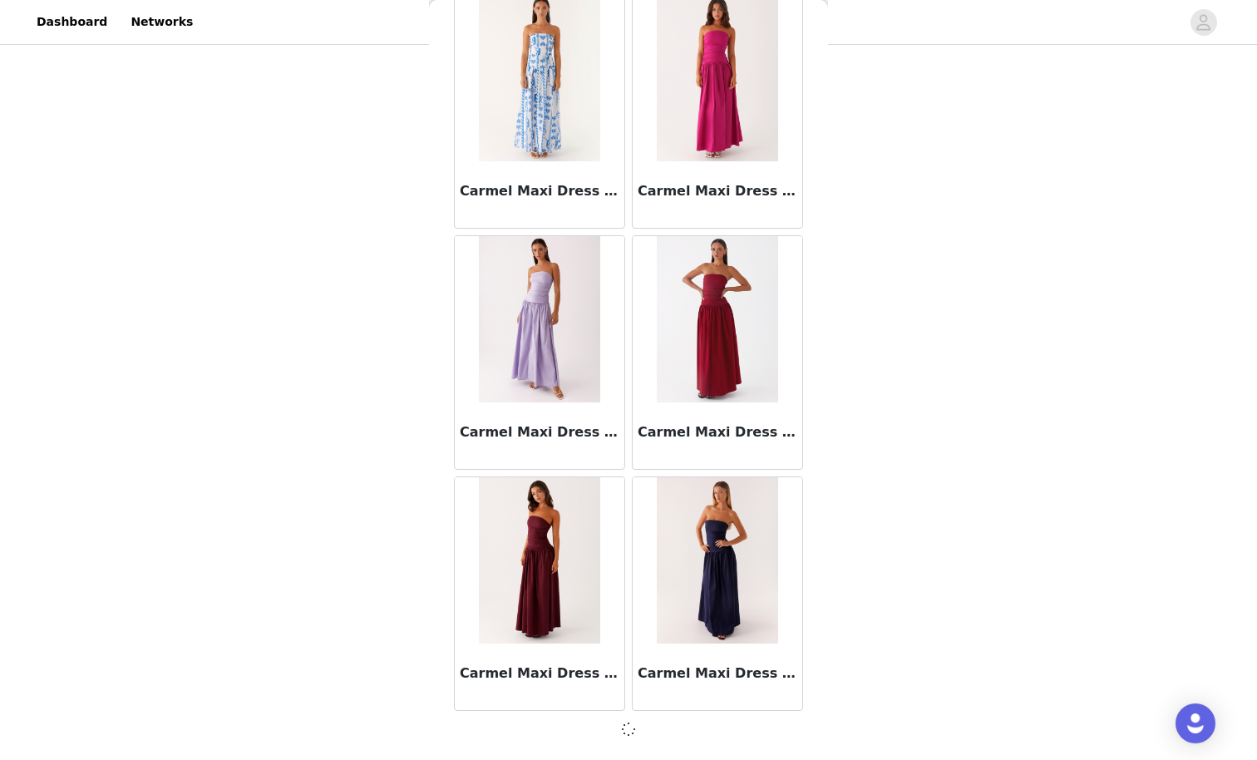
scroll to position [18651, 0]
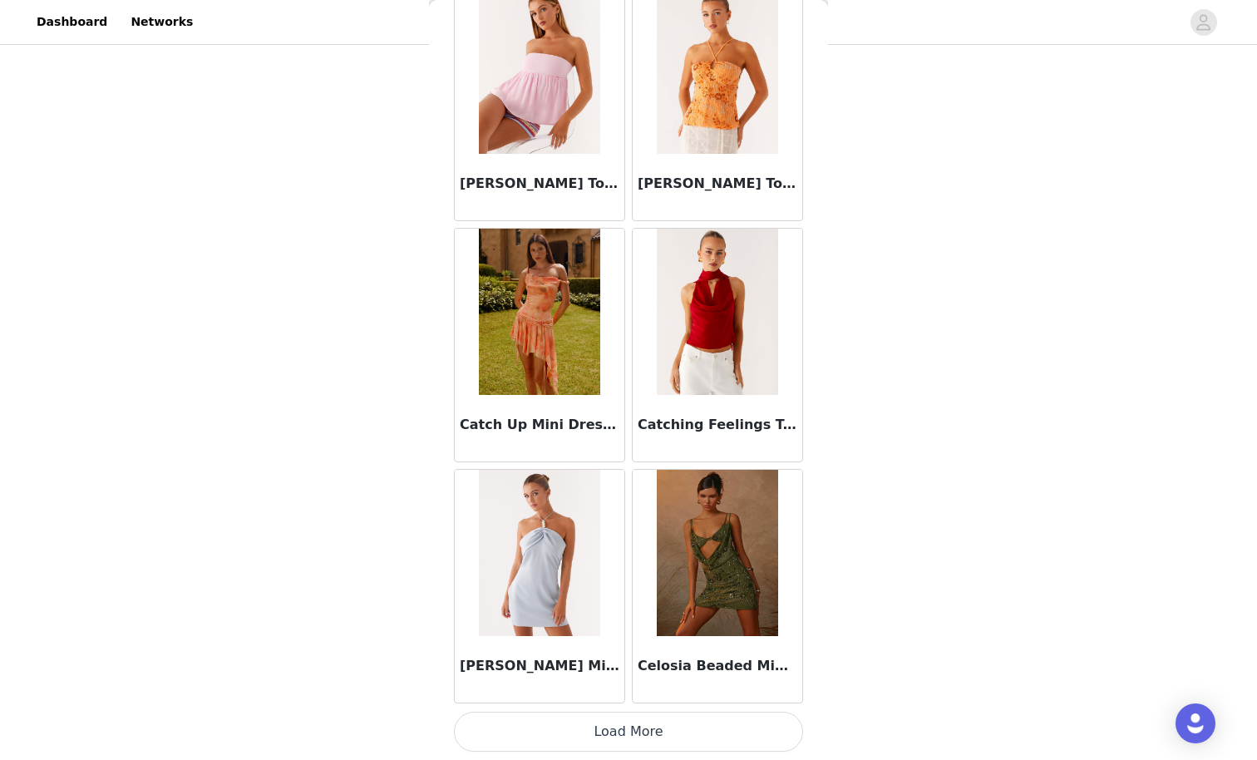
click at [702, 662] on button "Load More" at bounding box center [628, 732] width 349 height 40
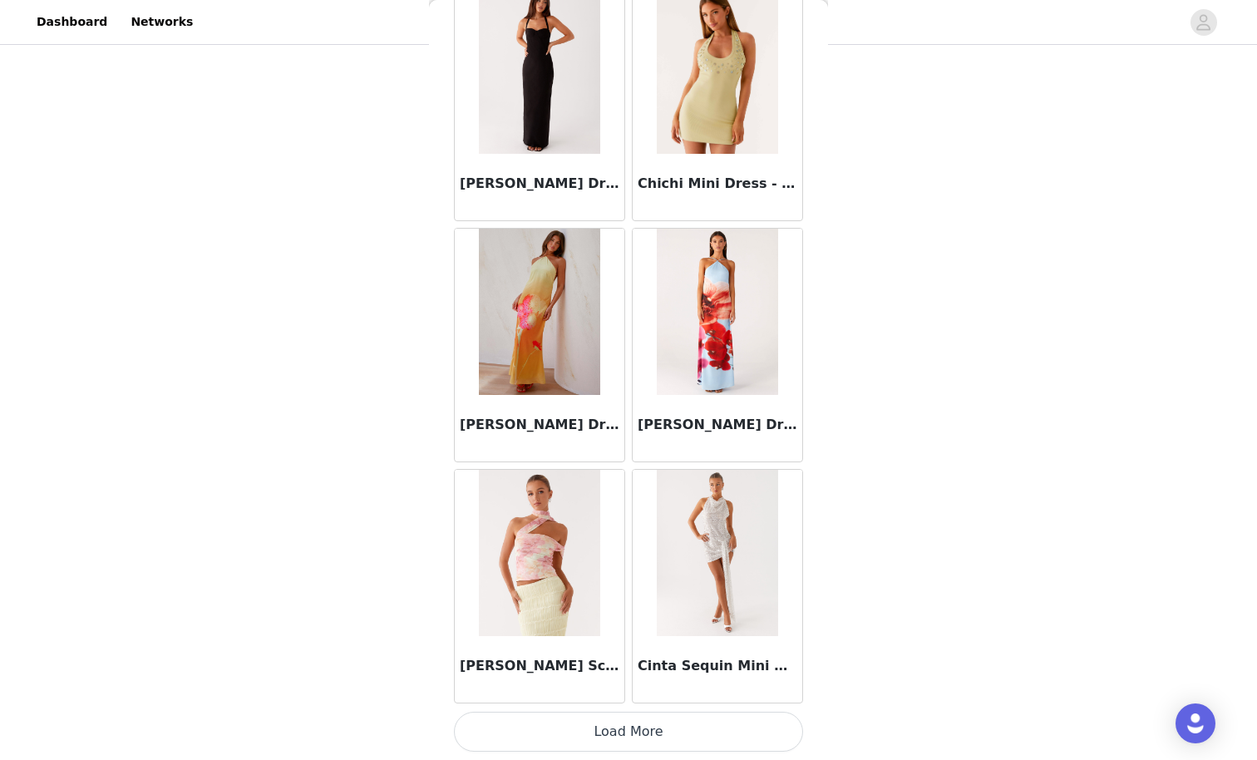
scroll to position [23480, 0]
click at [702, 662] on button "Load More" at bounding box center [628, 732] width 349 height 40
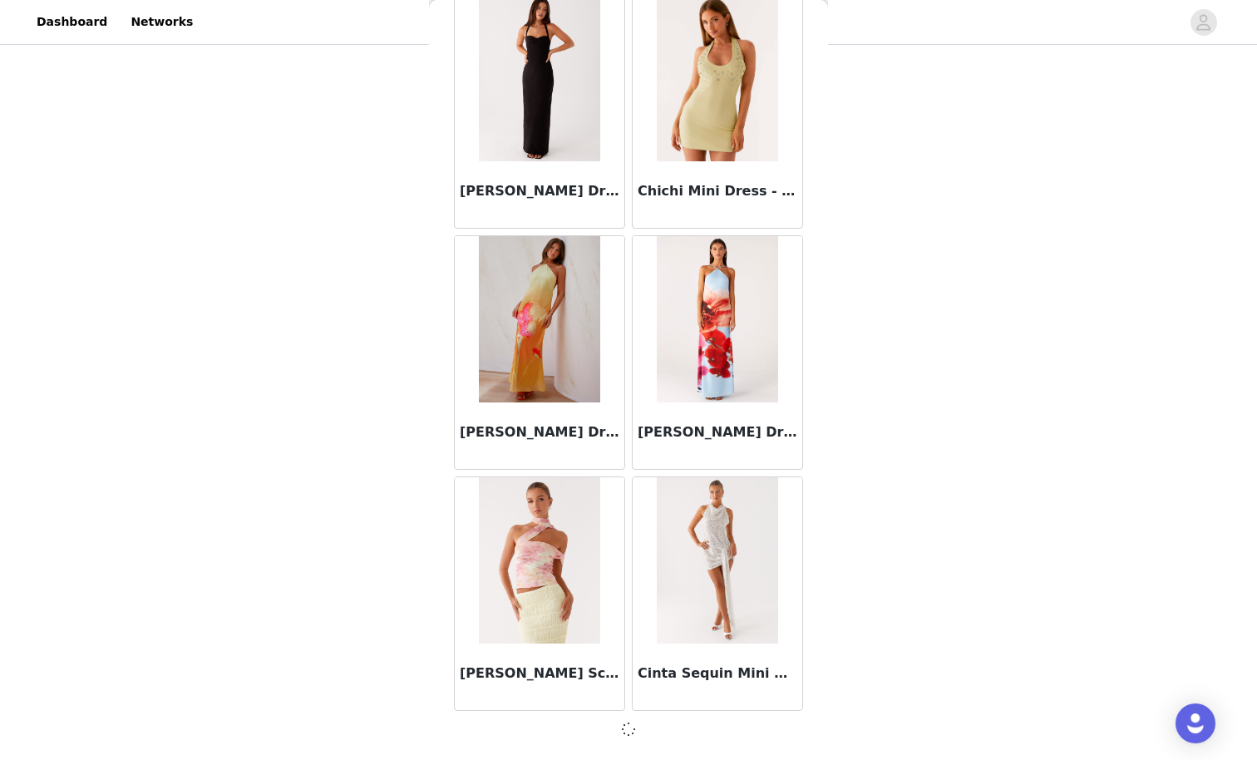
scroll to position [23472, 0]
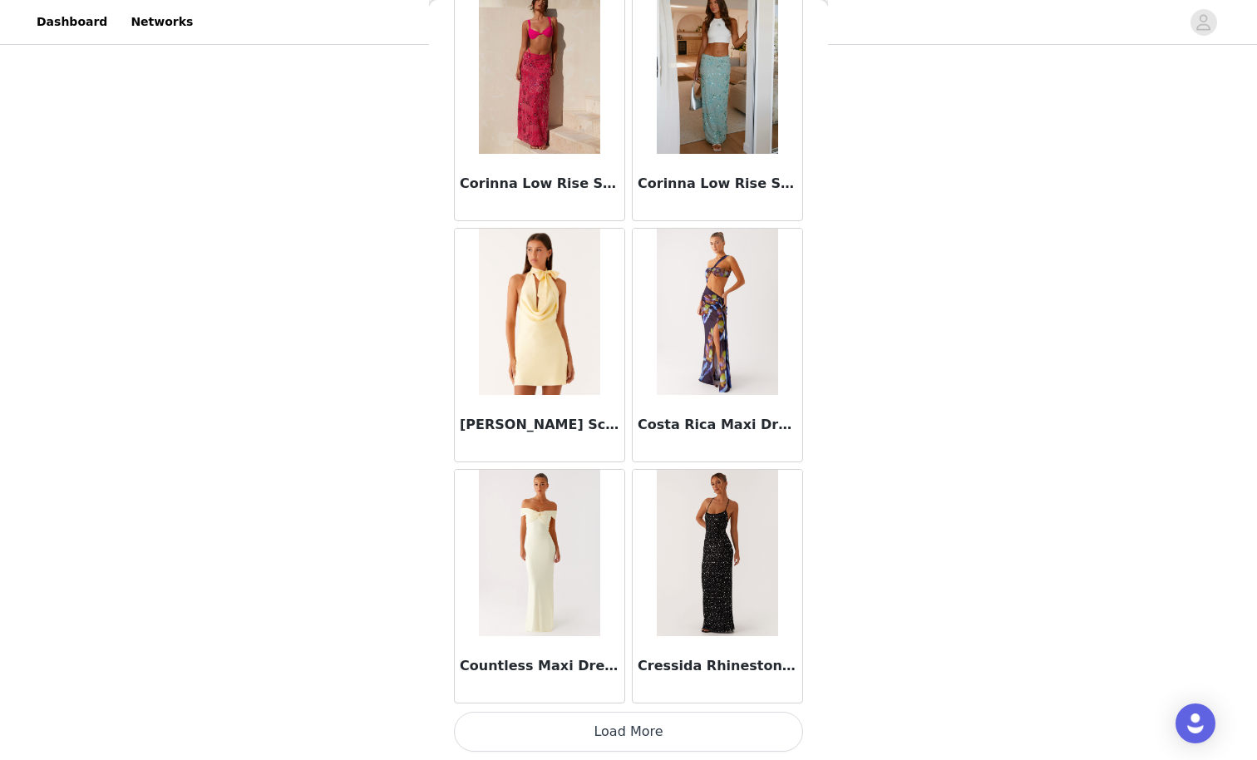
click at [695, 662] on button "Load More" at bounding box center [628, 732] width 349 height 40
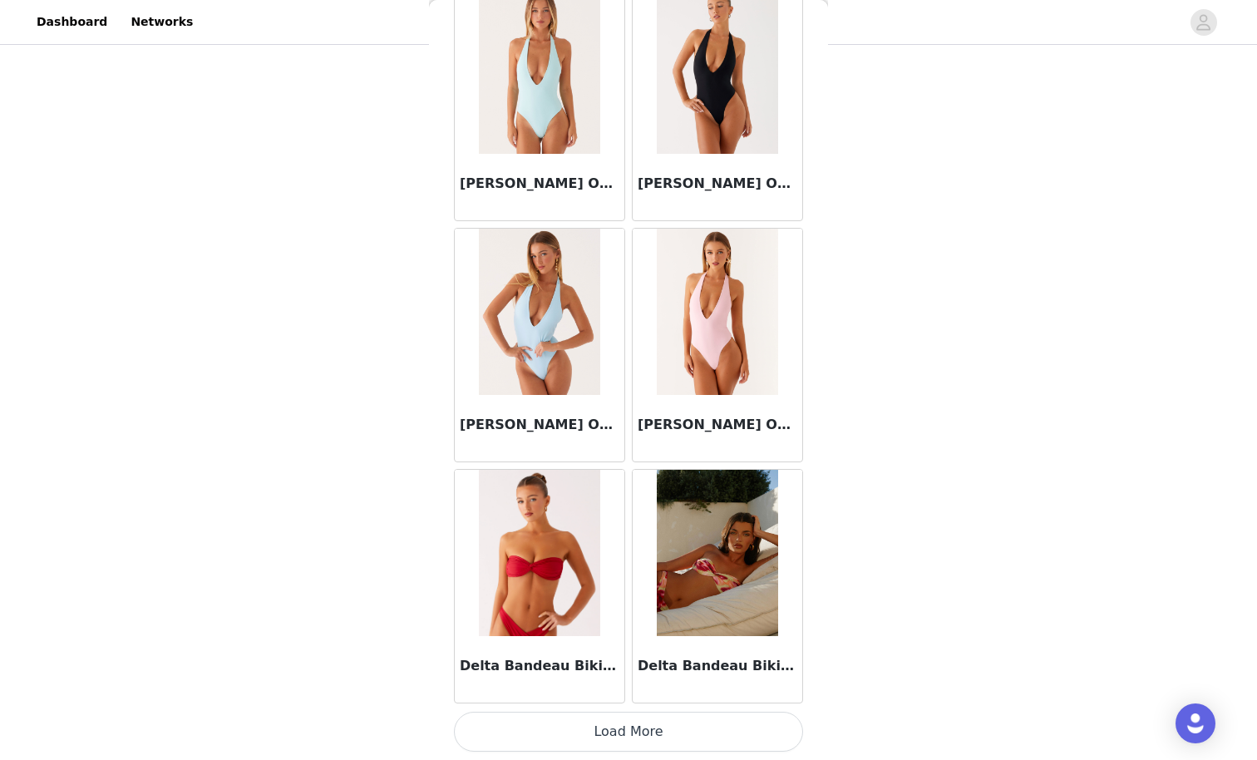
click at [700, 662] on button "Load More" at bounding box center [628, 732] width 349 height 40
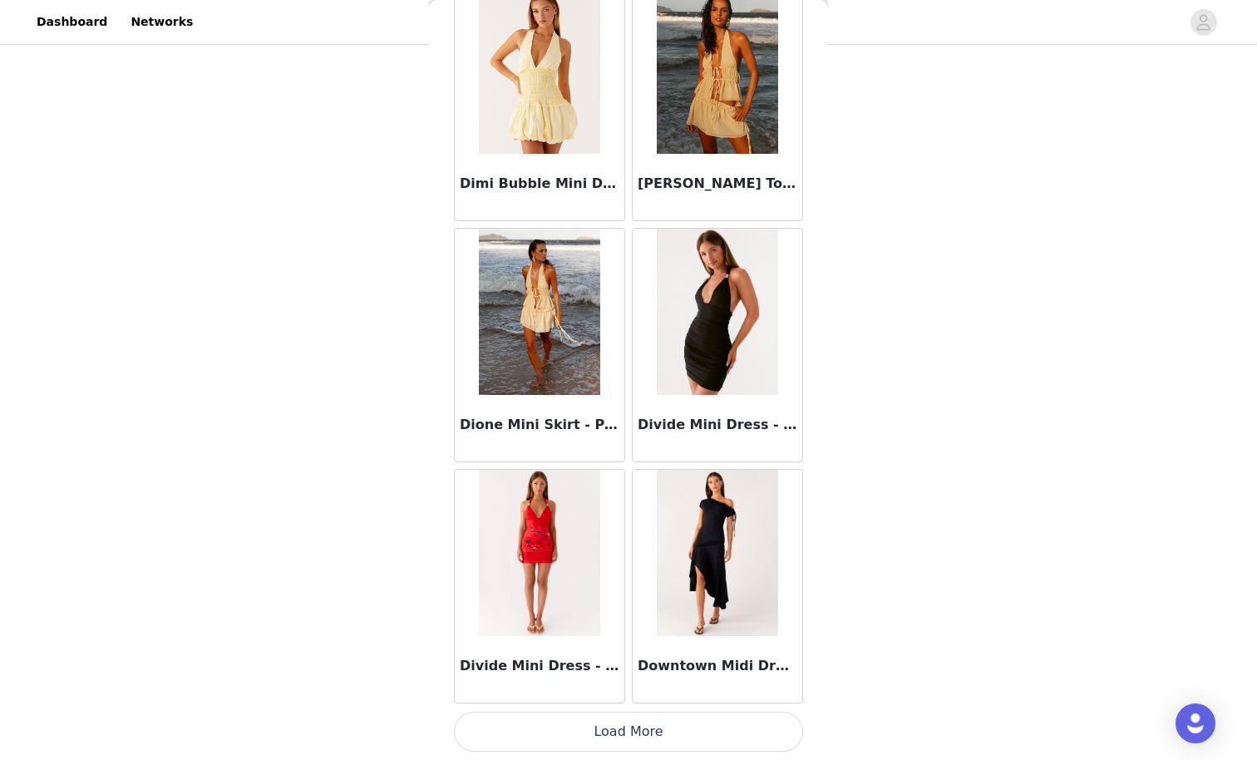
click at [661, 662] on button "Load More" at bounding box center [628, 732] width 349 height 40
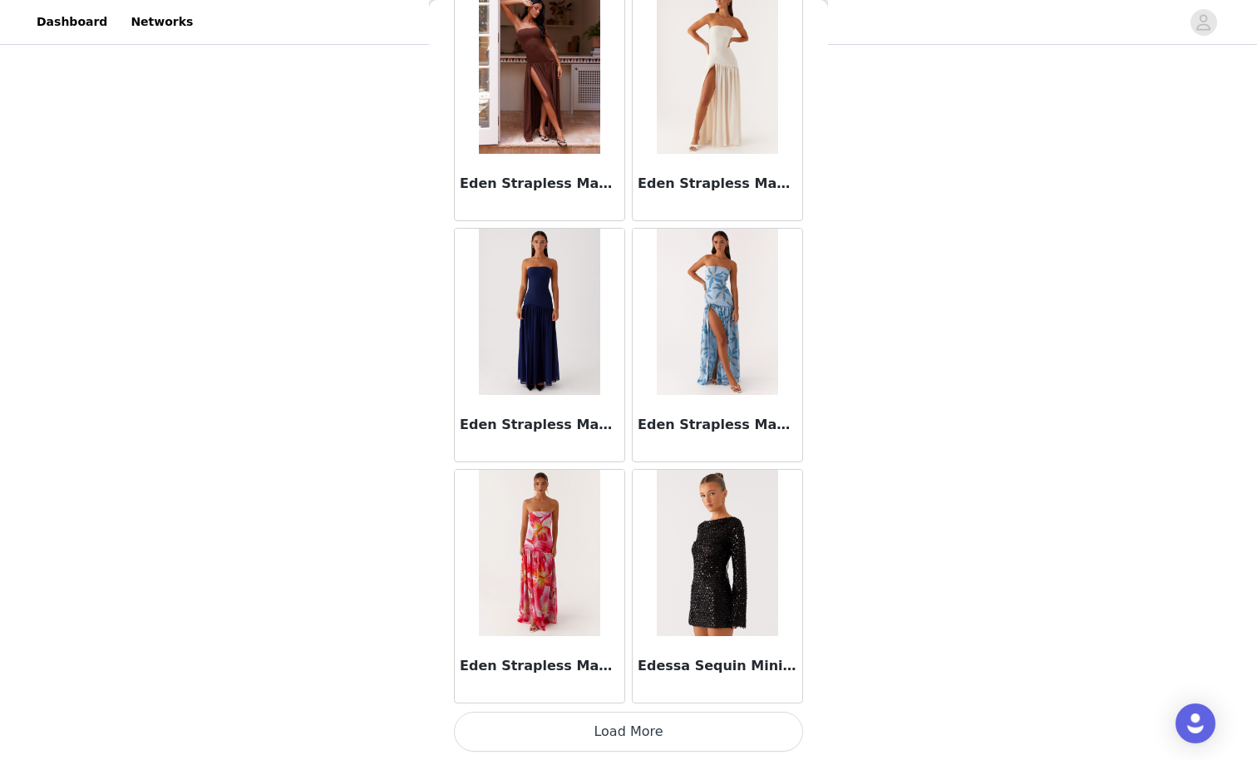
scroll to position [259, 0]
click at [661, 662] on button "Load More" at bounding box center [628, 732] width 349 height 40
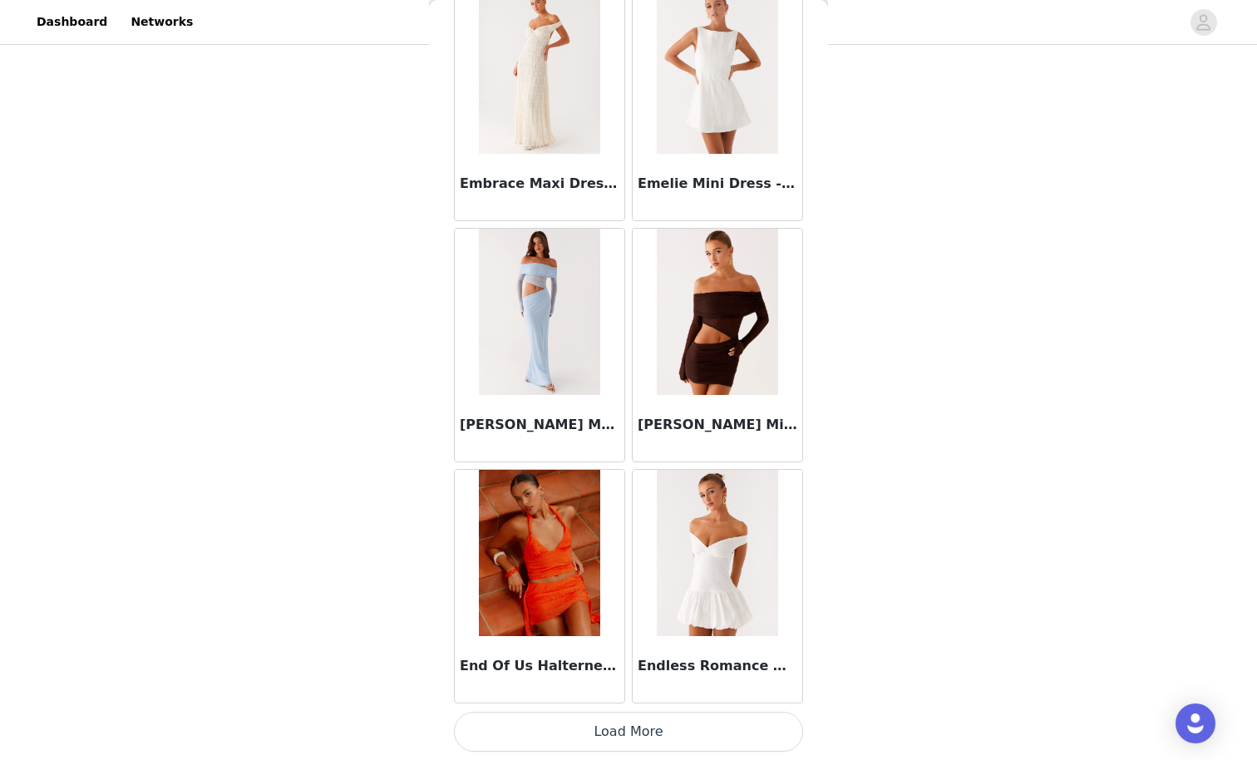
click at [661, 662] on button "Load More" at bounding box center [628, 732] width 349 height 40
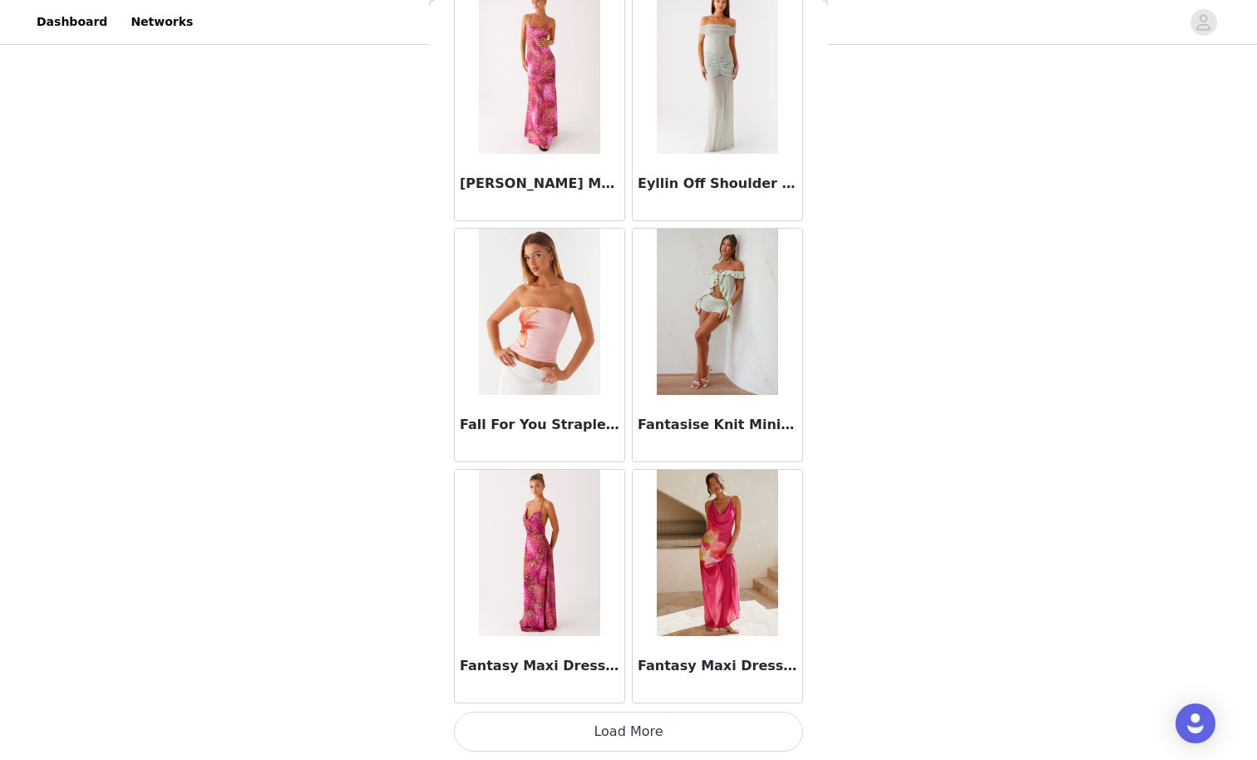
click at [661, 662] on button "Load More" at bounding box center [628, 732] width 349 height 40
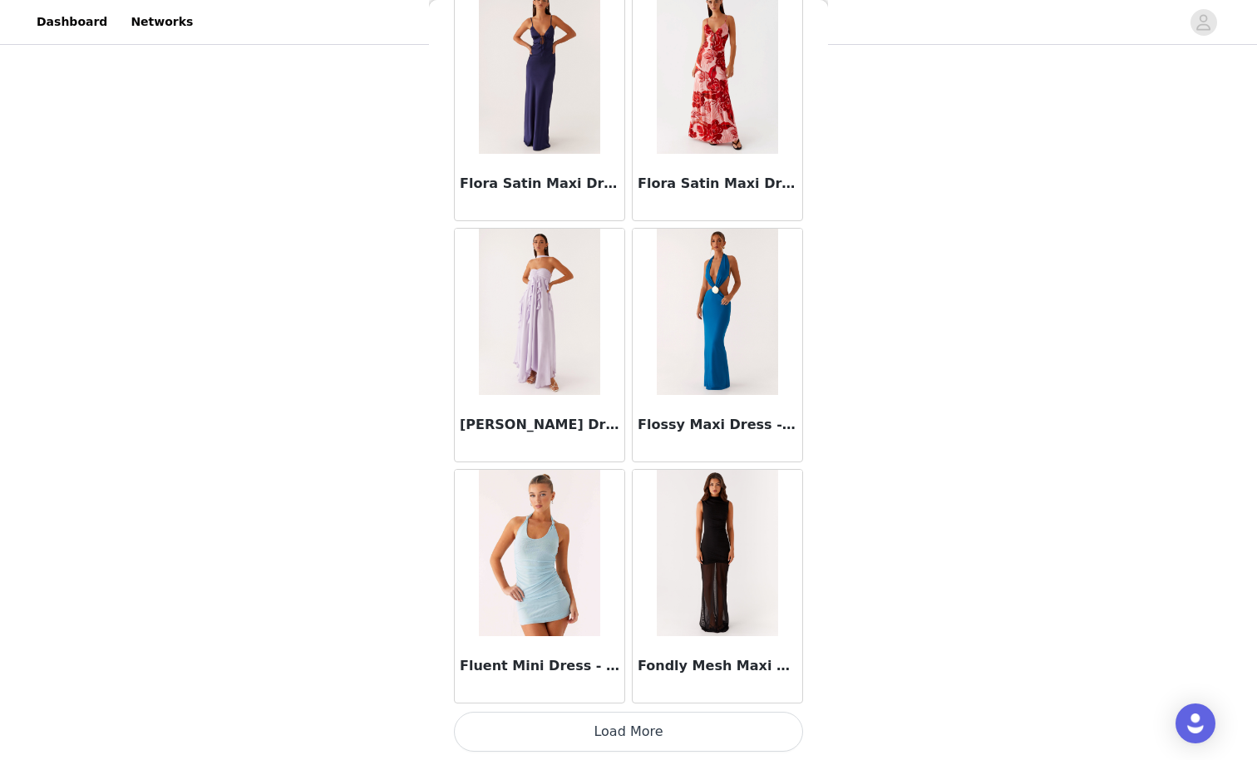
click at [661, 662] on button "Load More" at bounding box center [628, 732] width 349 height 40
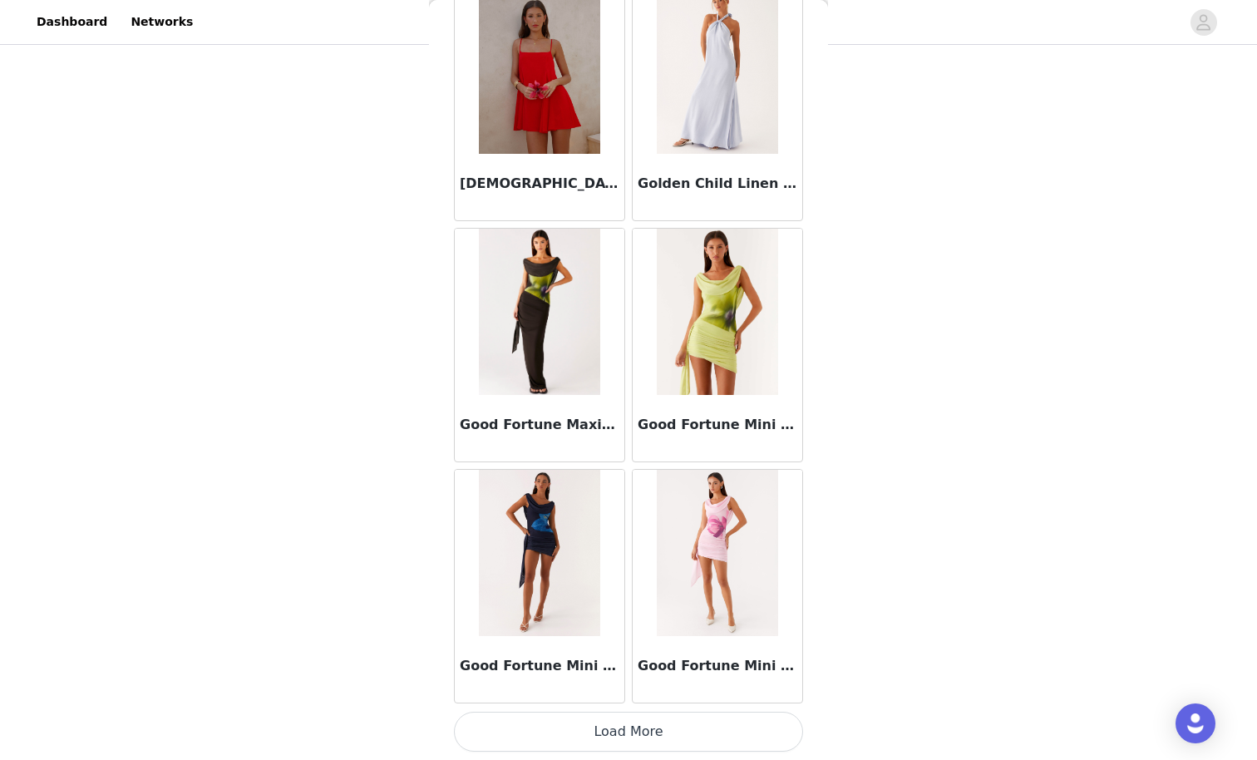
scroll to position [259, 0]
click at [661, 662] on button "Load More" at bounding box center [628, 732] width 349 height 40
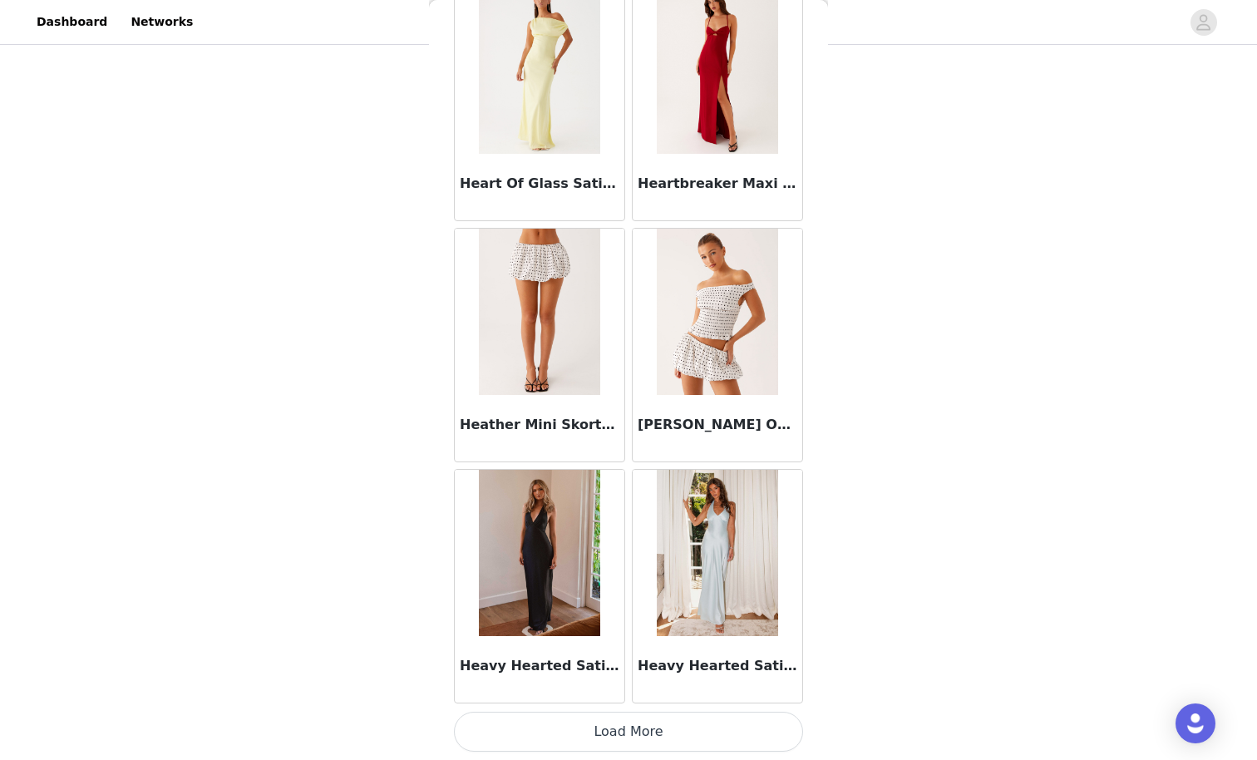
click at [661, 662] on button "Load More" at bounding box center [628, 732] width 349 height 40
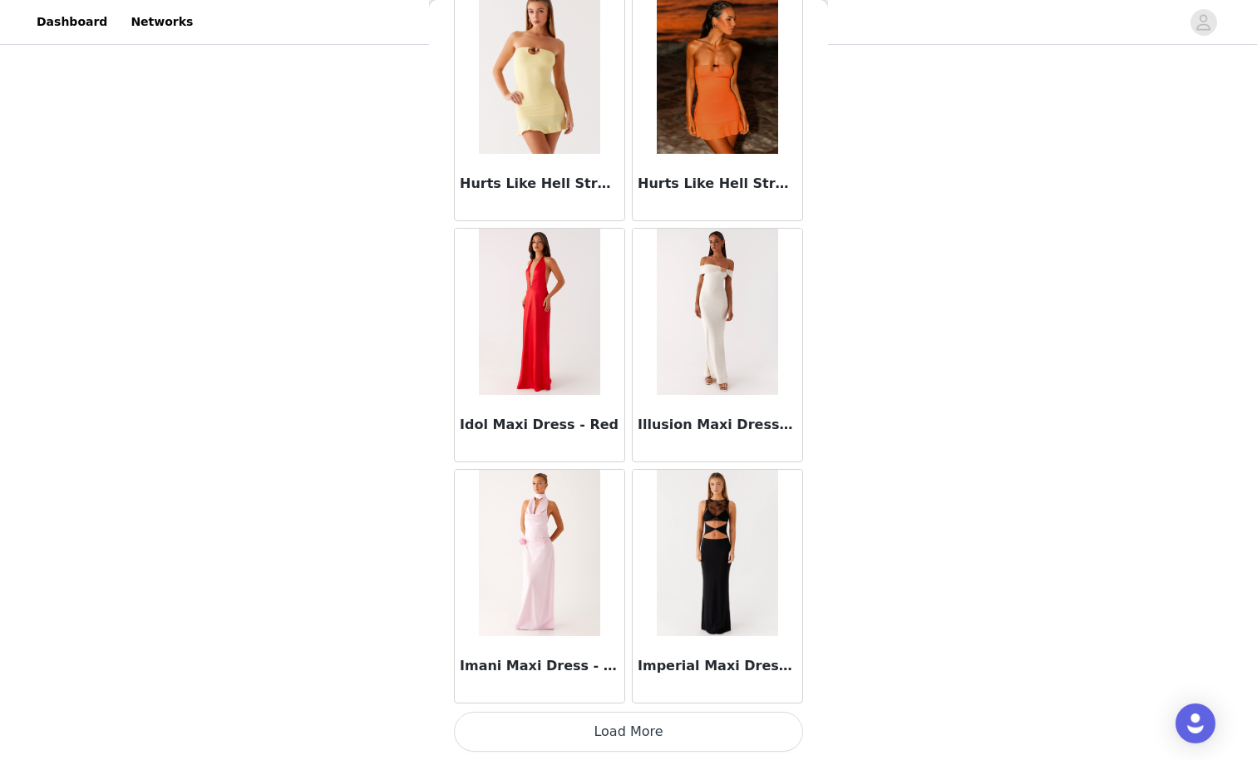
click at [645, 662] on button "Load More" at bounding box center [628, 732] width 349 height 40
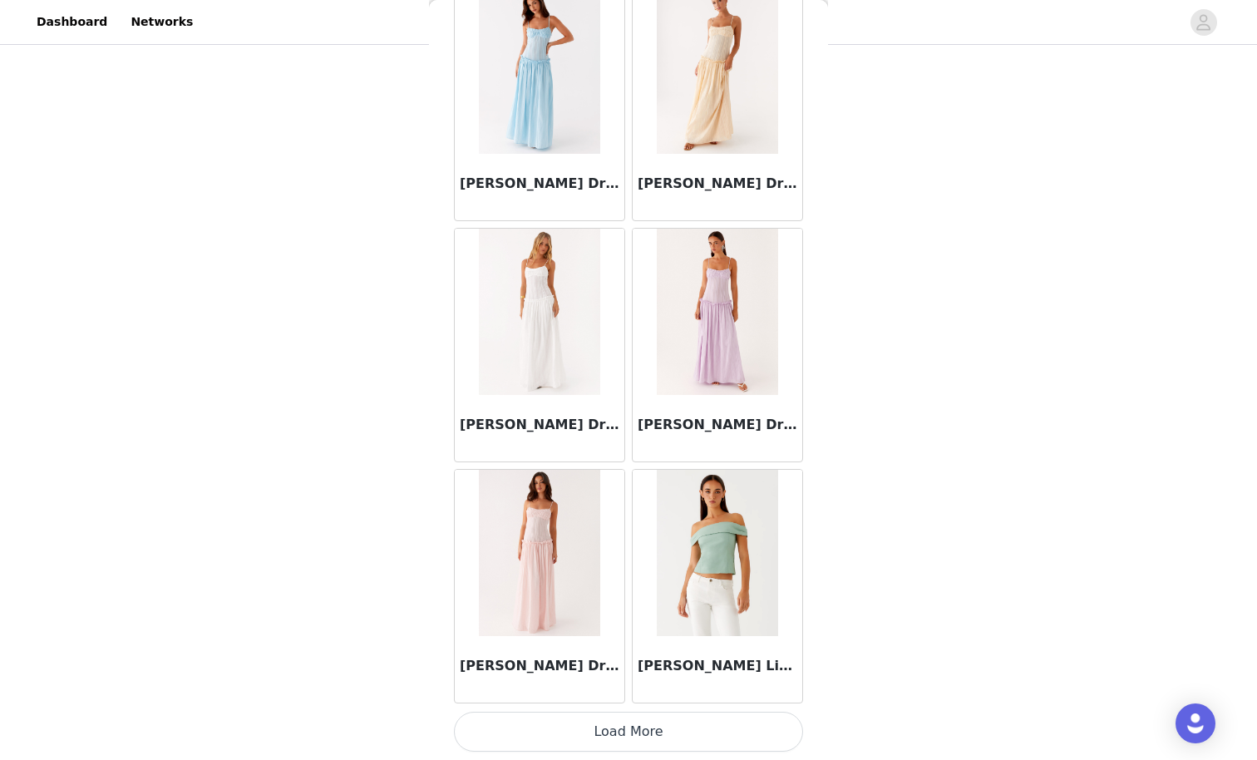
click at [645, 662] on button "Load More" at bounding box center [628, 732] width 349 height 40
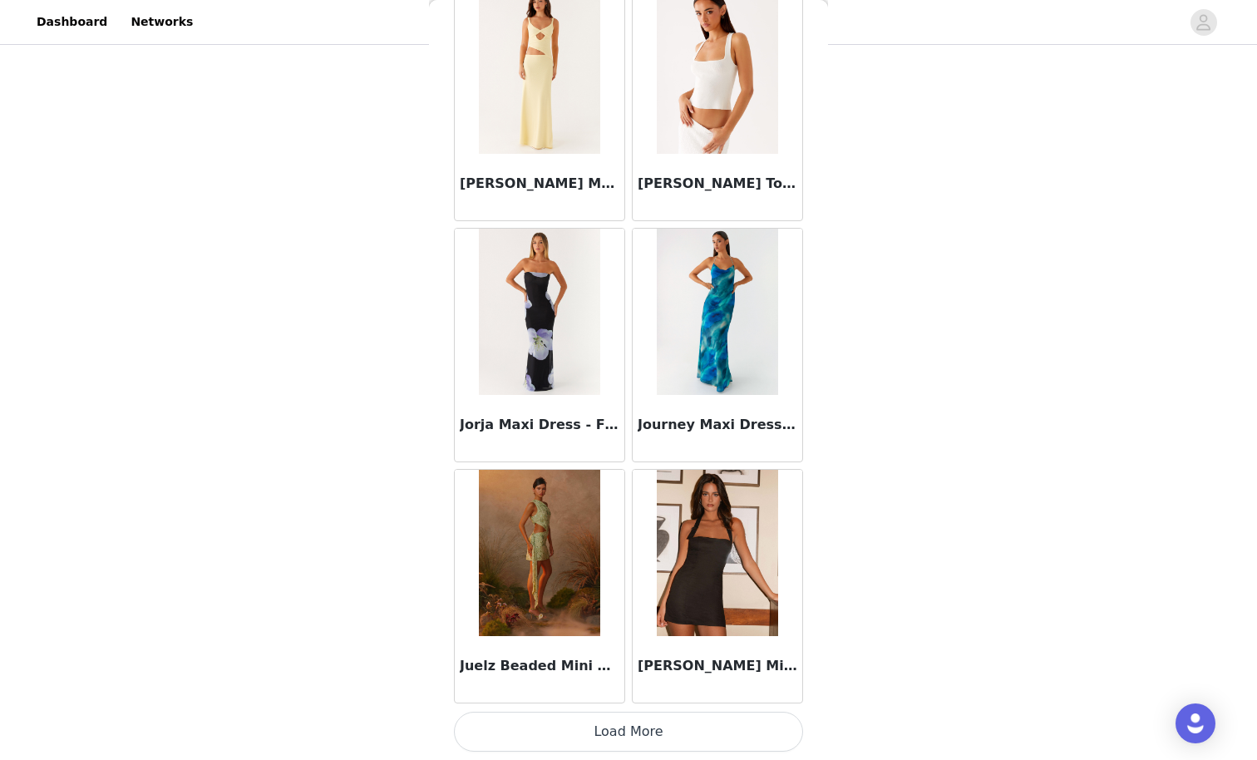
click at [619, 662] on button "Load More" at bounding box center [628, 732] width 349 height 40
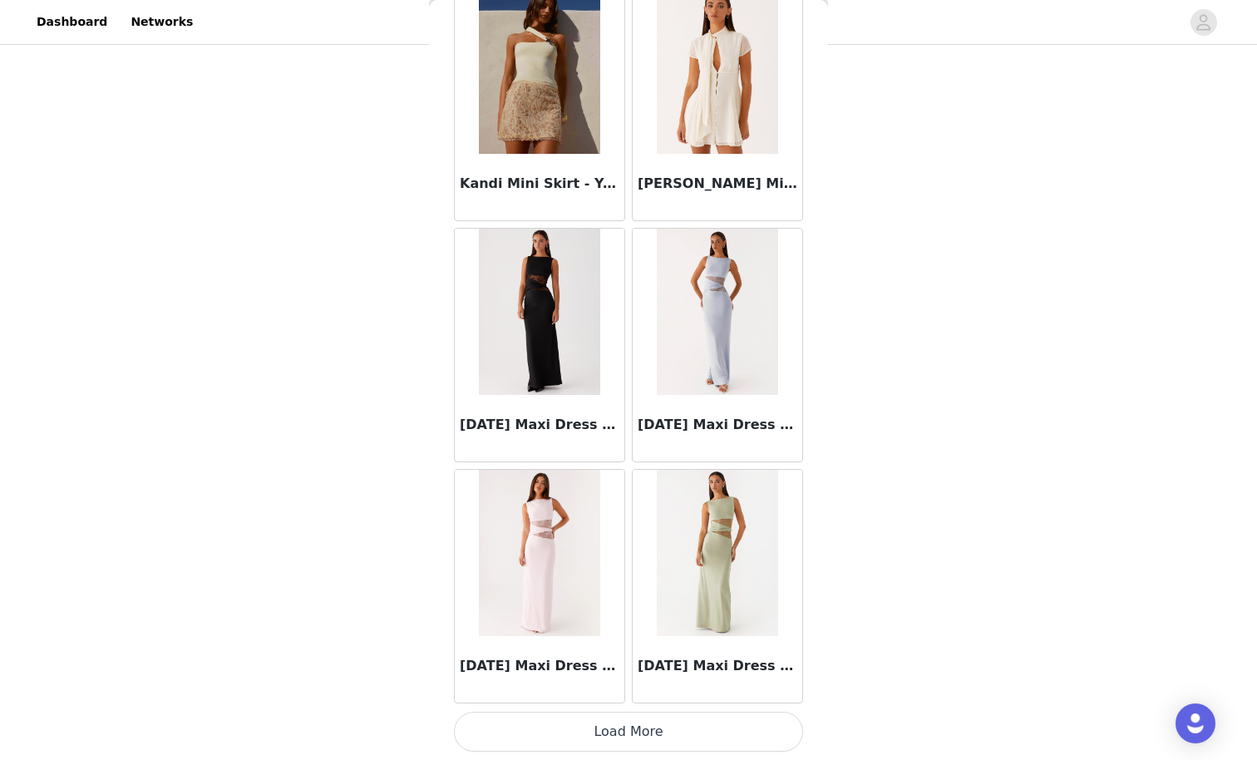
click at [619, 662] on button "Load More" at bounding box center [628, 732] width 349 height 40
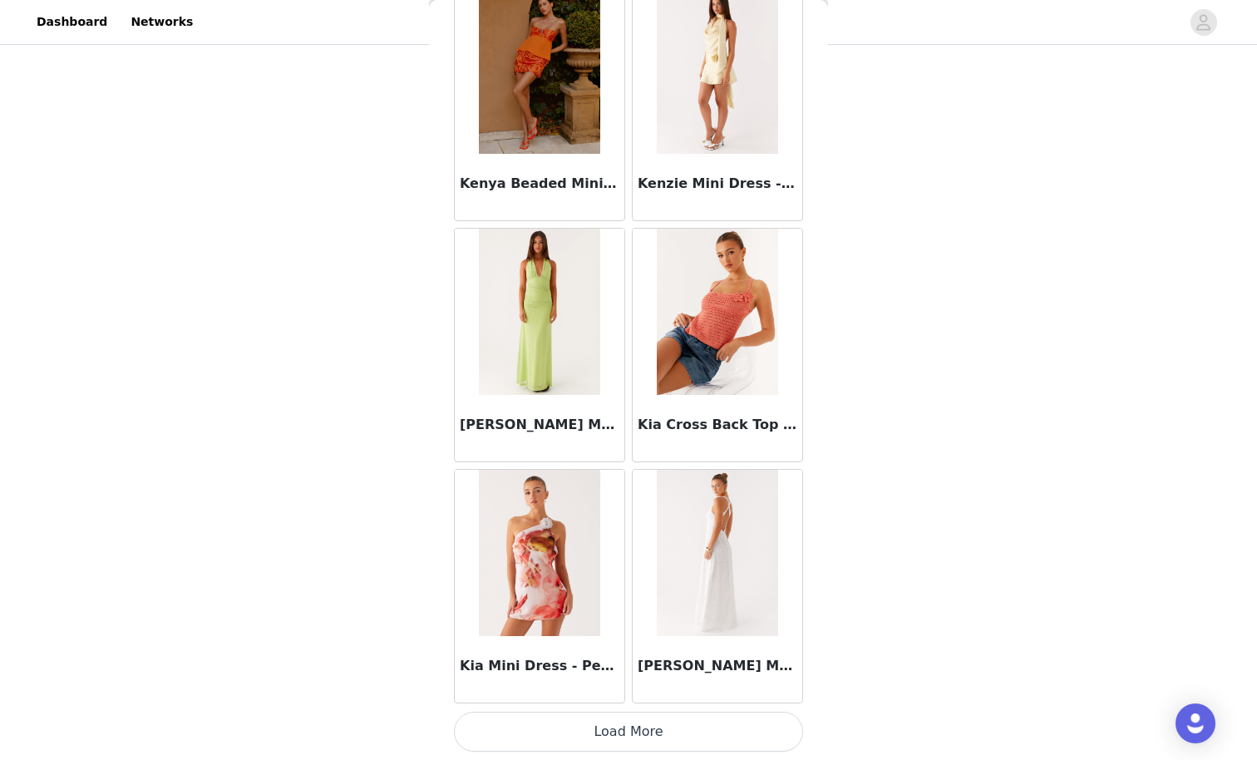
click at [628, 662] on button "Load More" at bounding box center [628, 732] width 349 height 40
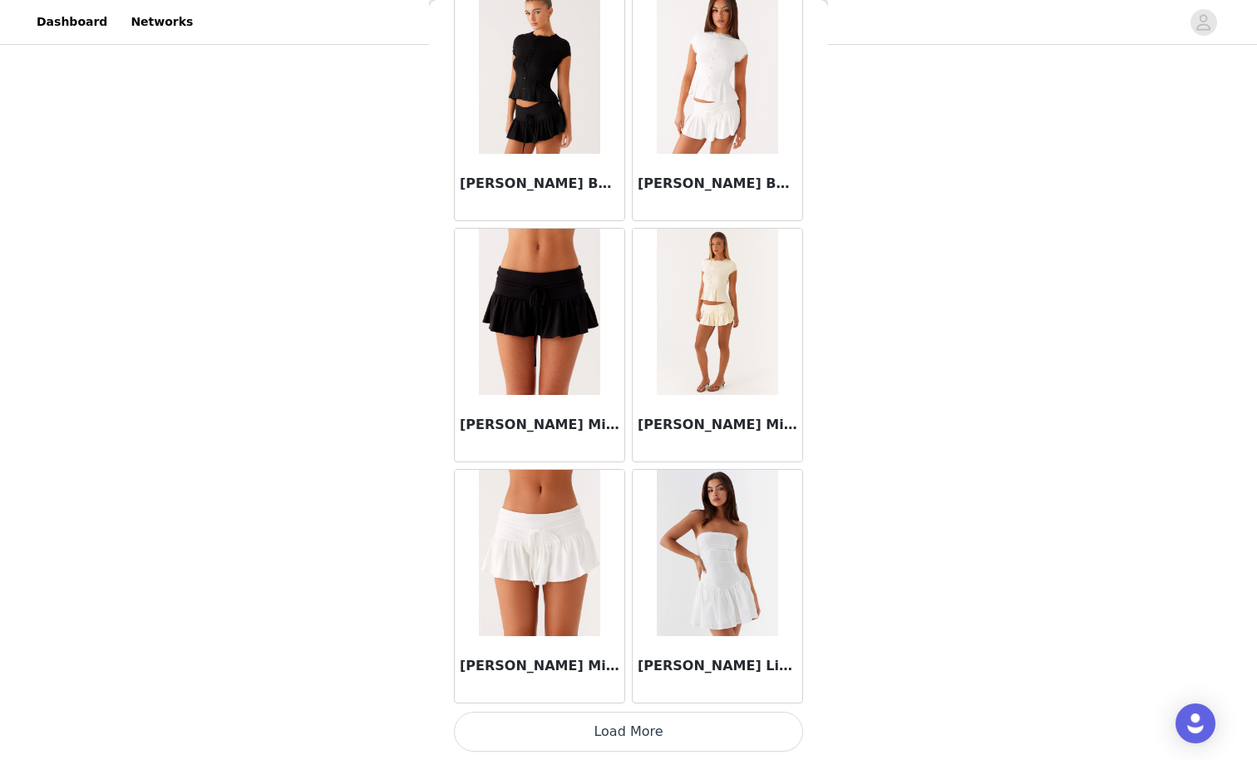
click at [628, 662] on button "Load More" at bounding box center [628, 732] width 349 height 40
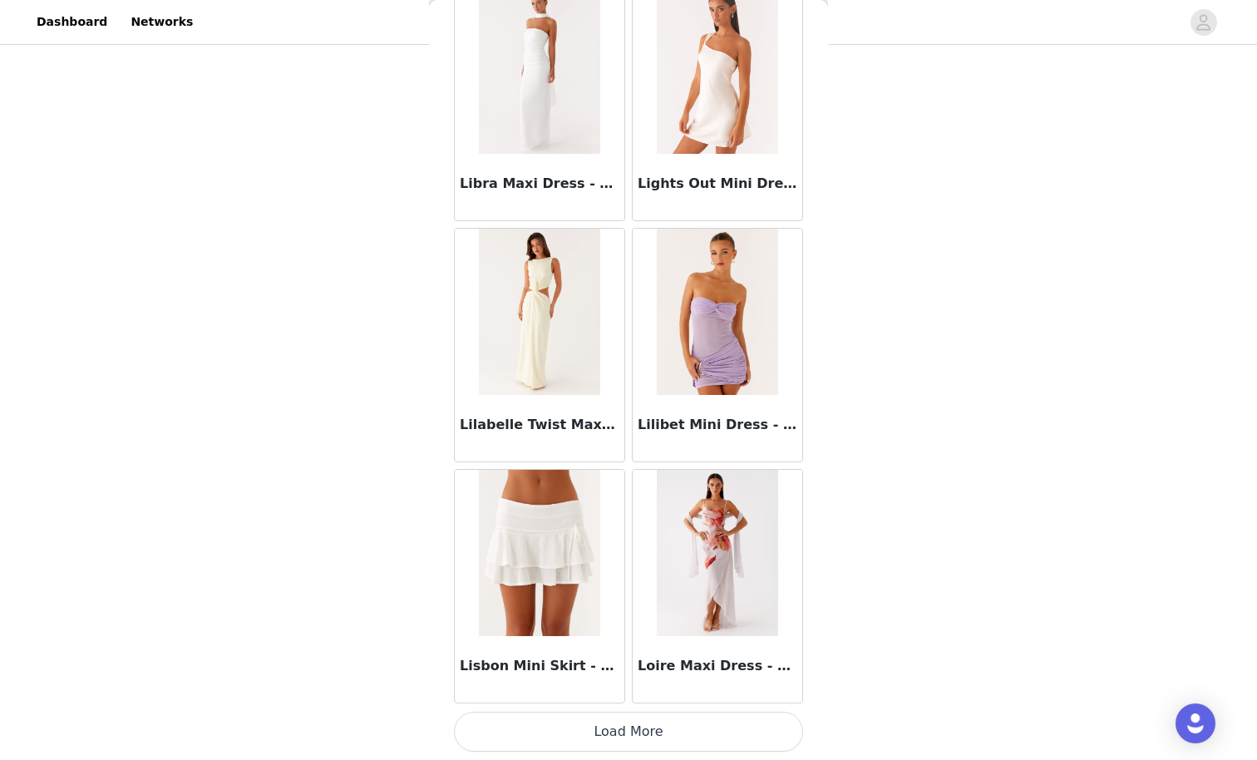
click at [628, 662] on button "Load More" at bounding box center [628, 732] width 349 height 40
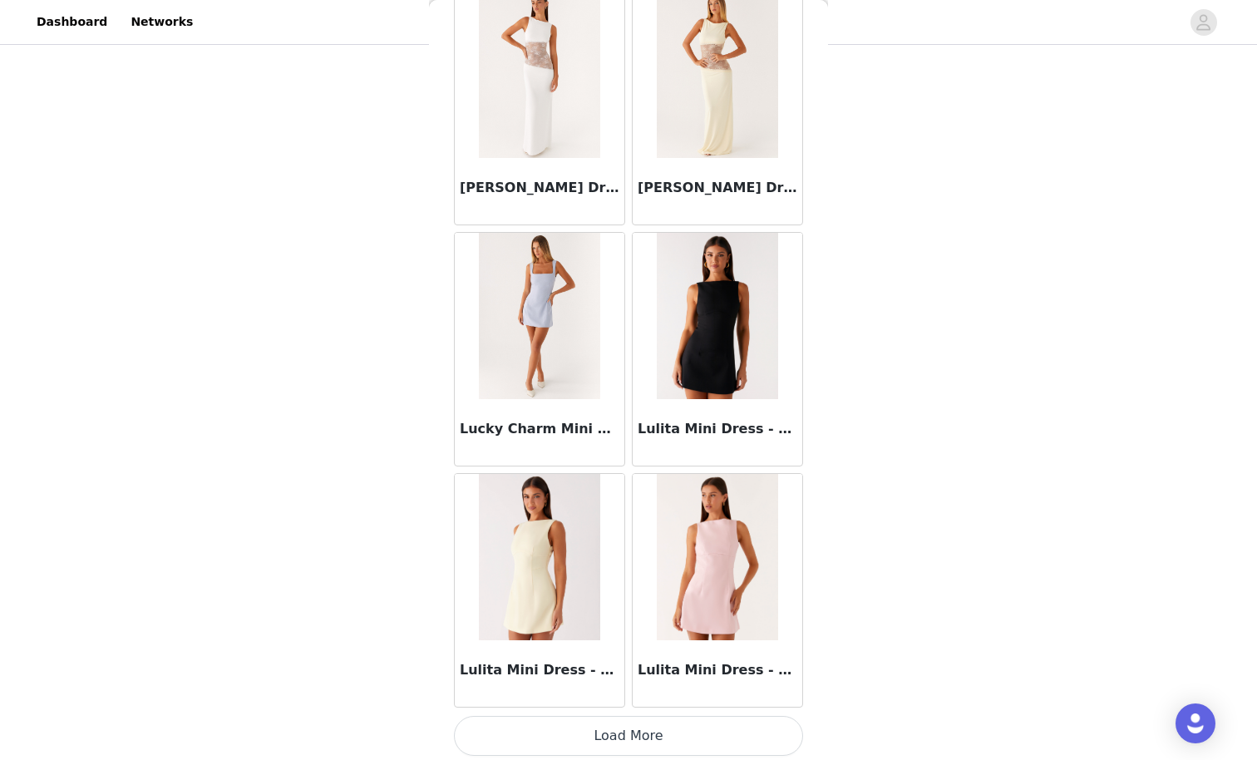
click at [628, 662] on button "Load More" at bounding box center [628, 736] width 349 height 40
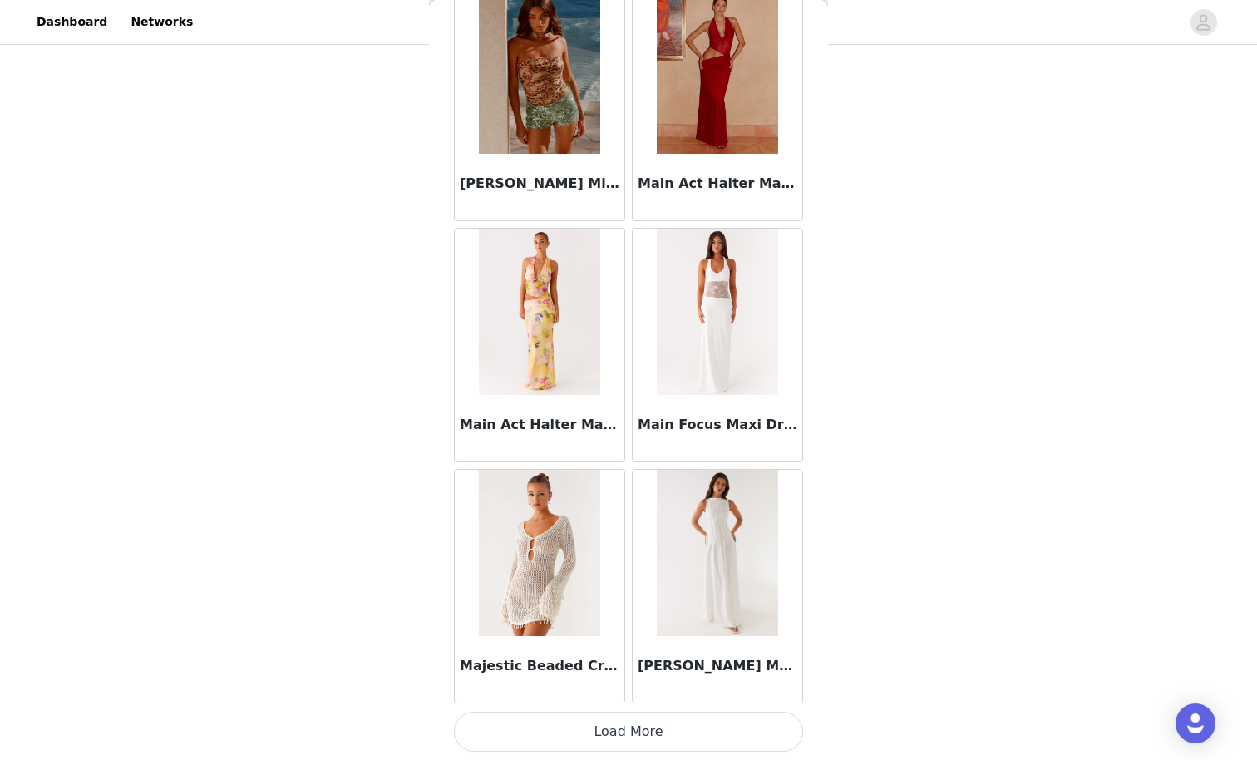
click at [615, 662] on button "Load More" at bounding box center [628, 732] width 349 height 40
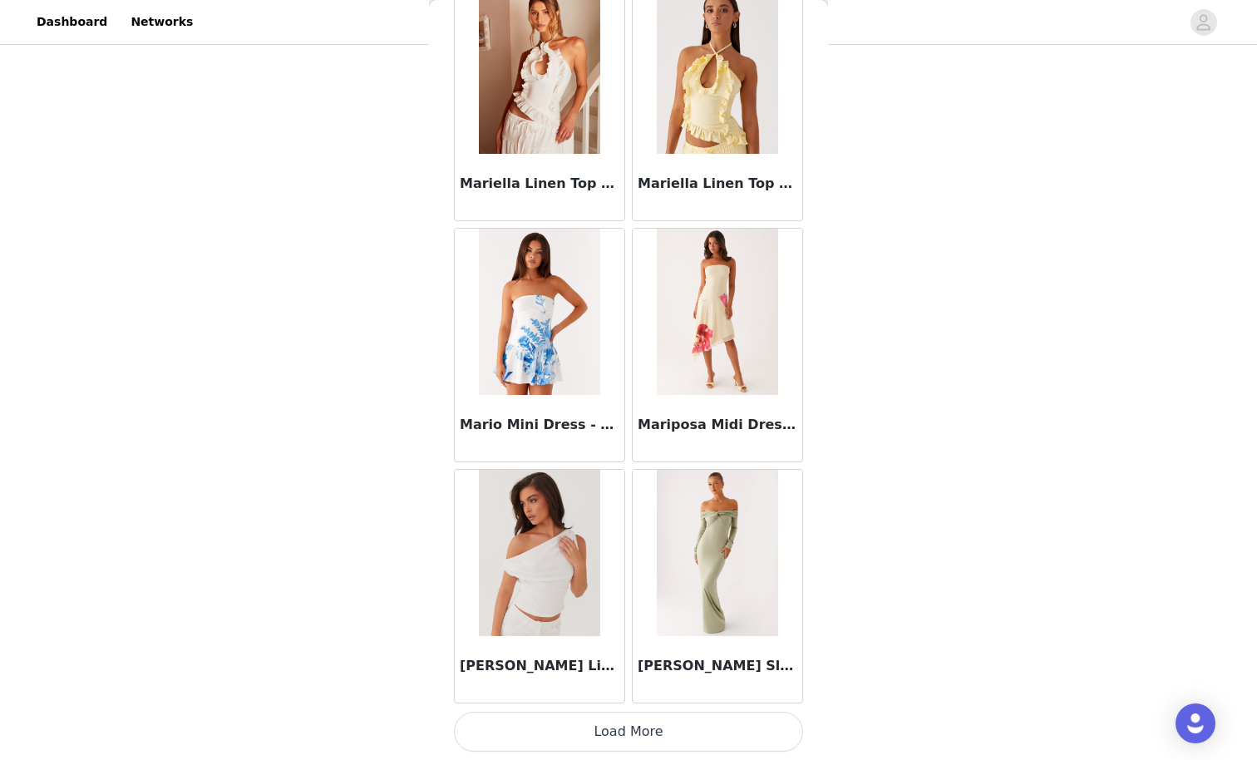
click at [615, 662] on button "Load More" at bounding box center [628, 732] width 349 height 40
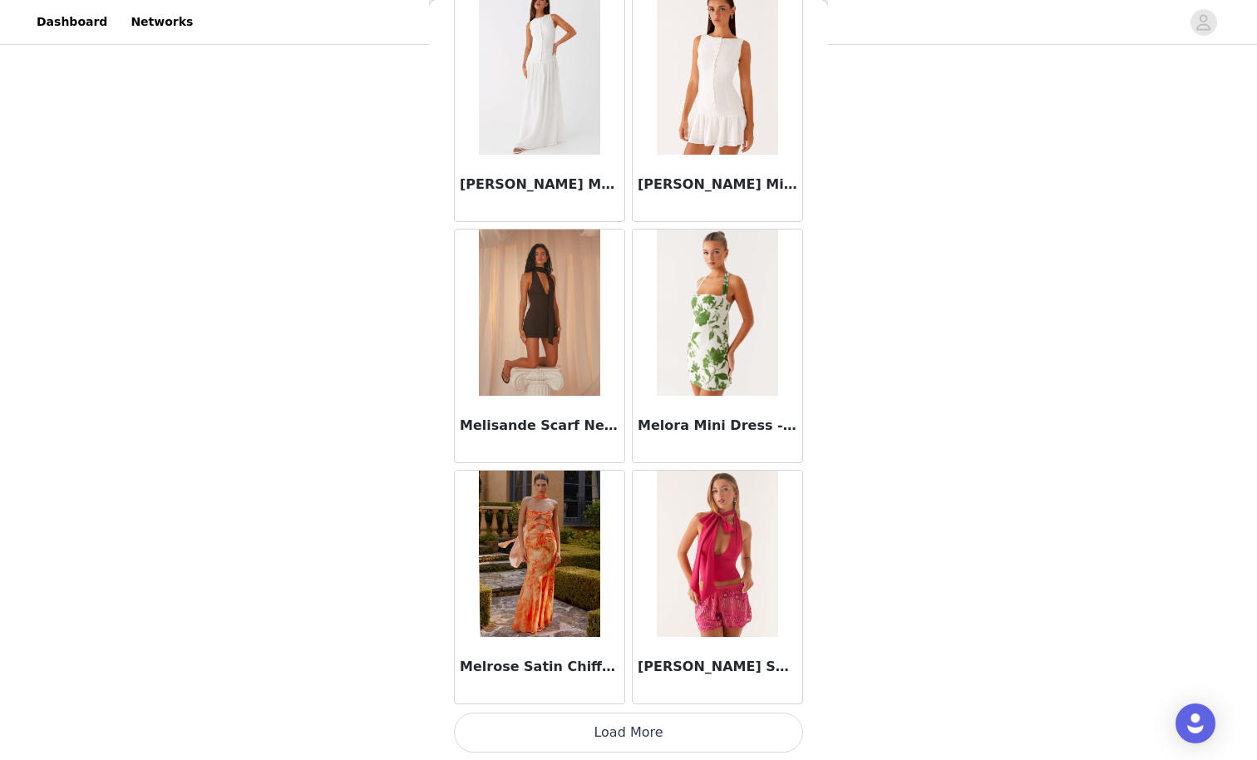
click at [615, 662] on button "Load More" at bounding box center [628, 732] width 349 height 40
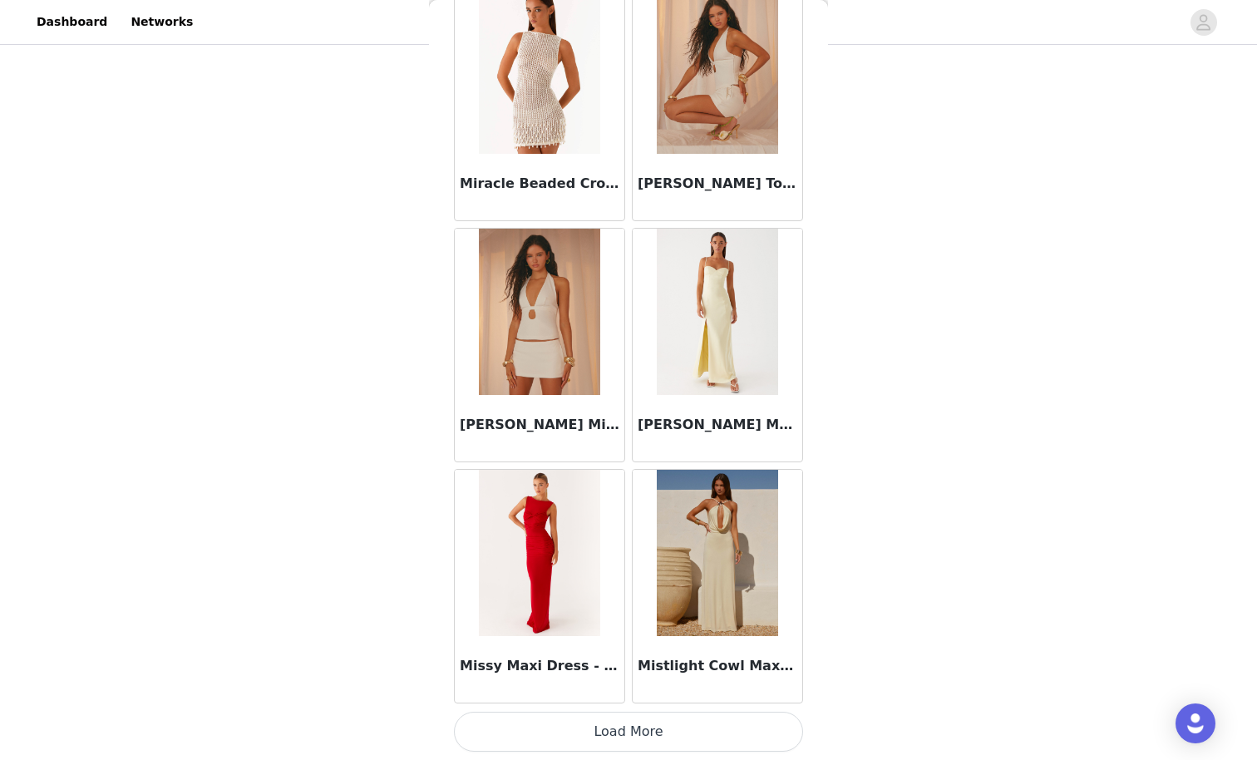
click at [626, 662] on button "Load More" at bounding box center [628, 732] width 349 height 40
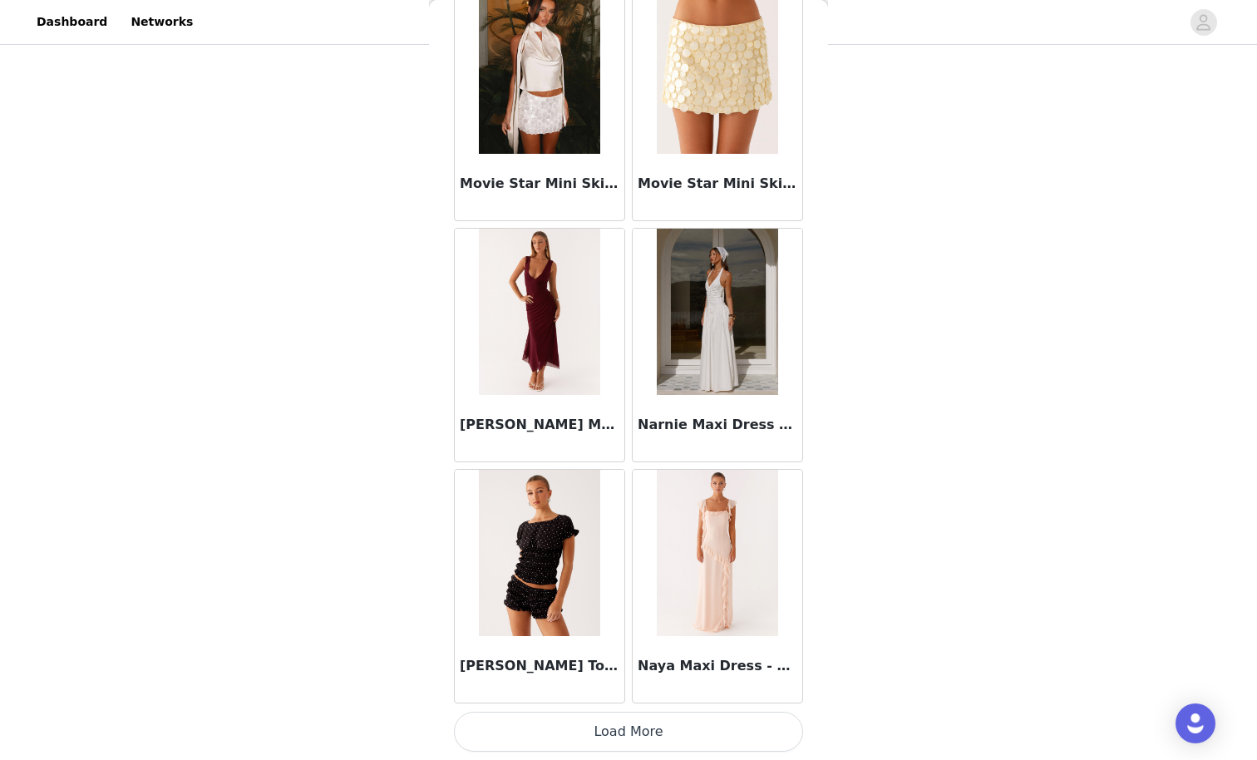
click at [626, 662] on button "Load More" at bounding box center [628, 732] width 349 height 40
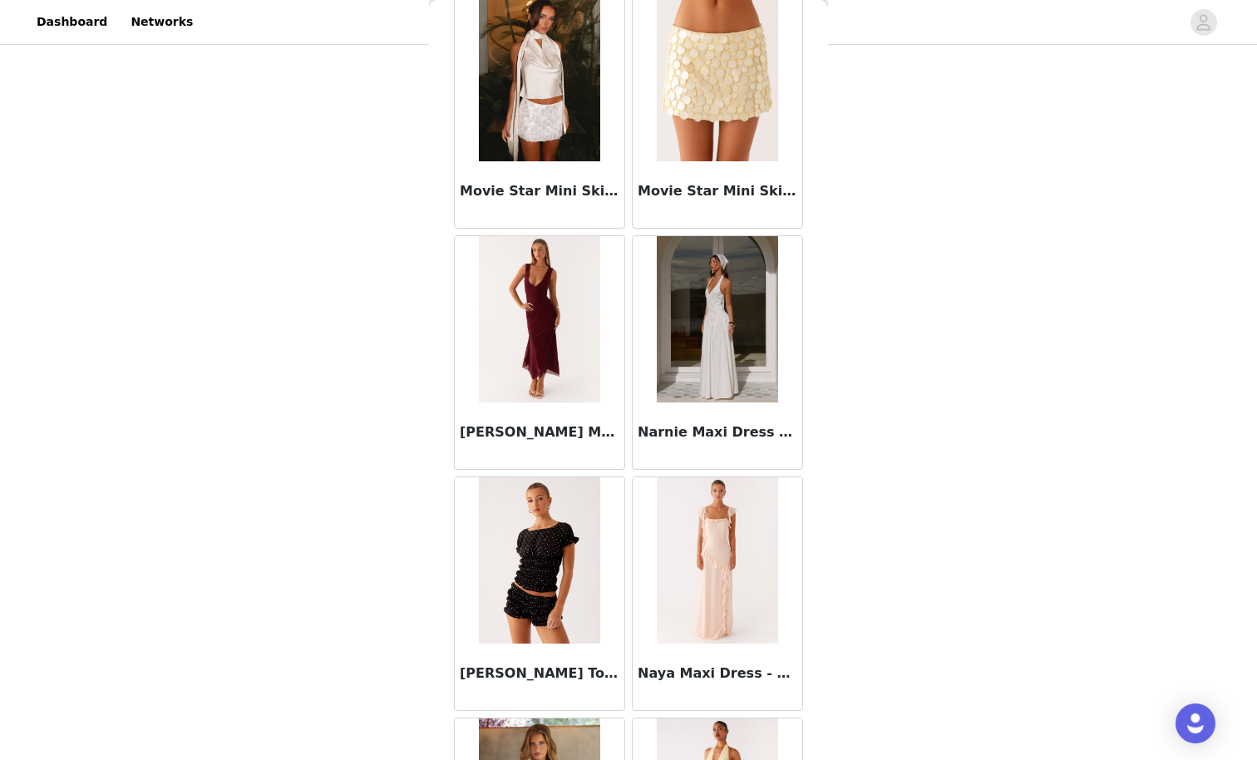
scroll to position [260, 0]
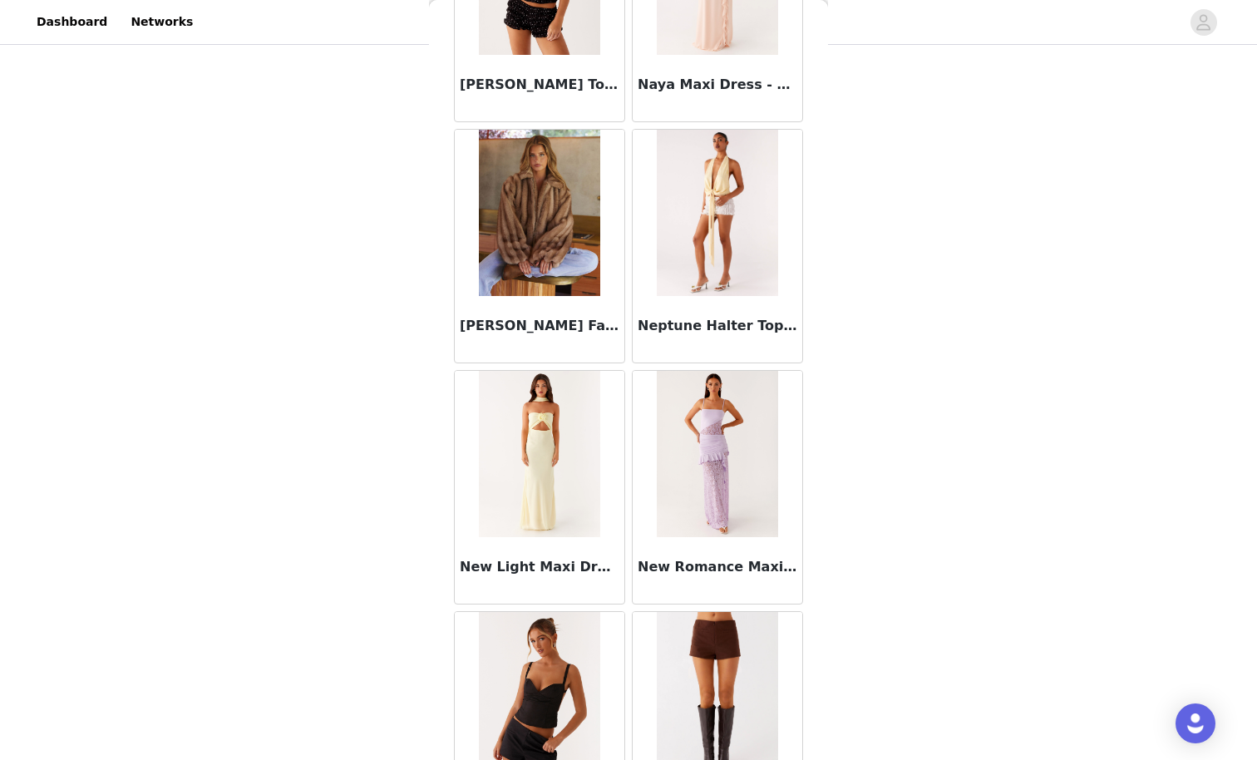
click at [521, 214] on img at bounding box center [539, 213] width 121 height 166
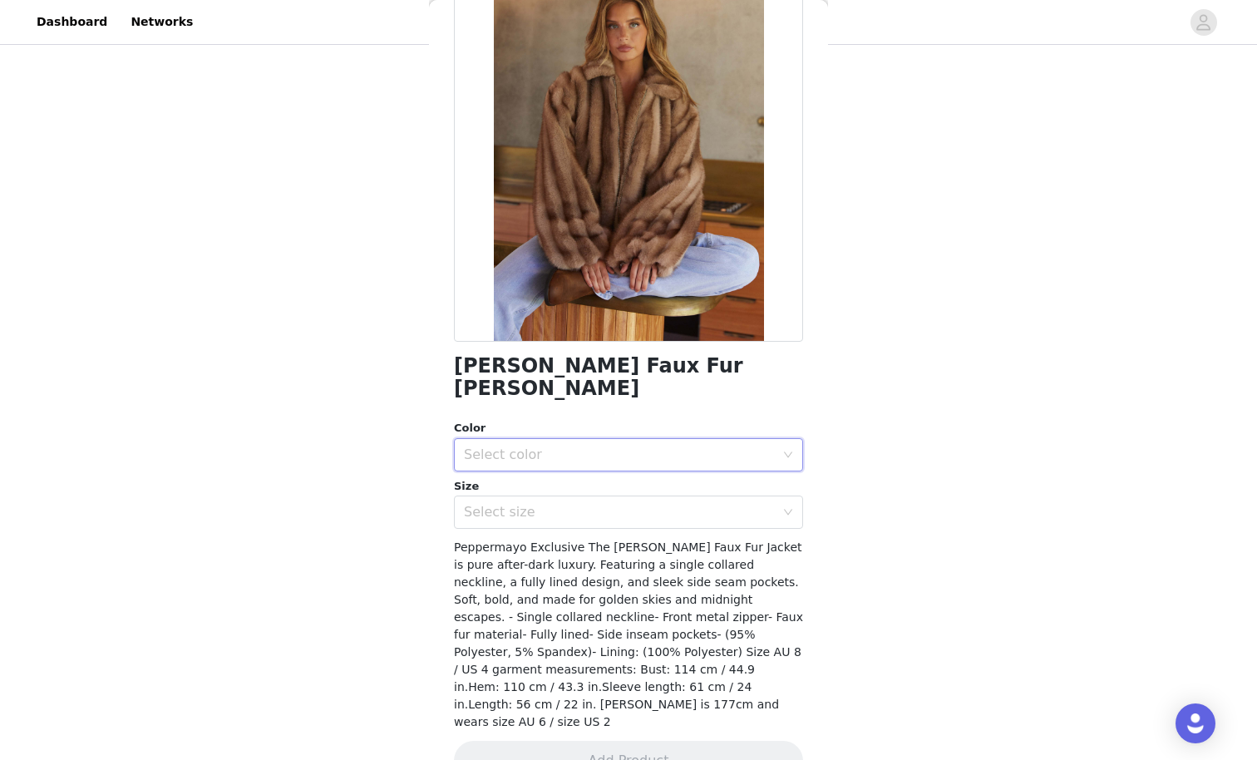
click at [548, 439] on div "Select color" at bounding box center [623, 455] width 318 height 32
click at [538, 465] on li "Brown" at bounding box center [628, 468] width 349 height 27
click at [545, 496] on div "Select size" at bounding box center [623, 512] width 318 height 32
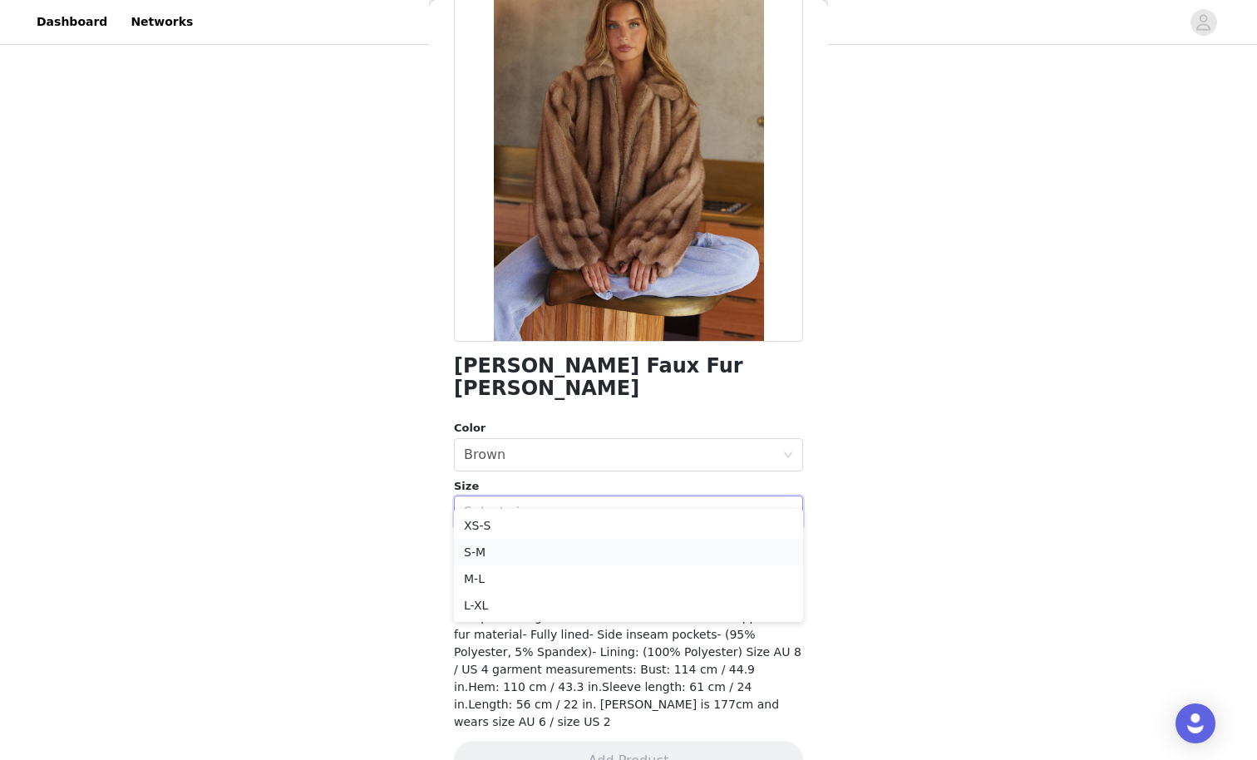
click at [496, 553] on li "S-M" at bounding box center [628, 552] width 349 height 27
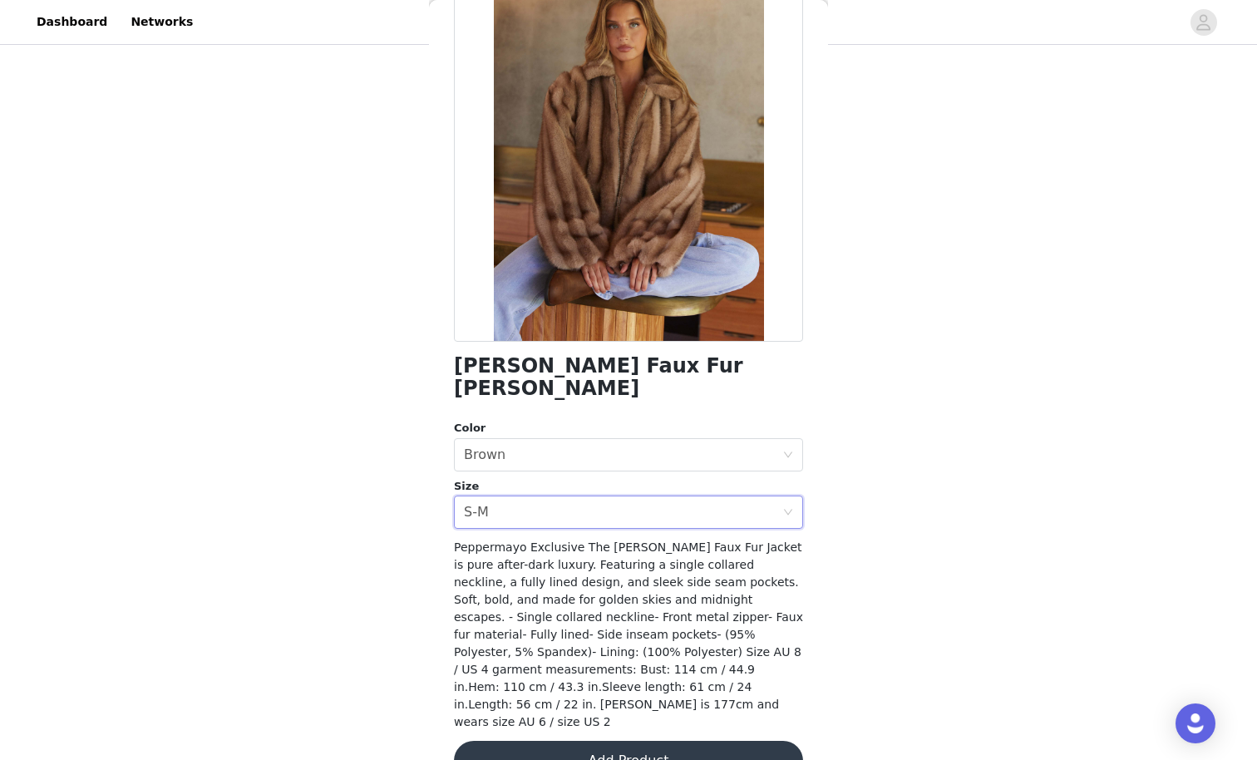
click at [556, 662] on button "Add Product" at bounding box center [628, 761] width 349 height 40
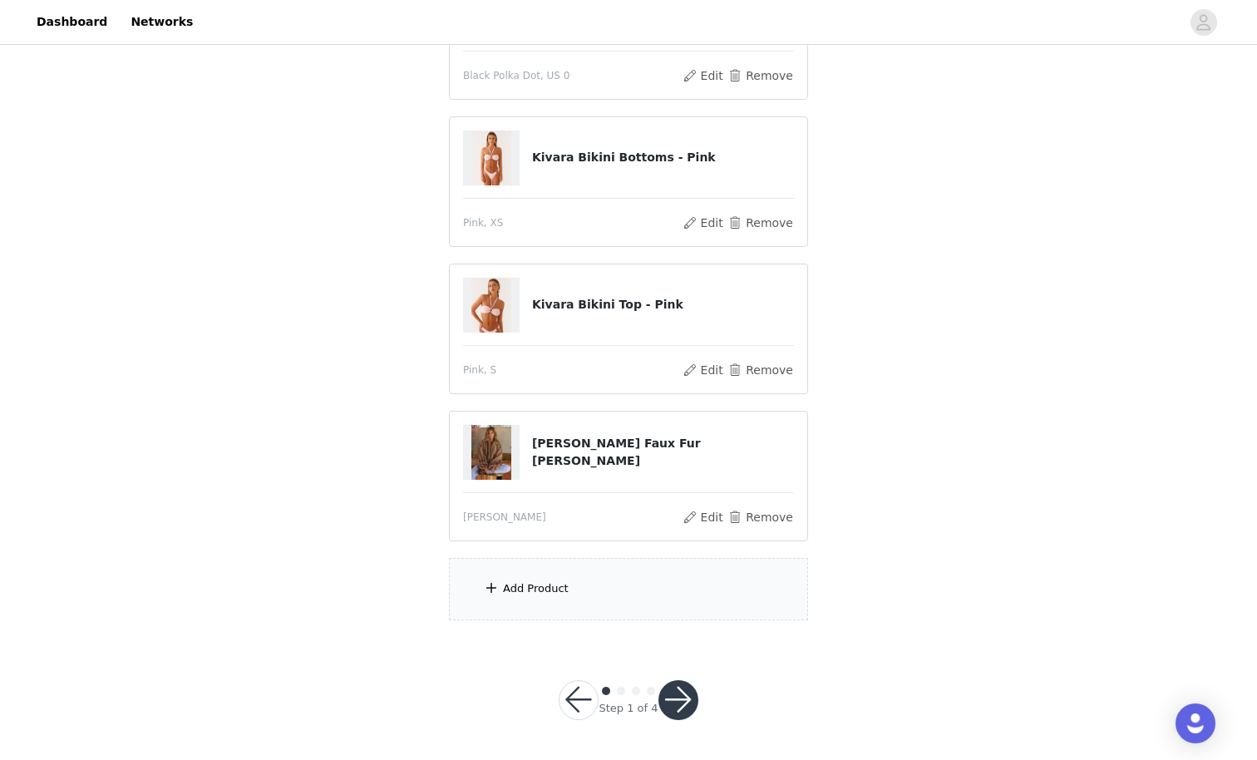
scroll to position [406, 0]
click at [624, 590] on div "Add Product" at bounding box center [628, 590] width 359 height 62
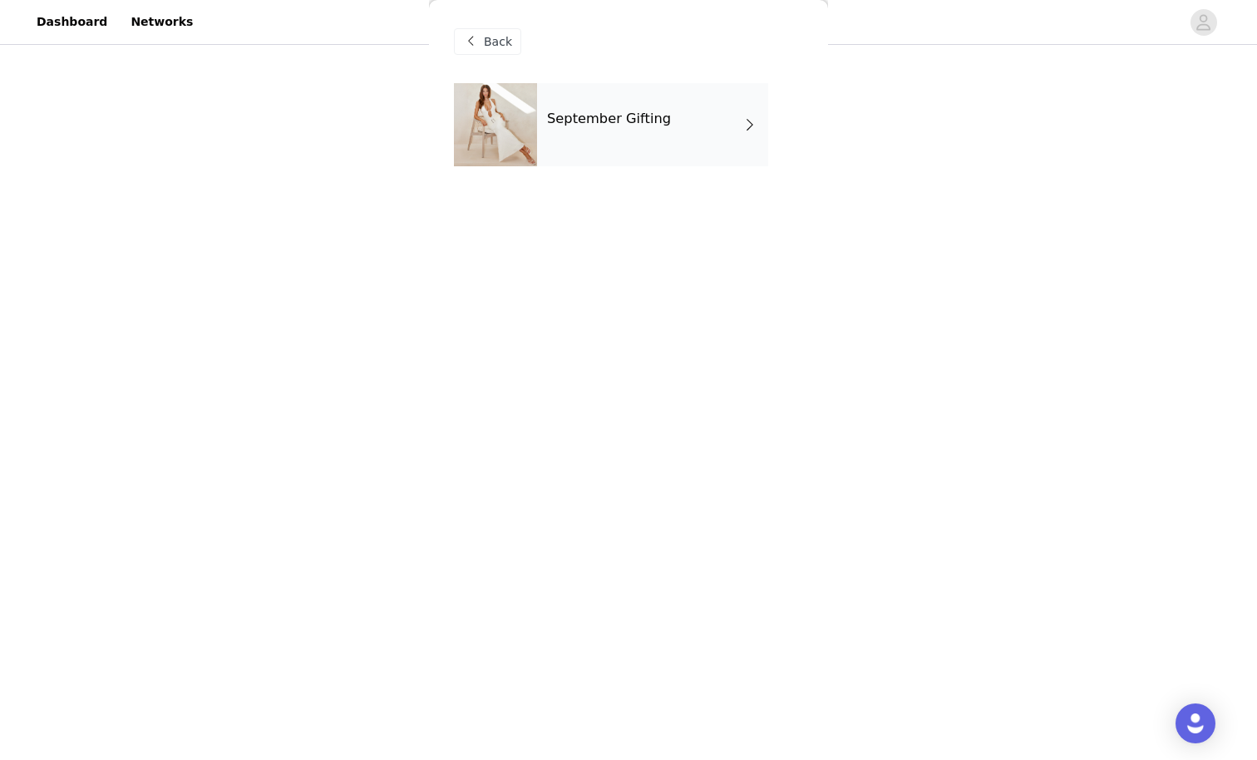
click at [631, 136] on div "September Gifting" at bounding box center [652, 124] width 231 height 83
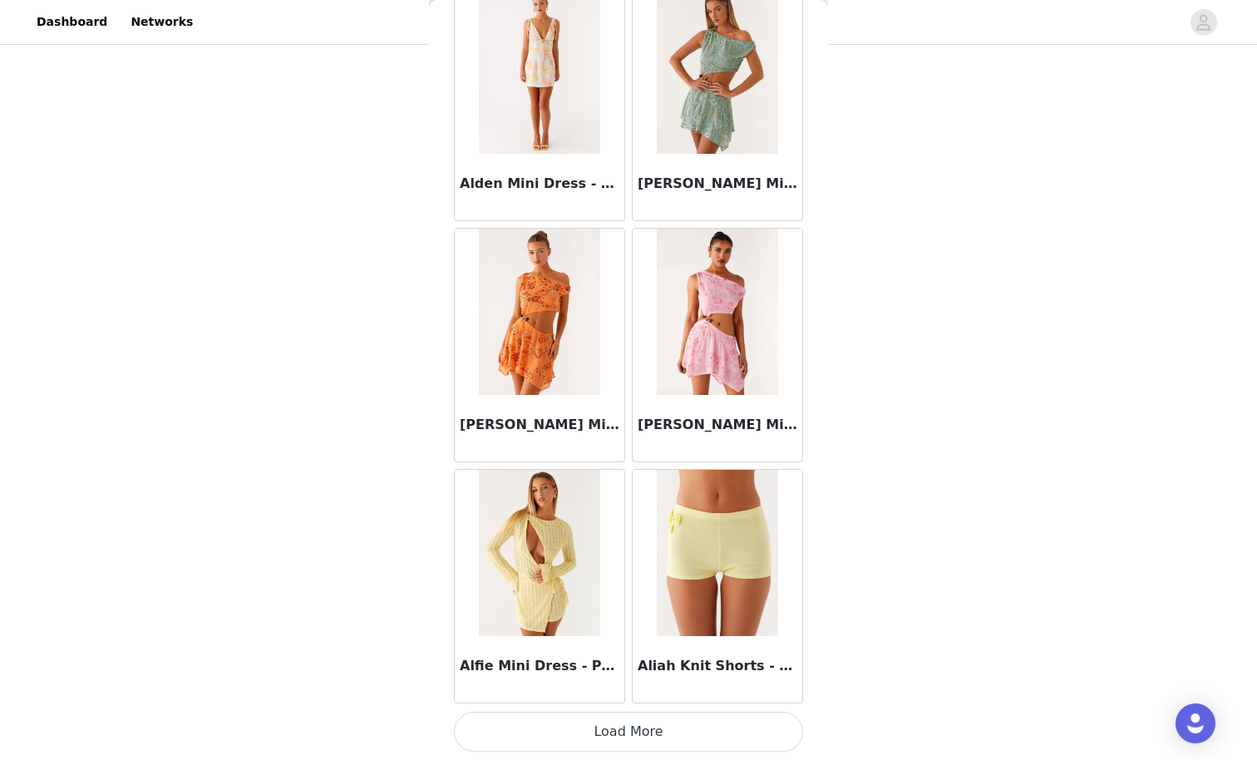
click at [587, 662] on button "Load More" at bounding box center [628, 732] width 349 height 40
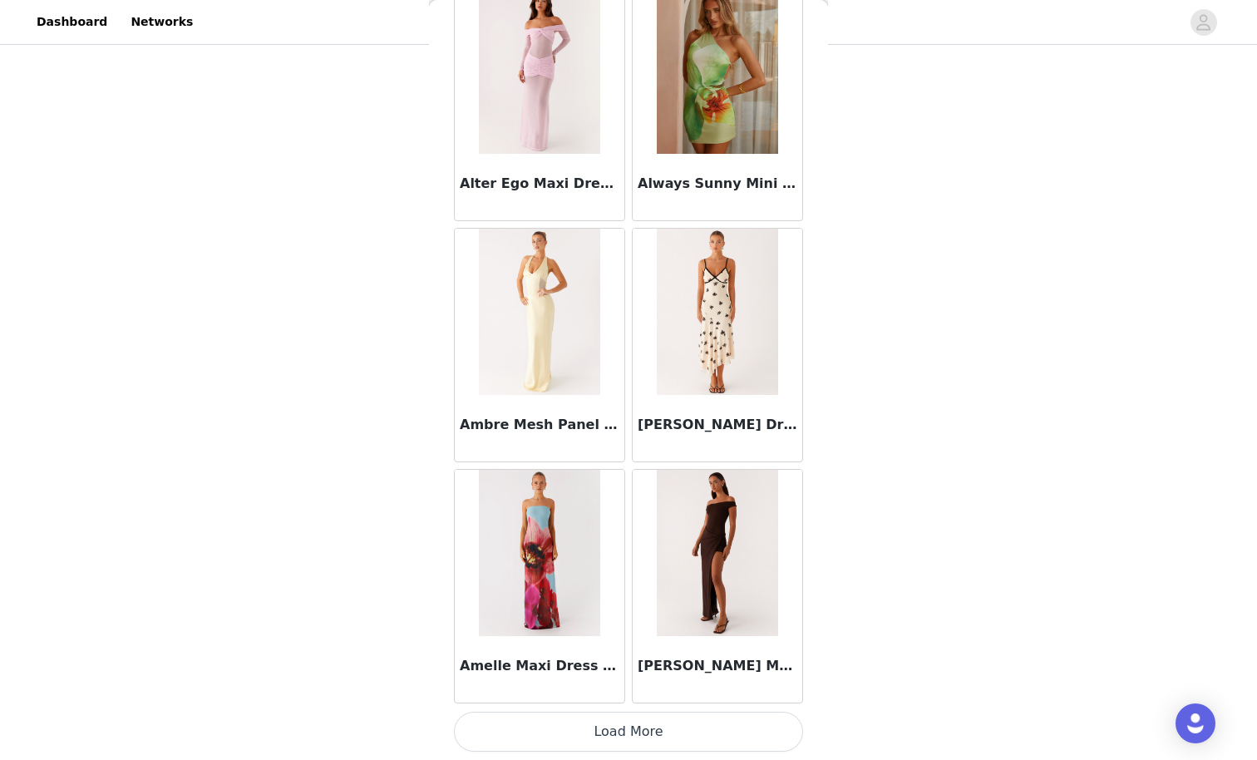
click at [587, 662] on button "Load More" at bounding box center [628, 732] width 349 height 40
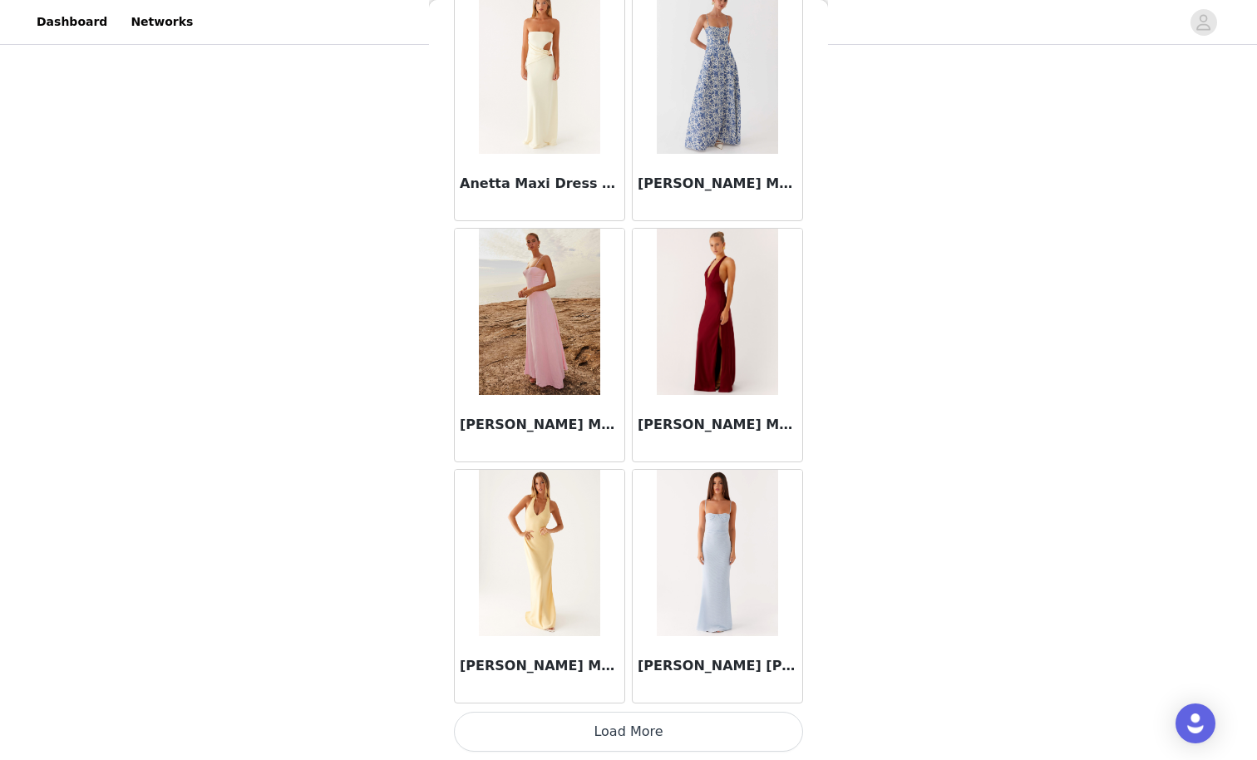
click at [587, 662] on button "Load More" at bounding box center [628, 732] width 349 height 40
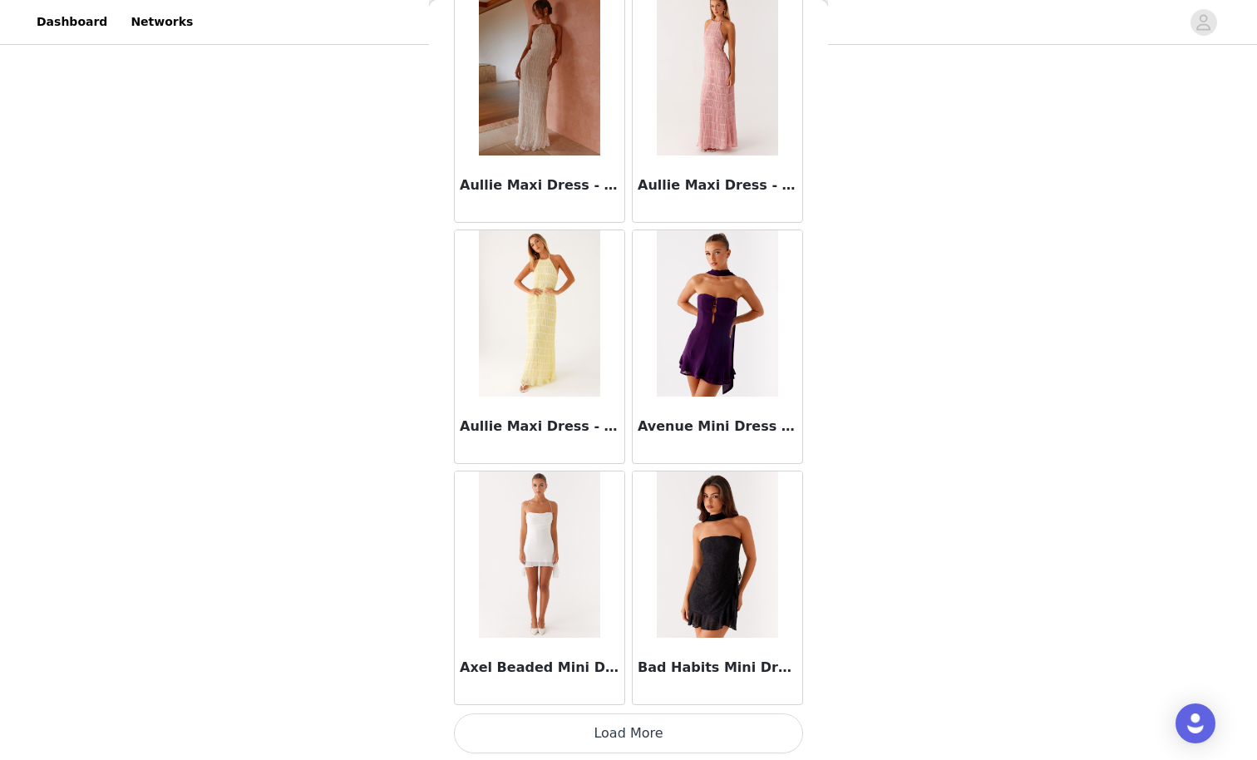
scroll to position [9016, 0]
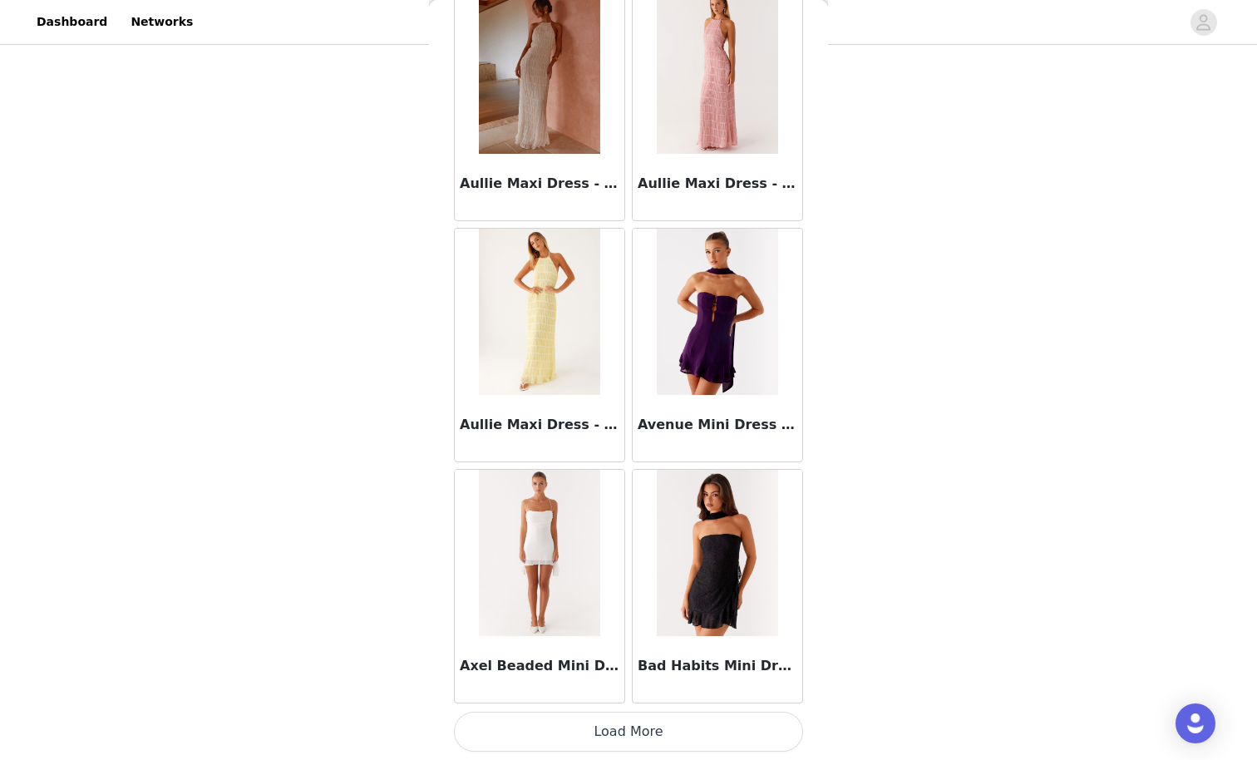
click at [587, 662] on button "Load More" at bounding box center [628, 732] width 349 height 40
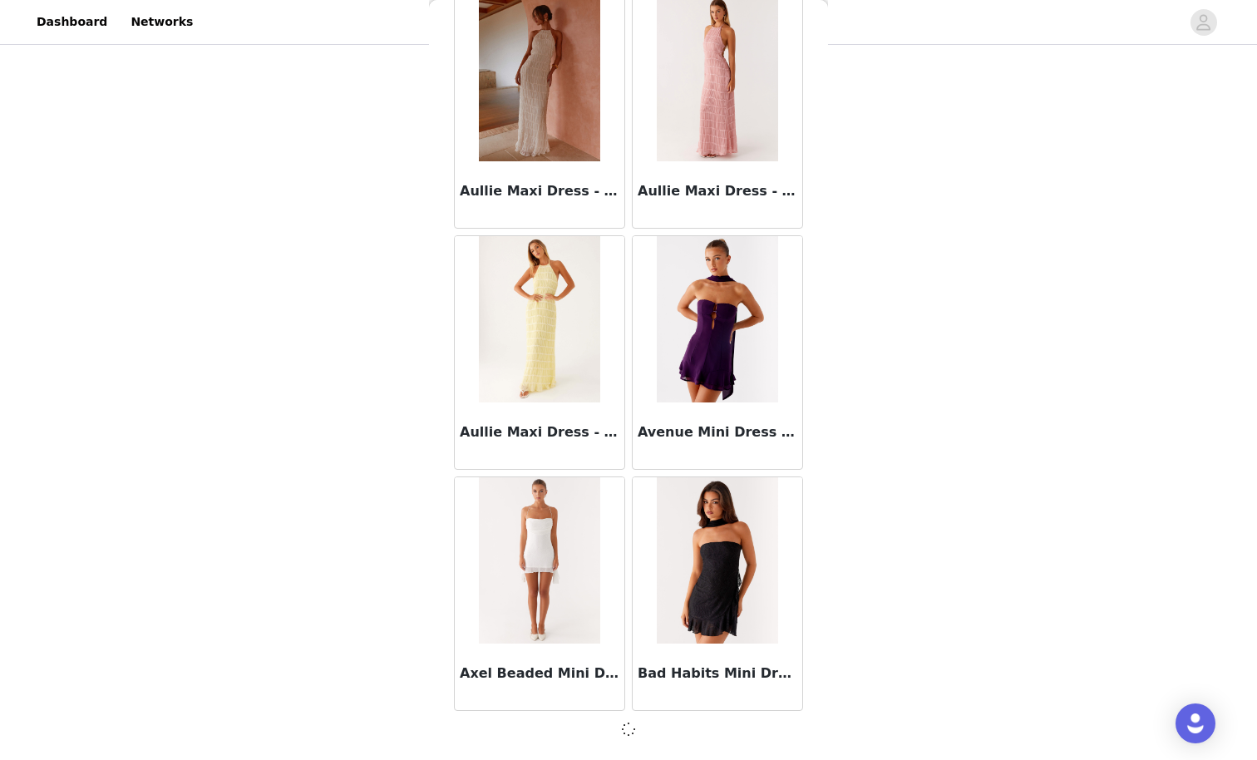
scroll to position [9008, 0]
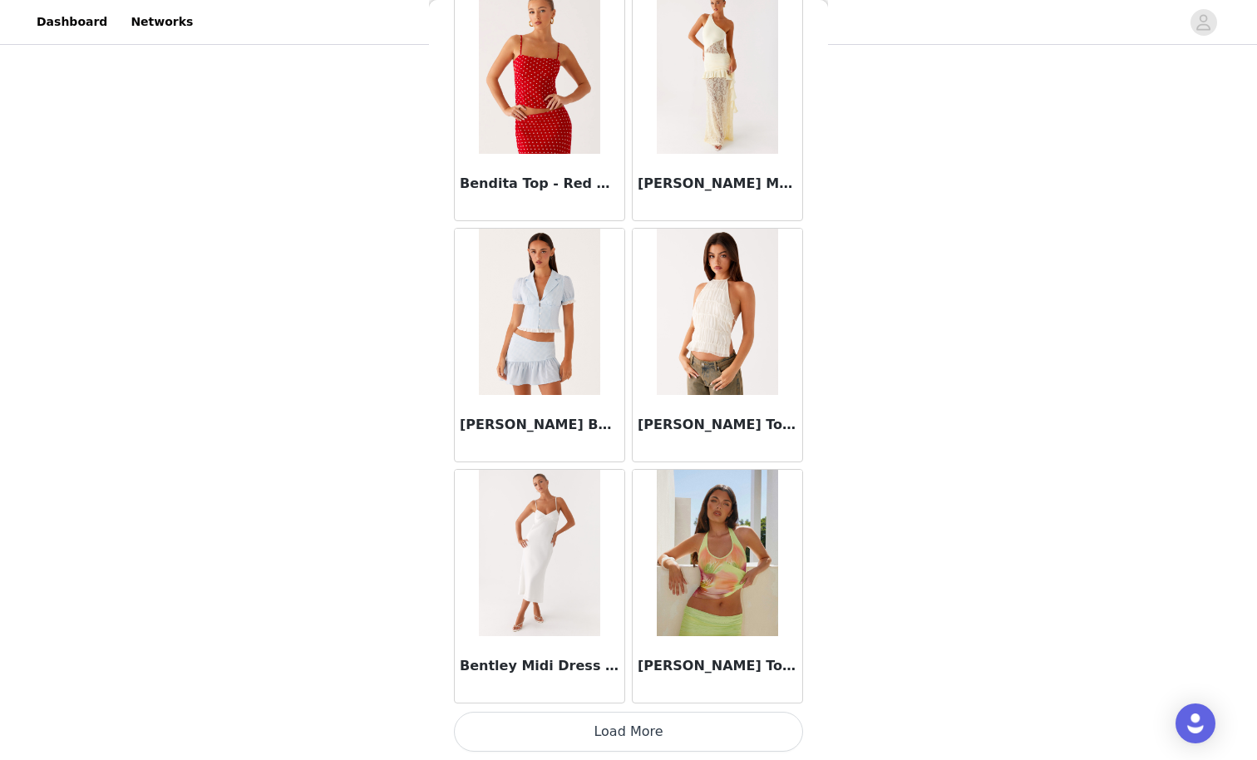
click at [597, 662] on button "Load More" at bounding box center [628, 732] width 349 height 40
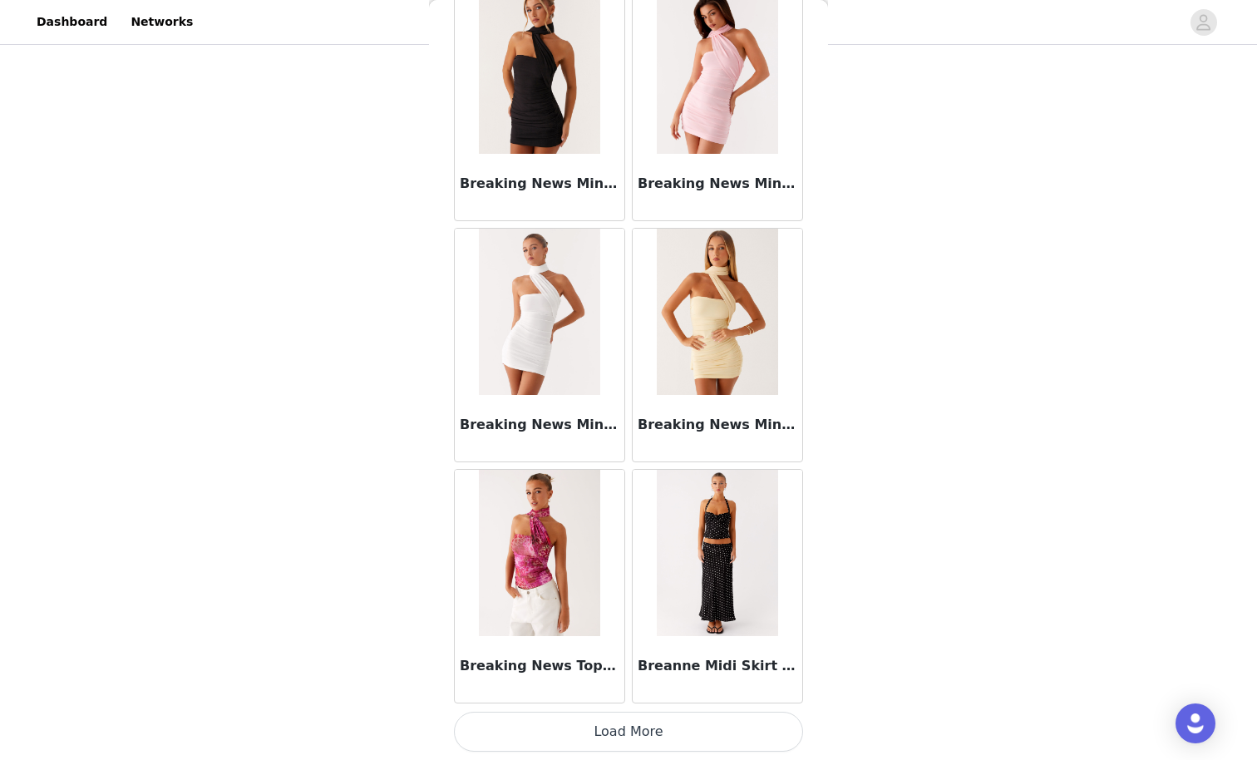
scroll to position [406, 0]
click at [650, 662] on button "Load More" at bounding box center [628, 732] width 349 height 40
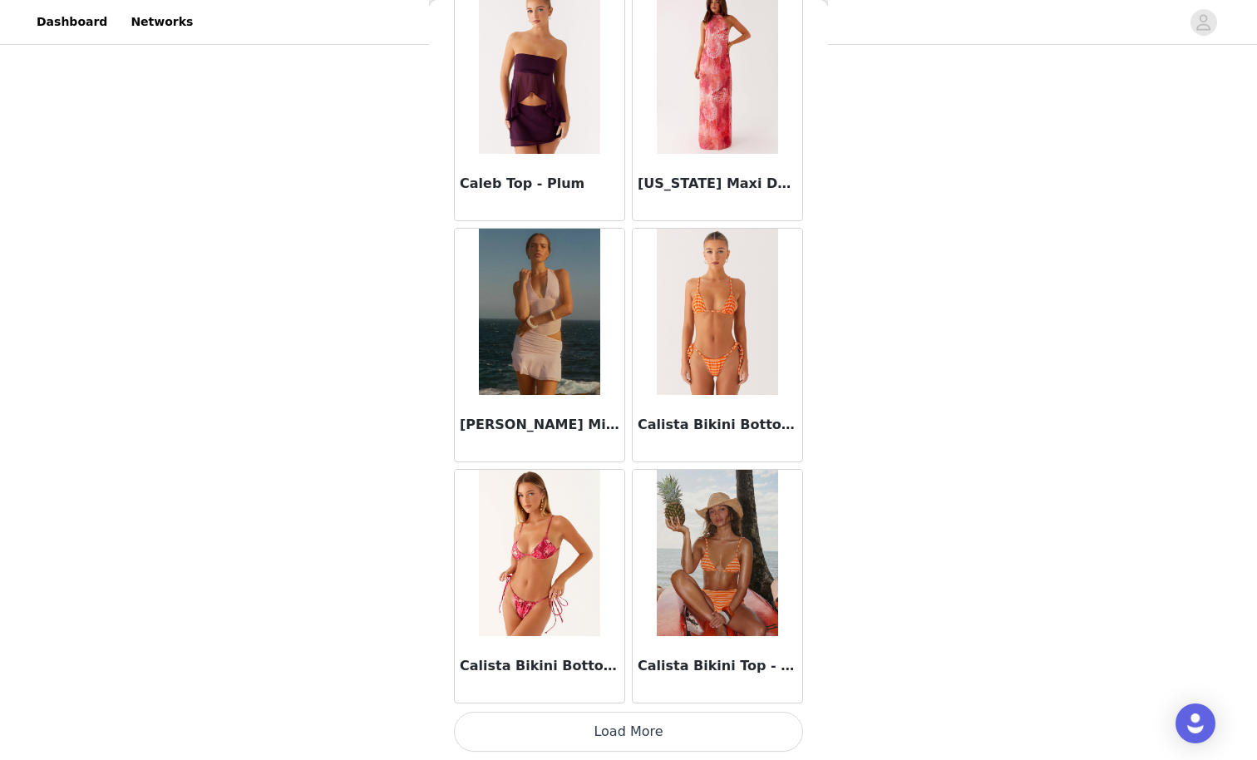
scroll to position [16240, 0]
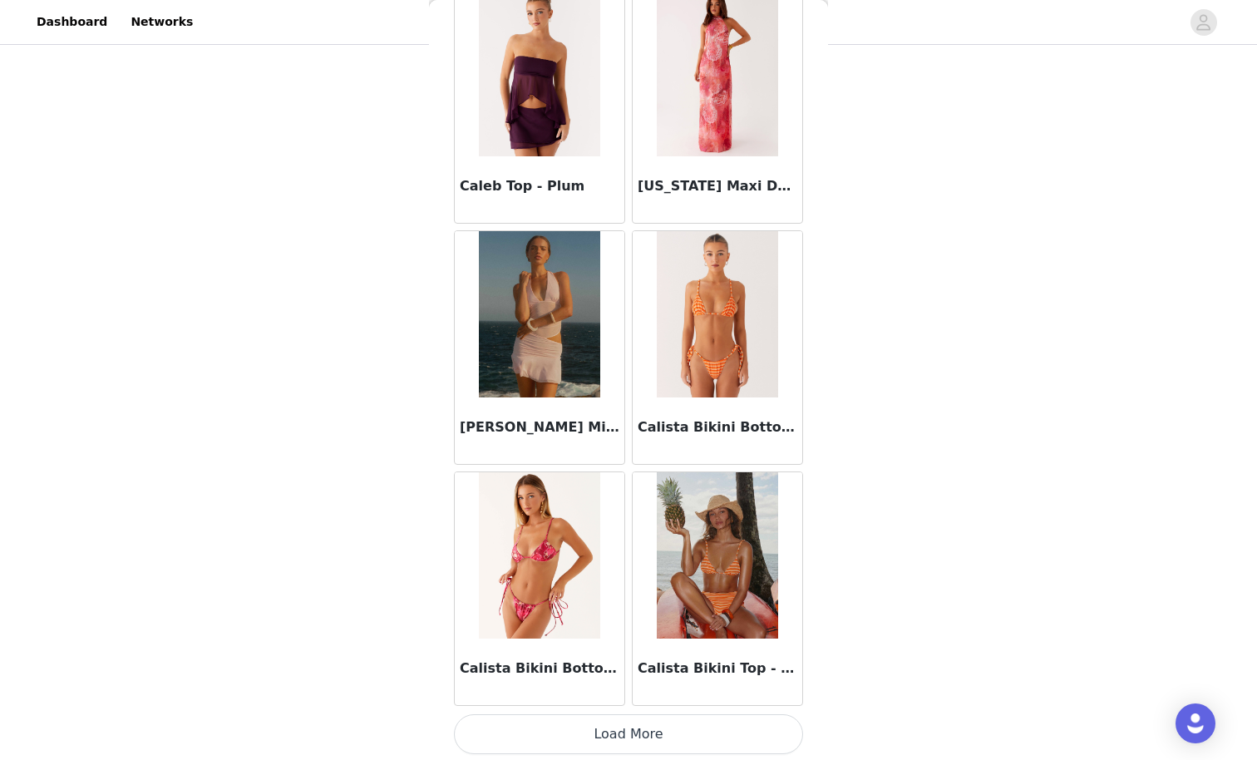
click at [649, 662] on button "Load More" at bounding box center [628, 734] width 349 height 40
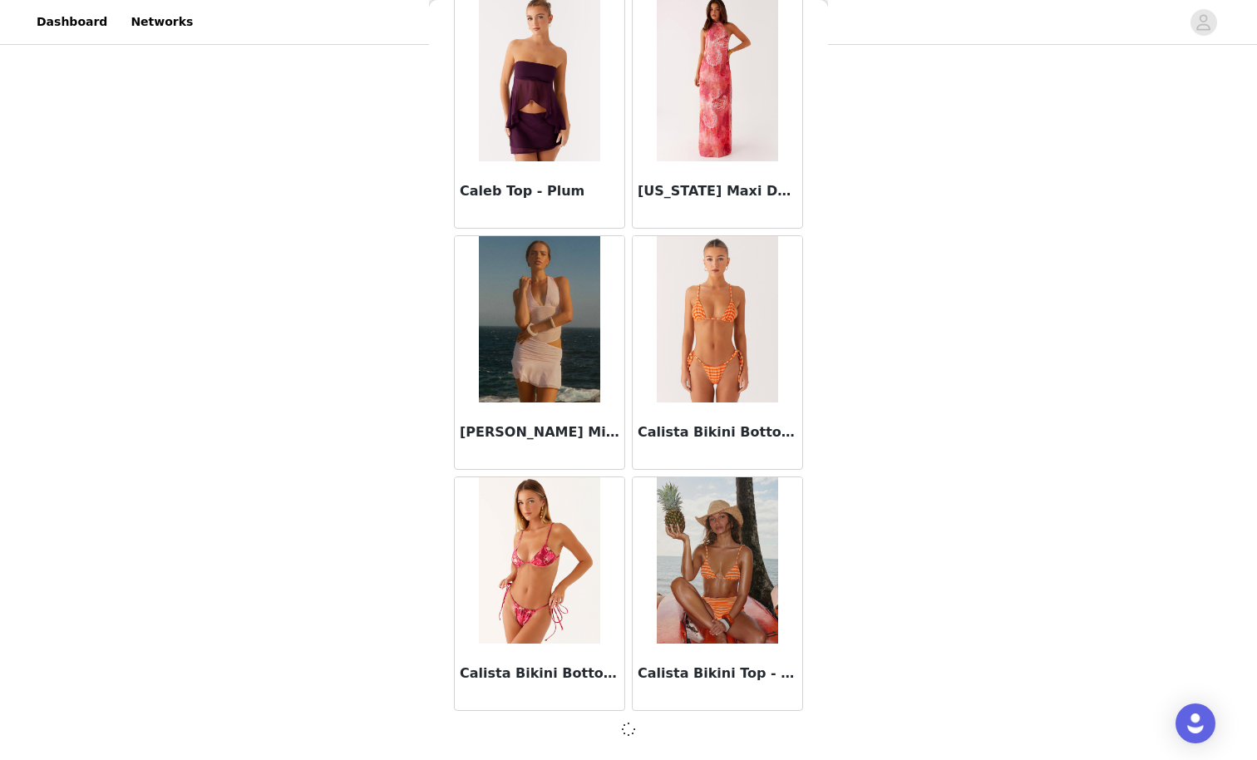
scroll to position [406, 0]
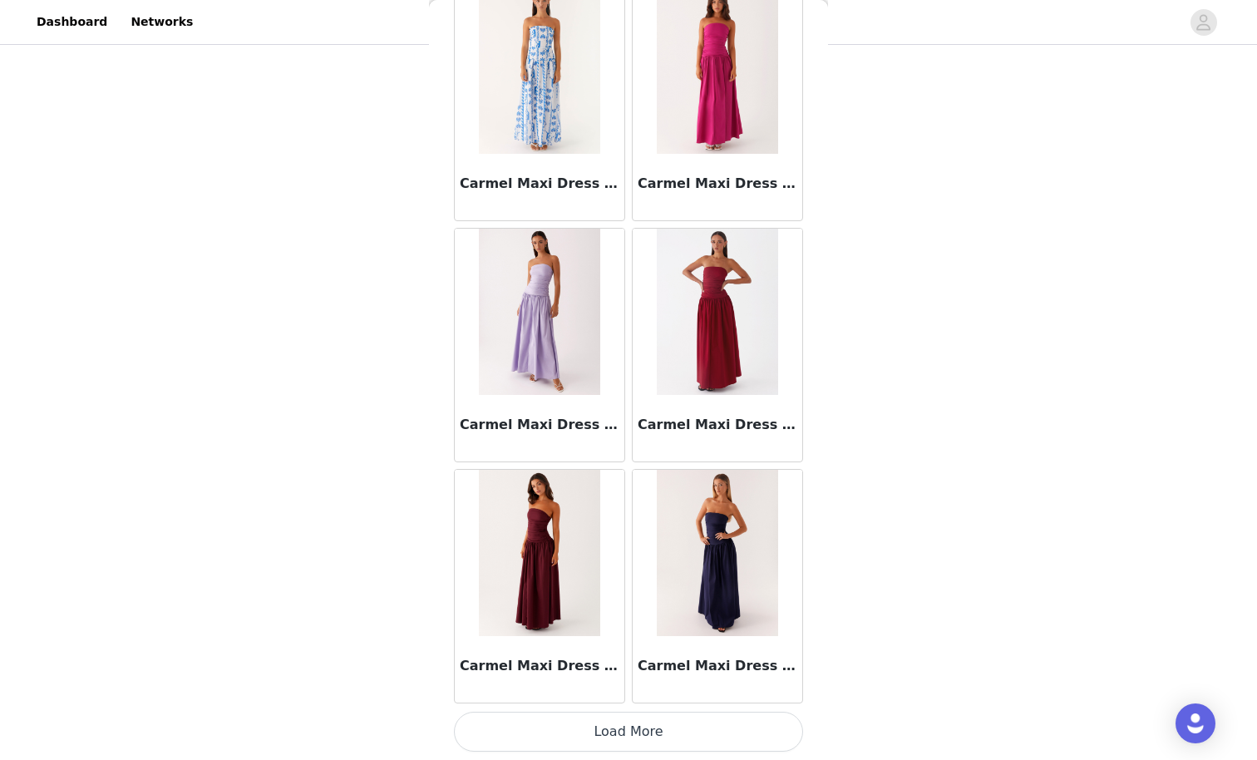
click at [648, 662] on button "Load More" at bounding box center [628, 732] width 349 height 40
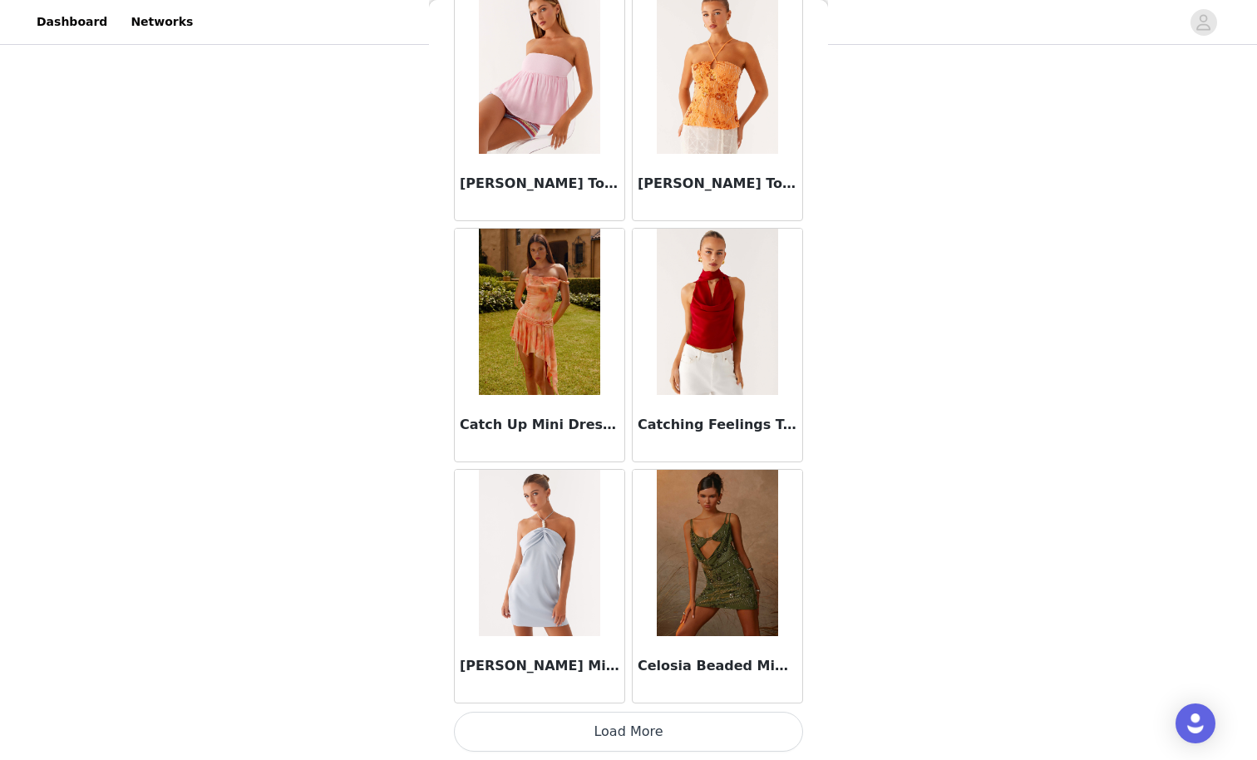
click at [639, 662] on button "Load More" at bounding box center [628, 732] width 349 height 40
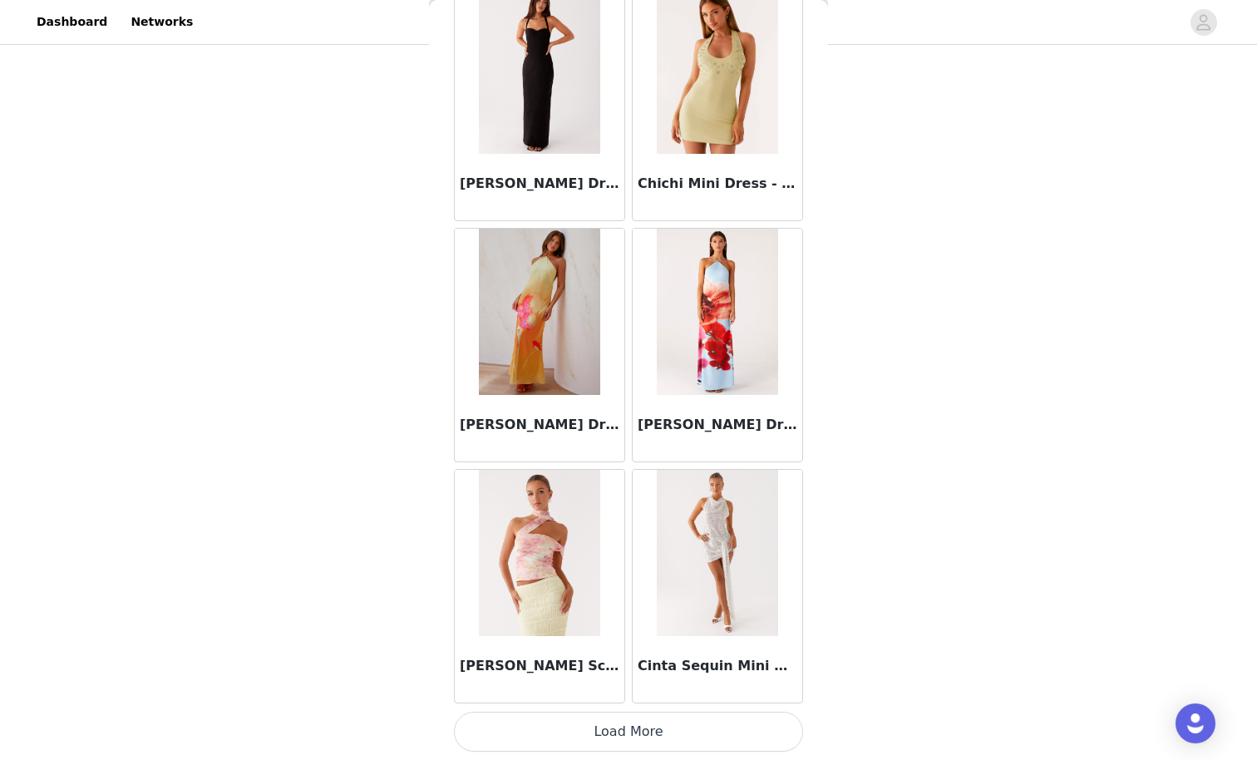
click at [650, 662] on button "Load More" at bounding box center [628, 732] width 349 height 40
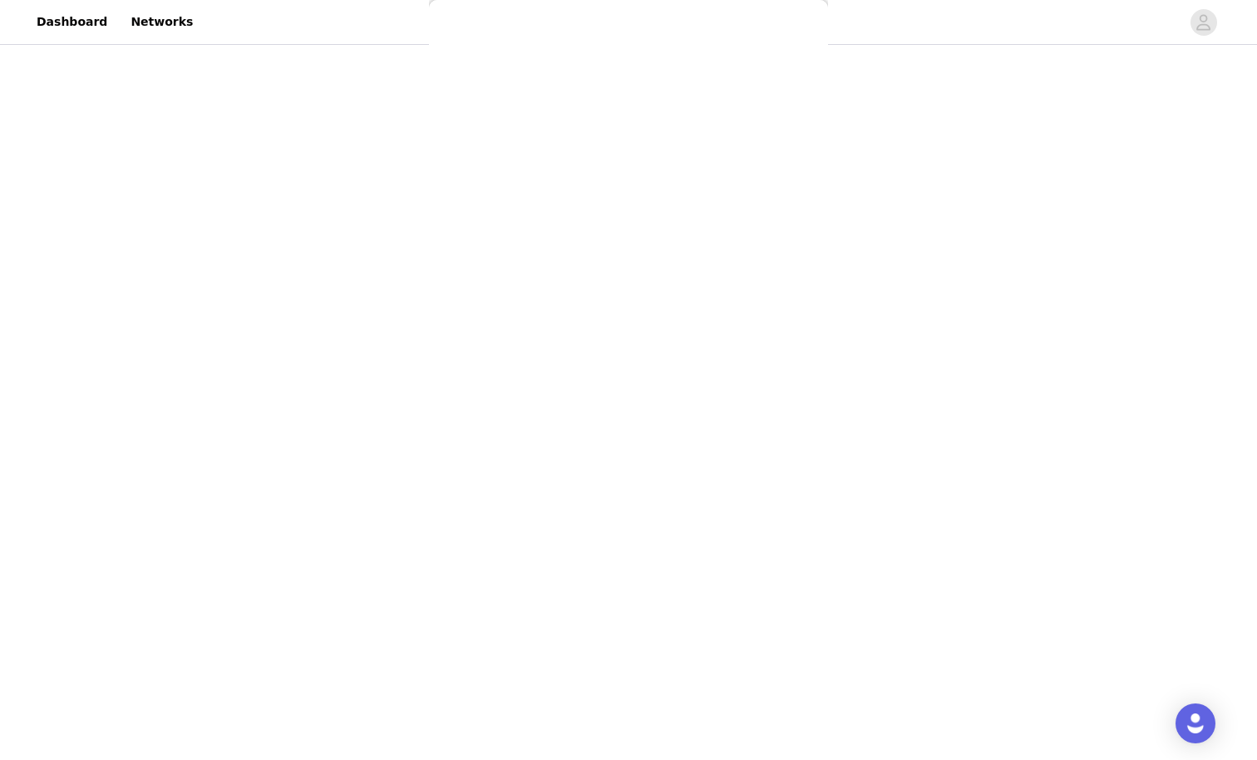
scroll to position [0, 0]
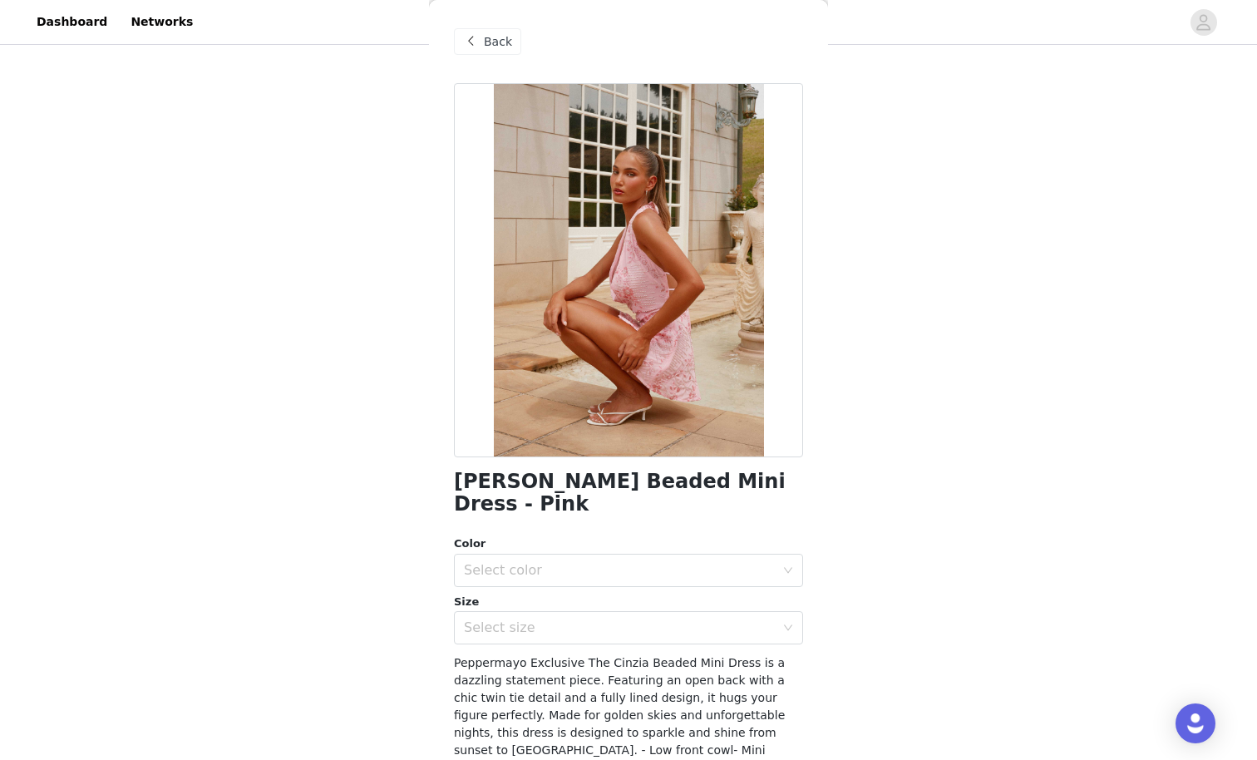
click at [500, 36] on span "Back" at bounding box center [498, 41] width 28 height 17
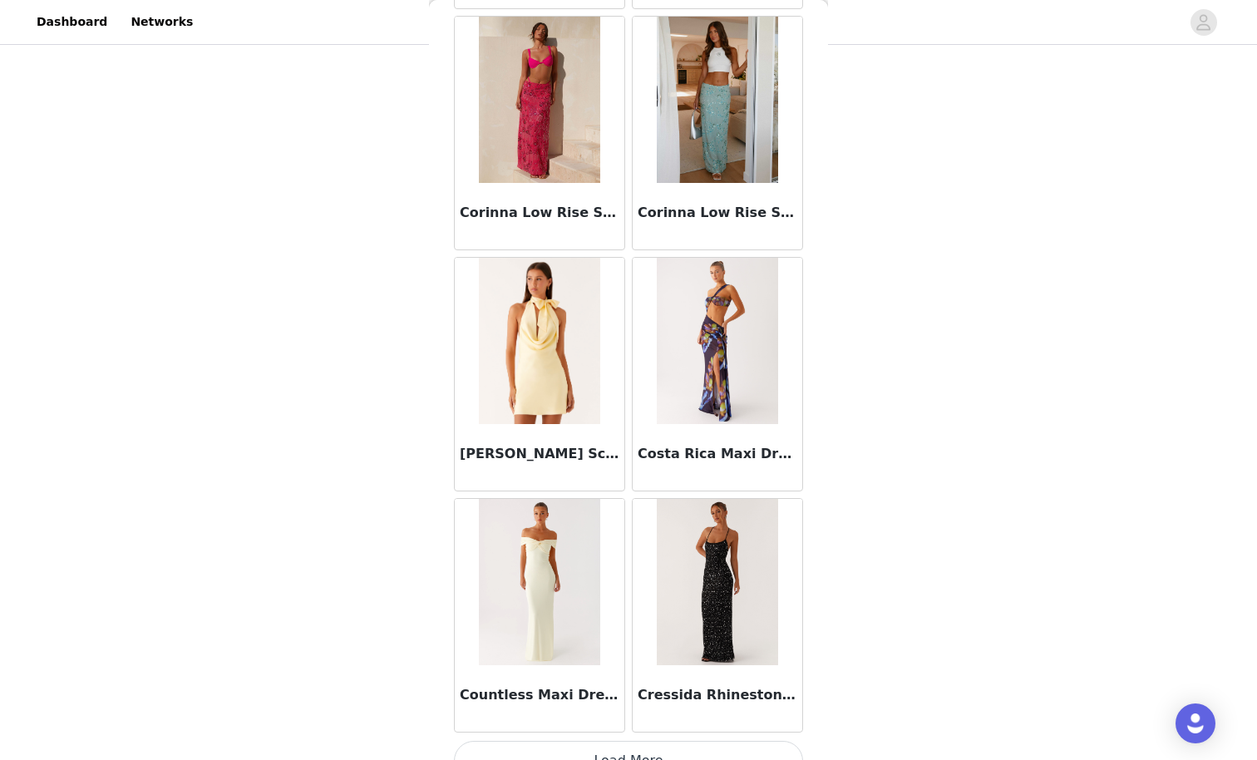
scroll to position [25890, 0]
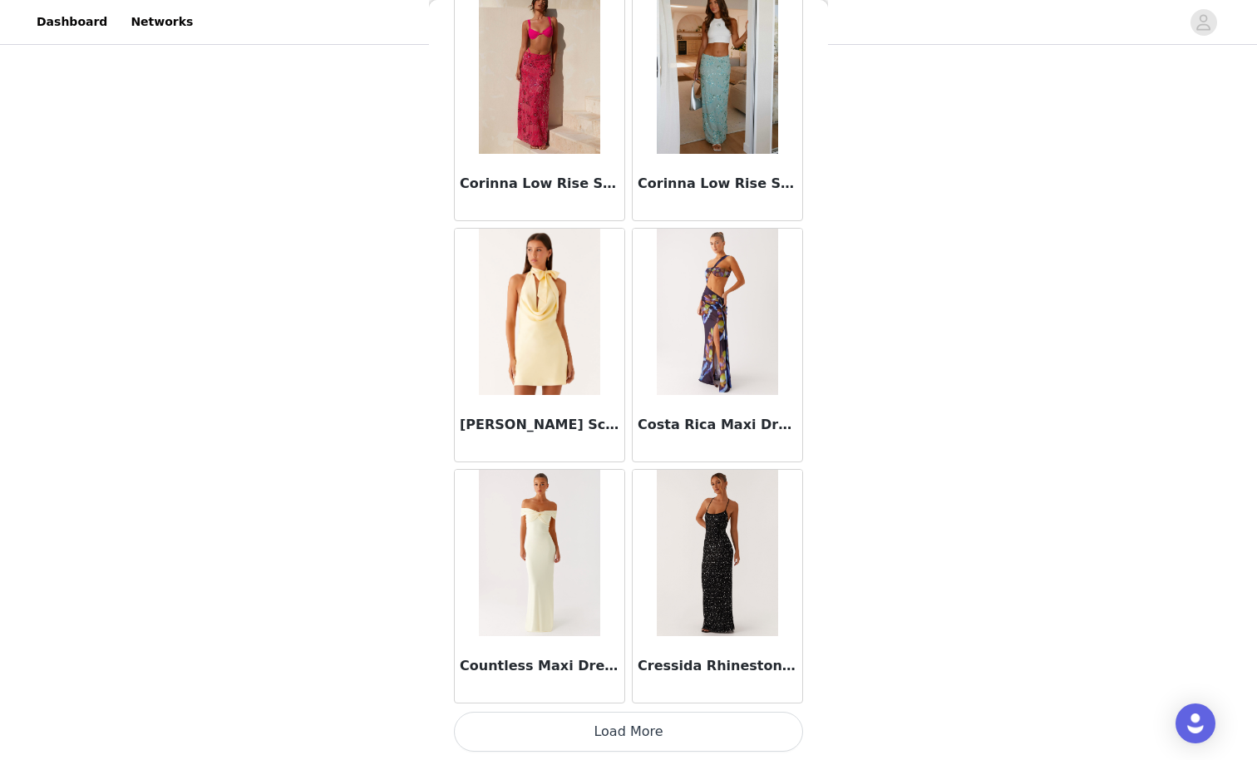
click at [701, 662] on button "Load More" at bounding box center [628, 732] width 349 height 40
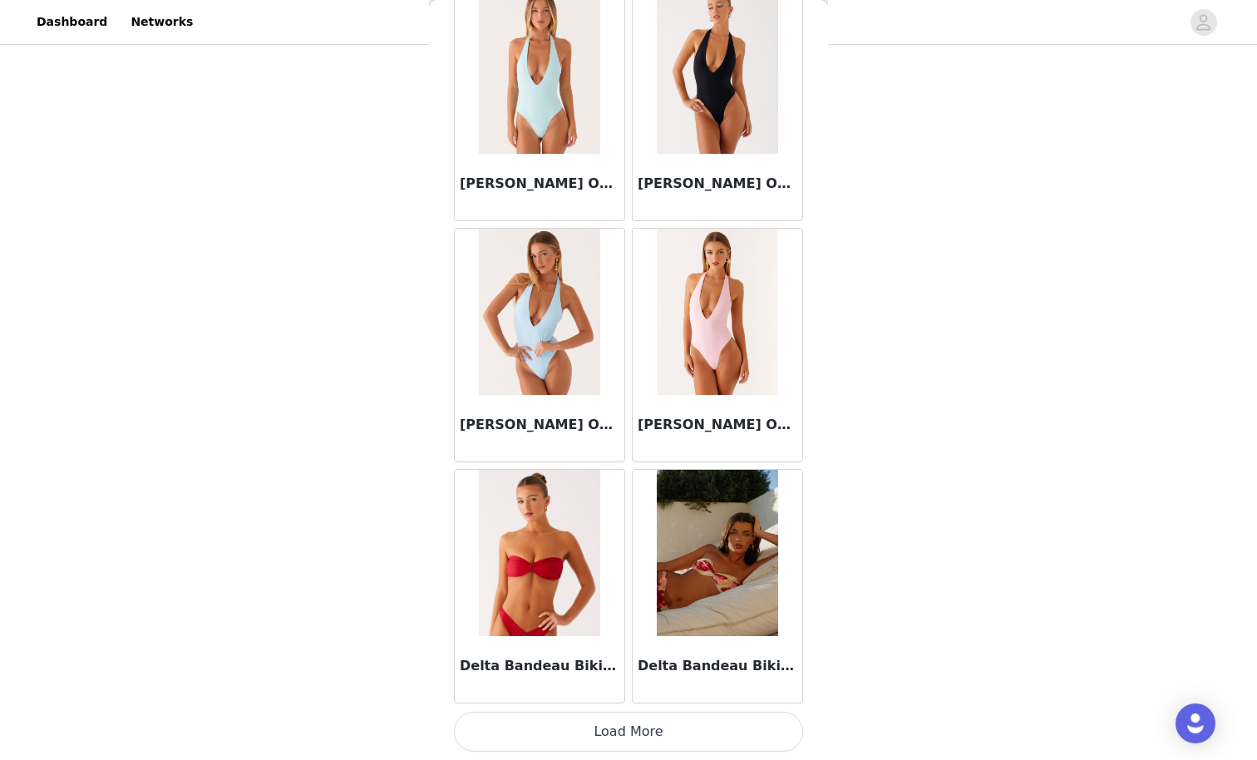
click at [742, 662] on button "Load More" at bounding box center [628, 732] width 349 height 40
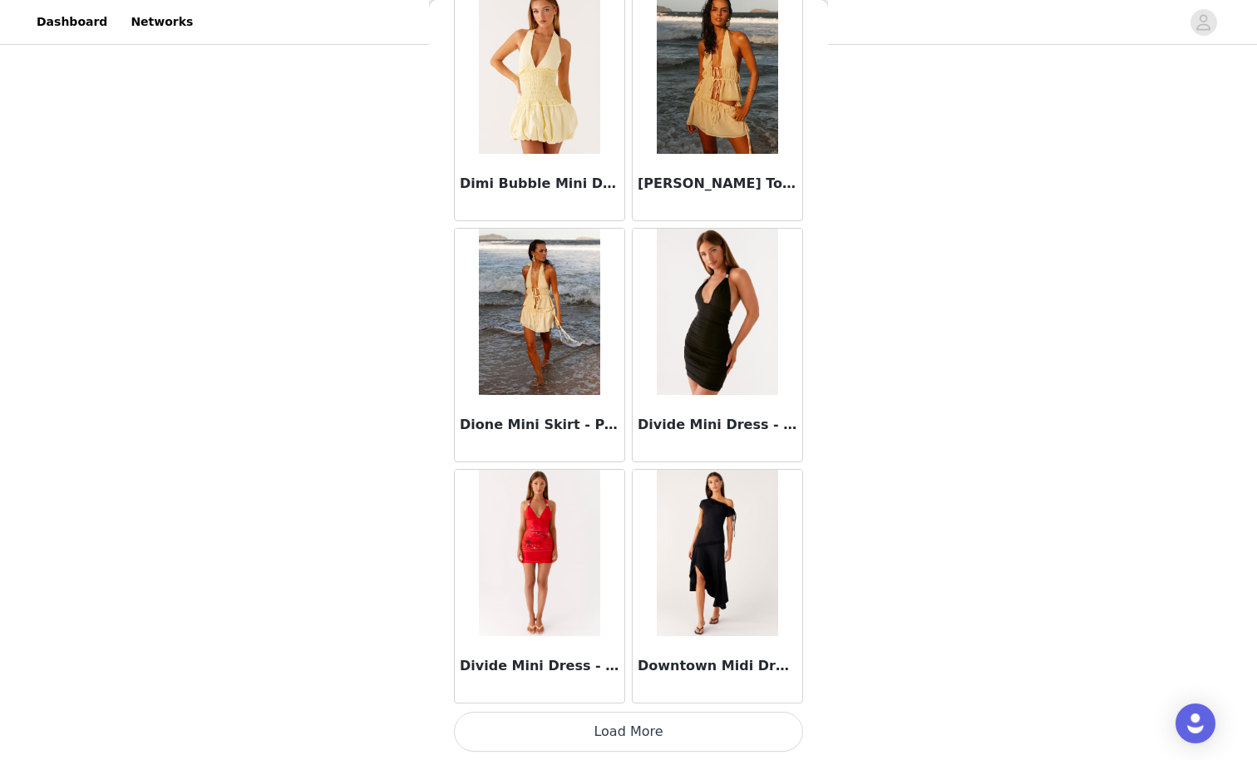
click at [754, 662] on button "Load More" at bounding box center [628, 732] width 349 height 40
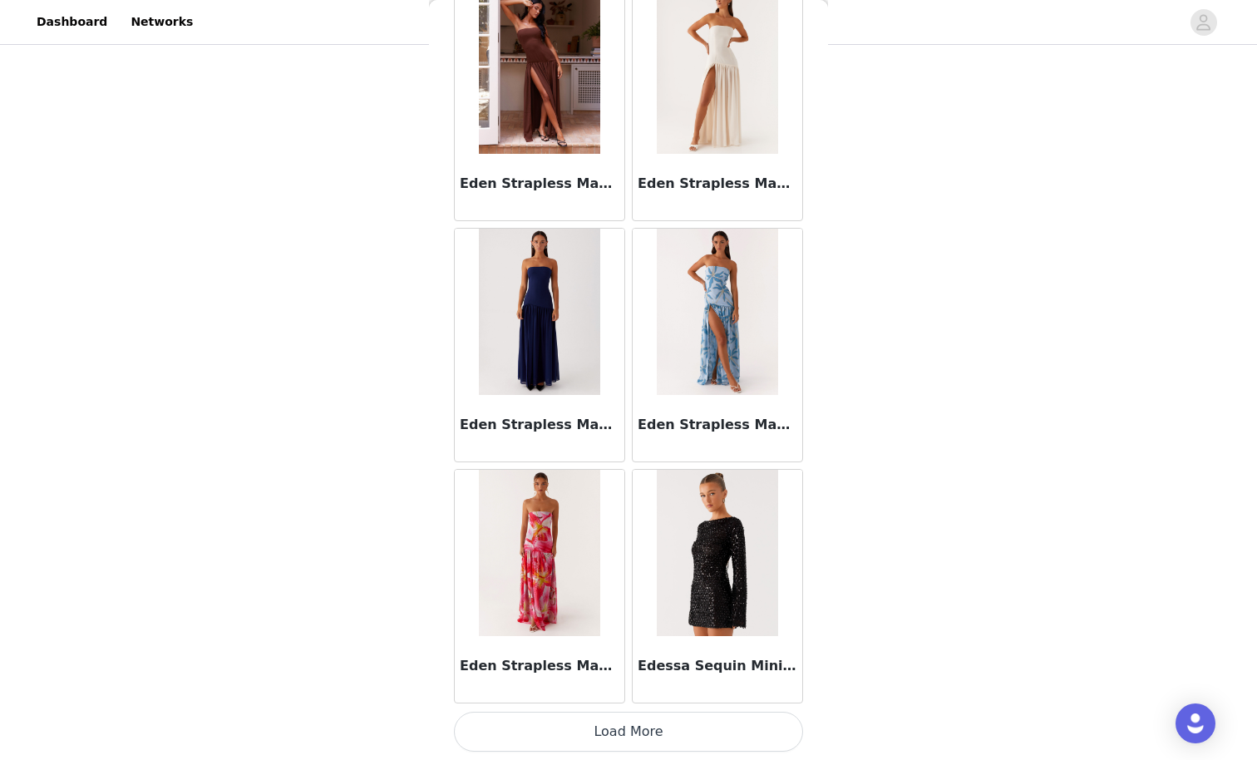
click at [753, 662] on button "Load More" at bounding box center [628, 732] width 349 height 40
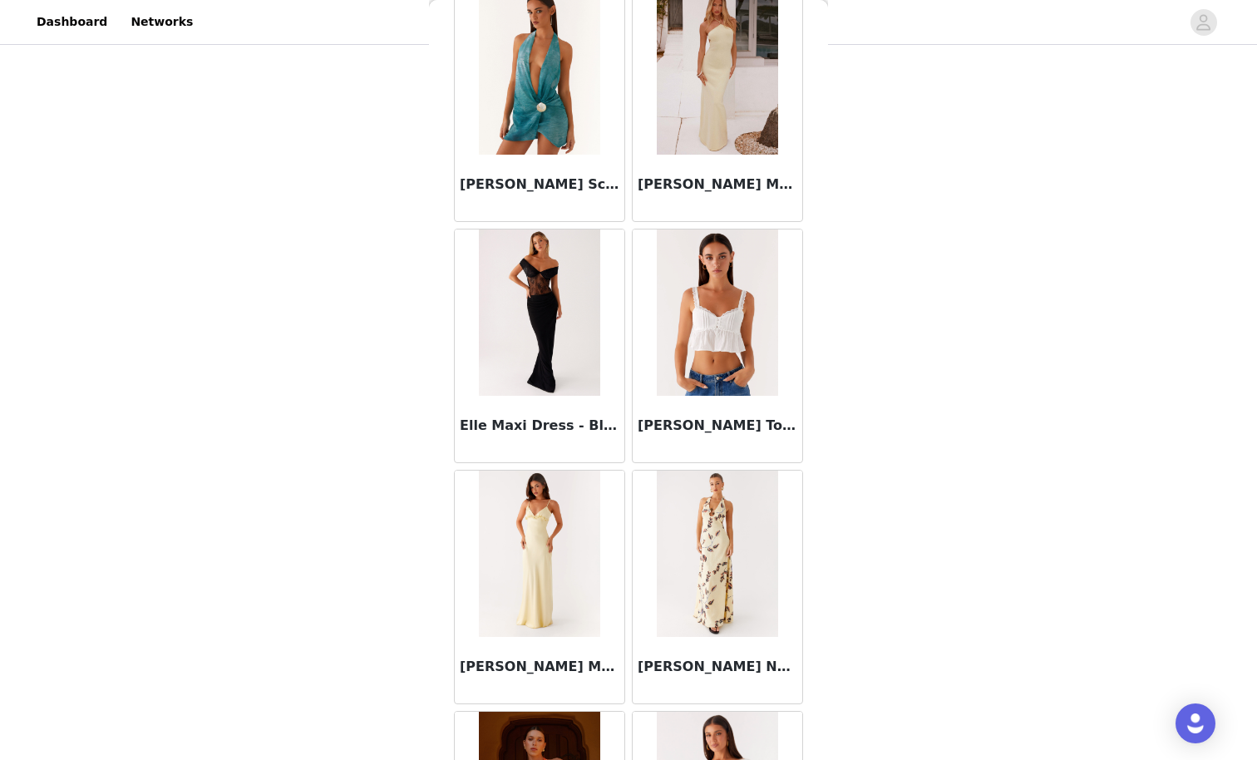
scroll to position [35533, 0]
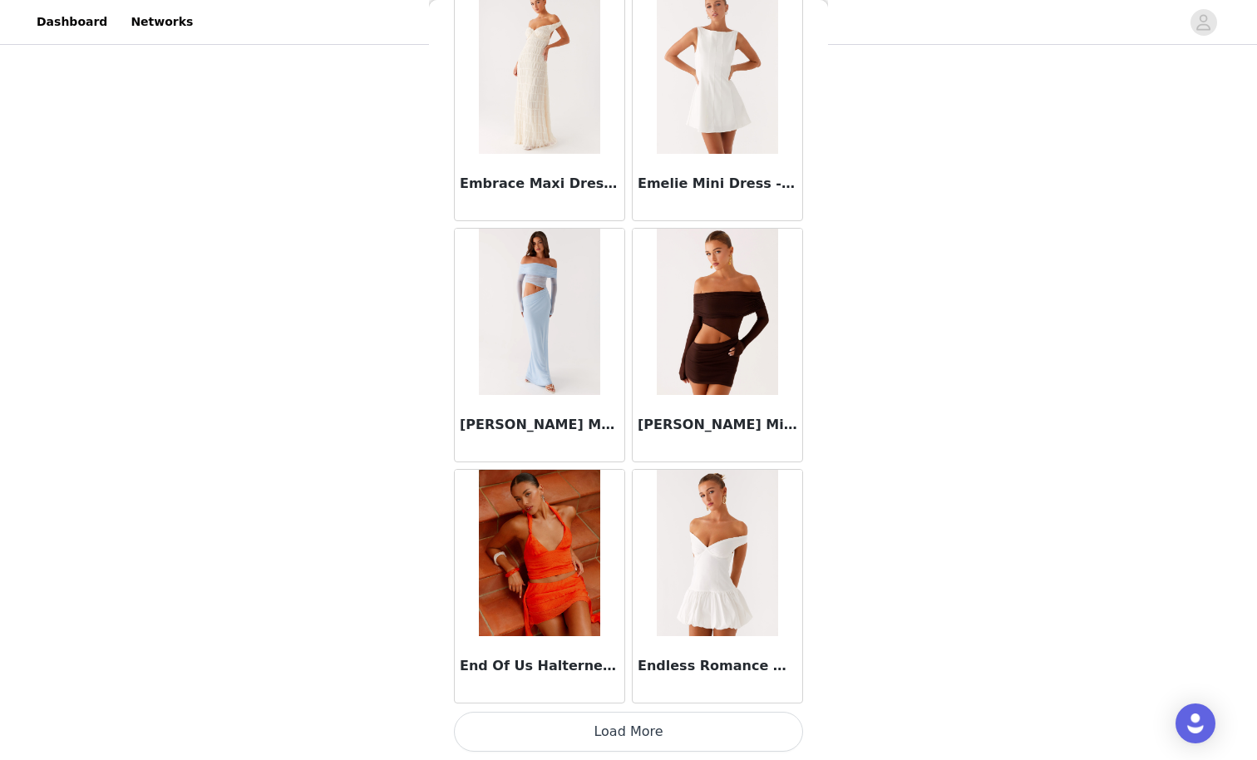
click at [752, 662] on button "Load More" at bounding box center [628, 732] width 349 height 40
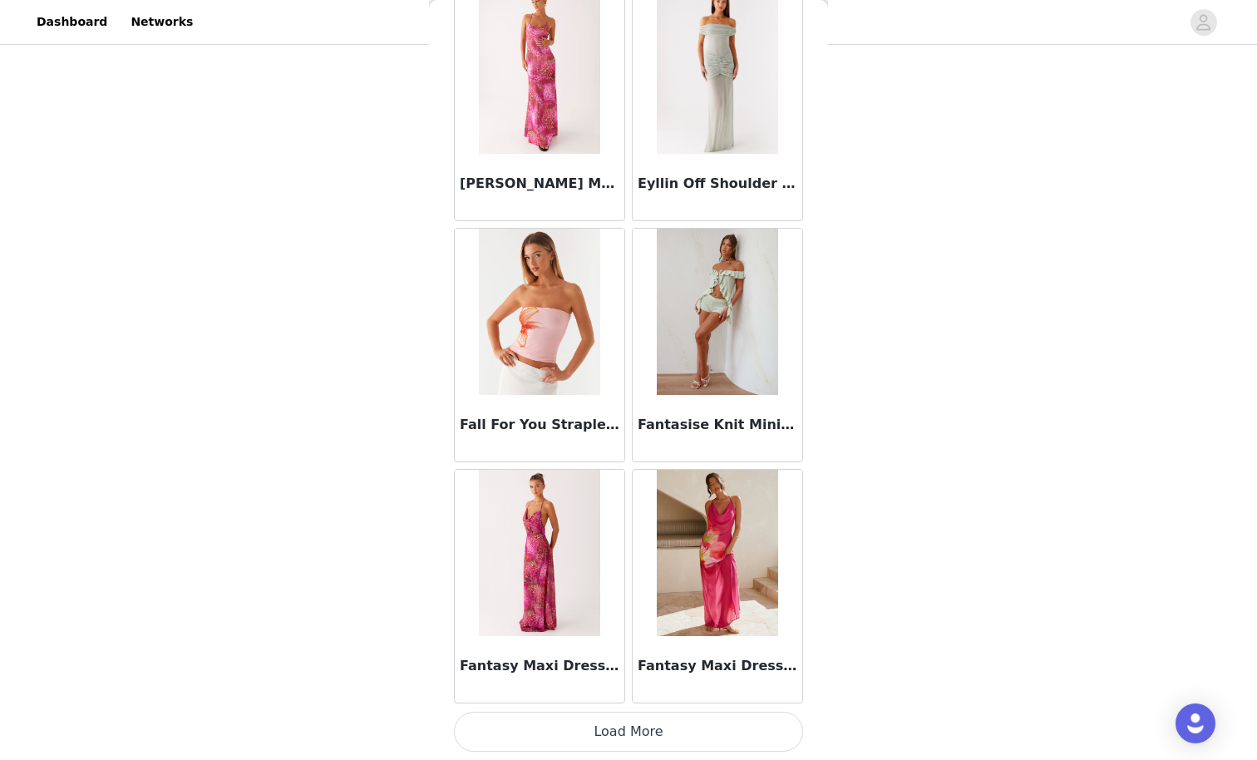
click at [763, 662] on button "Load More" at bounding box center [628, 732] width 349 height 40
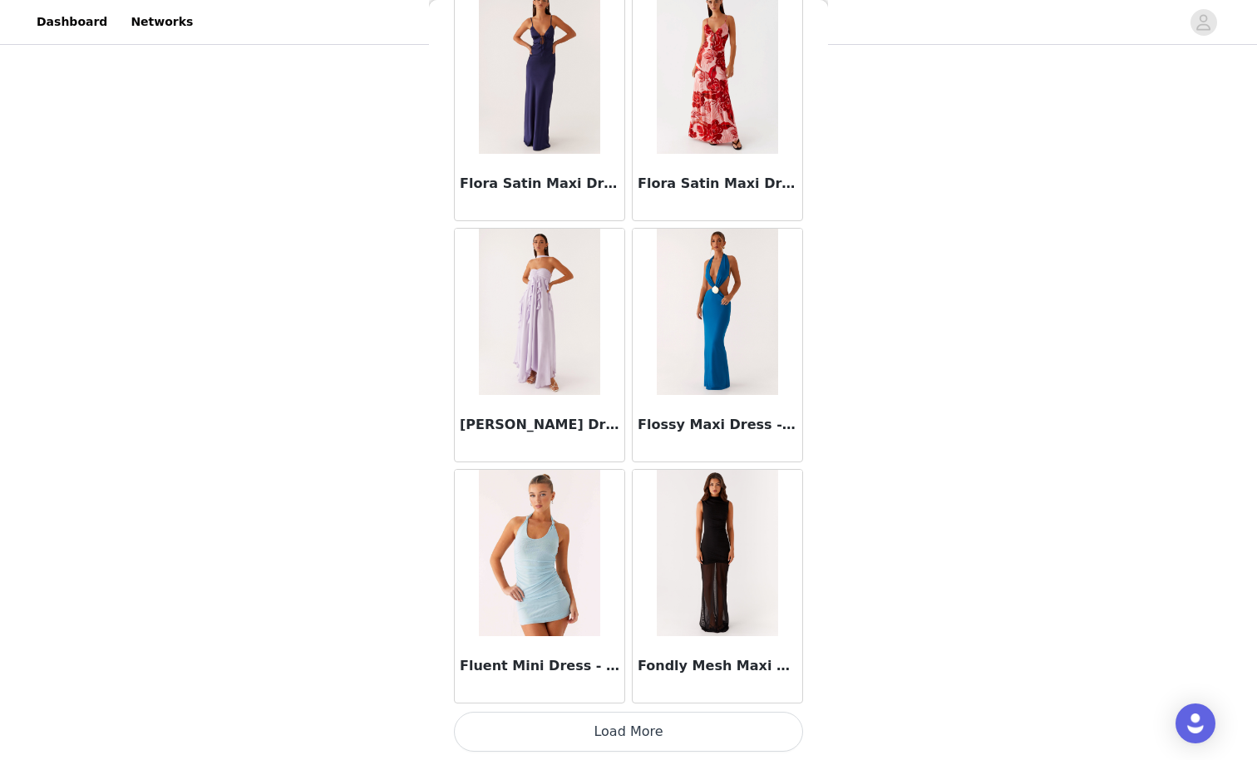
click at [766, 662] on button "Load More" at bounding box center [628, 732] width 349 height 40
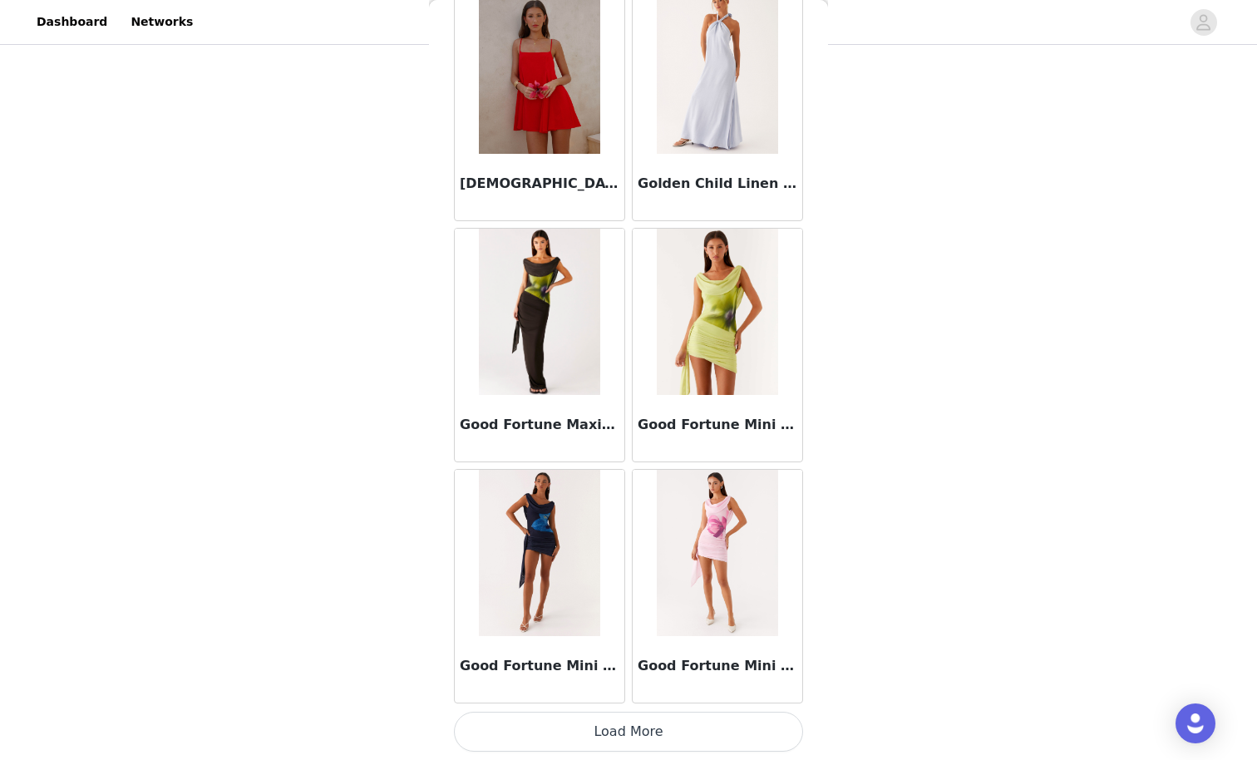
click at [761, 662] on button "Load More" at bounding box center [628, 732] width 349 height 40
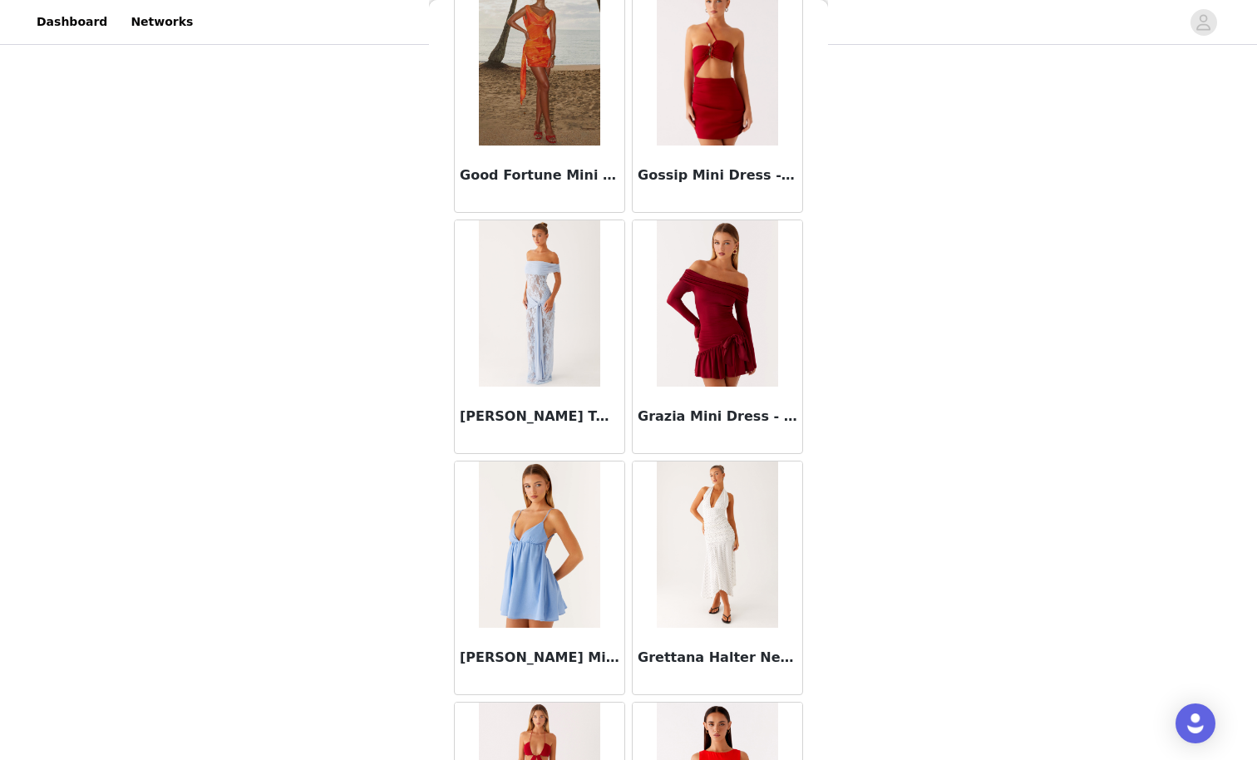
scroll to position [45175, 0]
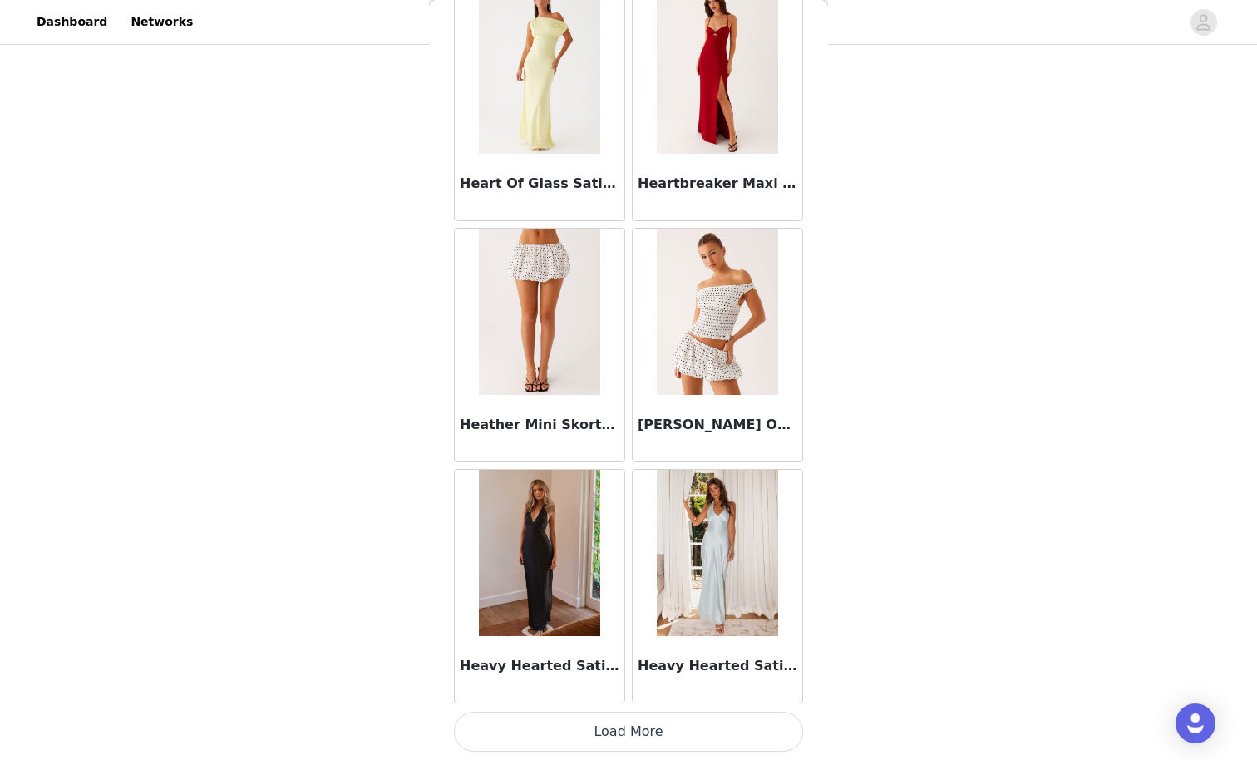
click at [751, 662] on button "Load More" at bounding box center [628, 732] width 349 height 40
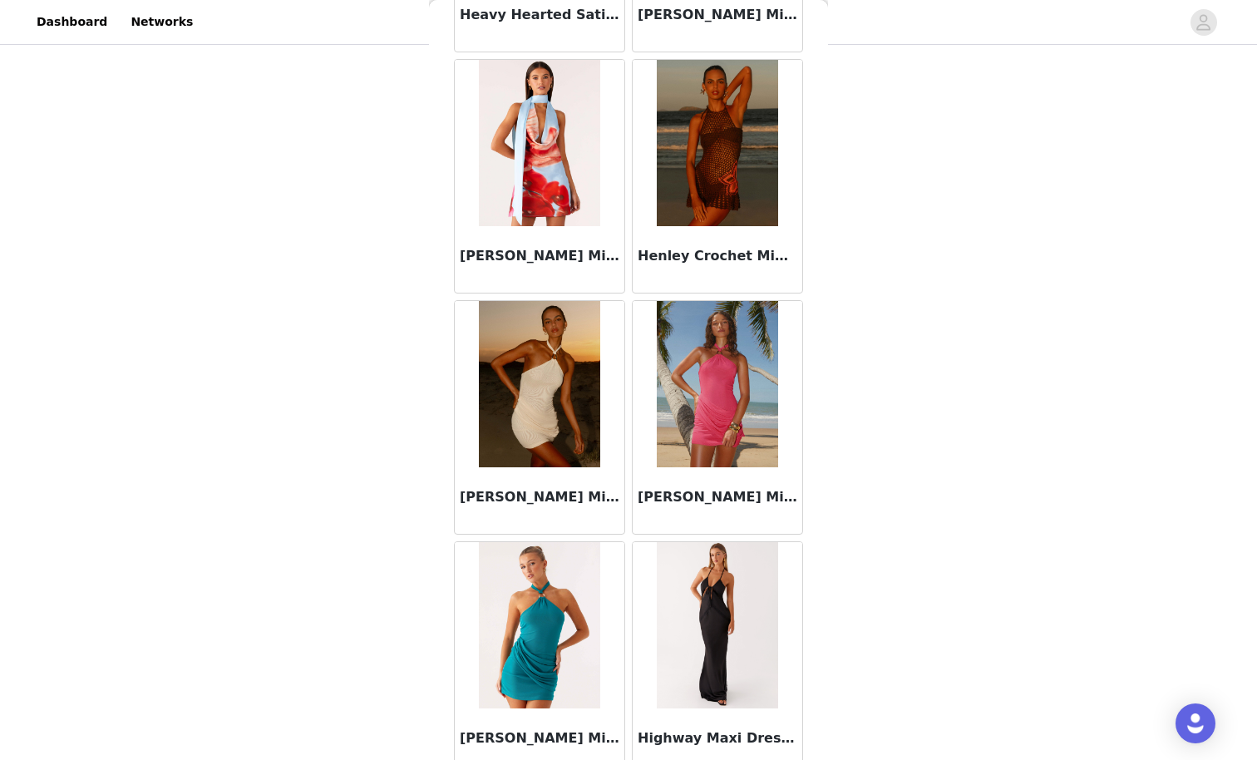
scroll to position [47586, 0]
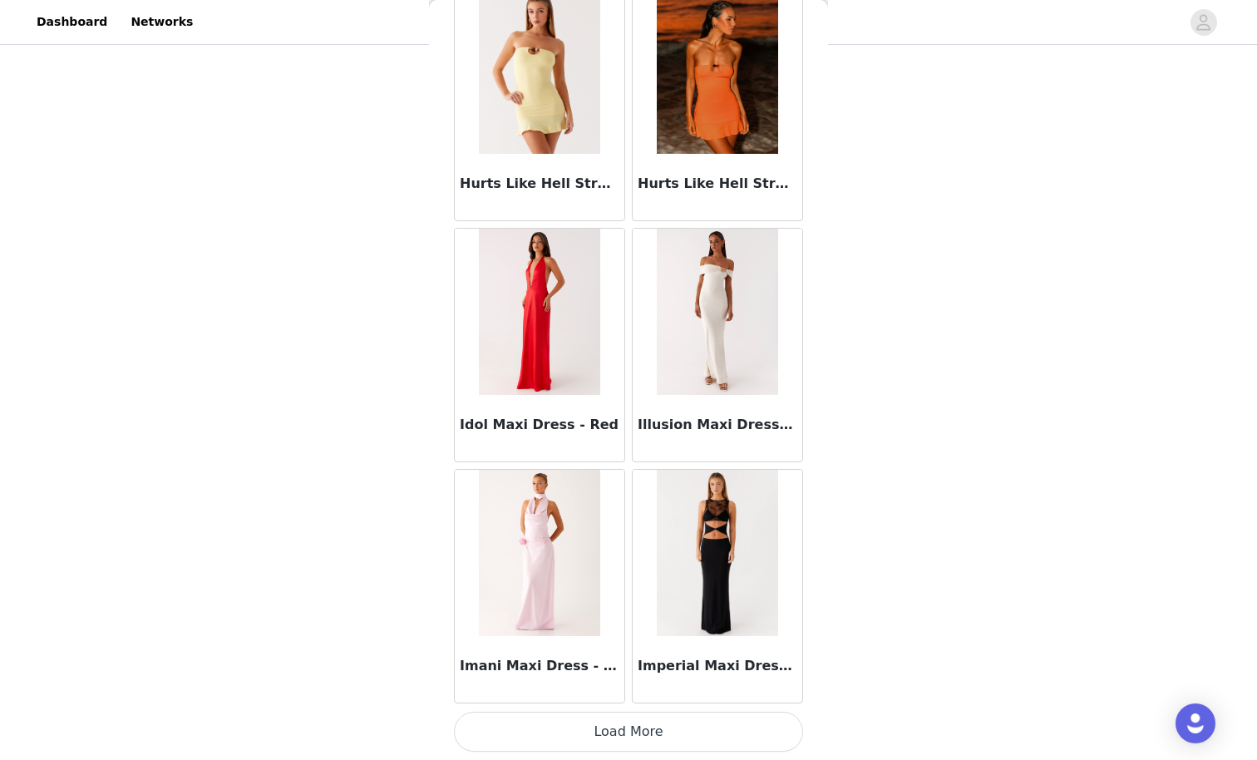
click at [765, 662] on button "Load More" at bounding box center [628, 732] width 349 height 40
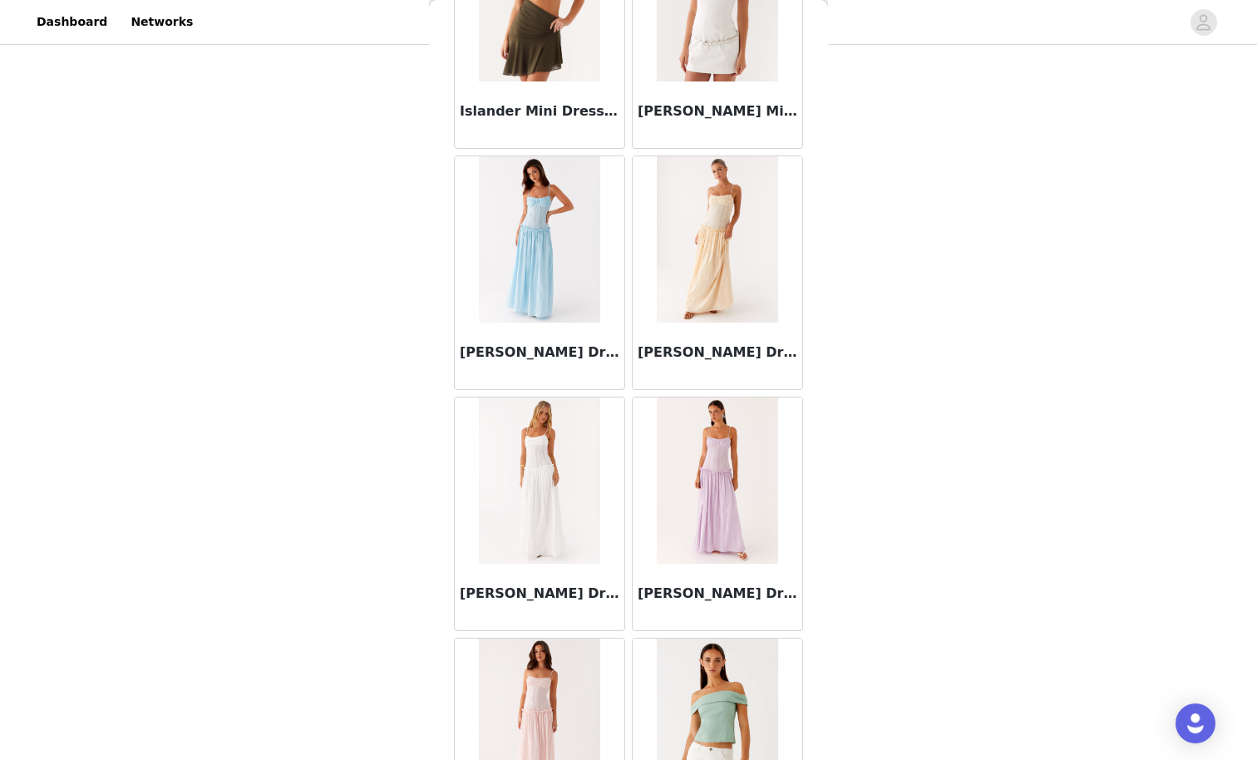
scroll to position [49997, 0]
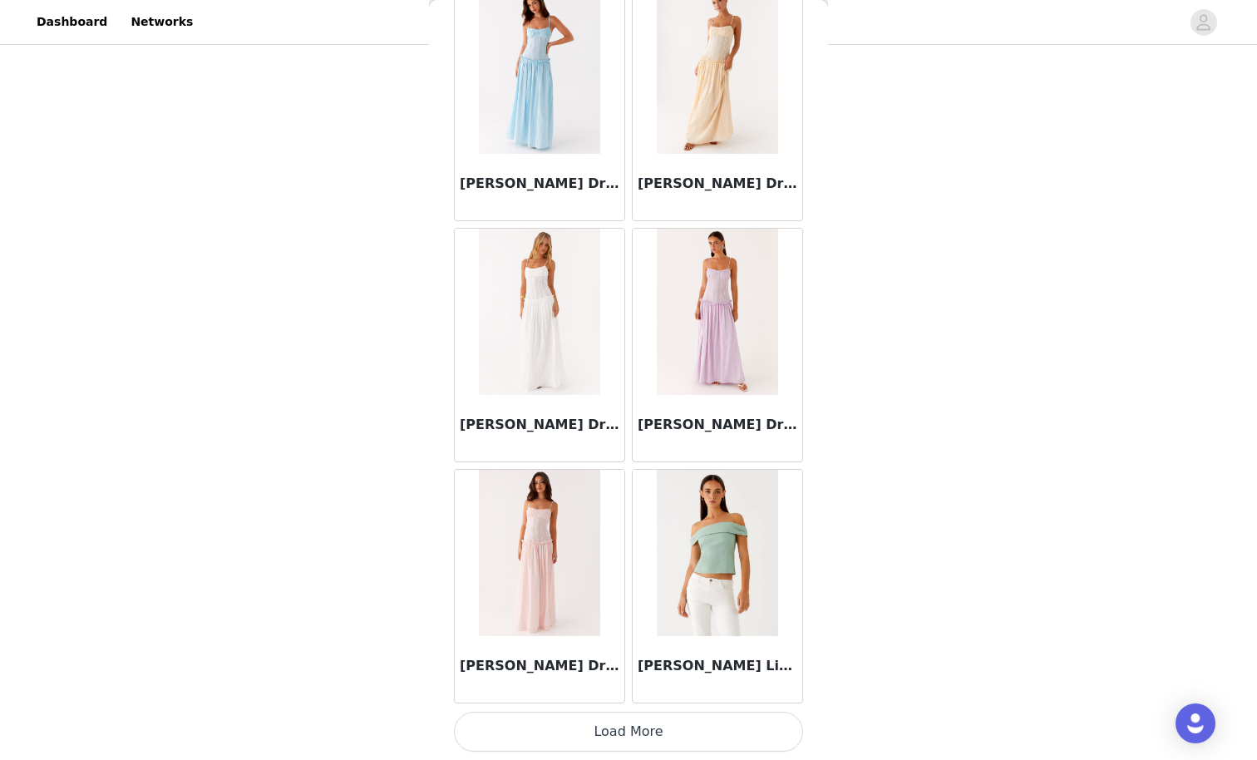
click at [754, 662] on button "Load More" at bounding box center [628, 732] width 349 height 40
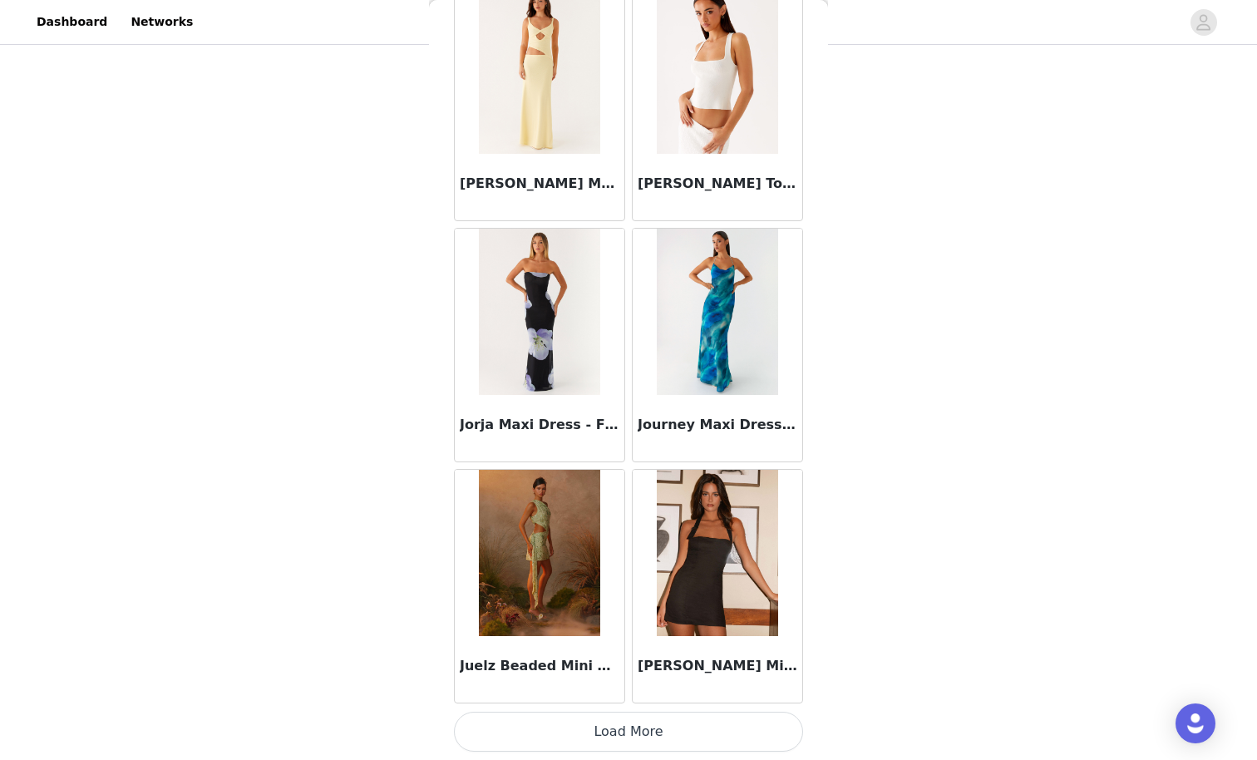
scroll to position [406, 0]
click at [756, 662] on button "Load More" at bounding box center [628, 732] width 349 height 40
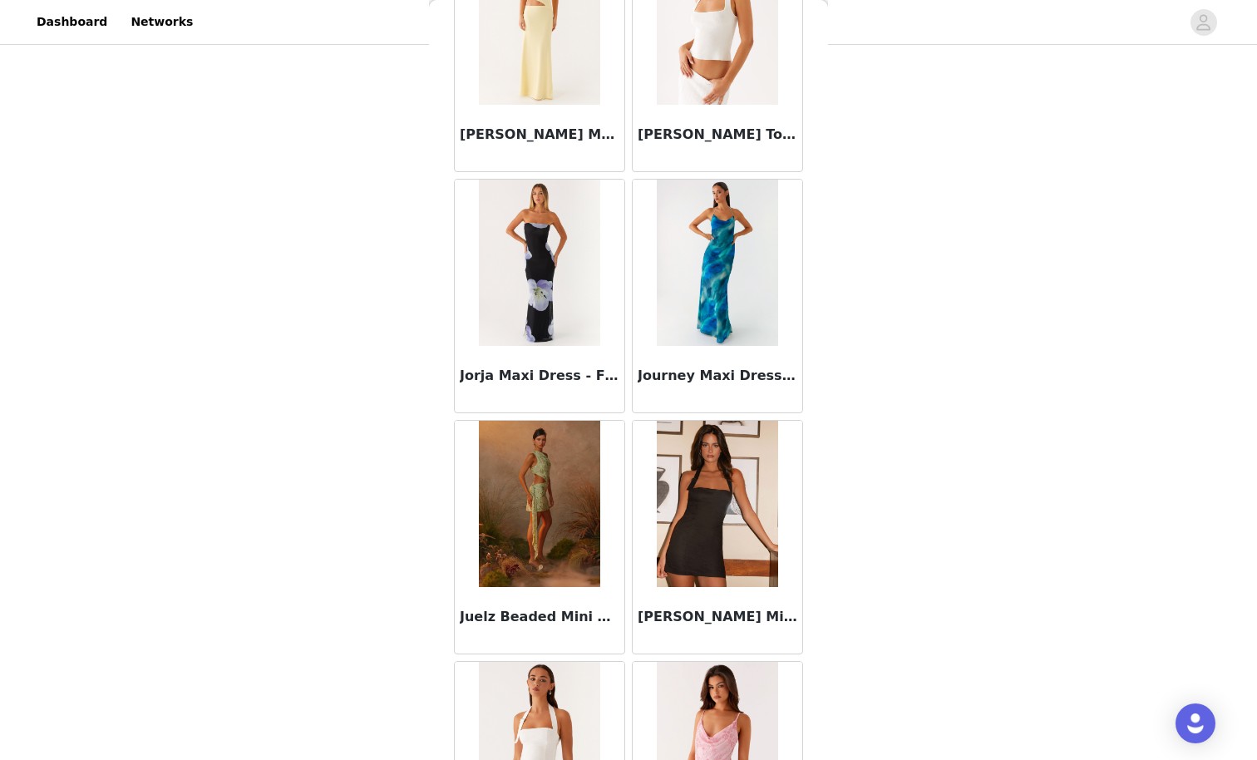
scroll to position [54818, 0]
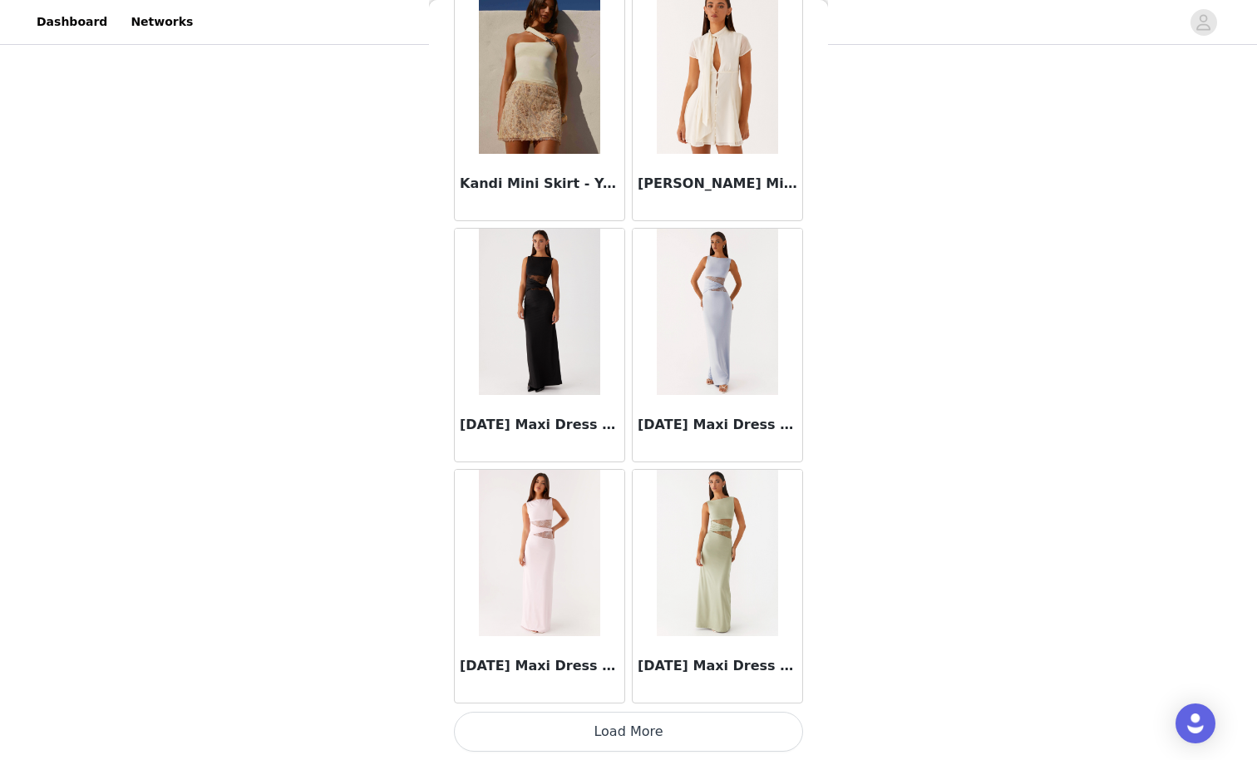
click at [763, 662] on button "Load More" at bounding box center [628, 732] width 349 height 40
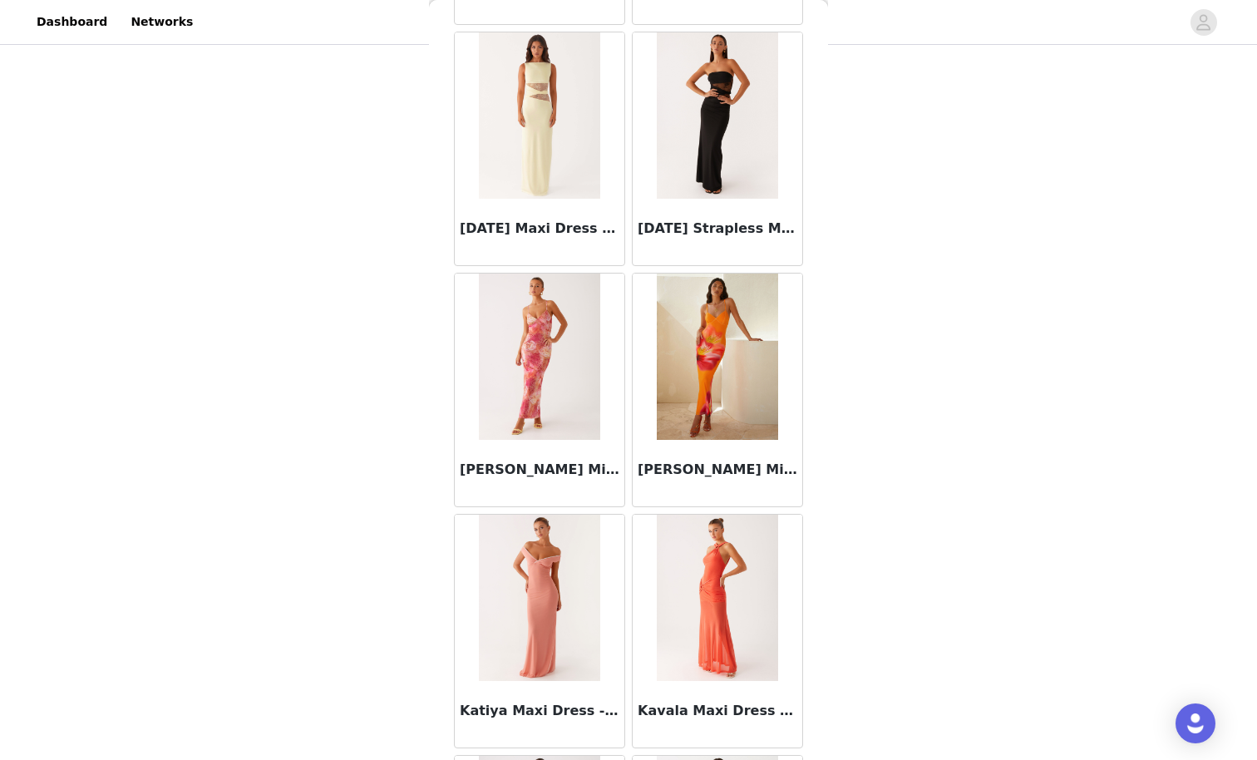
scroll to position [57229, 0]
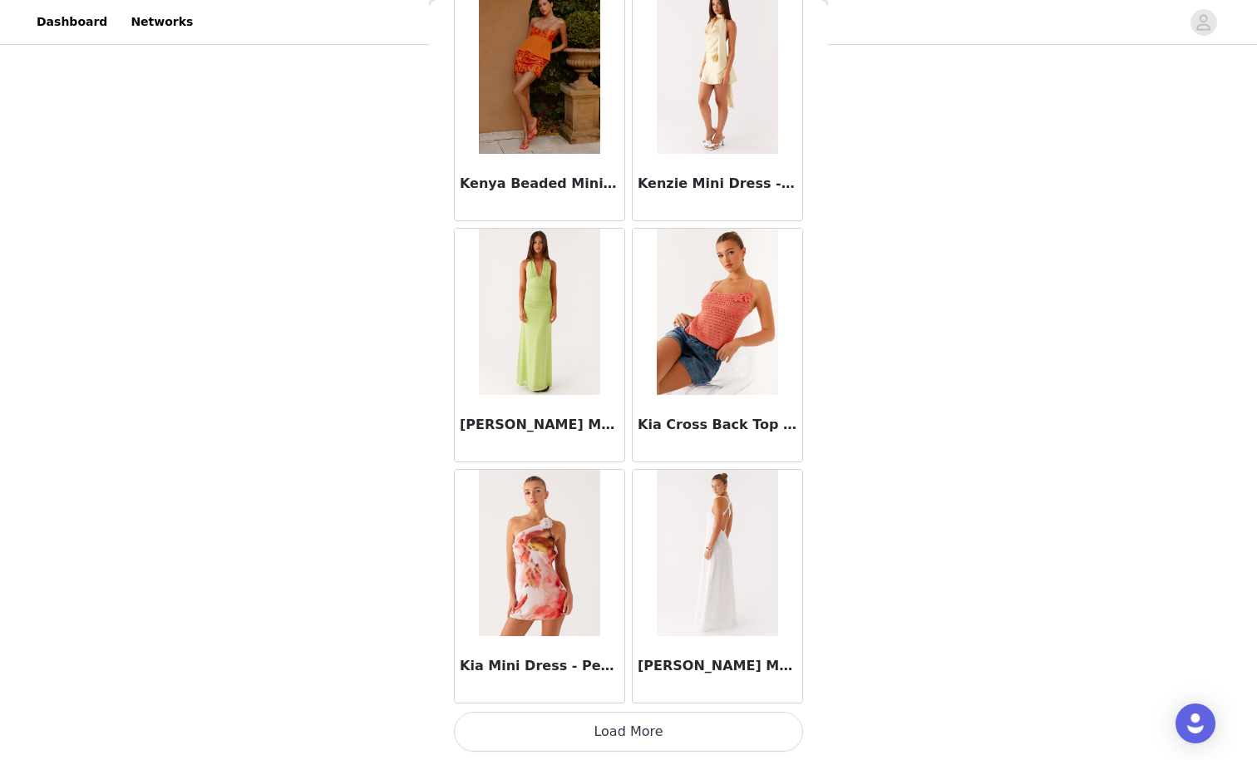
click at [767, 662] on button "Load More" at bounding box center [628, 732] width 349 height 40
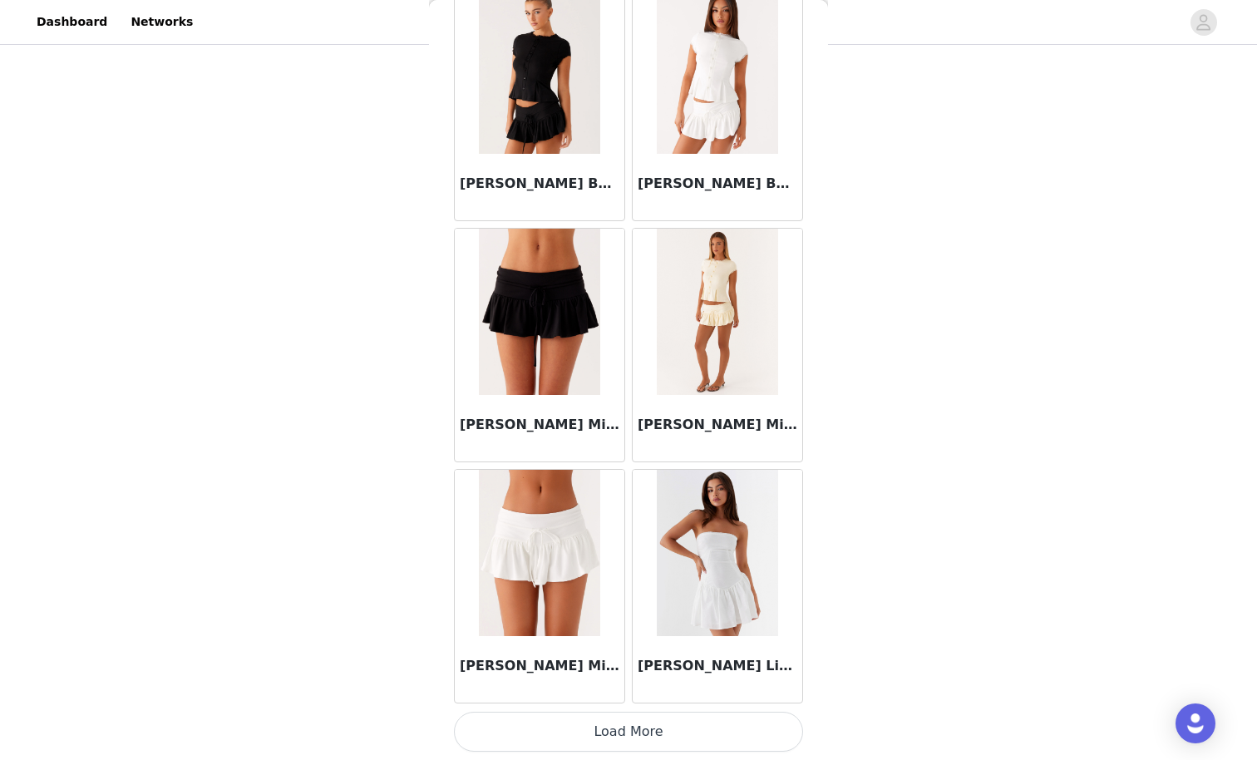
scroll to position [59639, 0]
click at [724, 662] on button "Load More" at bounding box center [628, 732] width 349 height 40
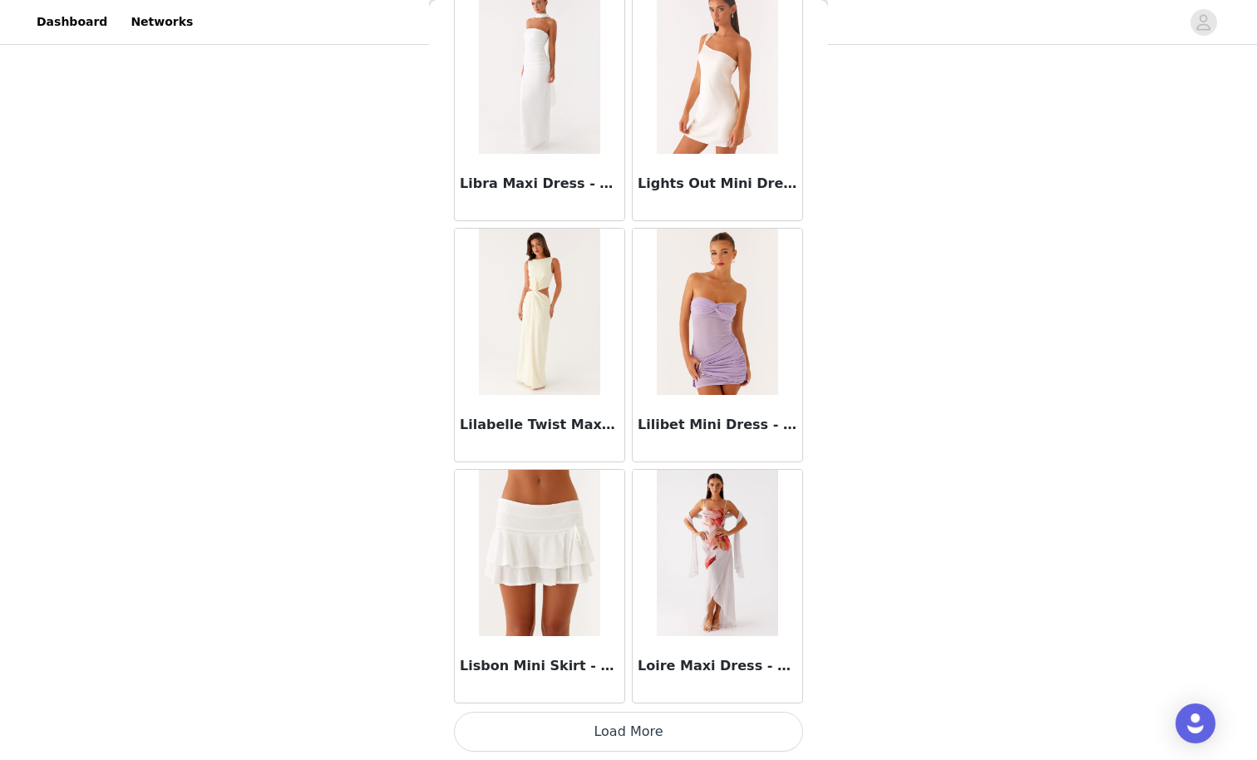
click at [700, 662] on button "Load More" at bounding box center [628, 732] width 349 height 40
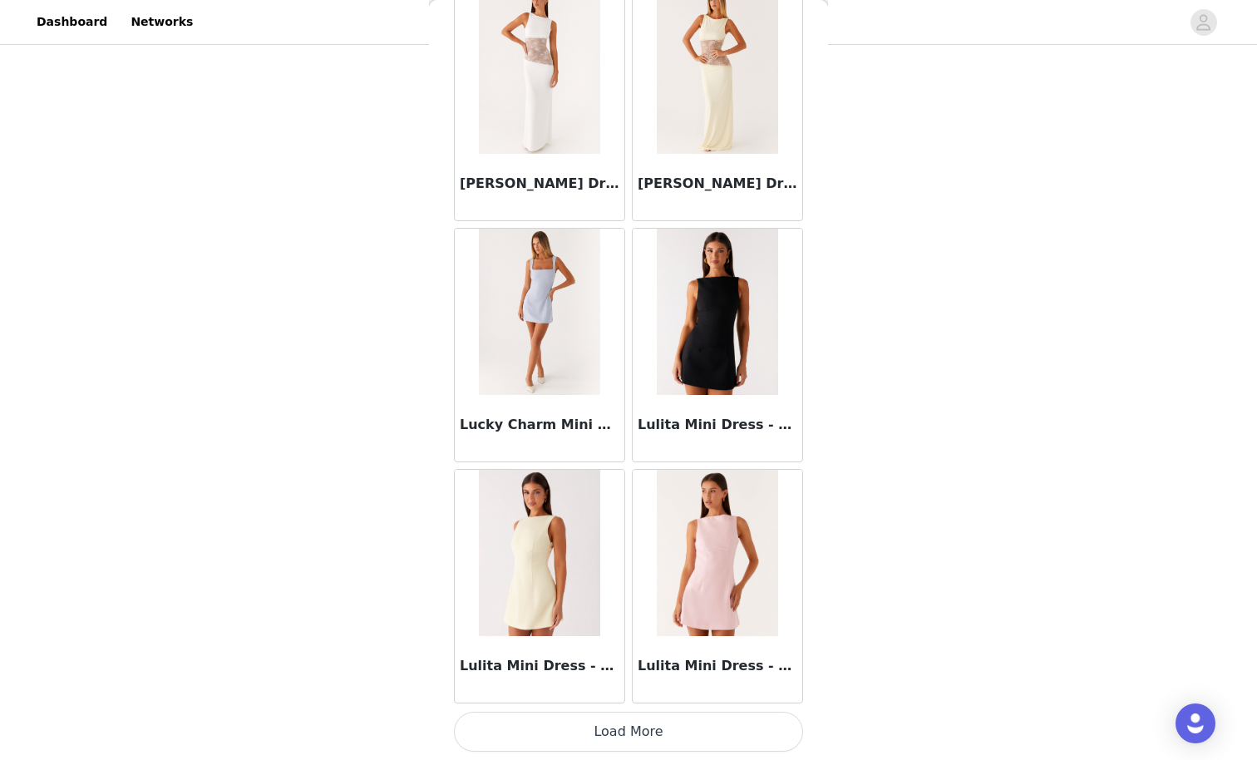
click at [722, 662] on button "Load More" at bounding box center [628, 732] width 349 height 40
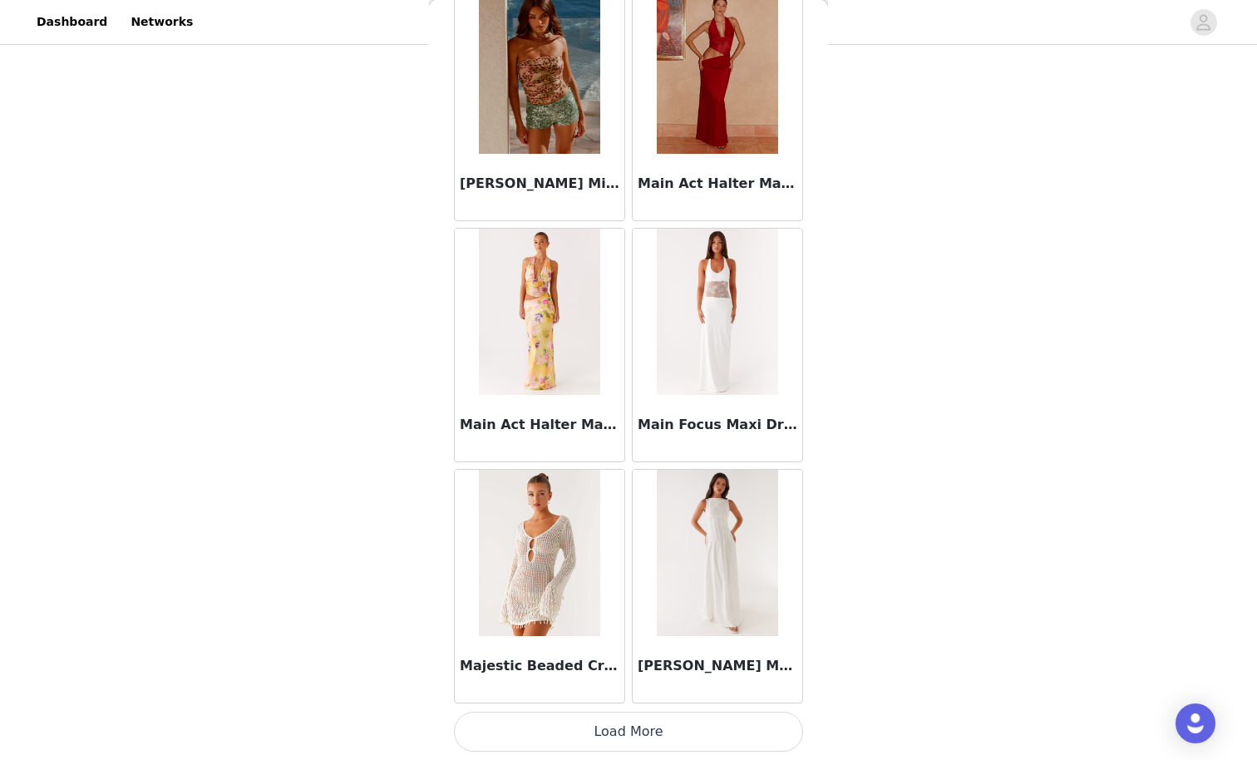
click at [749, 662] on button "Load More" at bounding box center [628, 732] width 349 height 40
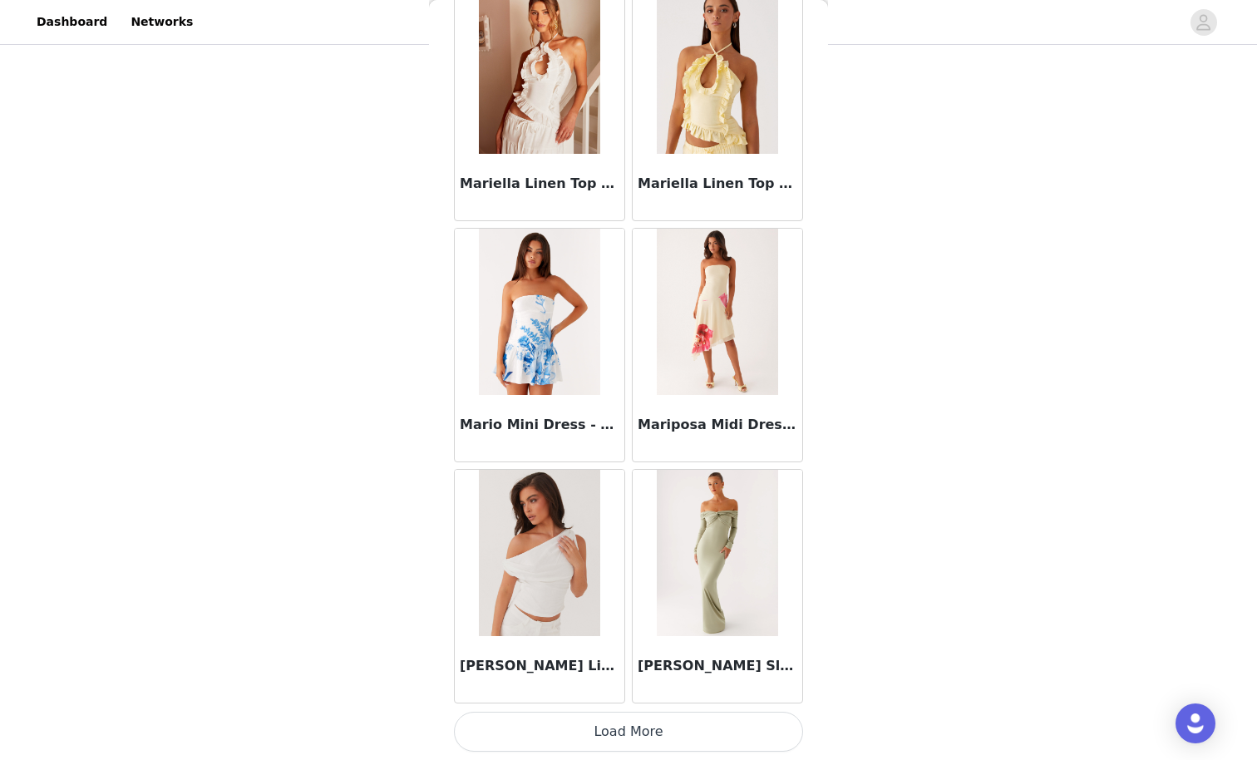
click at [751, 662] on button "Load More" at bounding box center [628, 732] width 349 height 40
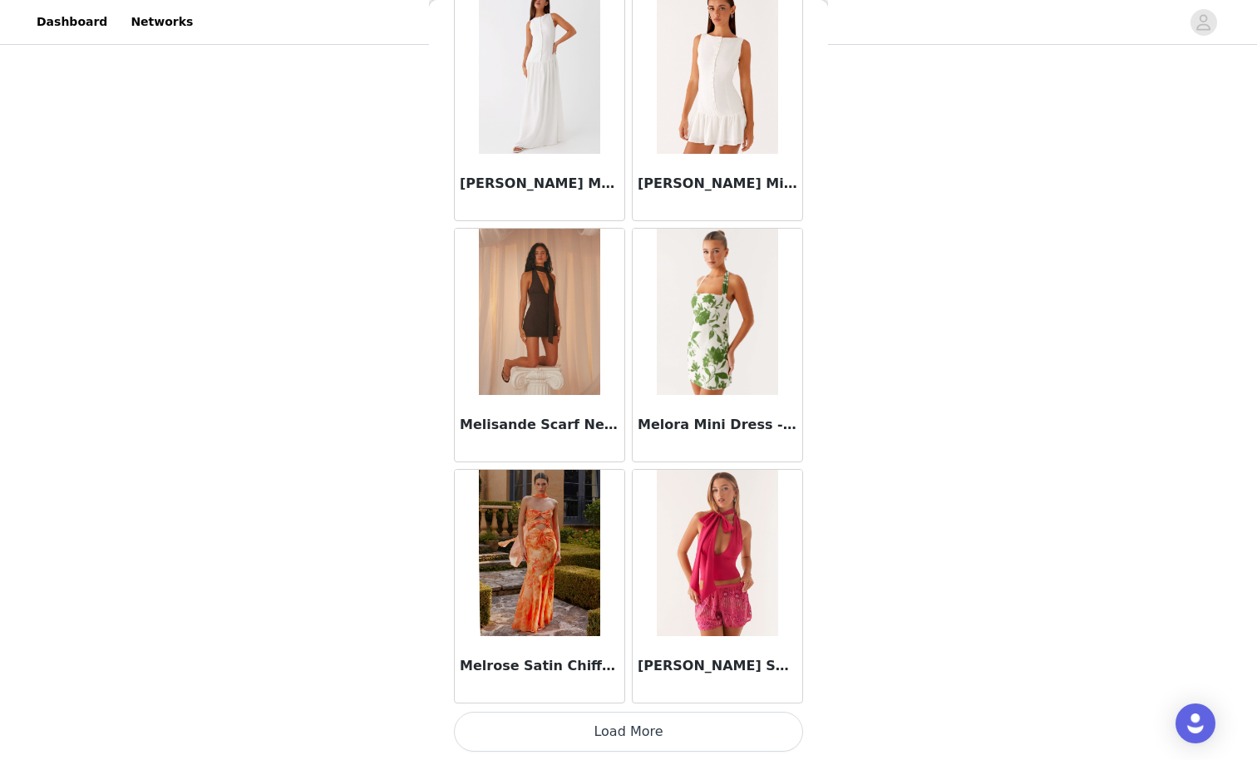
click at [723, 662] on button "Load More" at bounding box center [628, 732] width 349 height 40
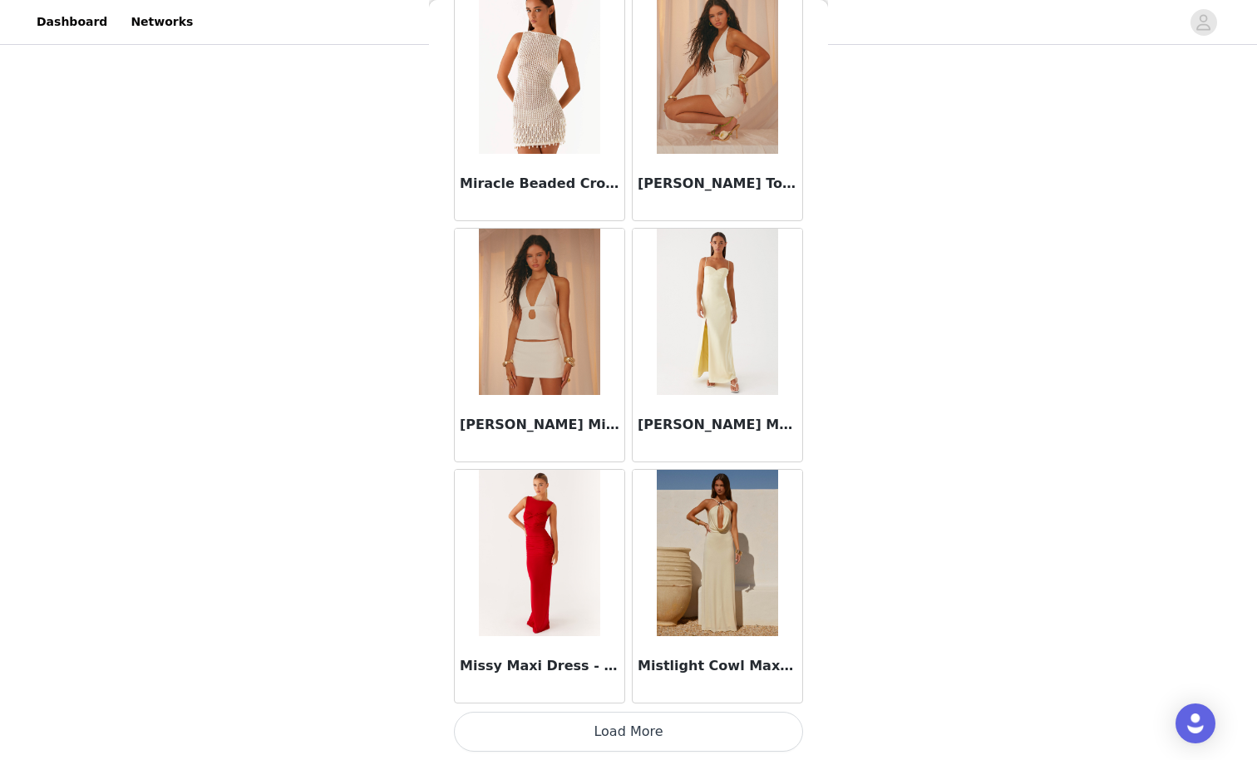
click at [785, 662] on button "Load More" at bounding box center [628, 732] width 349 height 40
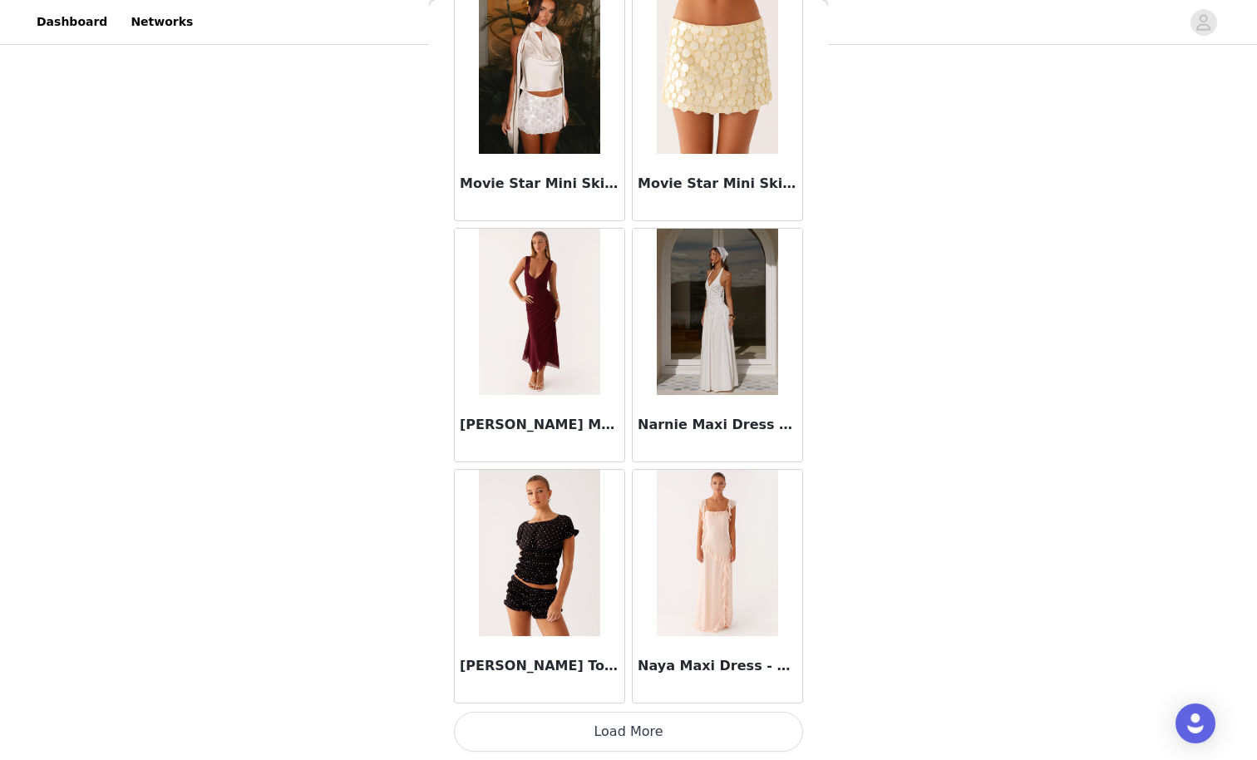
click at [655, 662] on button "Load More" at bounding box center [628, 732] width 349 height 40
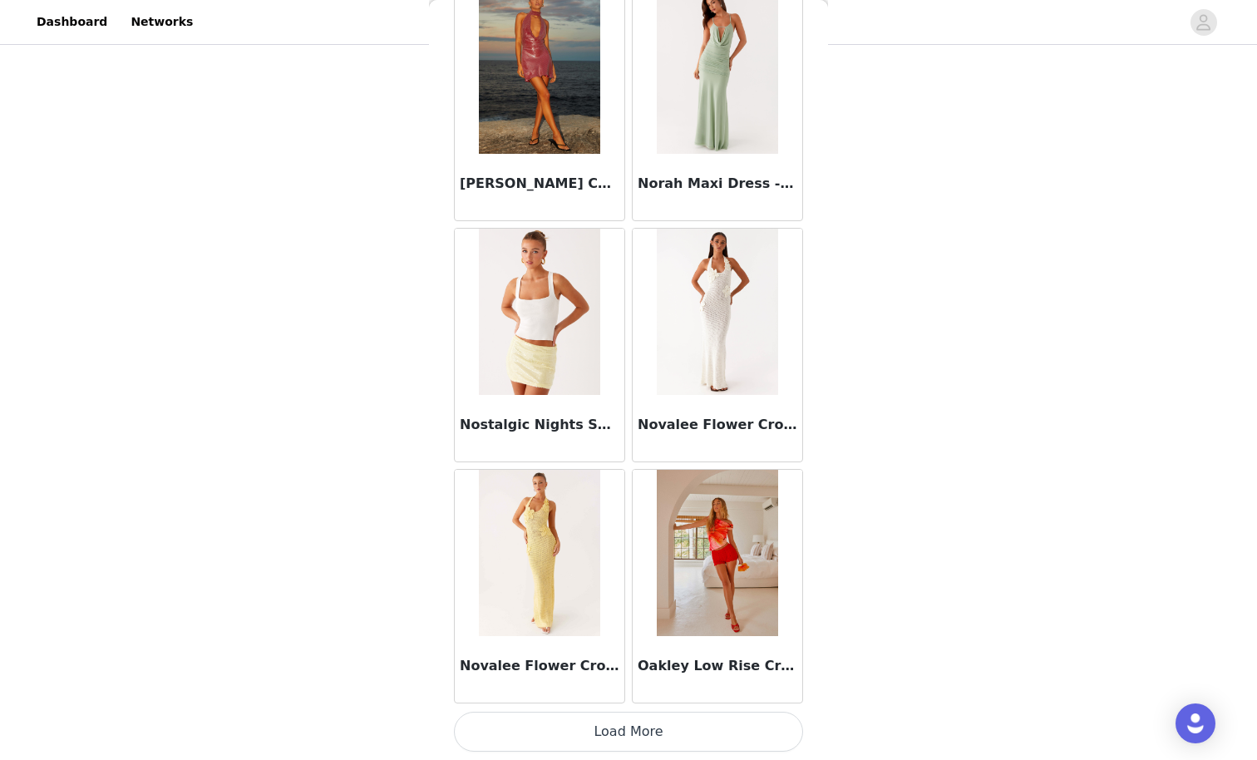
click at [651, 662] on button "Load More" at bounding box center [628, 732] width 349 height 40
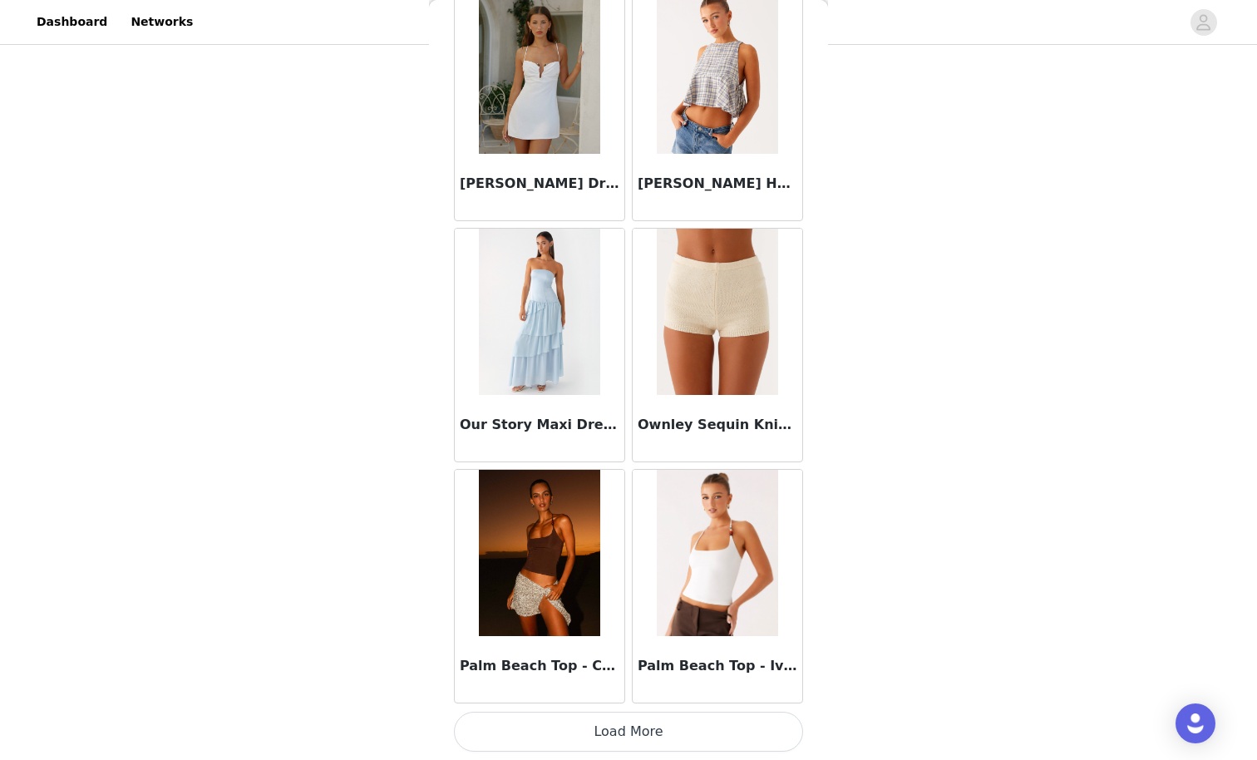
click at [651, 662] on button "Load More" at bounding box center [628, 732] width 349 height 40
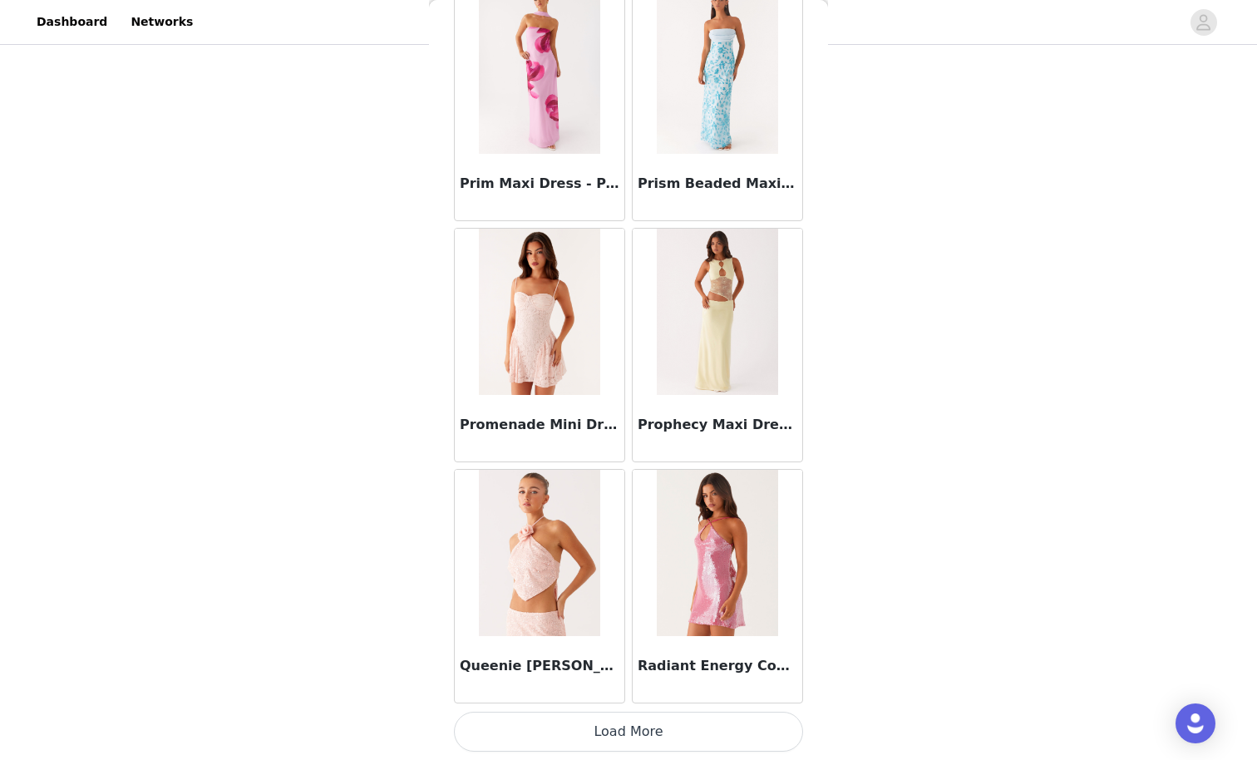
click at [651, 662] on button "Load More" at bounding box center [628, 732] width 349 height 40
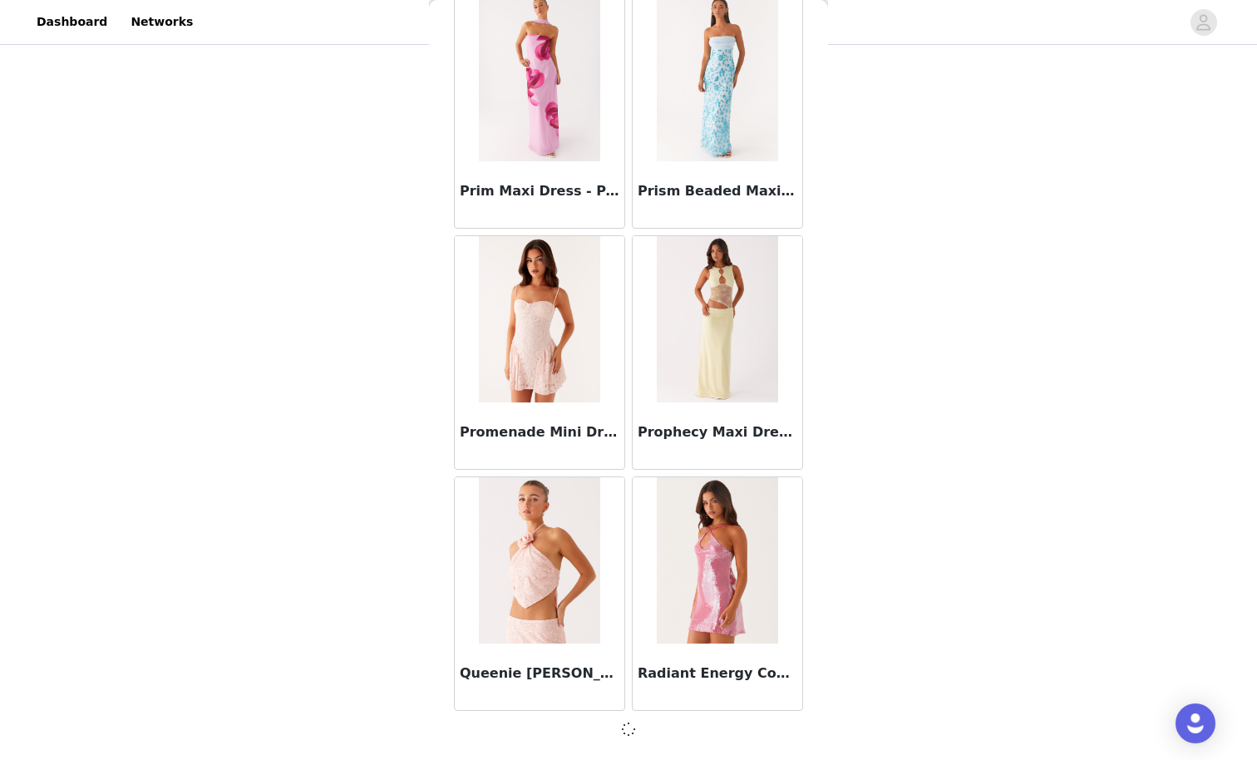
scroll to position [83738, 0]
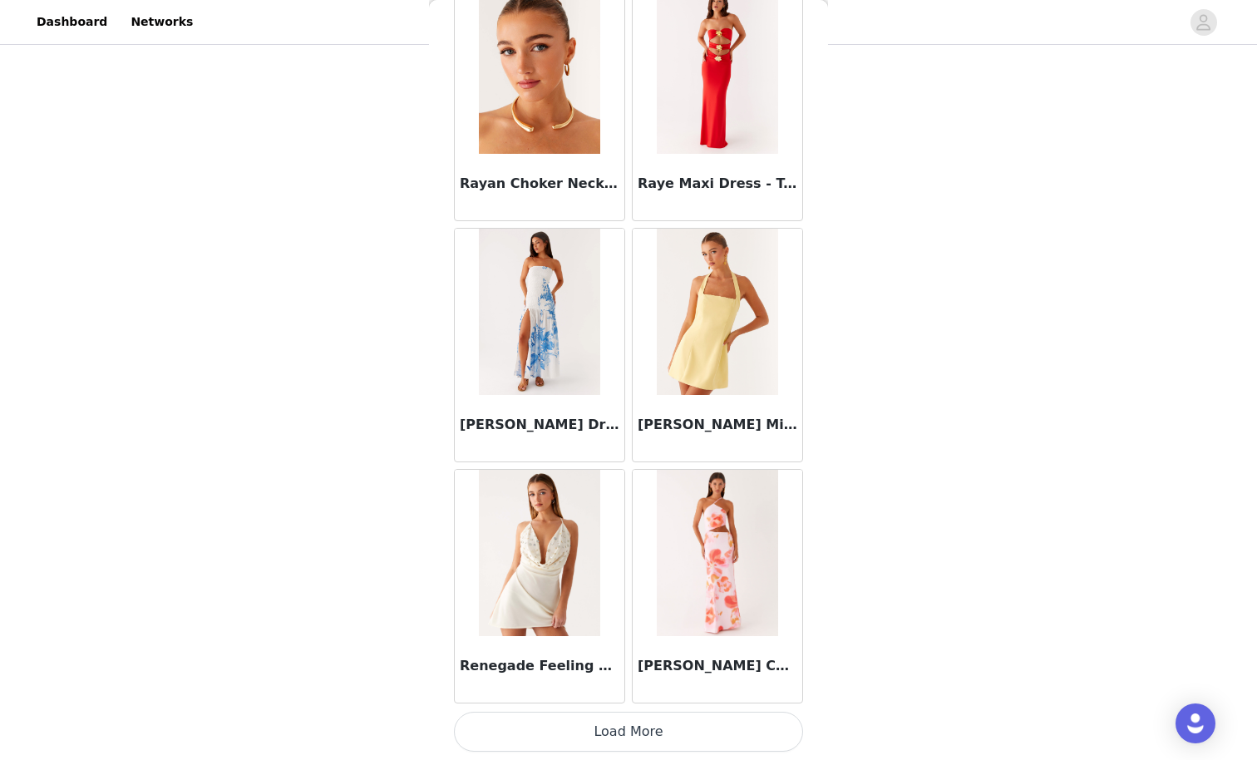
click at [652, 662] on button "Load More" at bounding box center [628, 732] width 349 height 40
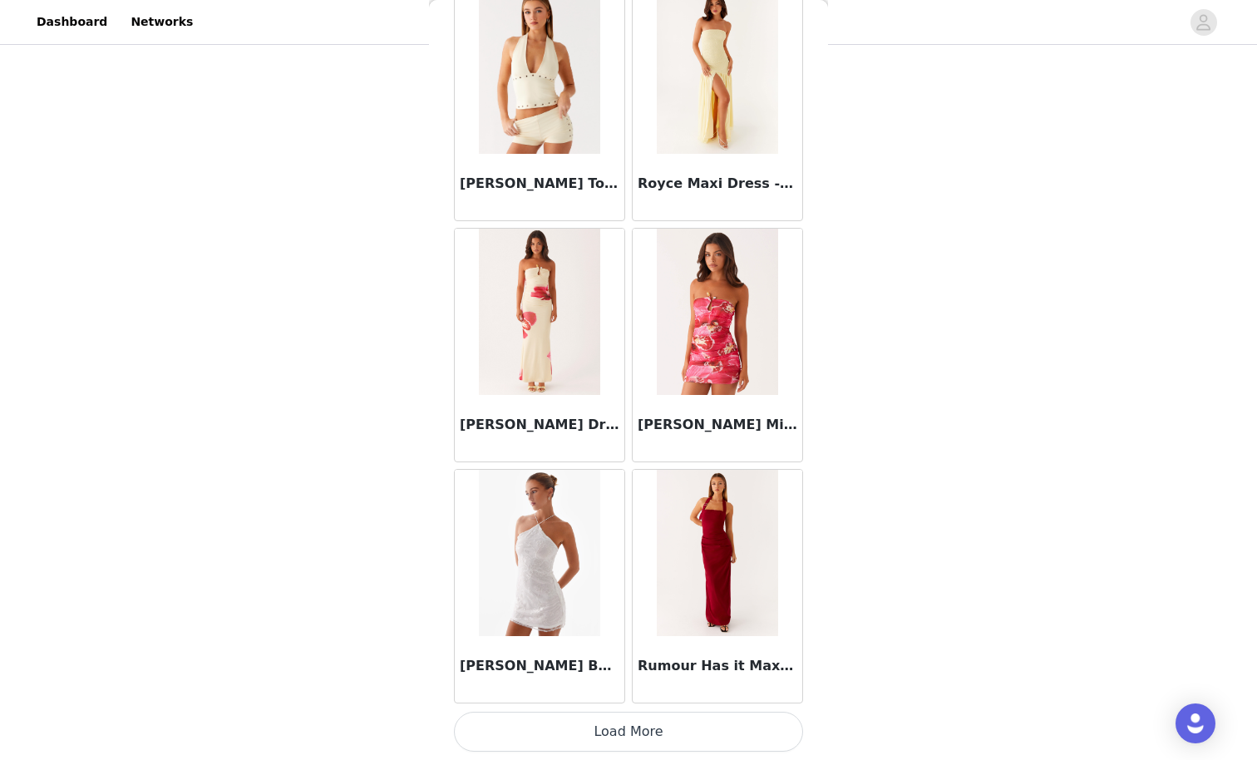
scroll to position [406, 0]
click at [683, 662] on button "Load More" at bounding box center [628, 732] width 349 height 40
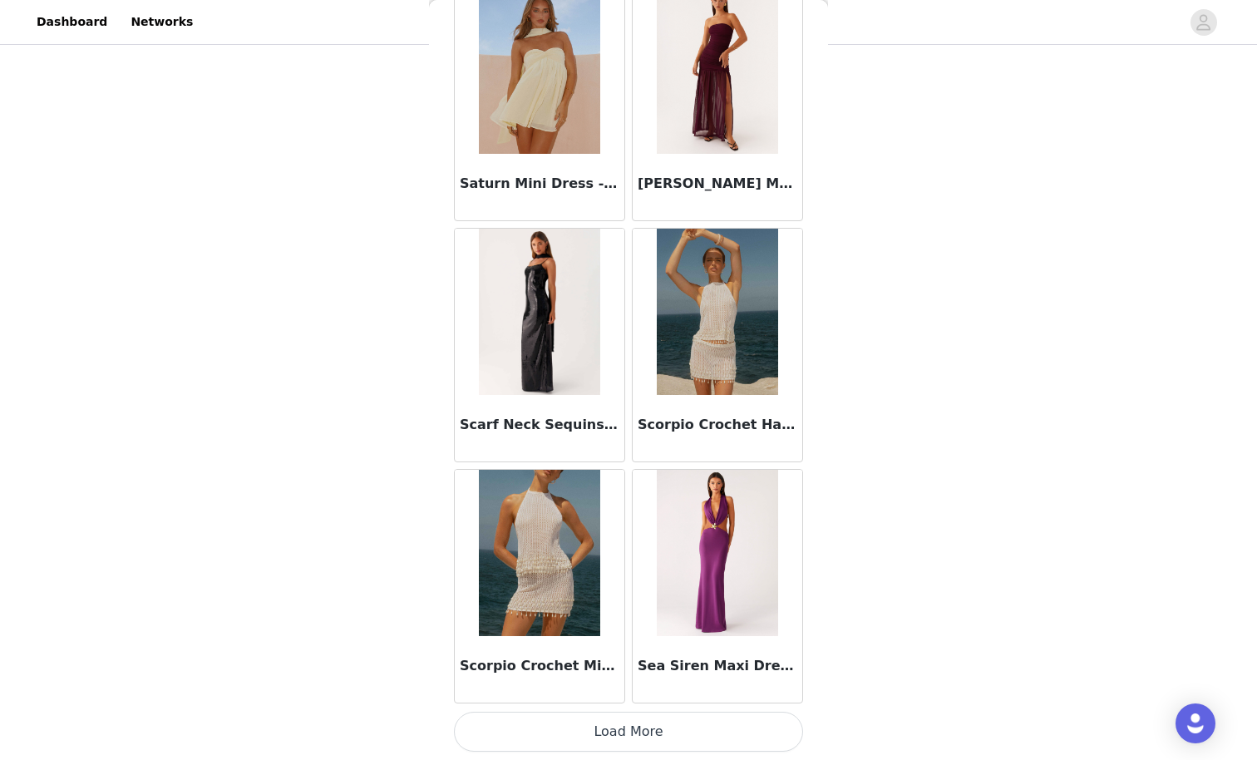
click at [682, 662] on button "Load More" at bounding box center [628, 732] width 349 height 40
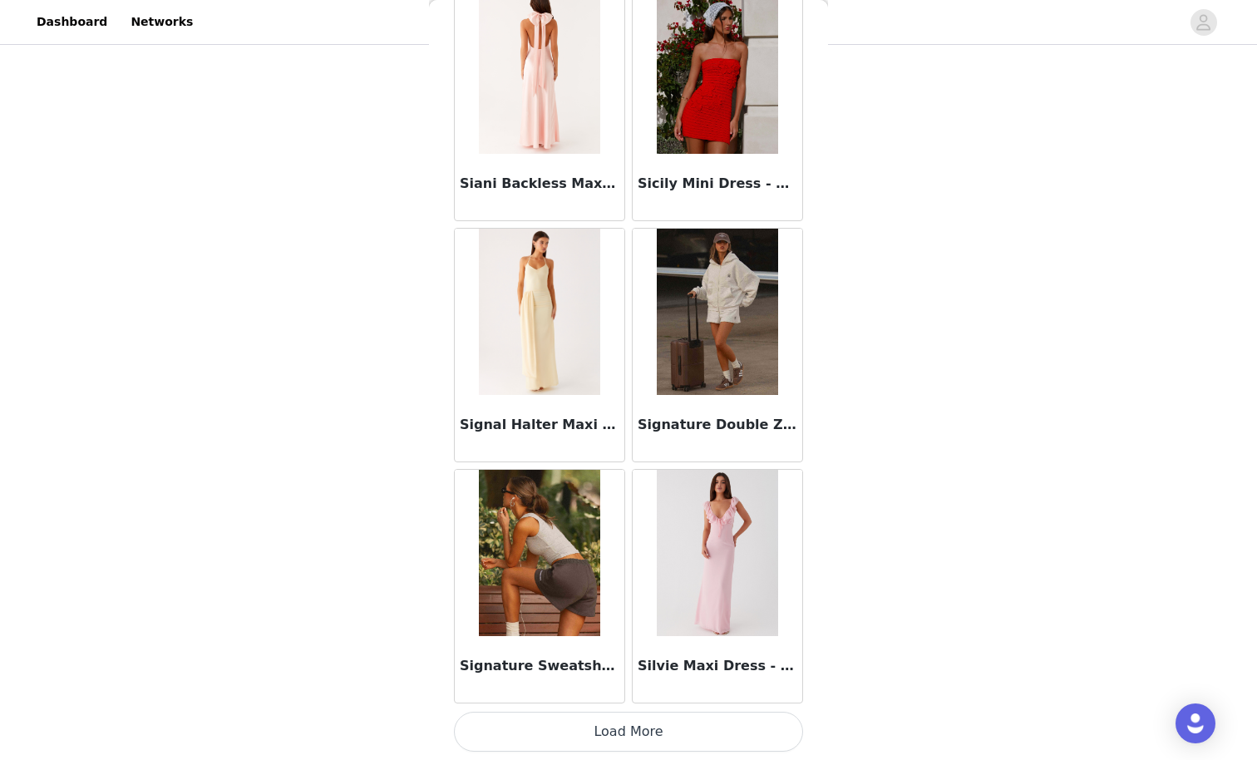
click at [682, 662] on button "Load More" at bounding box center [628, 732] width 349 height 40
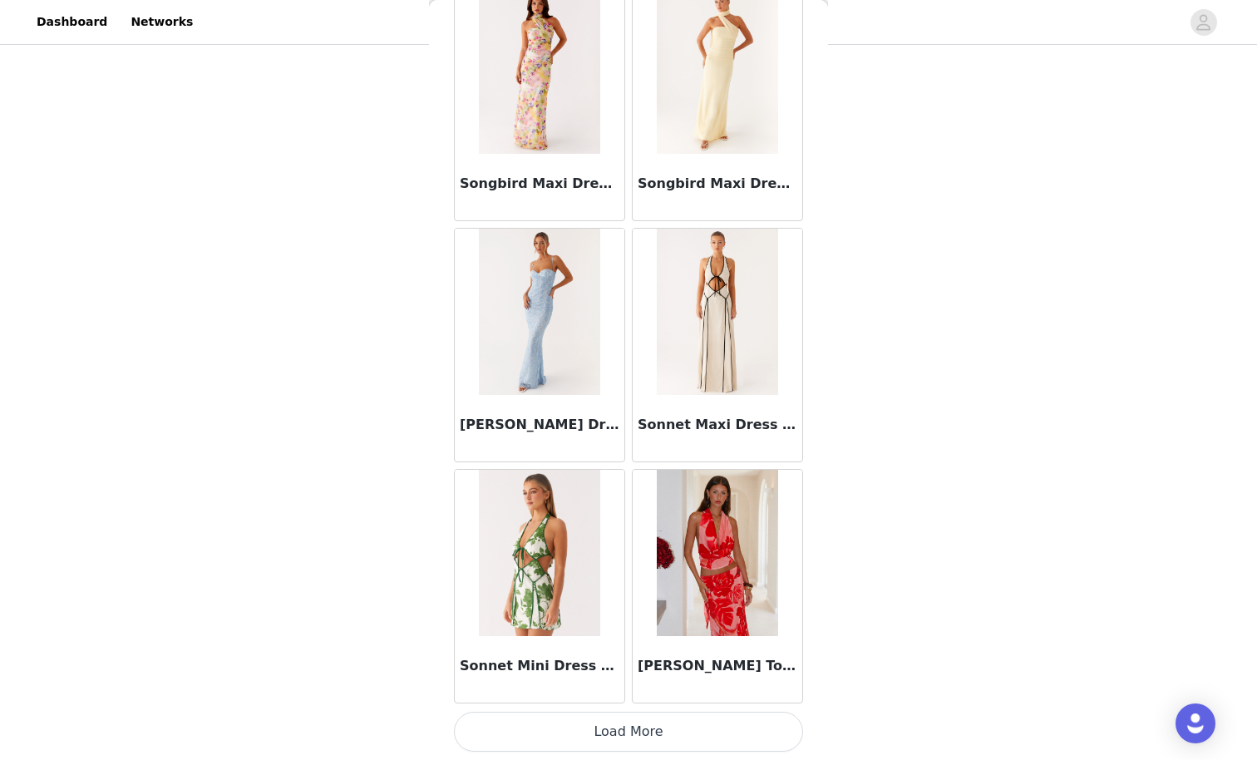
click at [682, 662] on button "Load More" at bounding box center [628, 732] width 349 height 40
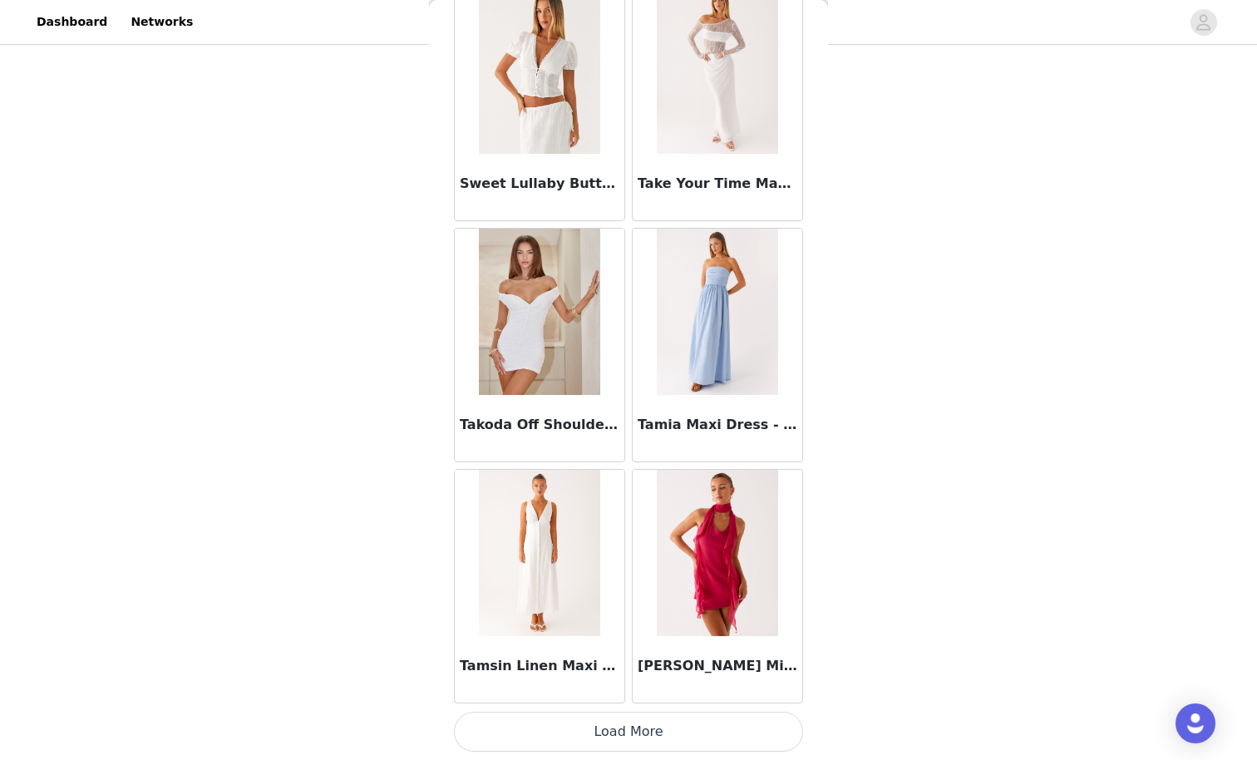
scroll to position [98209, 0]
click at [607, 662] on button "Load More" at bounding box center [628, 732] width 349 height 40
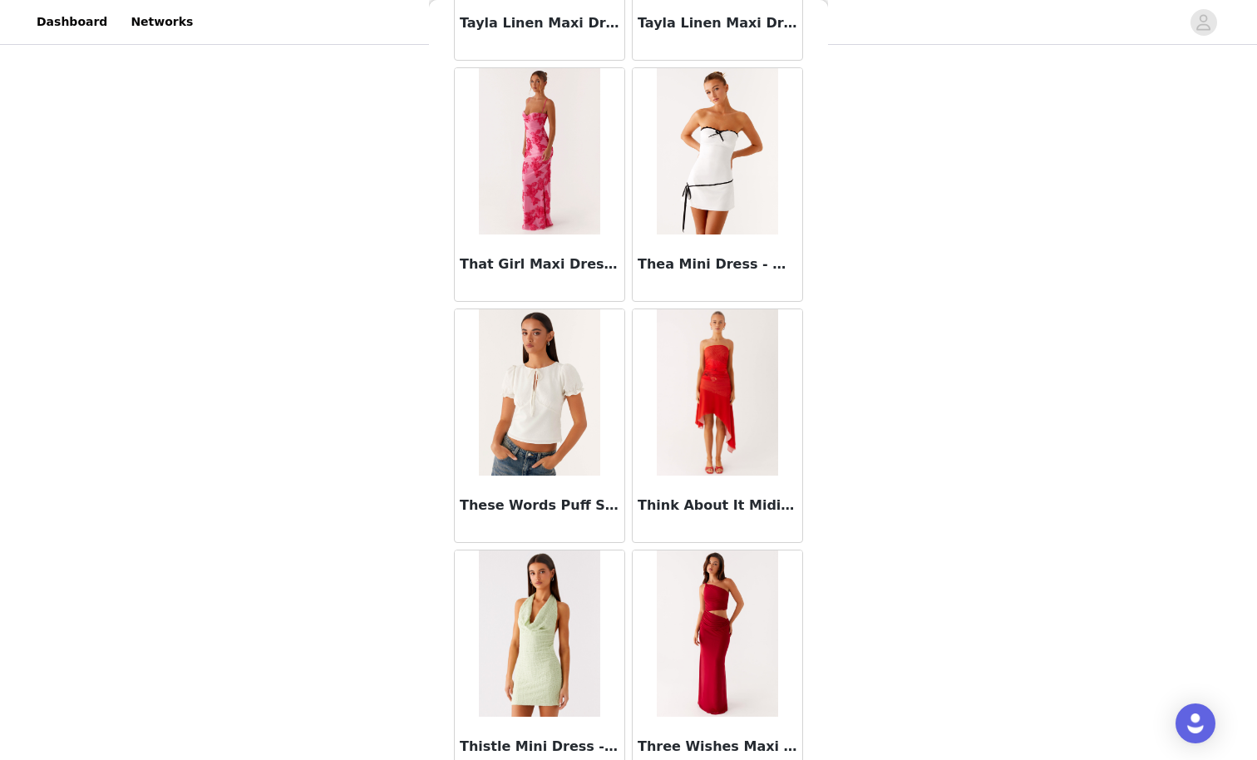
scroll to position [99584, 0]
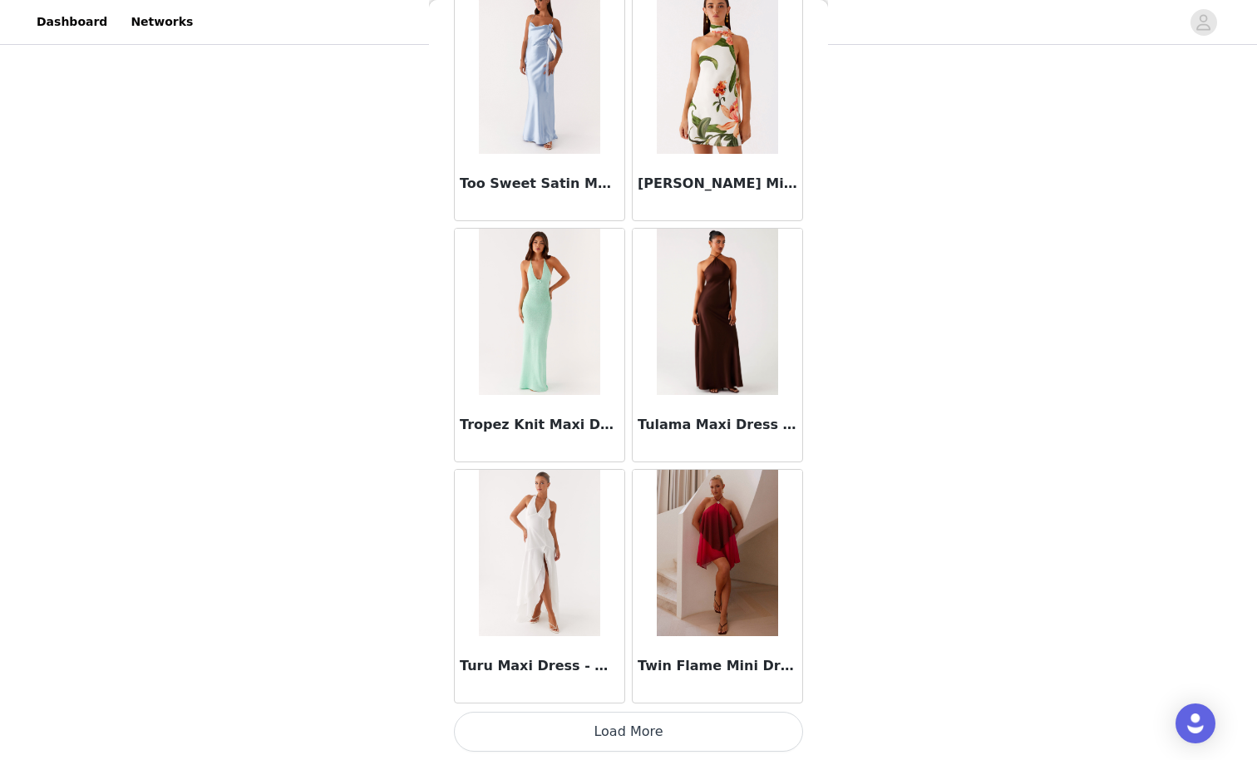
click at [607, 662] on button "Load More" at bounding box center [628, 732] width 349 height 40
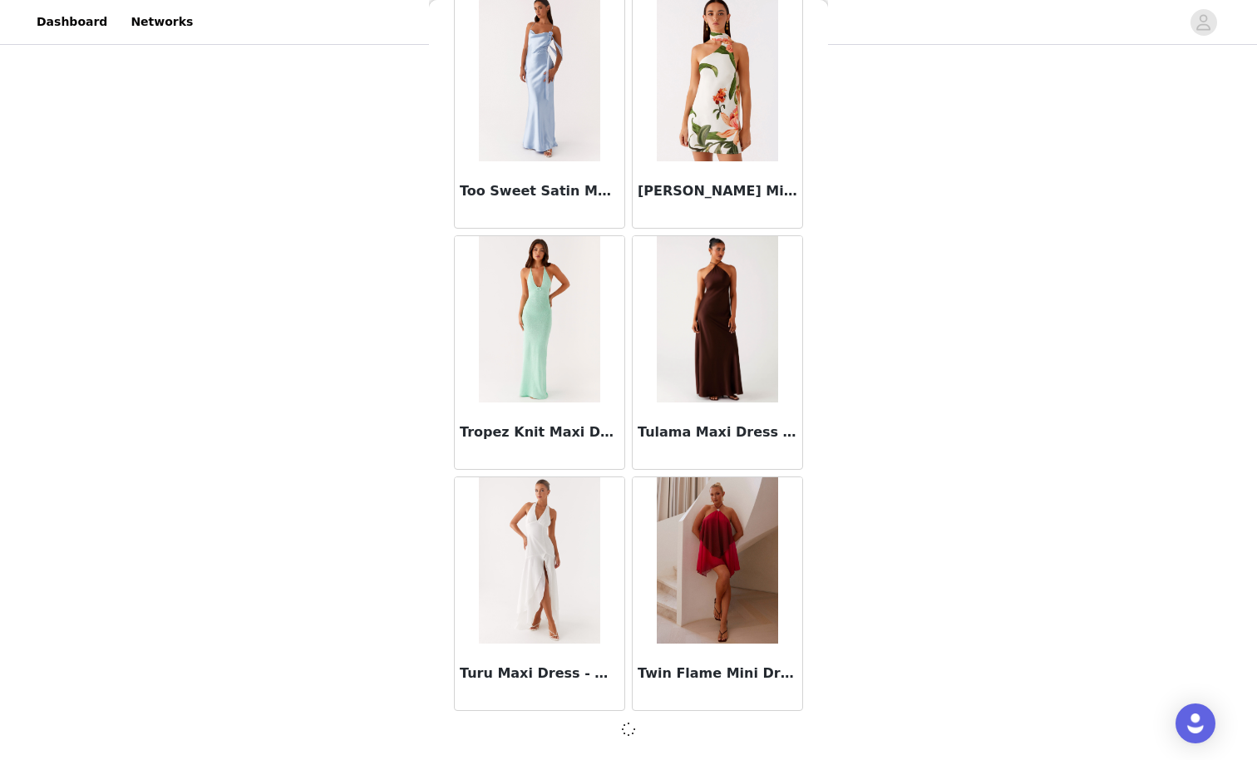
scroll to position [100613, 0]
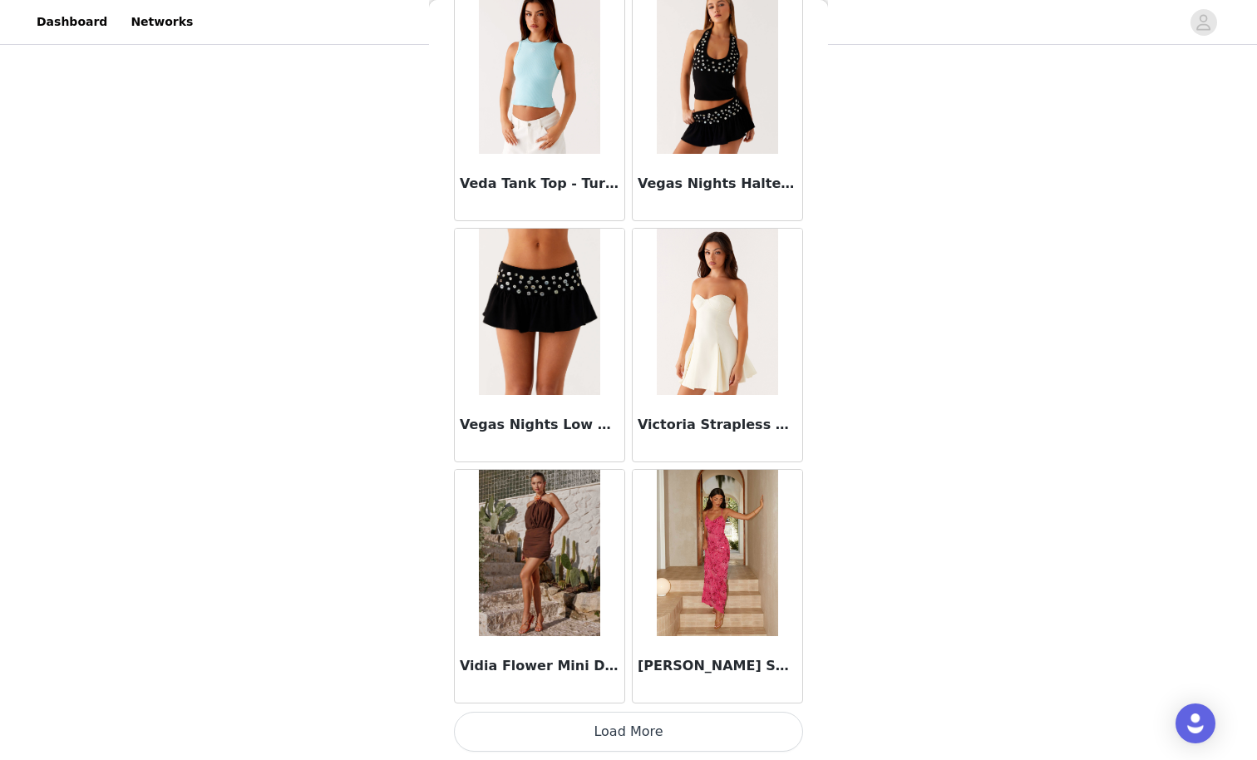
click at [607, 662] on button "Load More" at bounding box center [628, 732] width 349 height 40
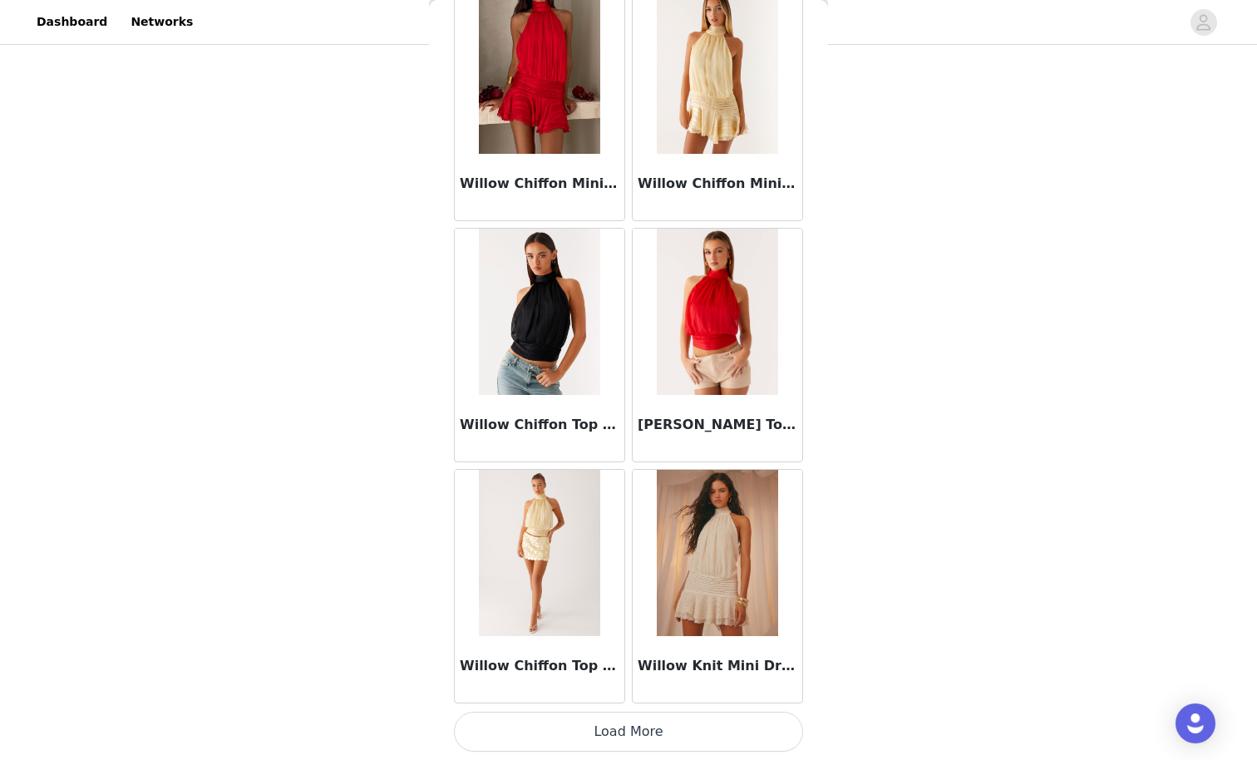
scroll to position [105441, 0]
click at [725, 321] on div at bounding box center [718, 312] width 170 height 166
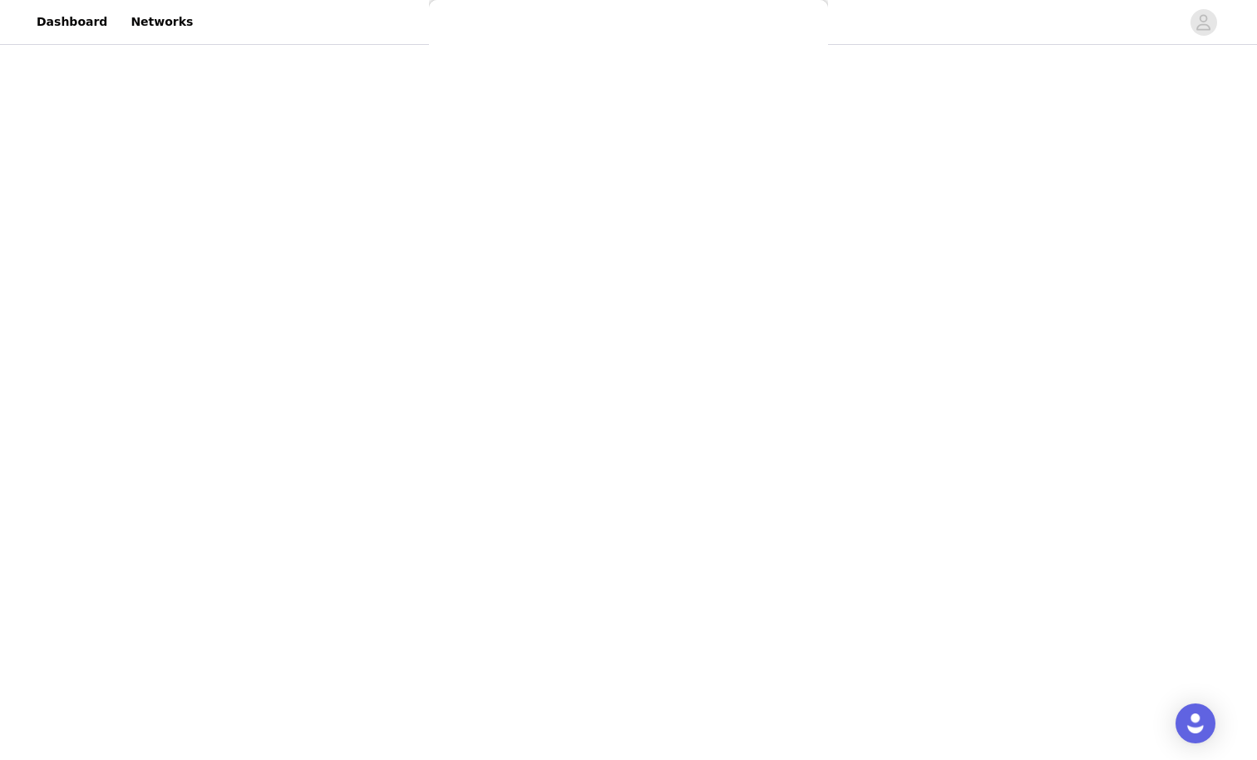
scroll to position [0, 0]
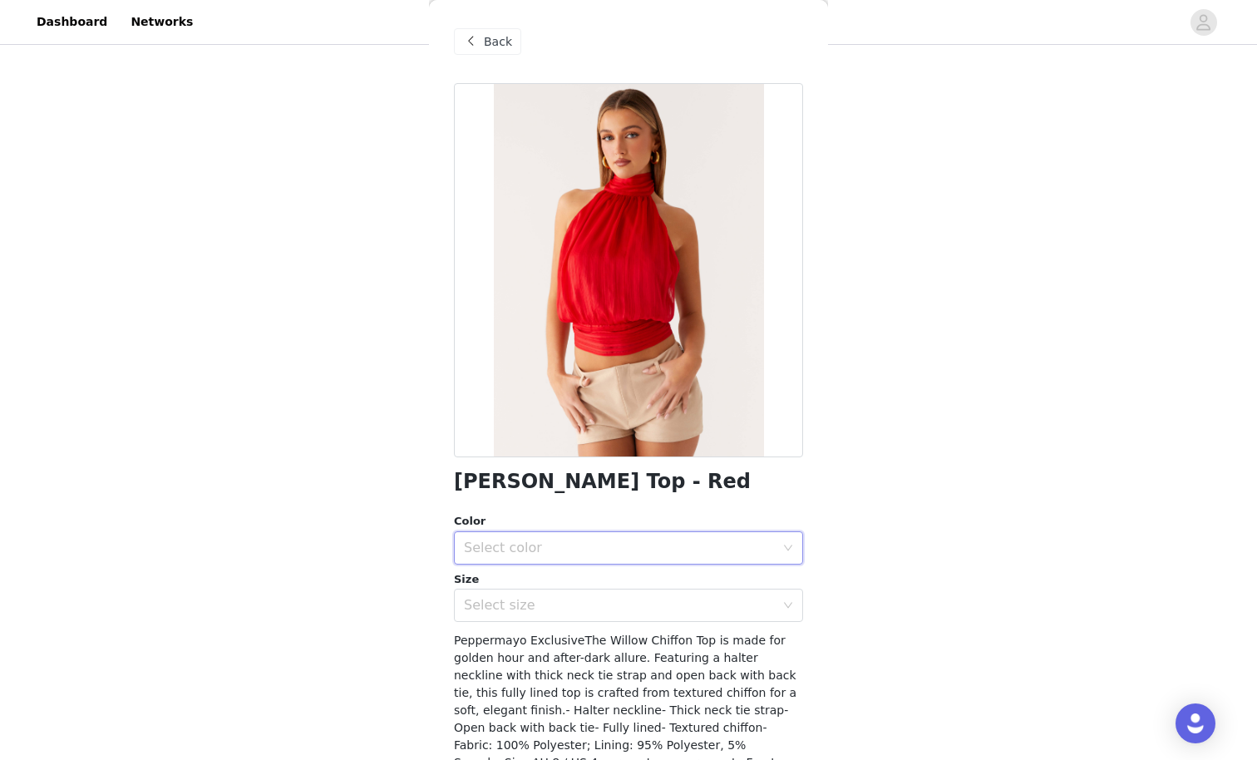
click at [565, 533] on div "Select color" at bounding box center [623, 548] width 318 height 32
click at [541, 585] on li "Red" at bounding box center [628, 583] width 349 height 27
click at [527, 606] on div "Select size" at bounding box center [619, 605] width 311 height 17
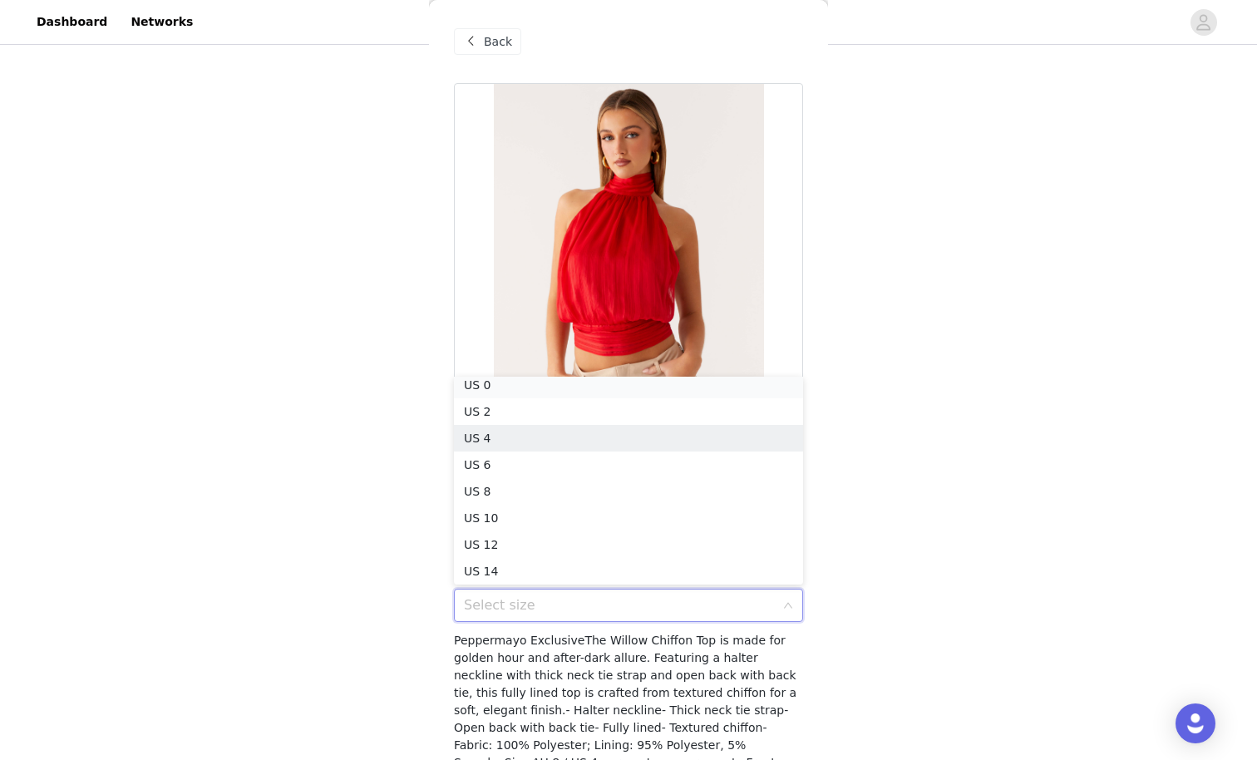
scroll to position [3, 0]
click at [543, 383] on li "US 0" at bounding box center [628, 390] width 349 height 27
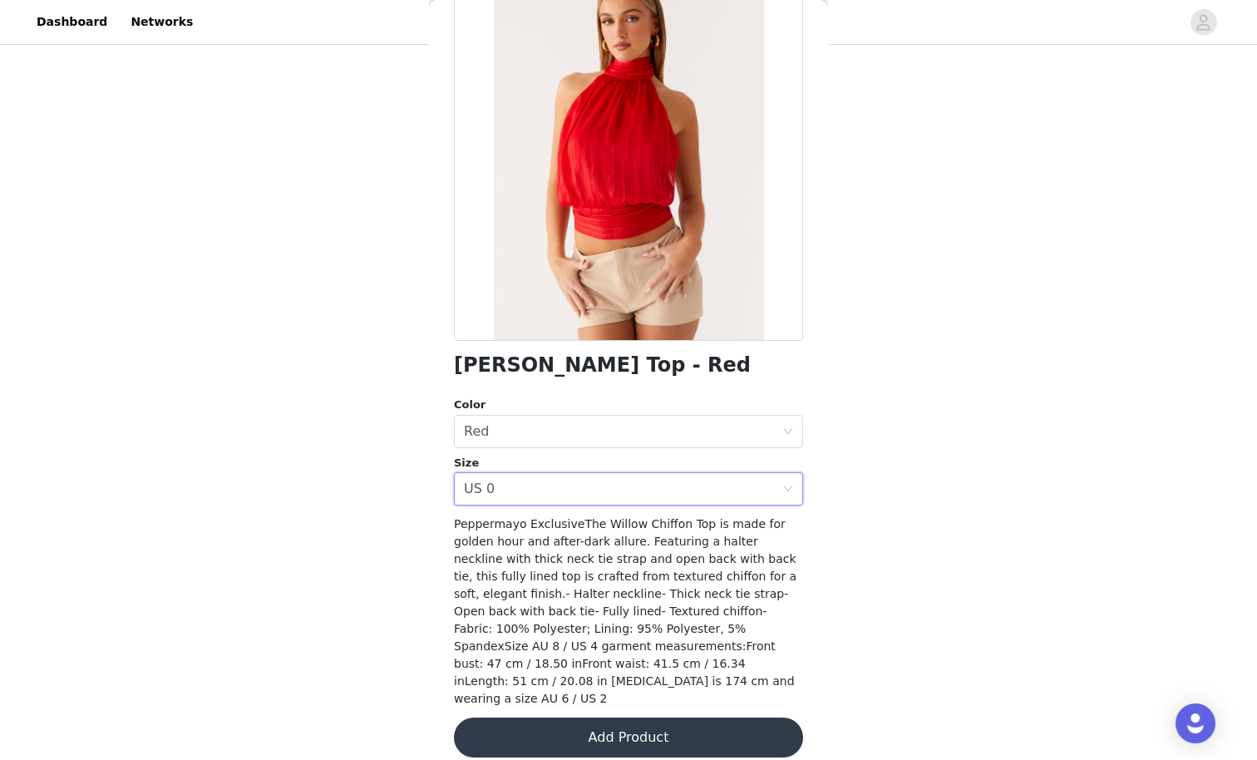
scroll to position [116, 0]
click at [542, 662] on button "Add Product" at bounding box center [628, 738] width 349 height 40
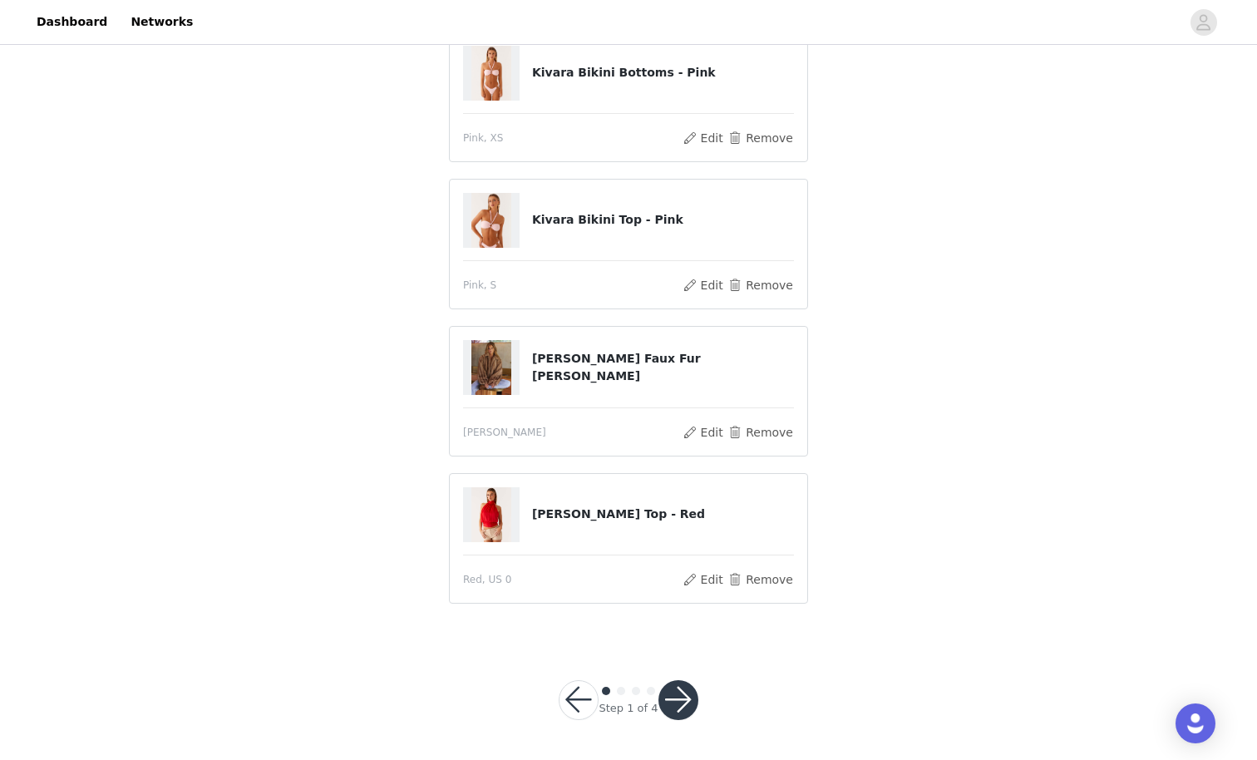
scroll to position [446, 0]
click at [519, 510] on div at bounding box center [491, 515] width 57 height 55
click at [539, 514] on h4 "[PERSON_NAME] Top - Red" at bounding box center [663, 514] width 262 height 17
click at [546, 514] on h4 "[PERSON_NAME] Top - Red" at bounding box center [663, 514] width 262 height 17
click at [682, 662] on button "button" at bounding box center [678, 701] width 40 height 40
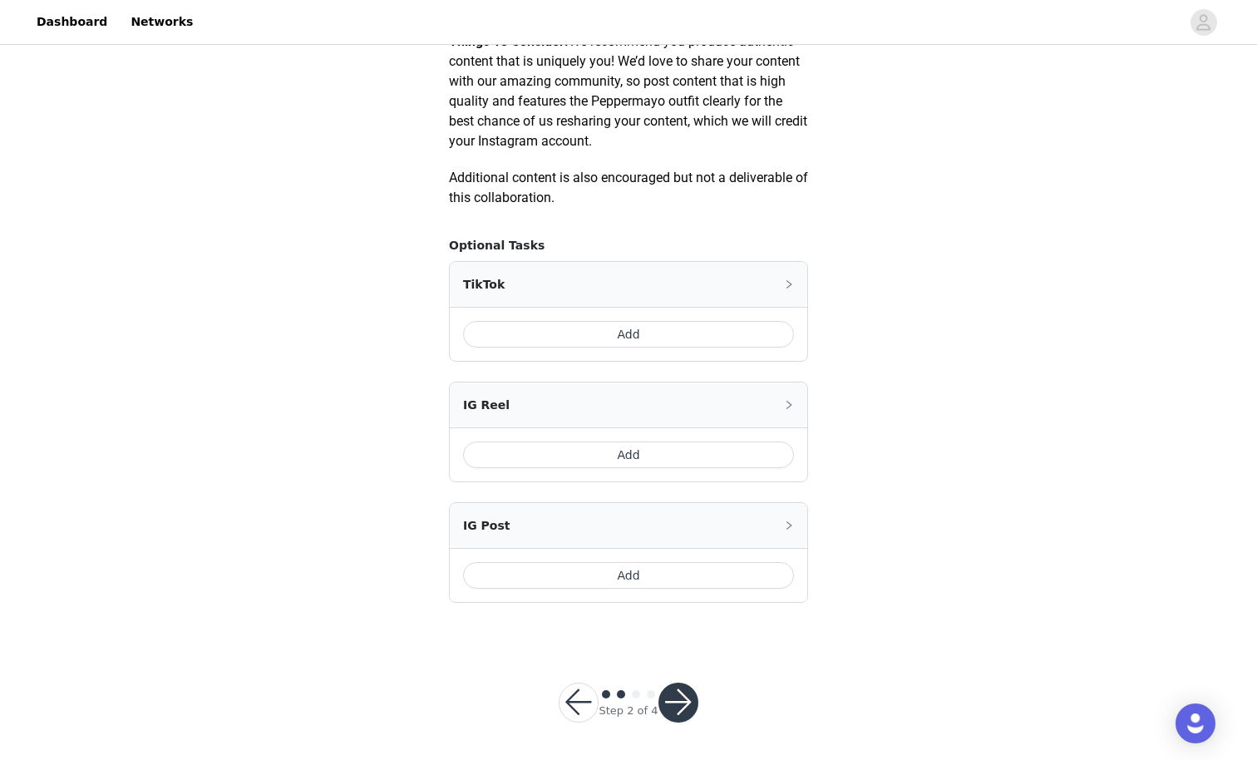
scroll to position [856, 0]
click at [585, 662] on button "button" at bounding box center [579, 703] width 40 height 40
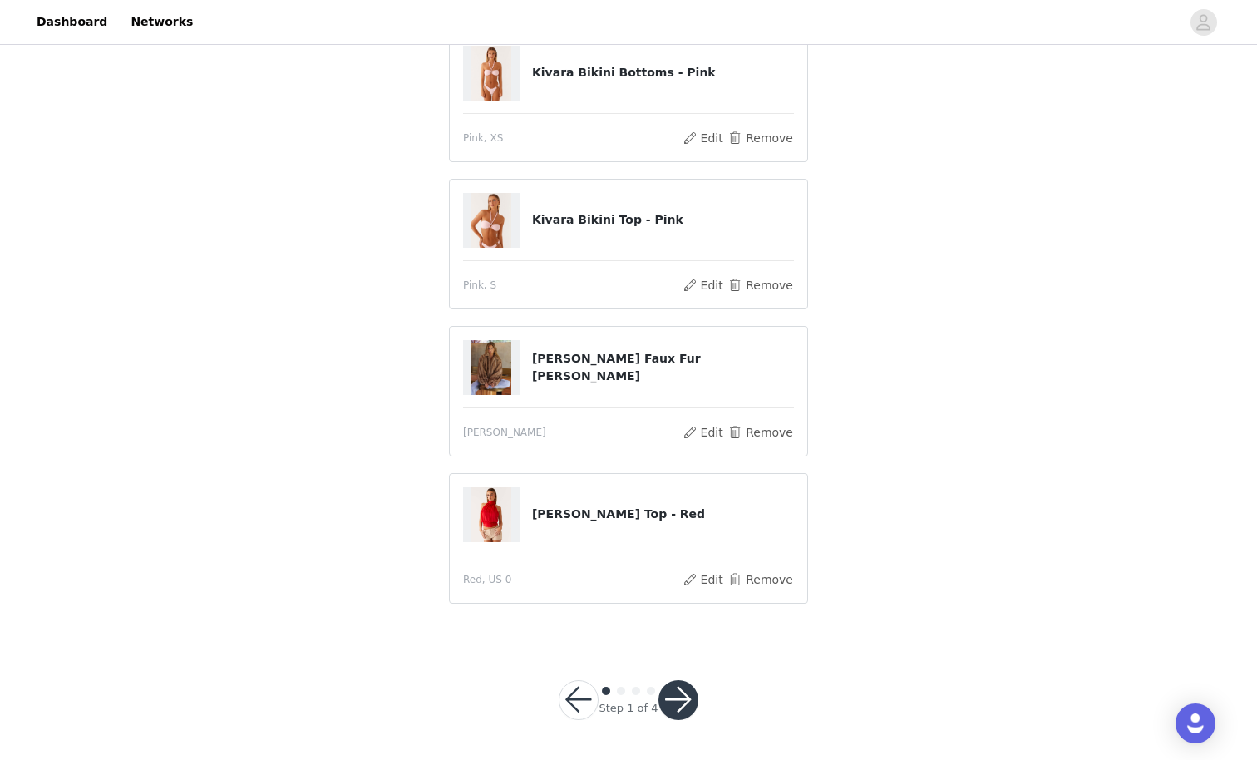
scroll to position [556, 0]
click at [515, 513] on div at bounding box center [491, 515] width 57 height 55
click at [699, 580] on button "Edit" at bounding box center [703, 580] width 42 height 20
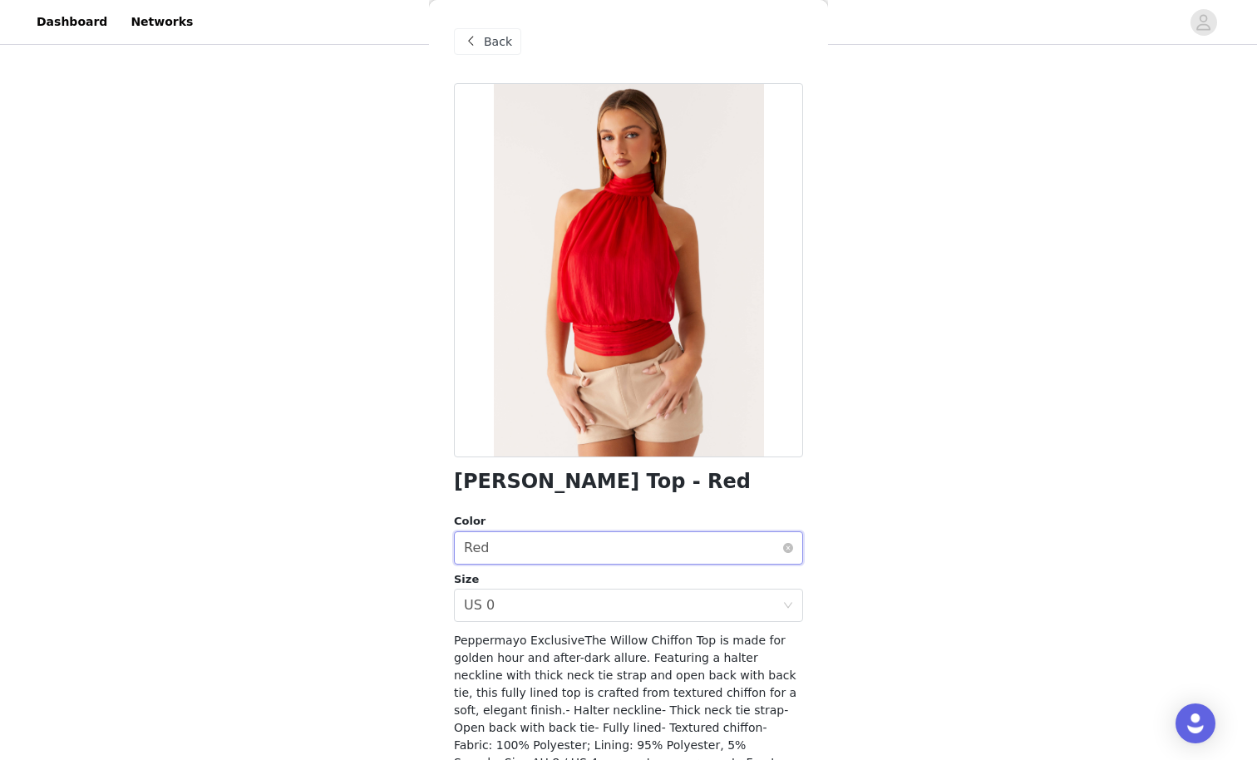
click at [623, 540] on div "Select color Red" at bounding box center [623, 548] width 318 height 32
drag, startPoint x: 815, startPoint y: 84, endPoint x: 1101, endPoint y: 140, distance: 291.3
click at [1101, 140] on div "STEP 1 OF 4 Select your styles! You will receive 6 products. Added [DATE] • Awa…" at bounding box center [628, 66] width 1257 height 1149
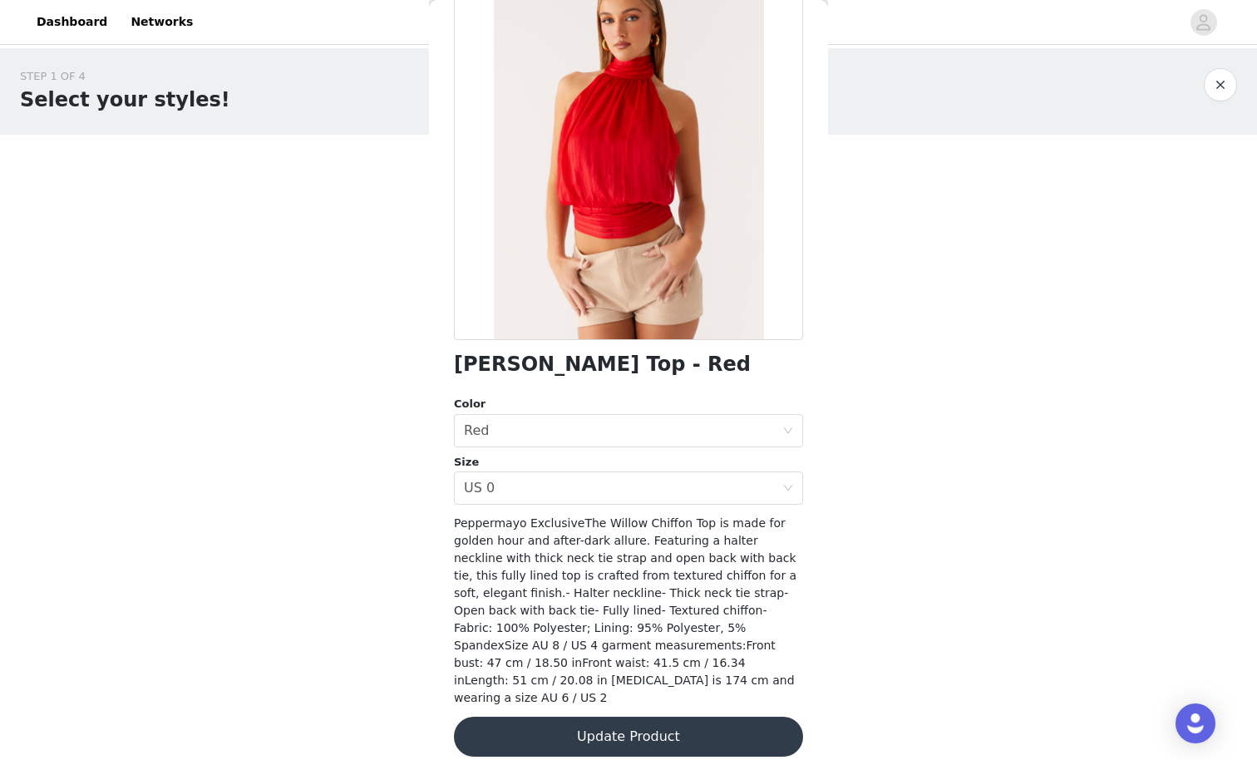
scroll to position [116, 0]
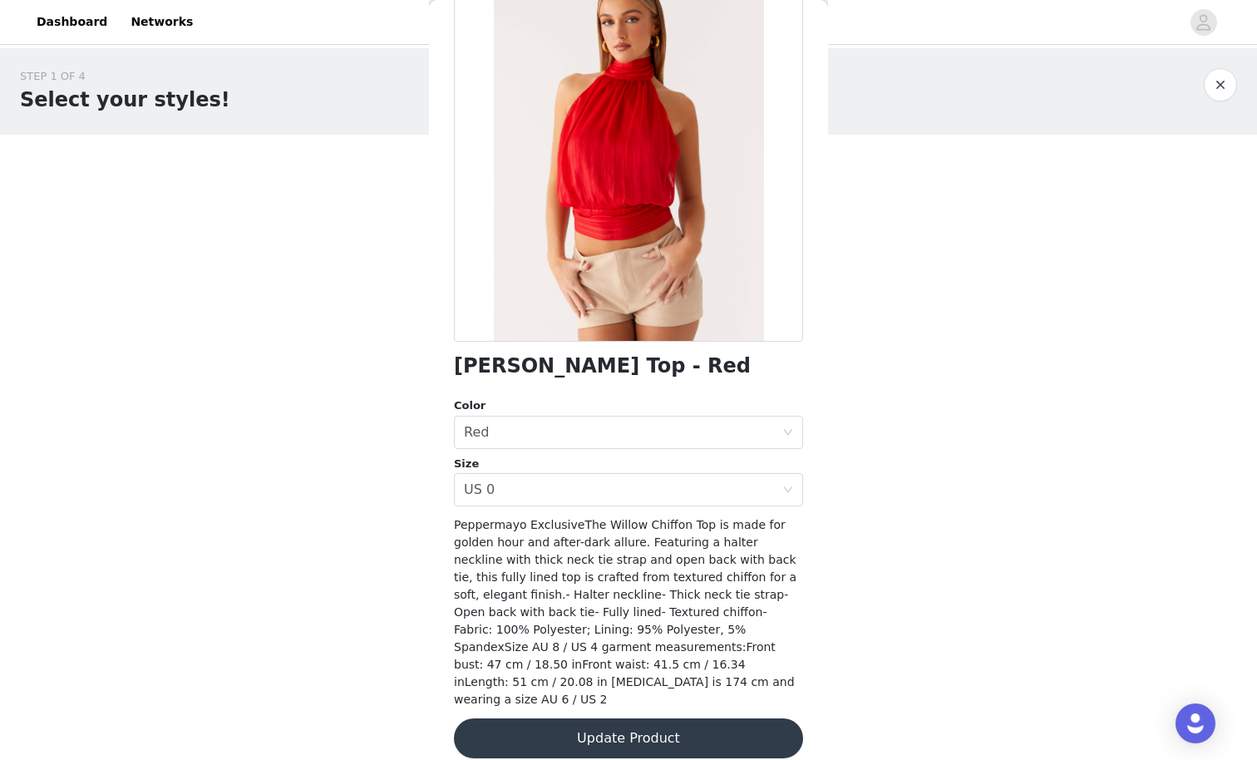
click at [661, 662] on button "Update Product" at bounding box center [628, 738] width 349 height 40
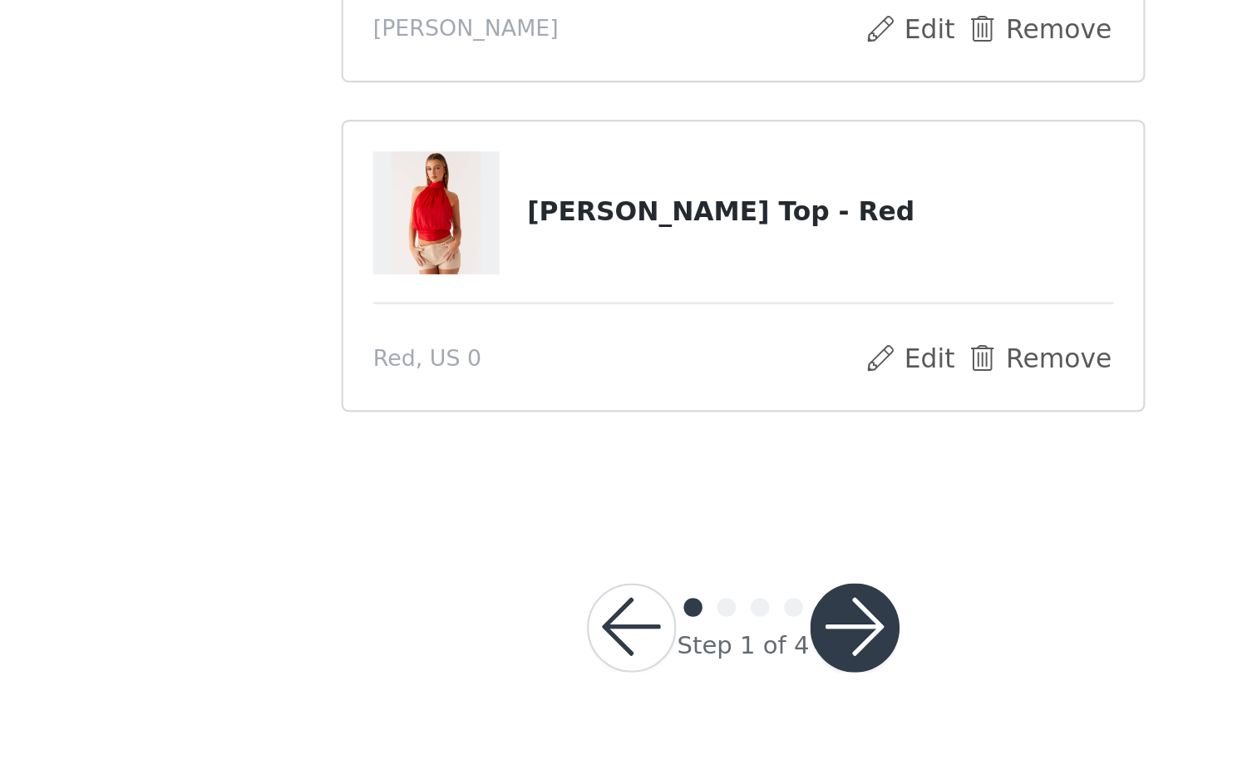
scroll to position [556, 0]
click at [658, 662] on button "button" at bounding box center [678, 701] width 40 height 40
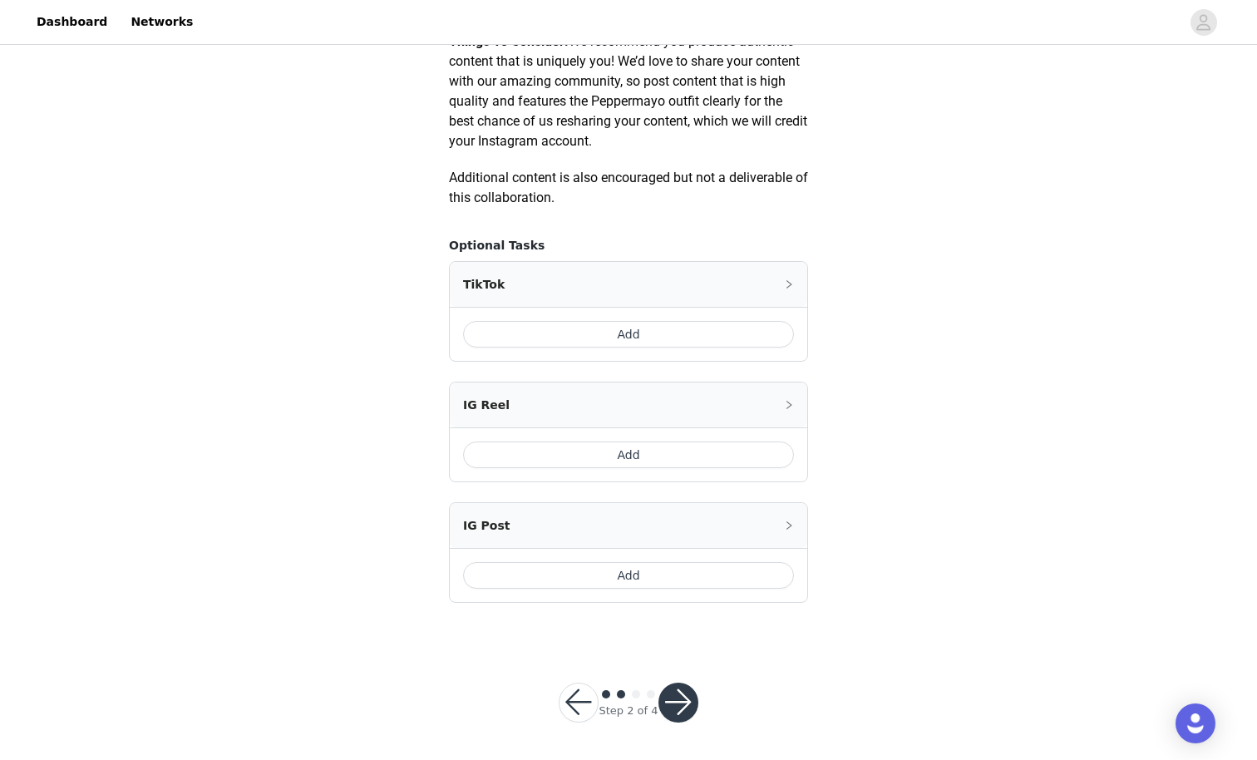
scroll to position [856, 0]
click at [663, 341] on button "Add" at bounding box center [628, 335] width 331 height 27
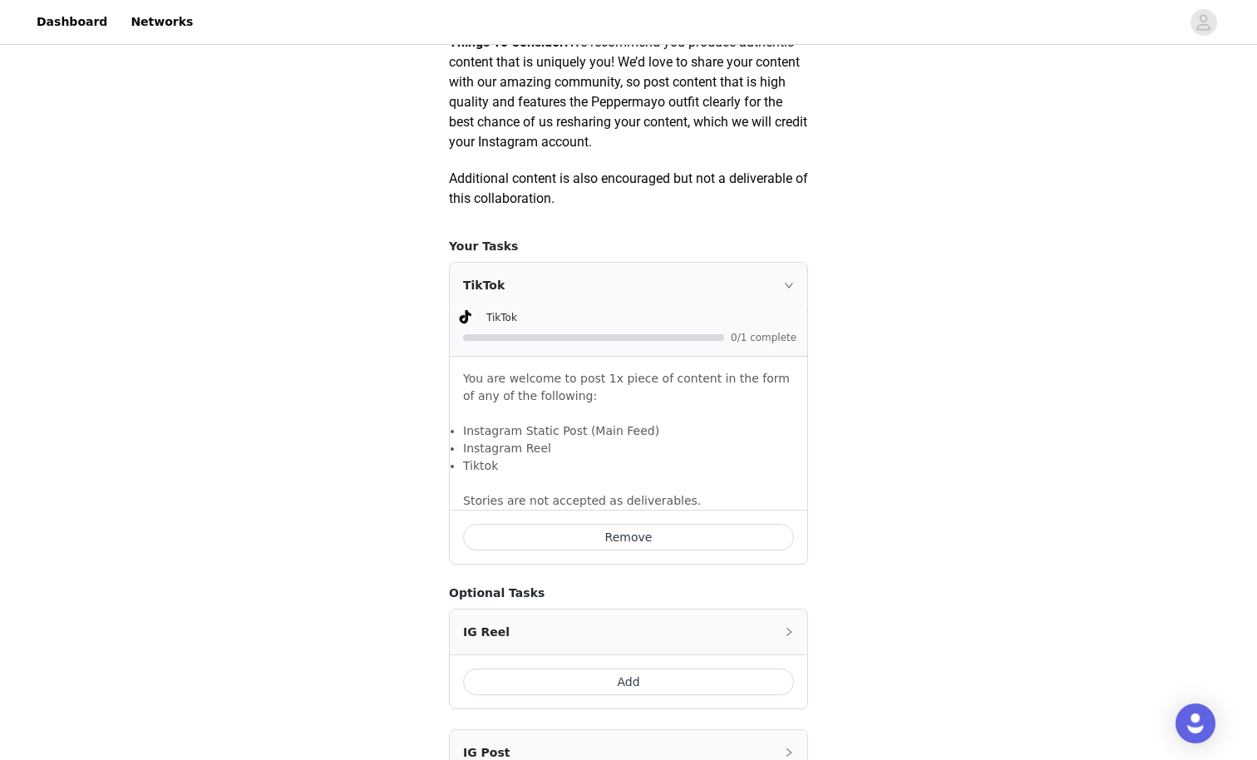
click at [628, 662] on button "Add" at bounding box center [628, 681] width 331 height 27
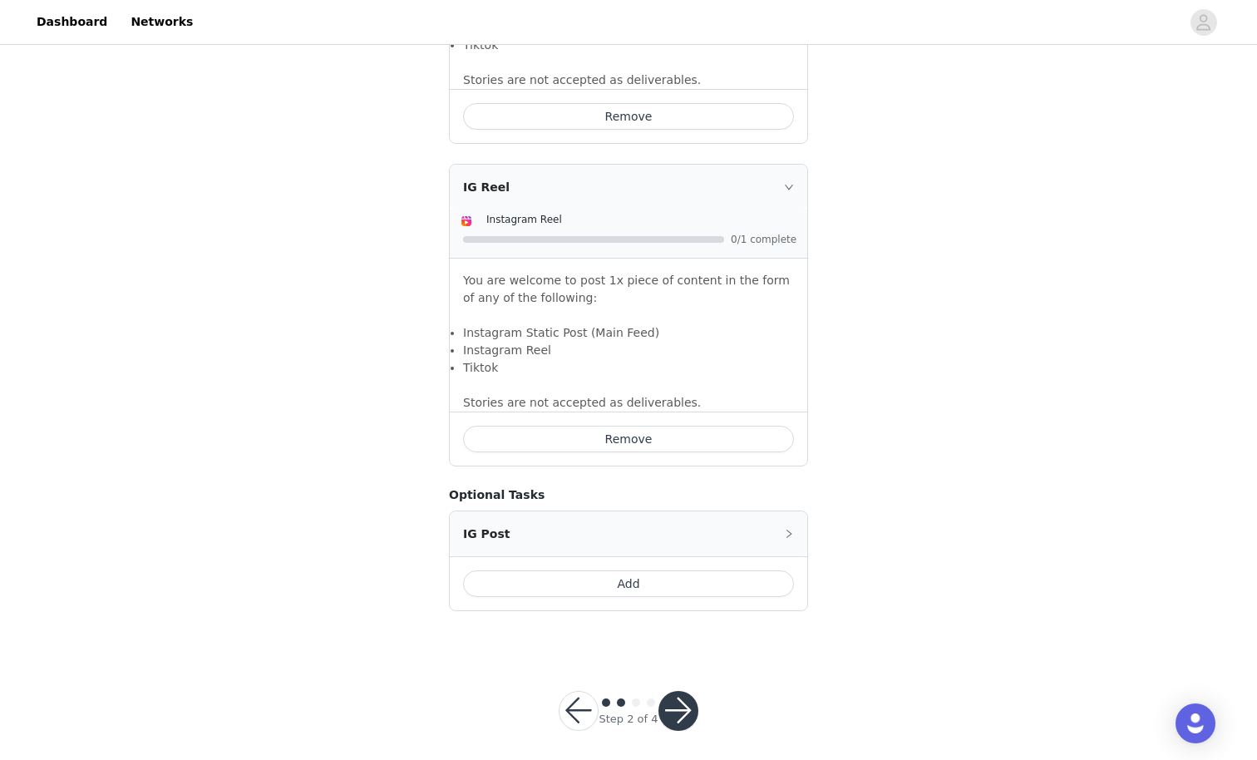
click at [644, 573] on button "Add" at bounding box center [628, 583] width 331 height 27
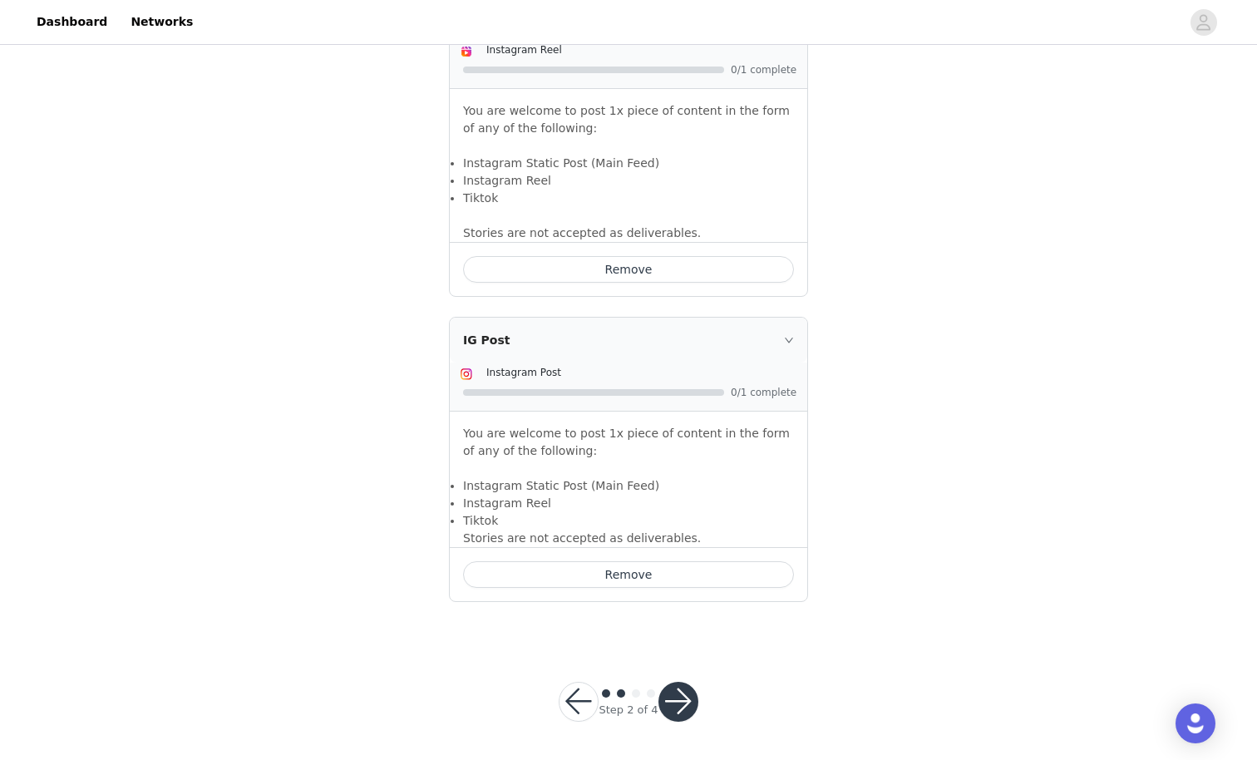
scroll to position [1445, 0]
click at [678, 662] on button "button" at bounding box center [678, 703] width 40 height 40
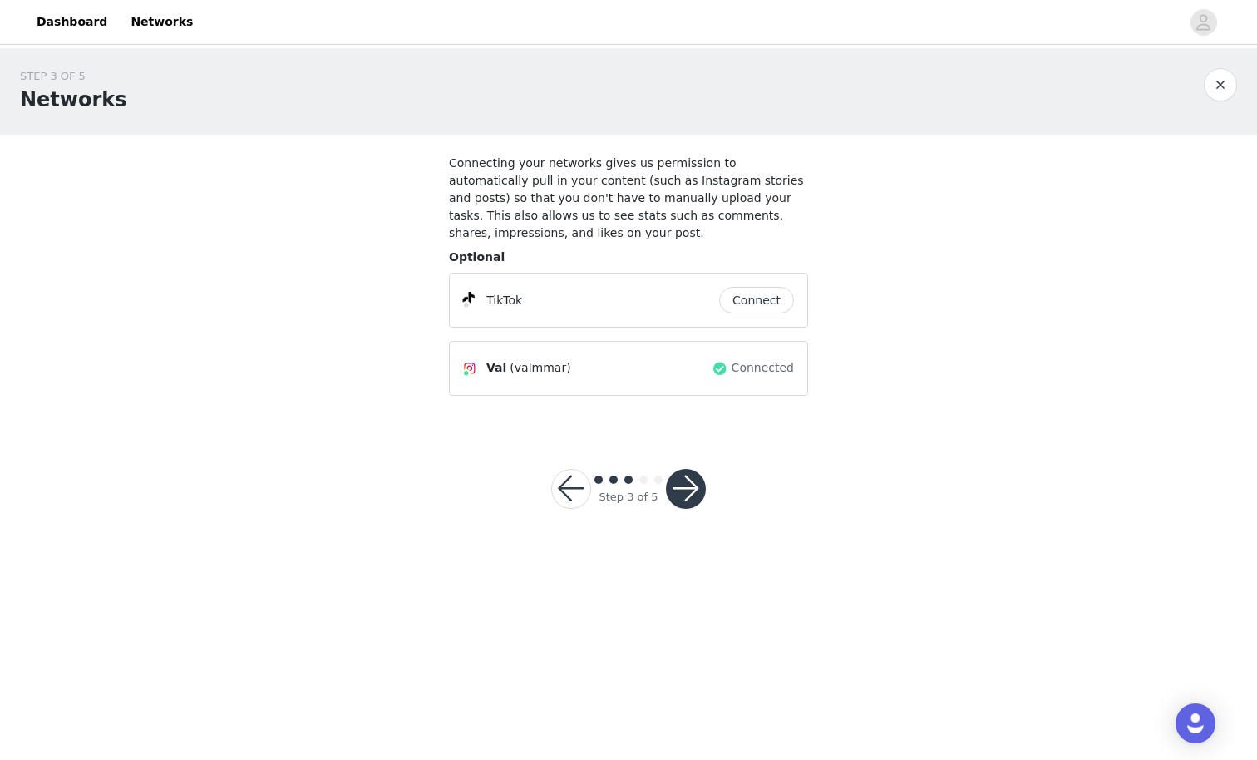
click at [677, 472] on button "button" at bounding box center [686, 489] width 40 height 40
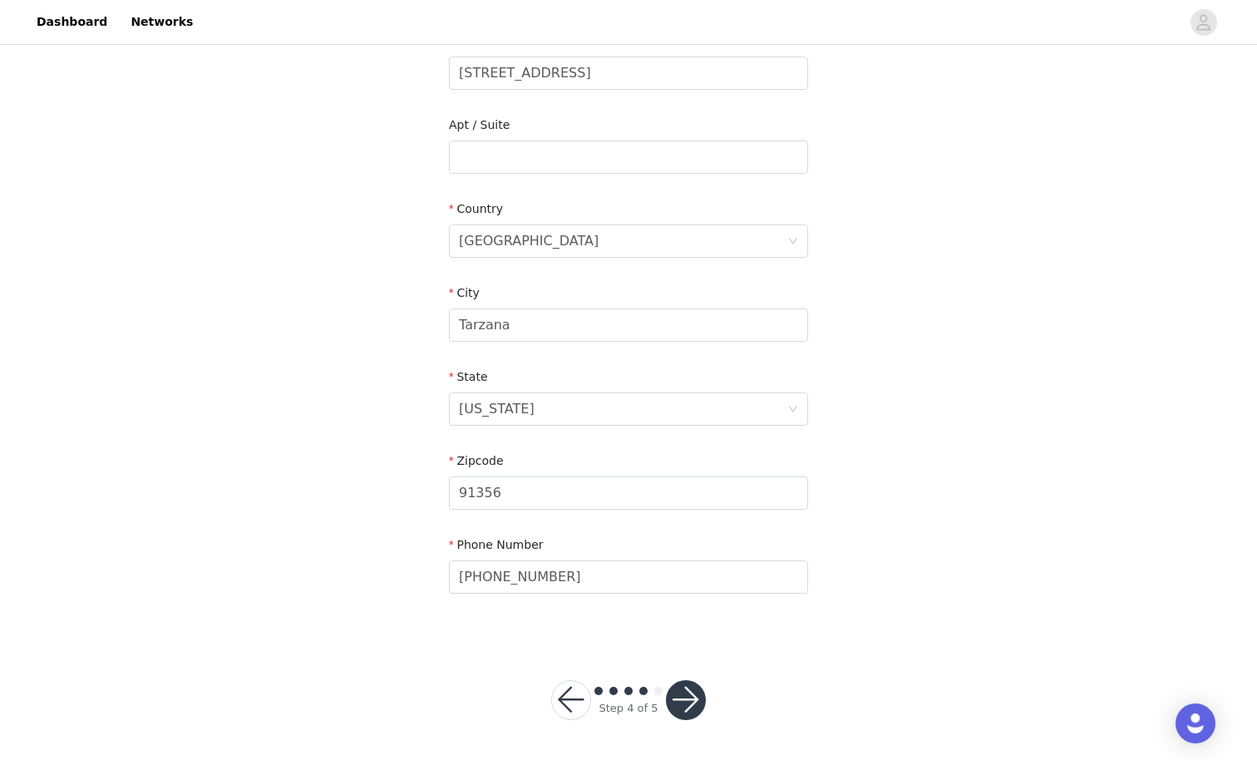
scroll to position [373, 0]
click at [685, 662] on button "button" at bounding box center [686, 701] width 40 height 40
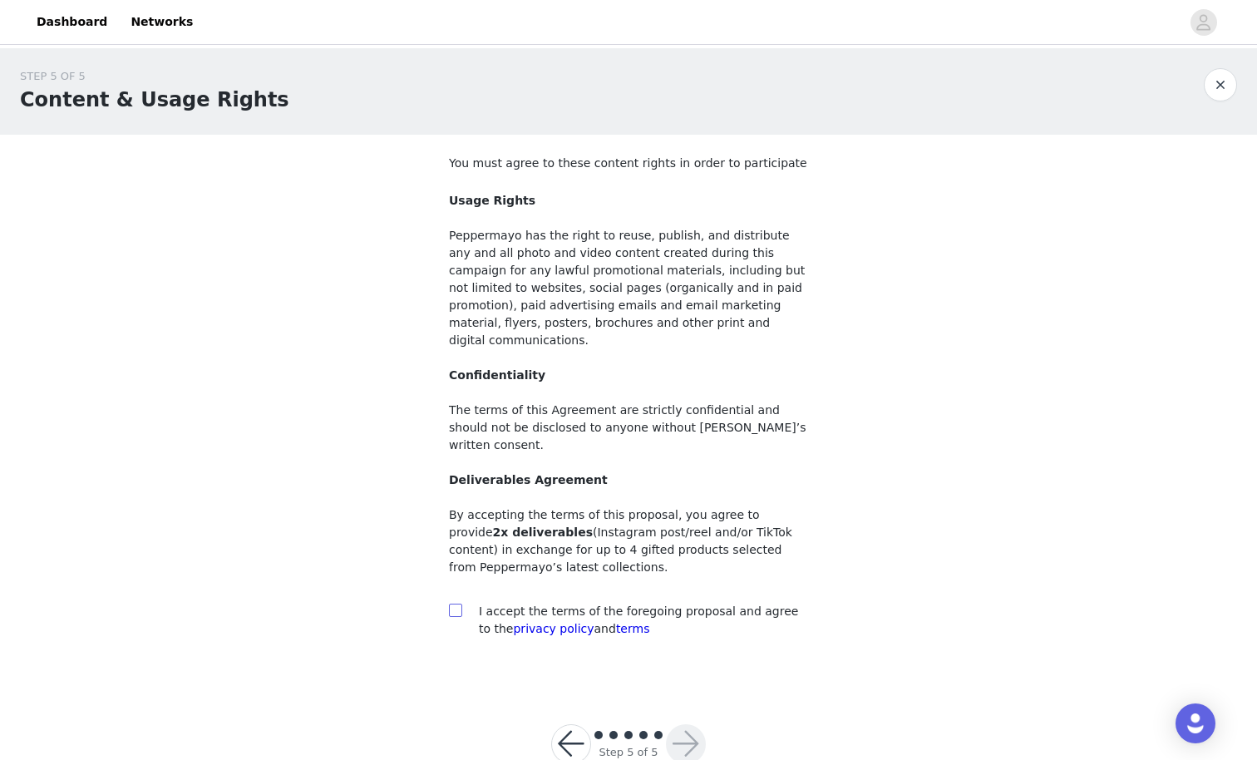
click at [451, 603] on input "checkbox" at bounding box center [455, 609] width 12 height 12
checkbox input "true"
click at [697, 662] on button "button" at bounding box center [686, 744] width 40 height 40
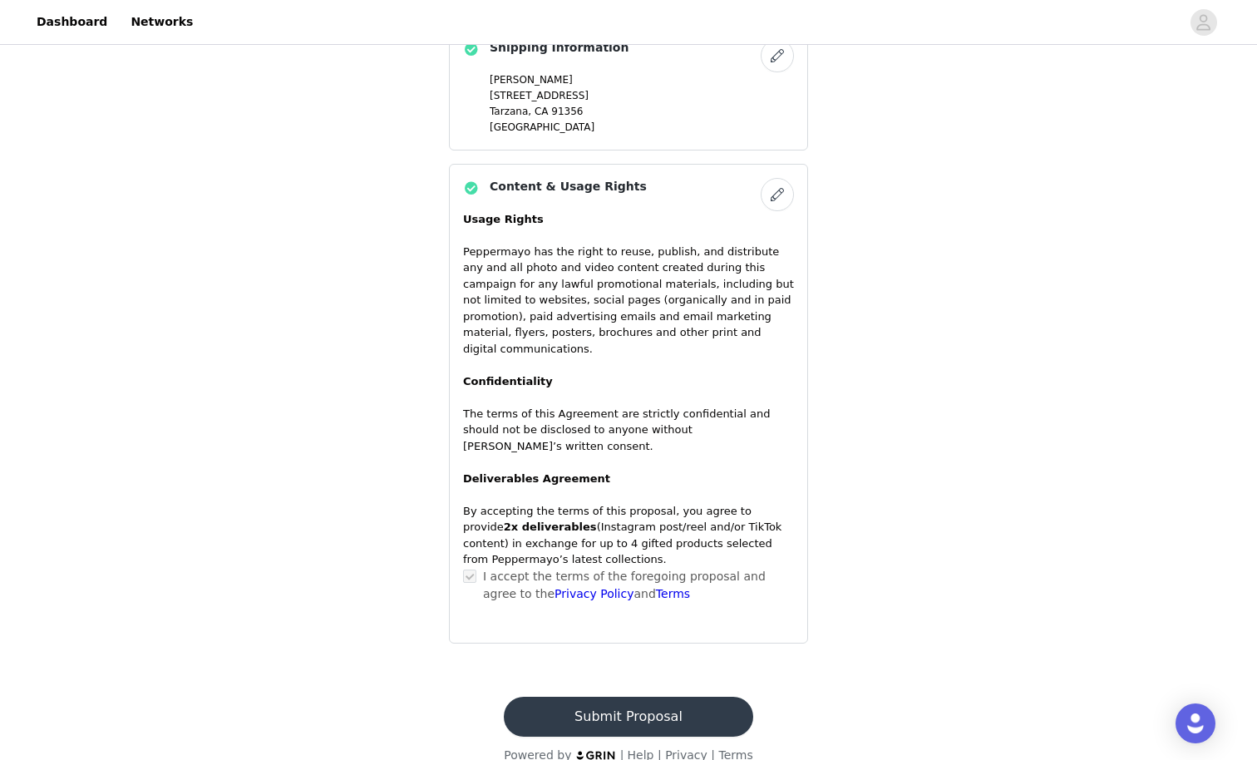
scroll to position [1466, 0]
click at [660, 662] on button "Submit Proposal" at bounding box center [628, 717] width 249 height 40
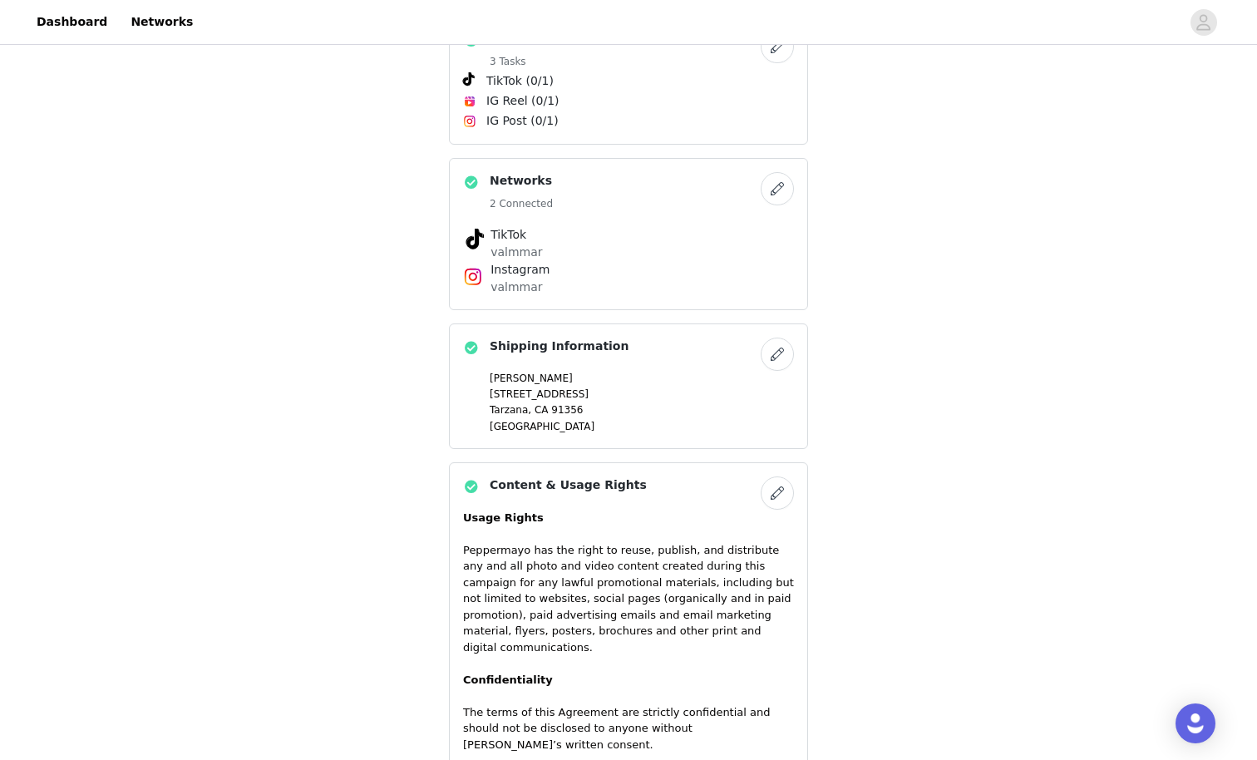
scroll to position [338, 0]
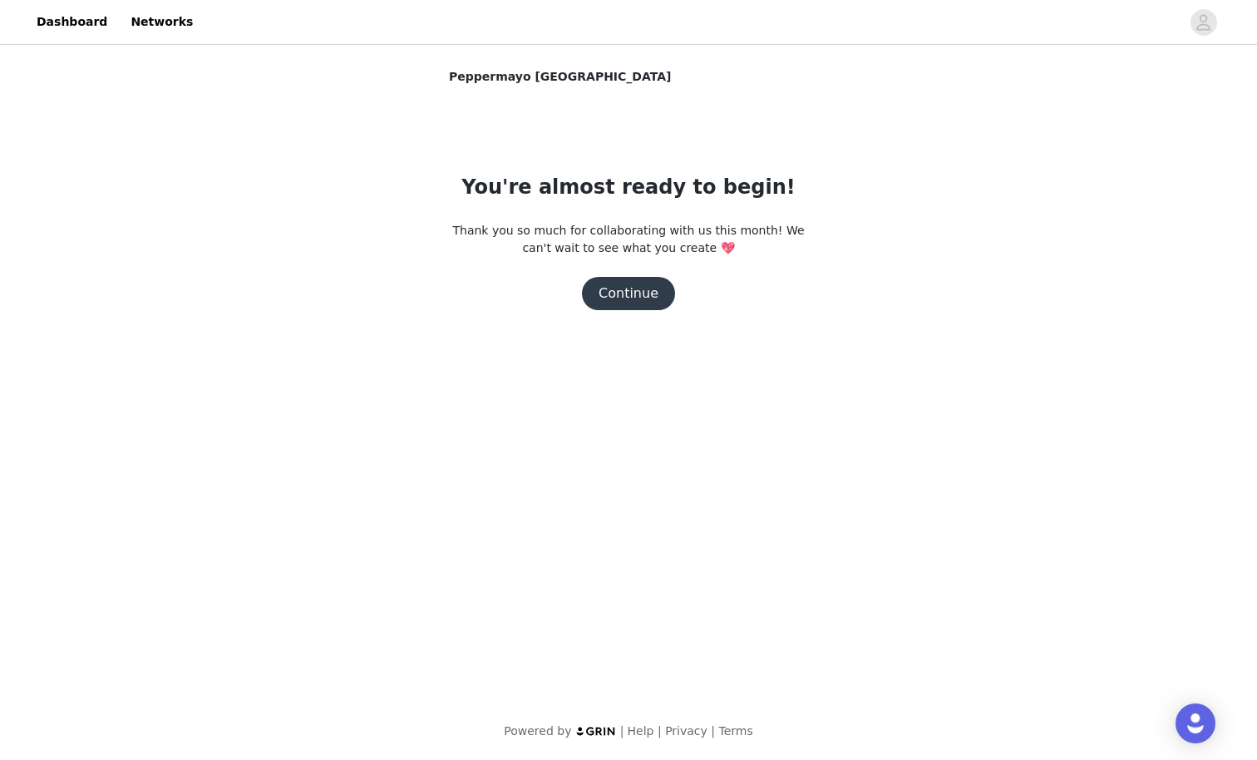
click at [628, 294] on body "Dashboard Networks Peppermayo [GEOGRAPHIC_DATA] You're almost ready to begin! T…" at bounding box center [628, 380] width 1257 height 760
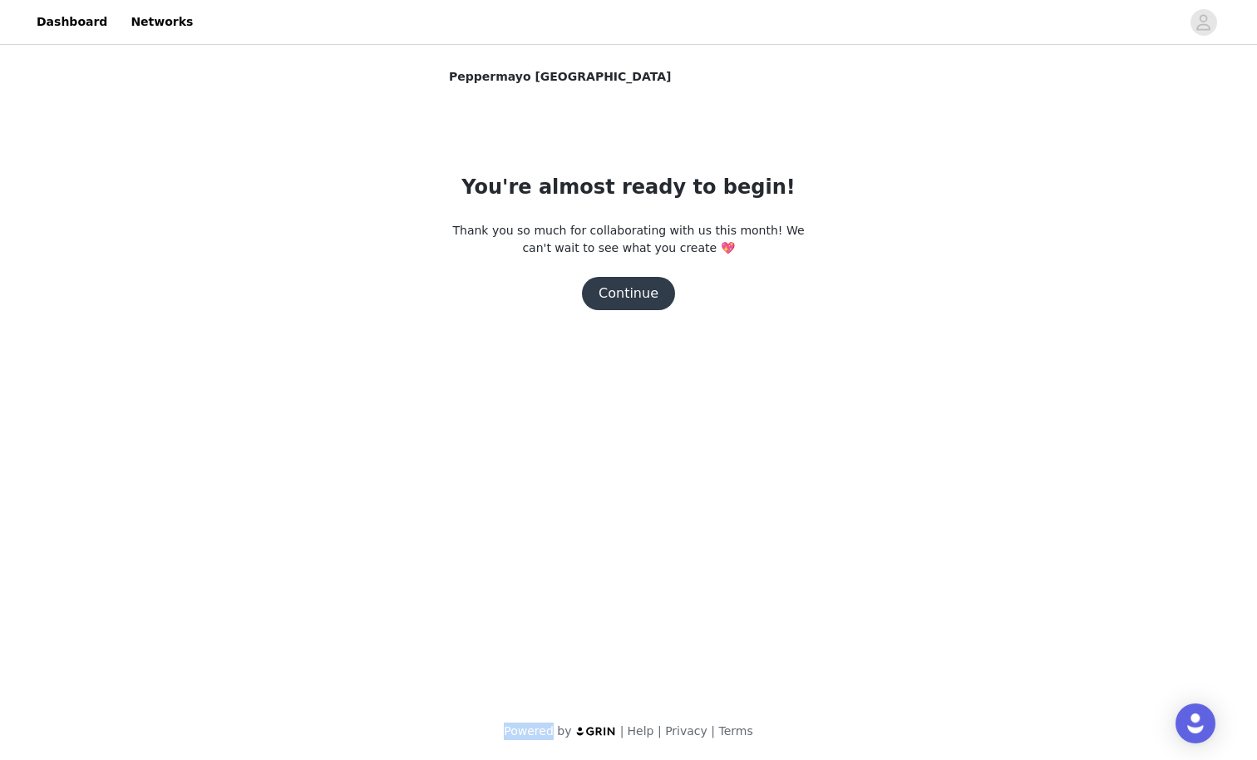
click at [727, 282] on body "Dashboard Networks Peppermayo [GEOGRAPHIC_DATA] You're almost ready to begin! T…" at bounding box center [628, 380] width 1257 height 760
click at [647, 288] on body "Dashboard Networks Peppermayo [GEOGRAPHIC_DATA] You're almost ready to begin! T…" at bounding box center [628, 380] width 1257 height 760
click at [636, 303] on button "Continue" at bounding box center [628, 293] width 93 height 33
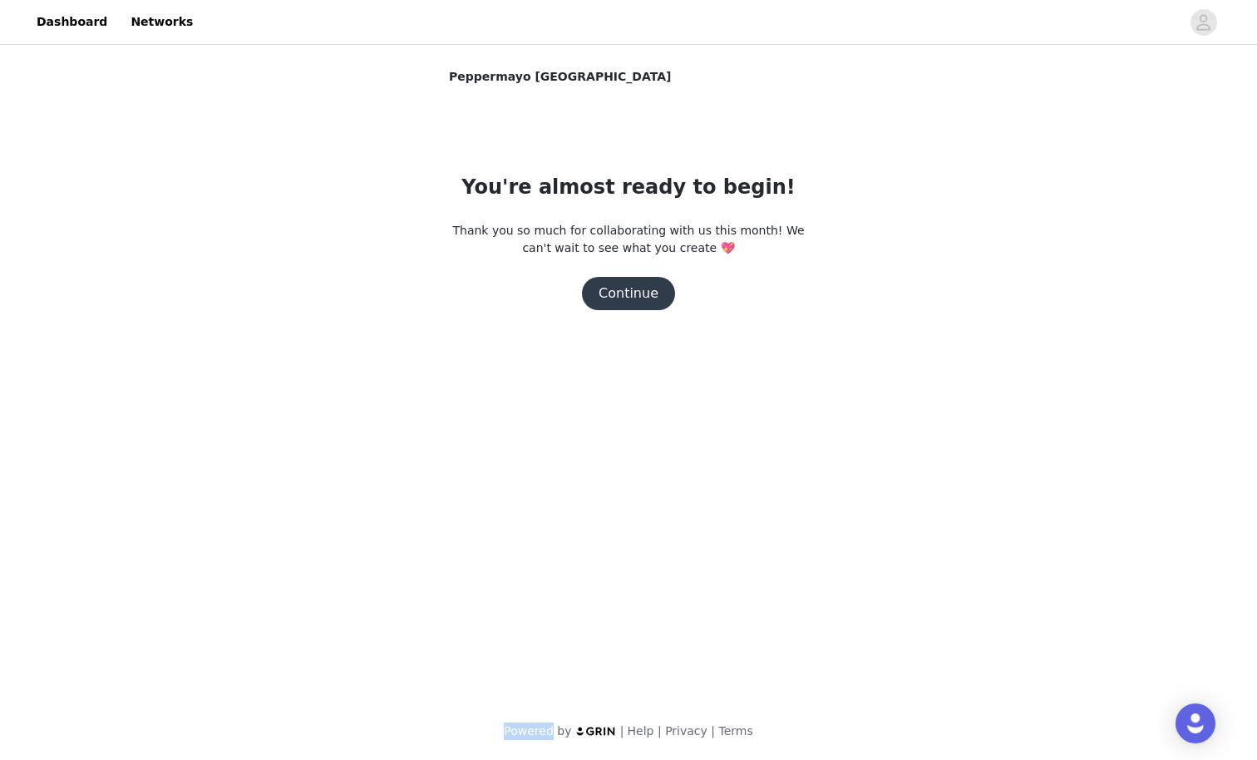
click at [636, 303] on button "Continue" at bounding box center [628, 293] width 93 height 33
